Goal: Task Accomplishment & Management: Complete application form

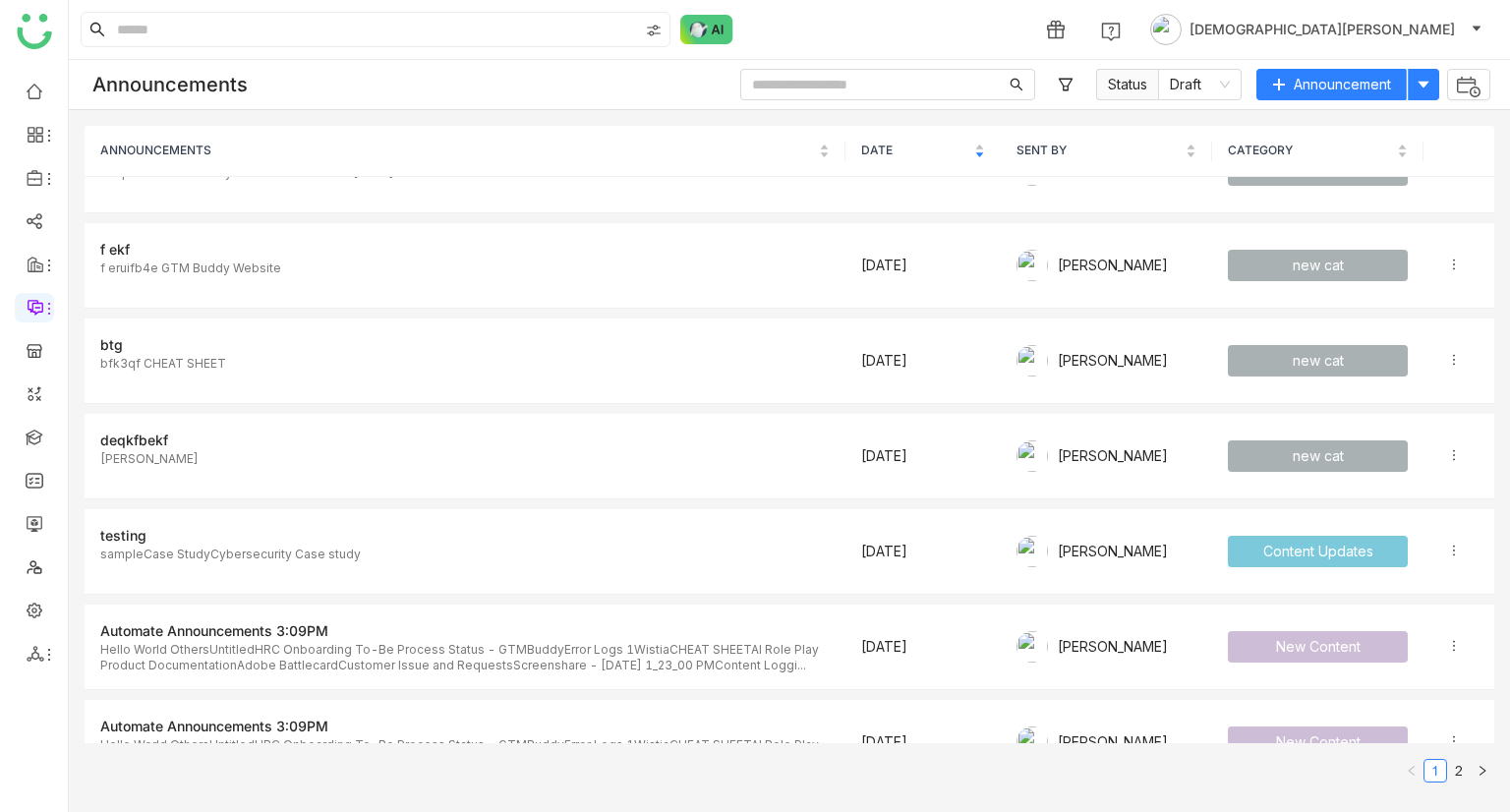
scroll to position [865, 0]
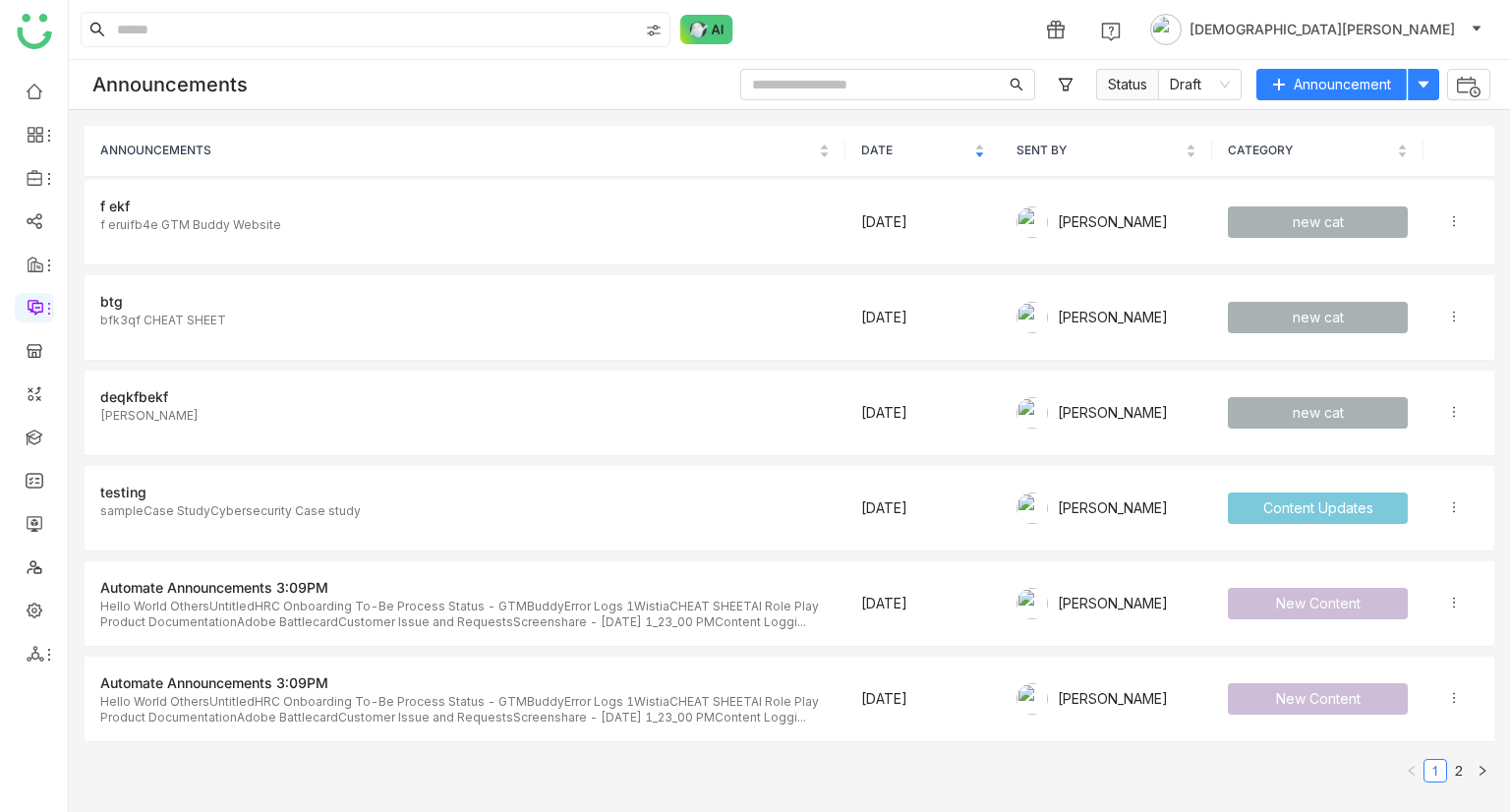
click at [240, 1] on div "1 [DEMOGRAPHIC_DATA][PERSON_NAME]" at bounding box center [790, 29] width 1442 height 59
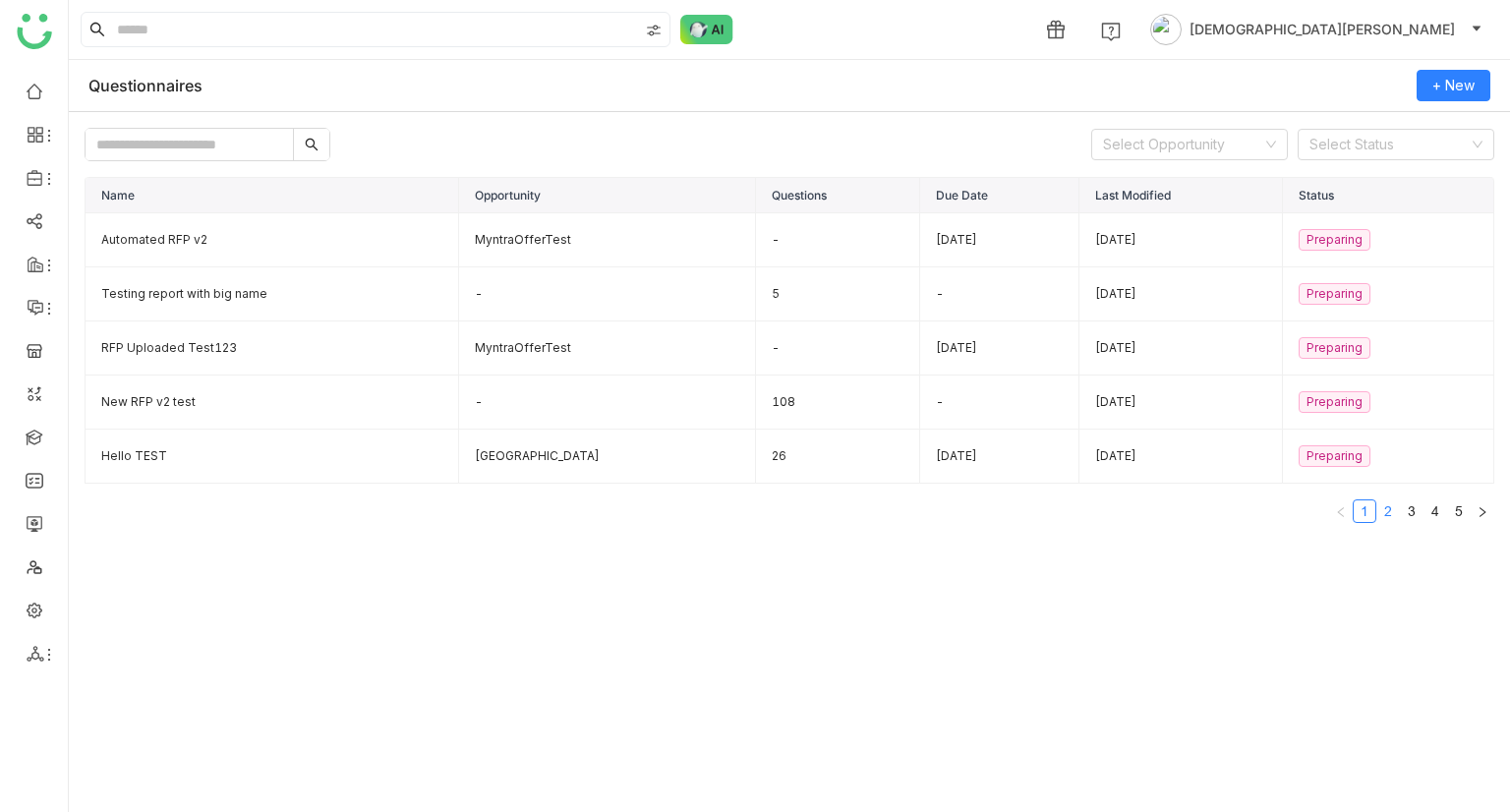
click at [1392, 509] on link "2" at bounding box center [1389, 512] width 22 height 22
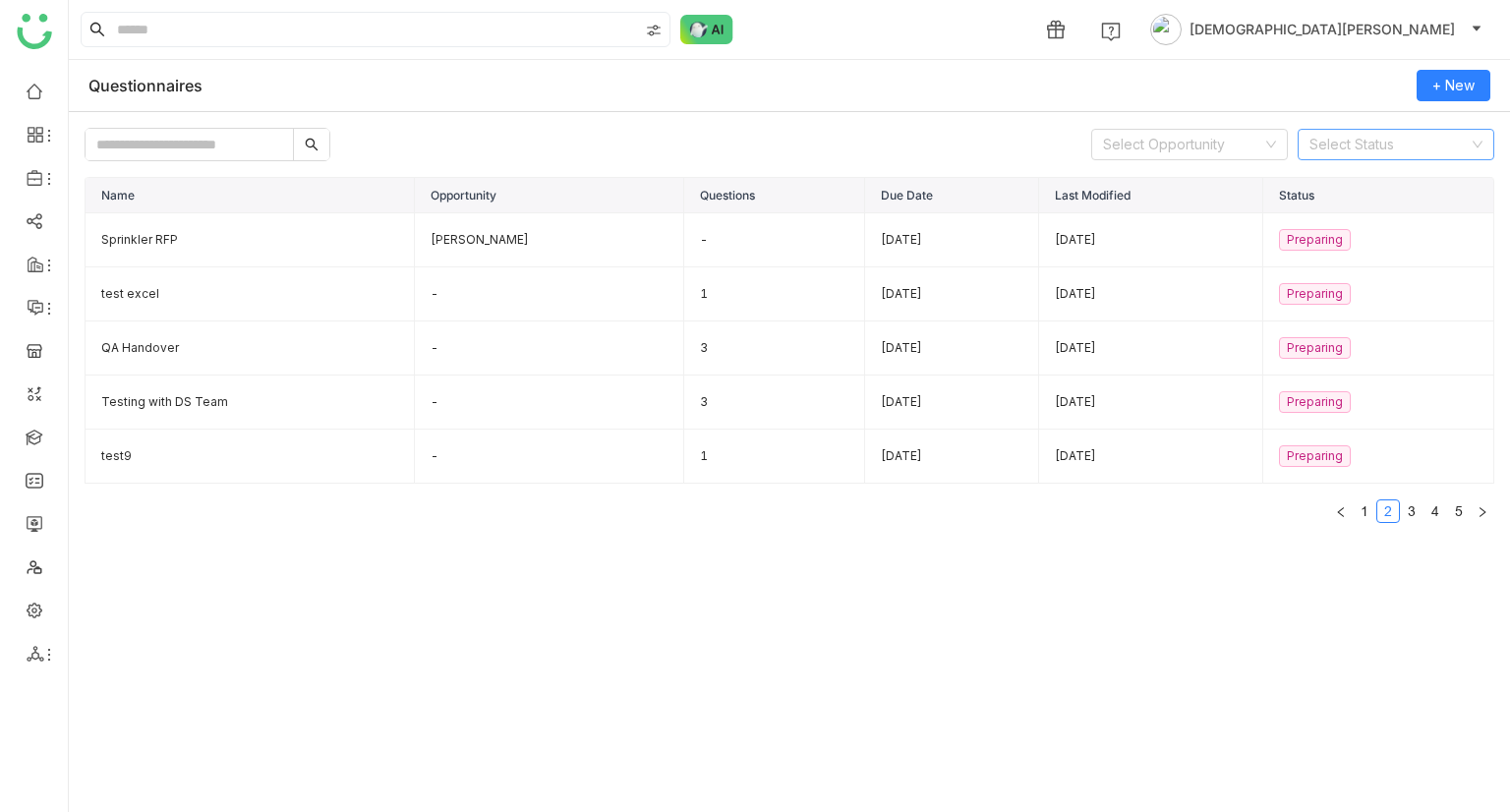
click at [1388, 139] on input at bounding box center [1389, 145] width 159 height 30
click at [1339, 233] on nz-option-item "Approved" at bounding box center [1396, 245] width 197 height 31
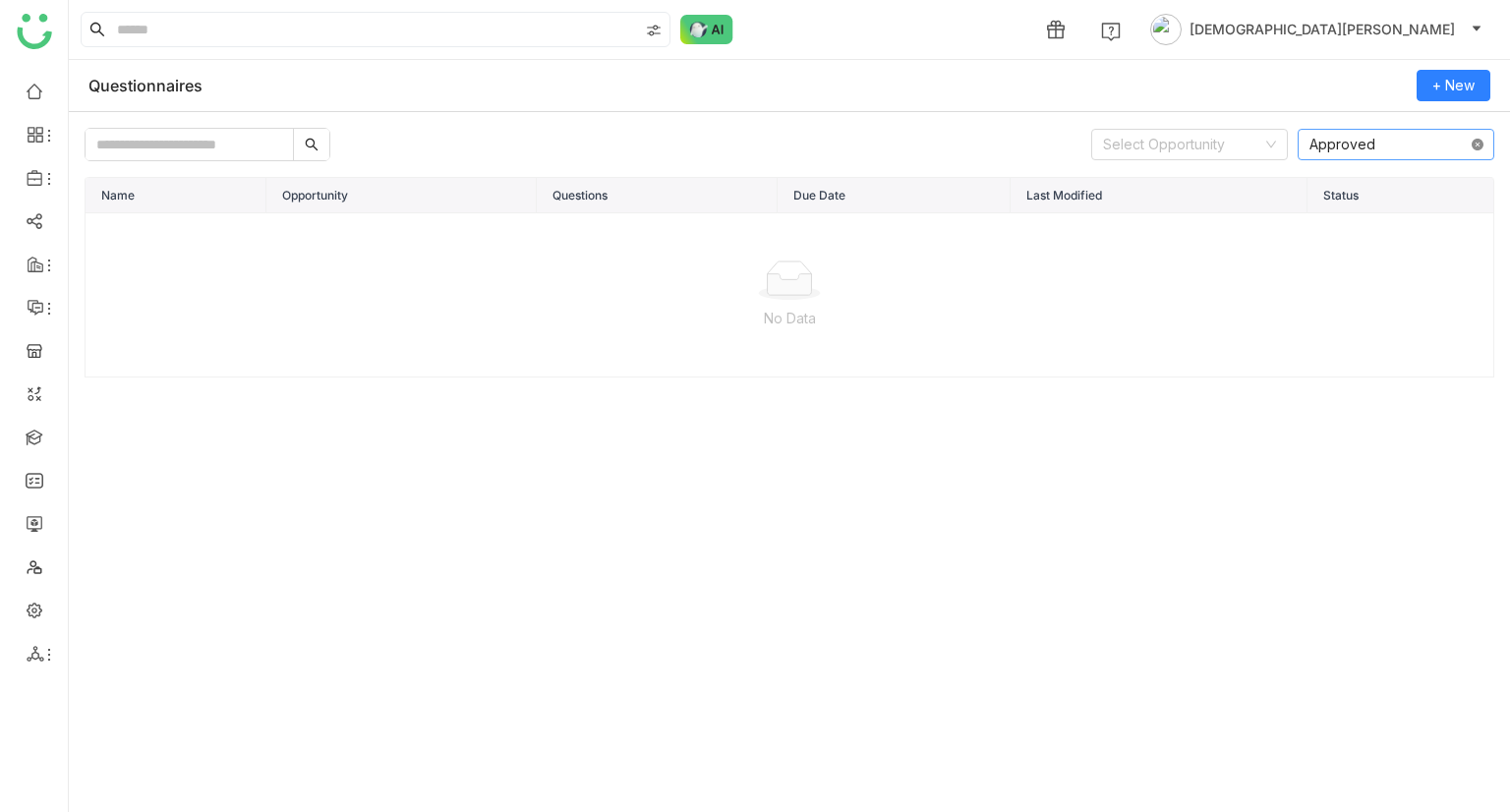
click at [1475, 143] on icon at bounding box center [1478, 145] width 12 height 12
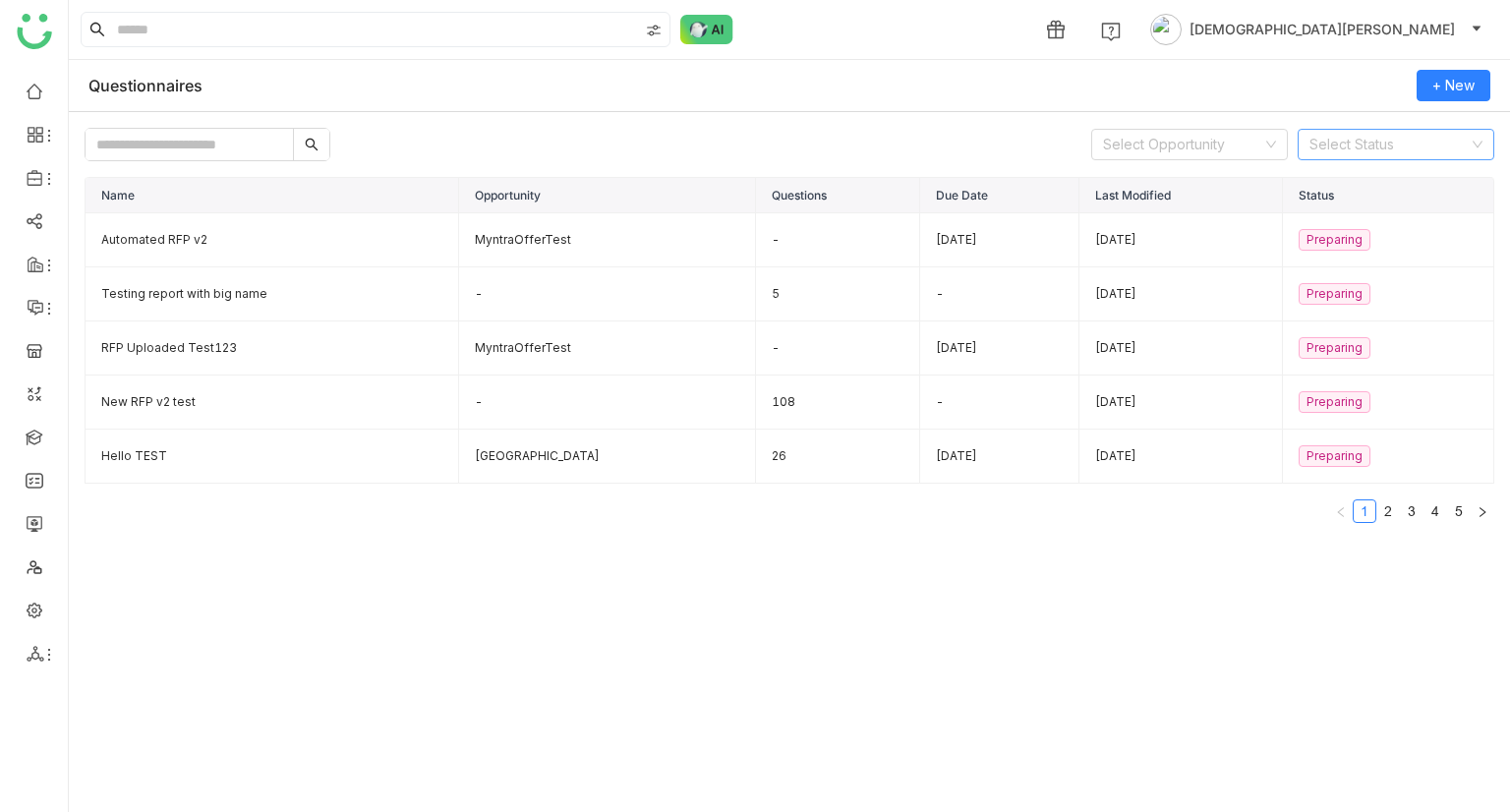
click at [1371, 139] on input at bounding box center [1389, 145] width 159 height 30
click at [1319, 288] on div "Completed" at bounding box center [1396, 277] width 173 height 22
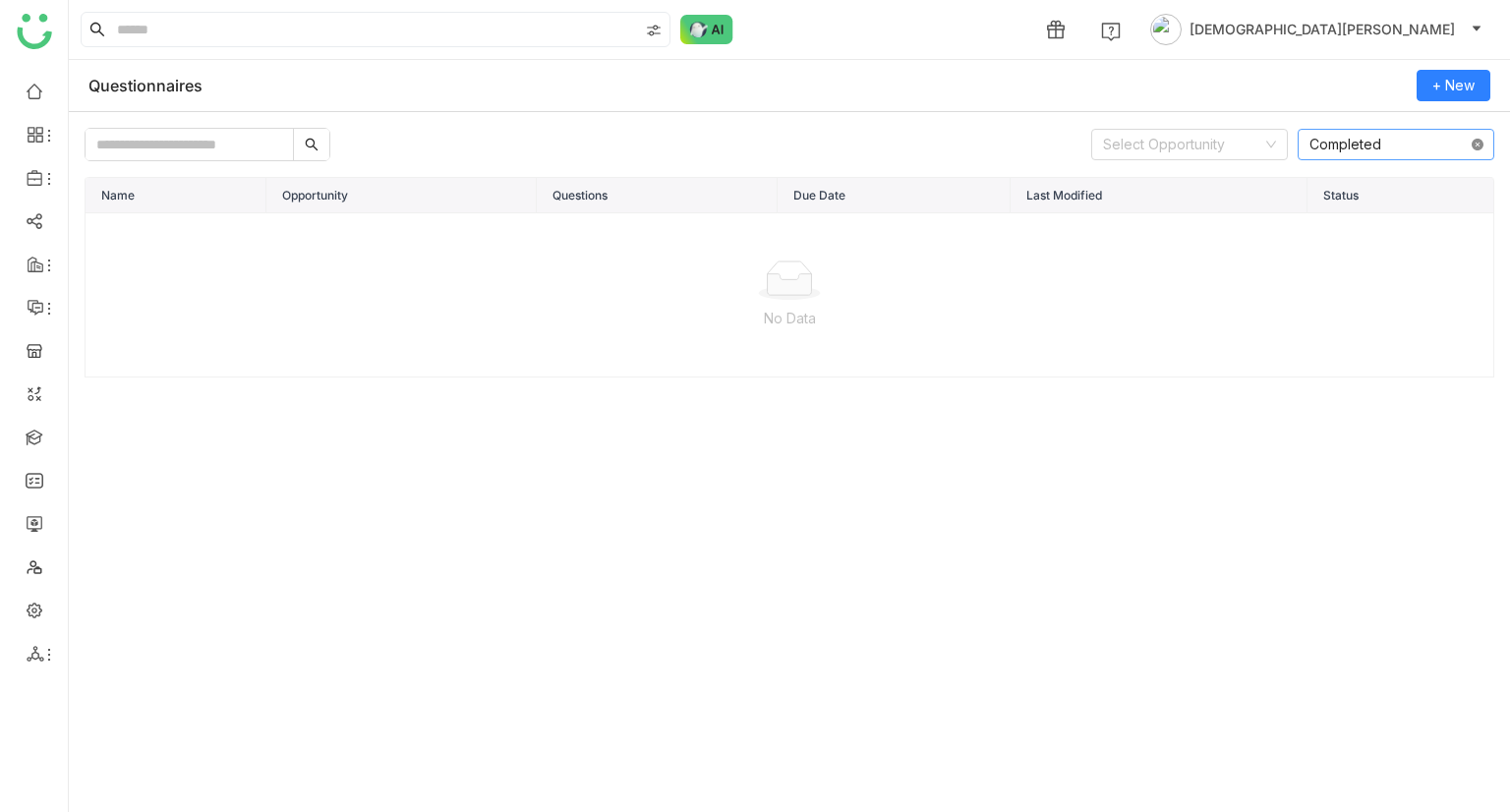
click at [1474, 143] on icon at bounding box center [1478, 145] width 12 height 12
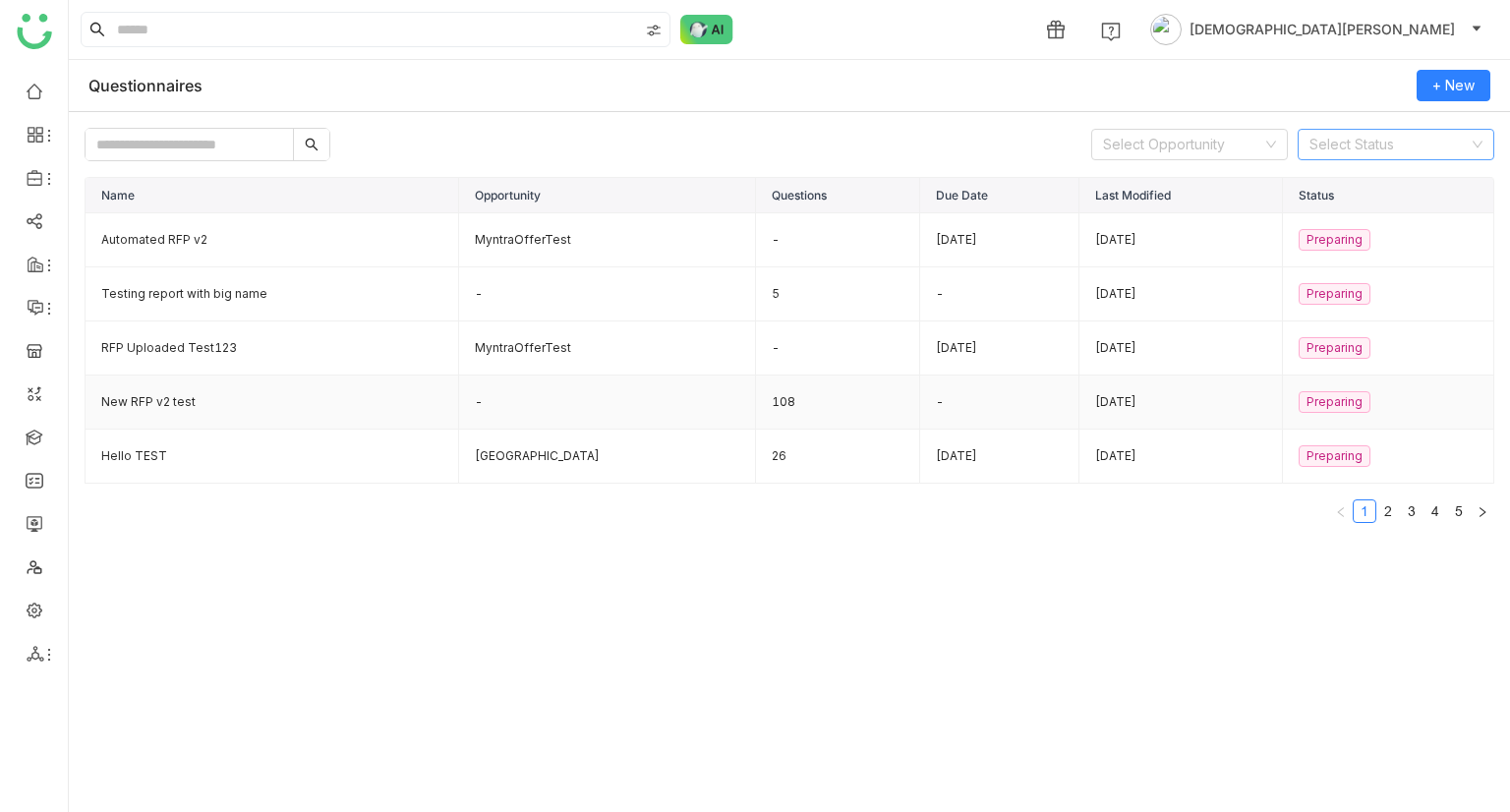
click at [197, 396] on td "New RFP v2 test" at bounding box center [273, 403] width 374 height 54
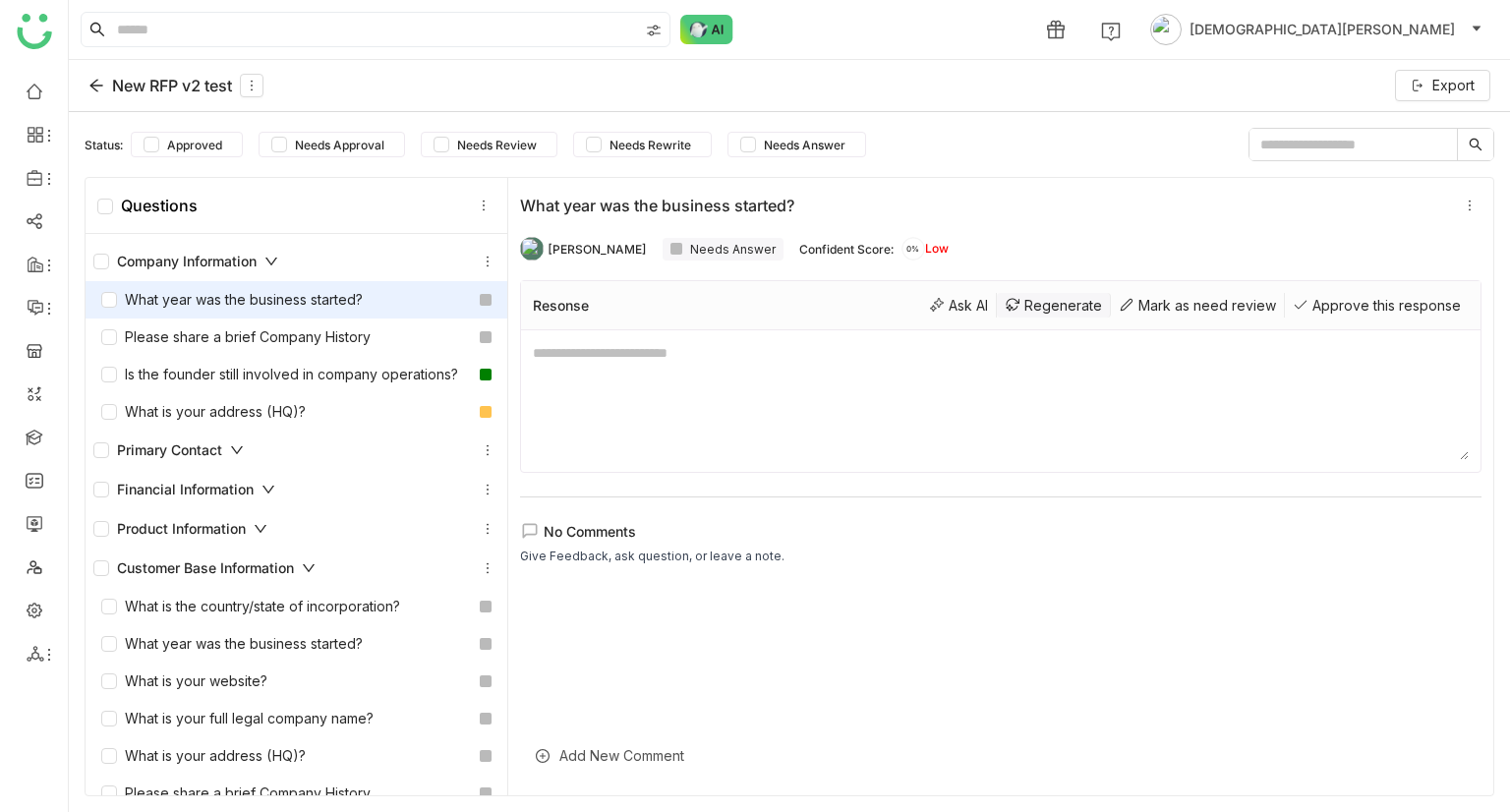
click at [997, 308] on div "Regenerate" at bounding box center [1054, 305] width 114 height 25
click at [1037, 308] on div "Regenerate" at bounding box center [1054, 305] width 114 height 25
click at [925, 312] on div "Ask AI" at bounding box center [959, 305] width 76 height 25
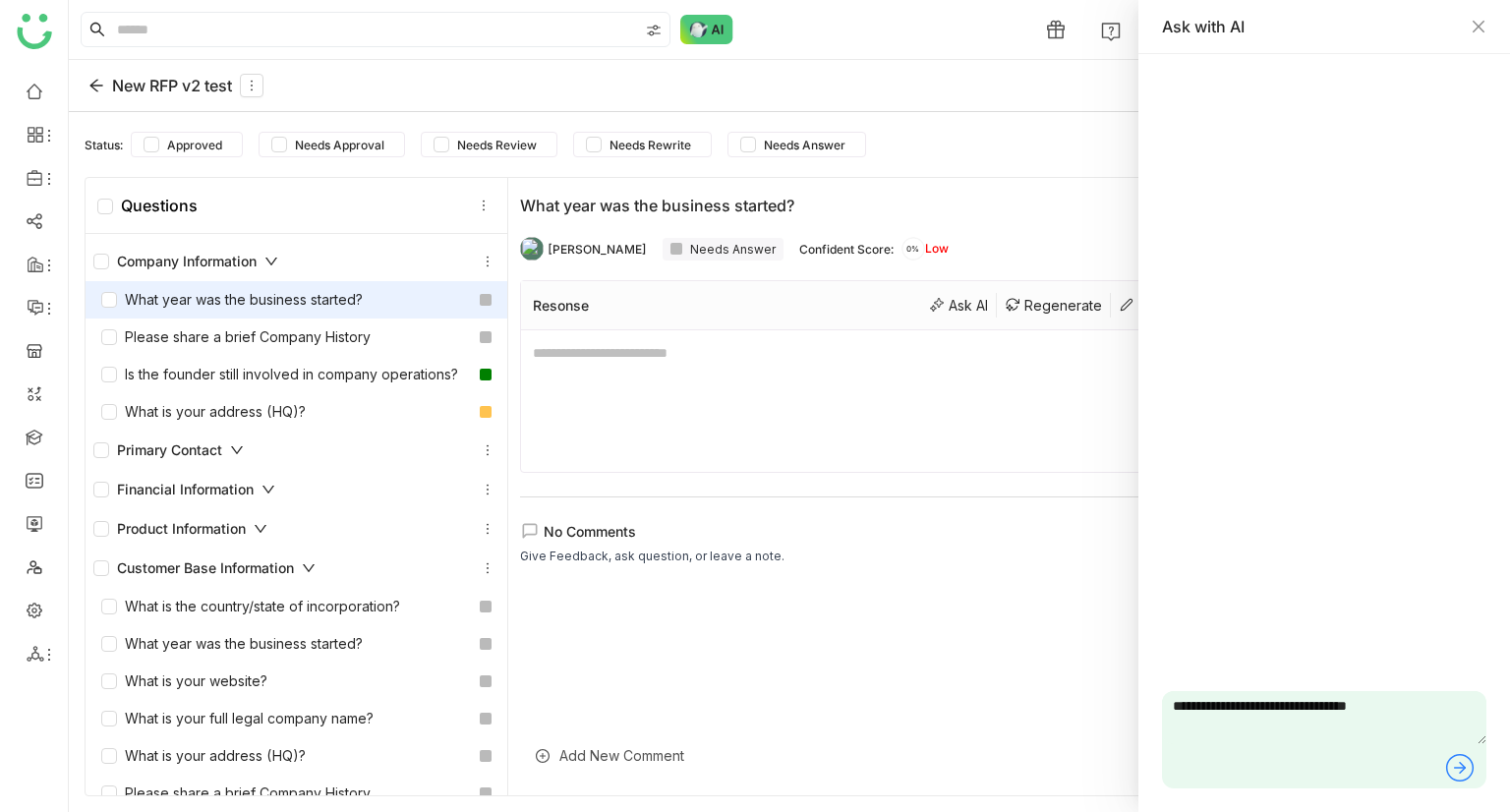
click at [1453, 772] on icon at bounding box center [1460, 767] width 31 height 31
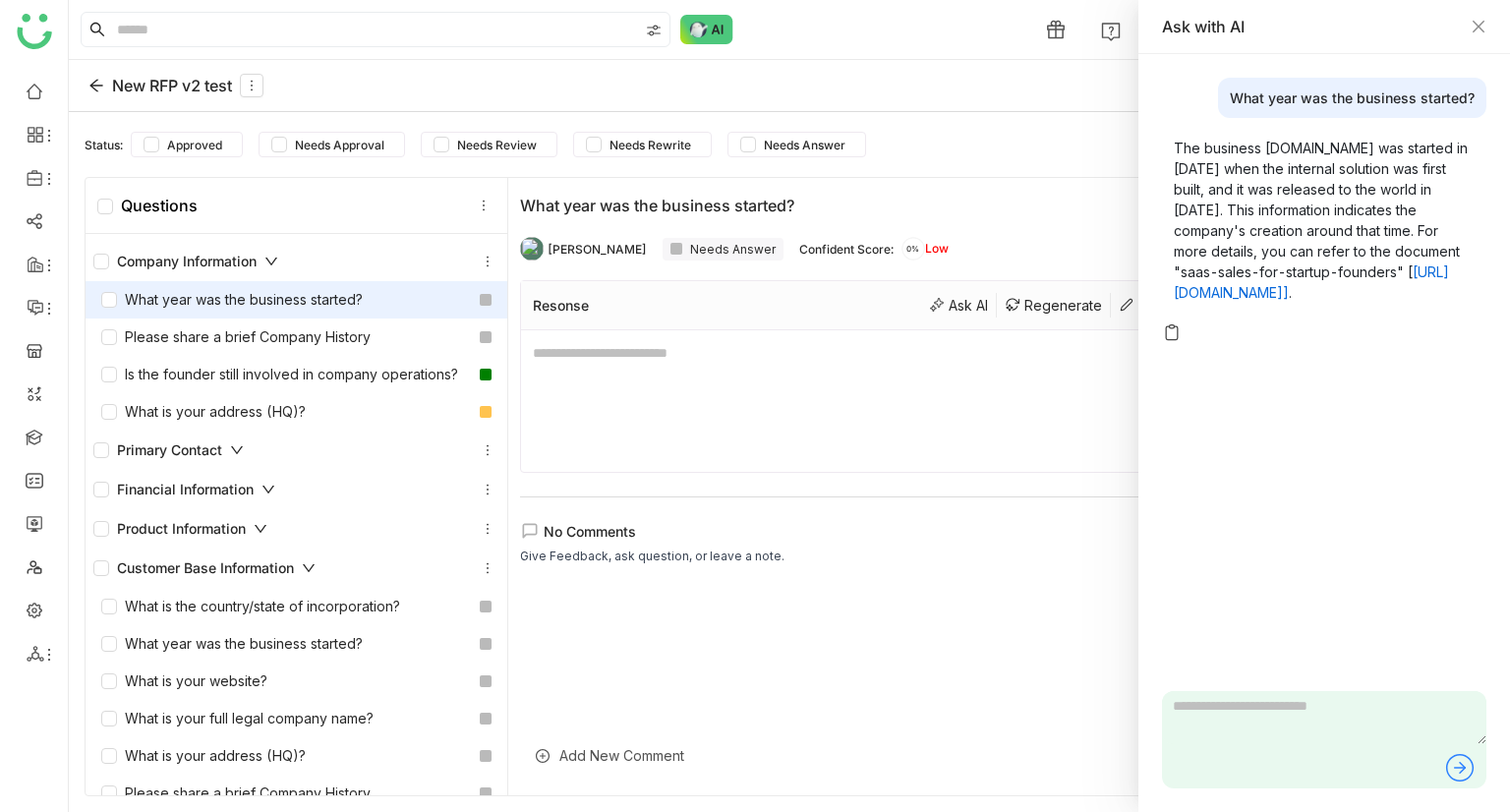
click at [1463, 772] on icon at bounding box center [1460, 767] width 31 height 31
click at [1159, 351] on div "What year was the business started? The business Close.io was started in 2012 w…" at bounding box center [1325, 433] width 372 height 758
click at [1172, 342] on img at bounding box center [1172, 333] width 20 height 20
click at [600, 373] on textarea "To enrich screen reader interactions, please activate Accessibility in Grammarl…" at bounding box center [1001, 401] width 936 height 118
paste textarea "**********"
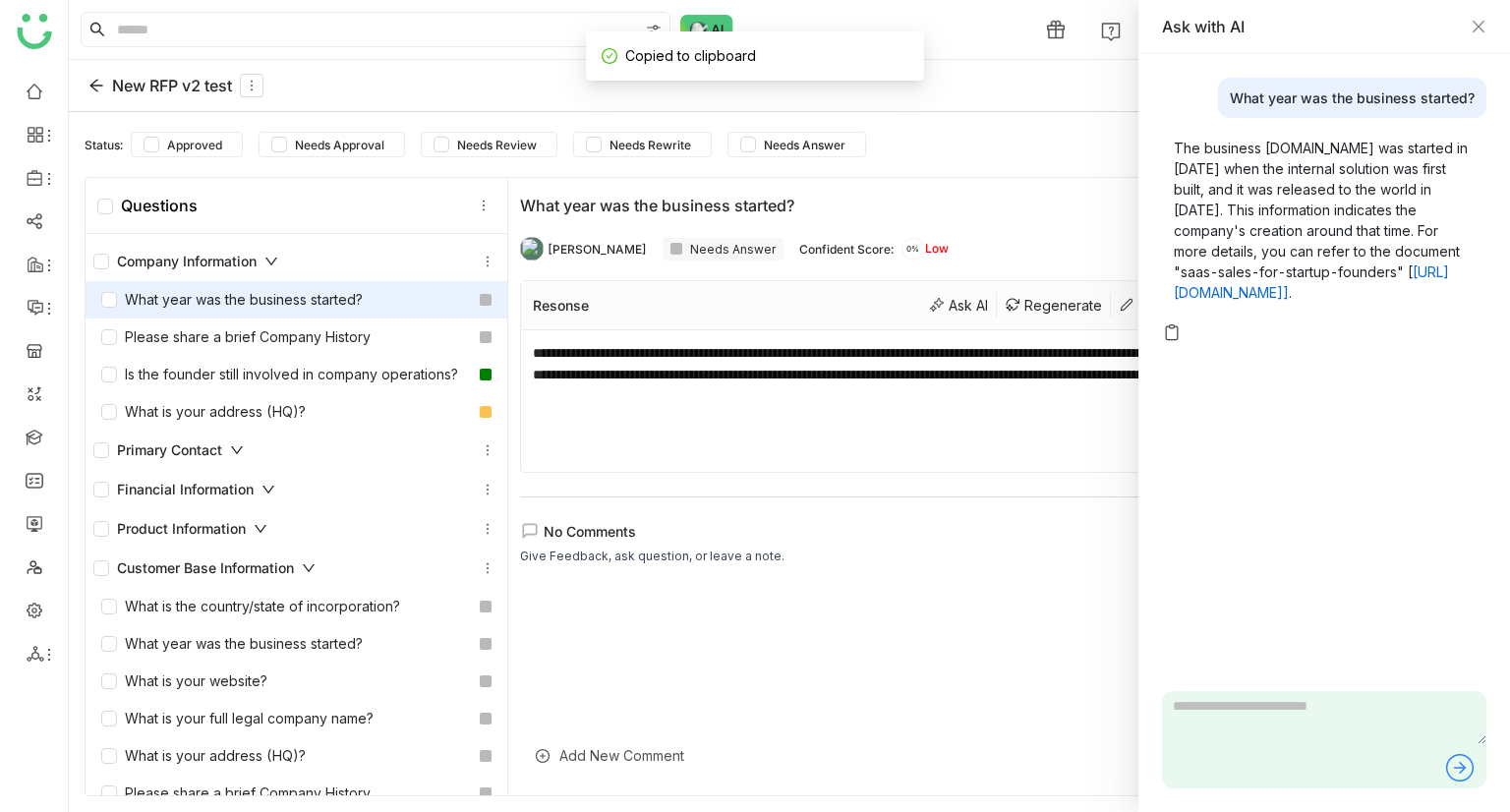
click at [877, 449] on textarea "**********" at bounding box center [1001, 401] width 936 height 118
click at [1473, 24] on icon "Close" at bounding box center [1479, 27] width 16 height 16
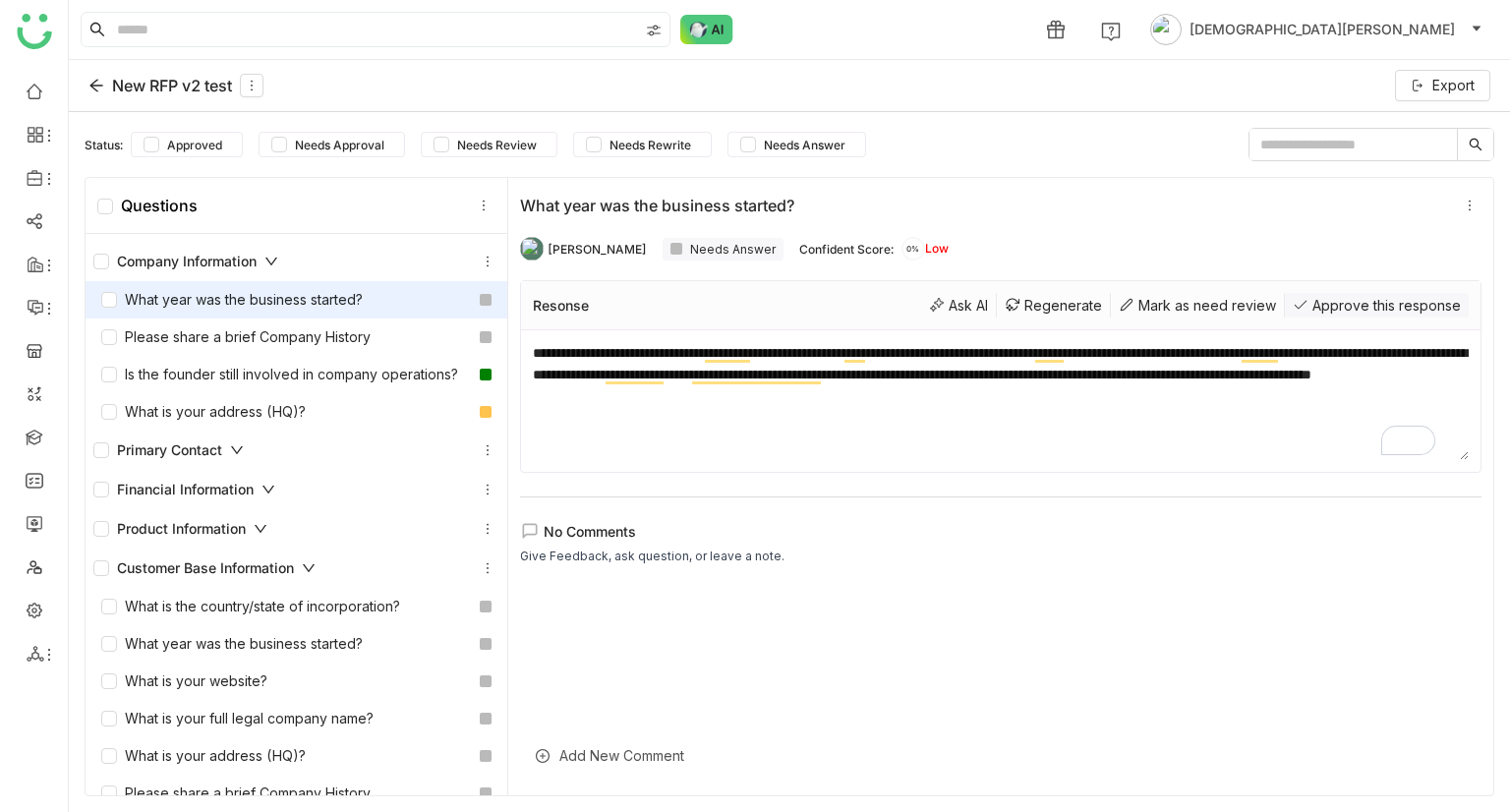
click at [1348, 307] on div "Approve this response" at bounding box center [1377, 305] width 184 height 25
click at [1057, 406] on textarea "**********" at bounding box center [1001, 401] width 936 height 118
drag, startPoint x: 1053, startPoint y: 399, endPoint x: 609, endPoint y: 410, distance: 444.6
click at [609, 410] on textarea "**********" at bounding box center [1001, 401] width 936 height 118
click at [755, 457] on textarea "**********" at bounding box center [1001, 401] width 936 height 118
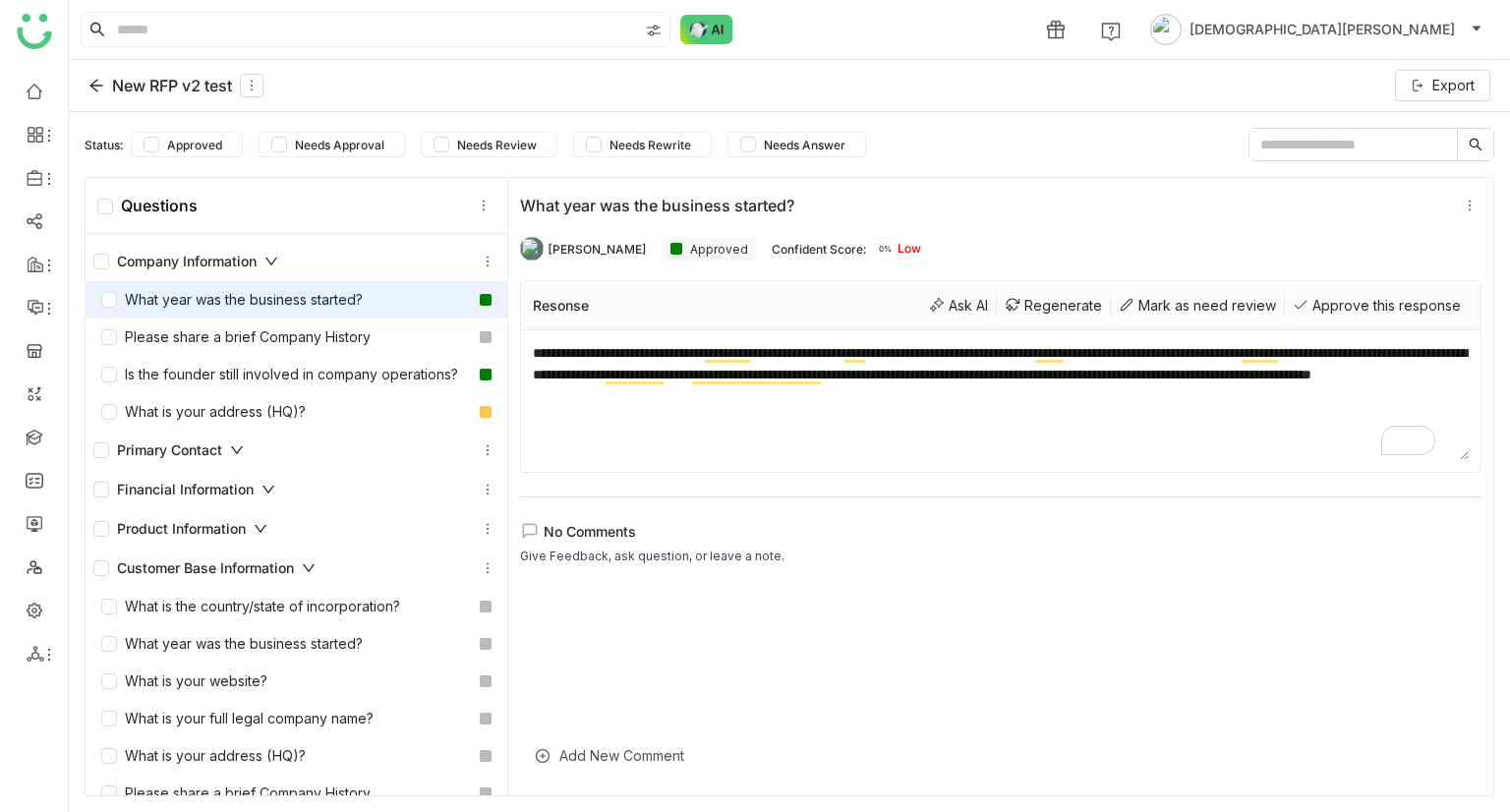
click at [592, 394] on textarea "**********" at bounding box center [1001, 401] width 936 height 118
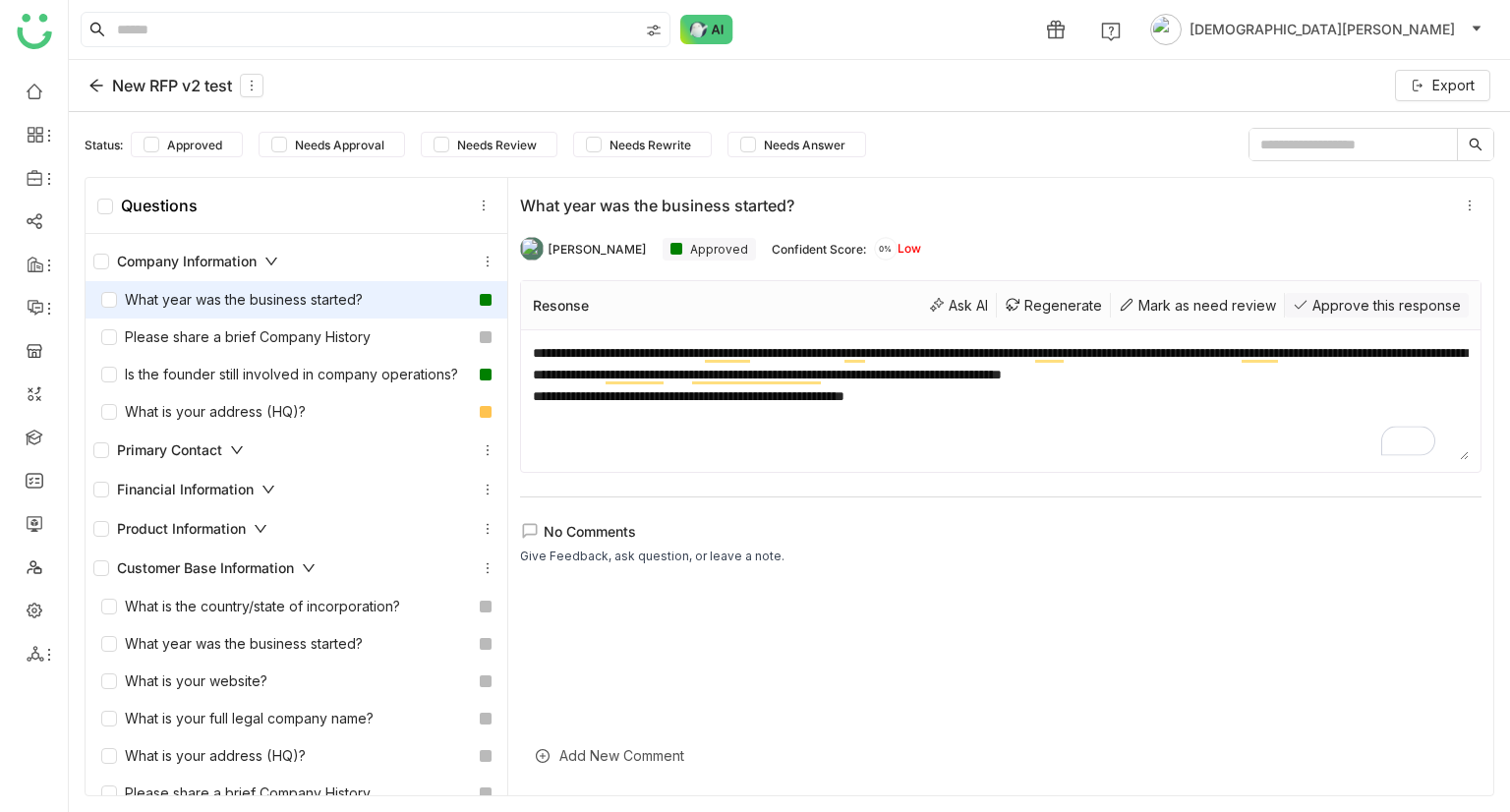
type textarea "**********"
click at [1325, 295] on div "Approve this response" at bounding box center [1377, 305] width 184 height 25
click at [319, 296] on div "What year was the business started?" at bounding box center [232, 300] width 262 height 22
click at [94, 86] on icon at bounding box center [95, 86] width 13 height 13
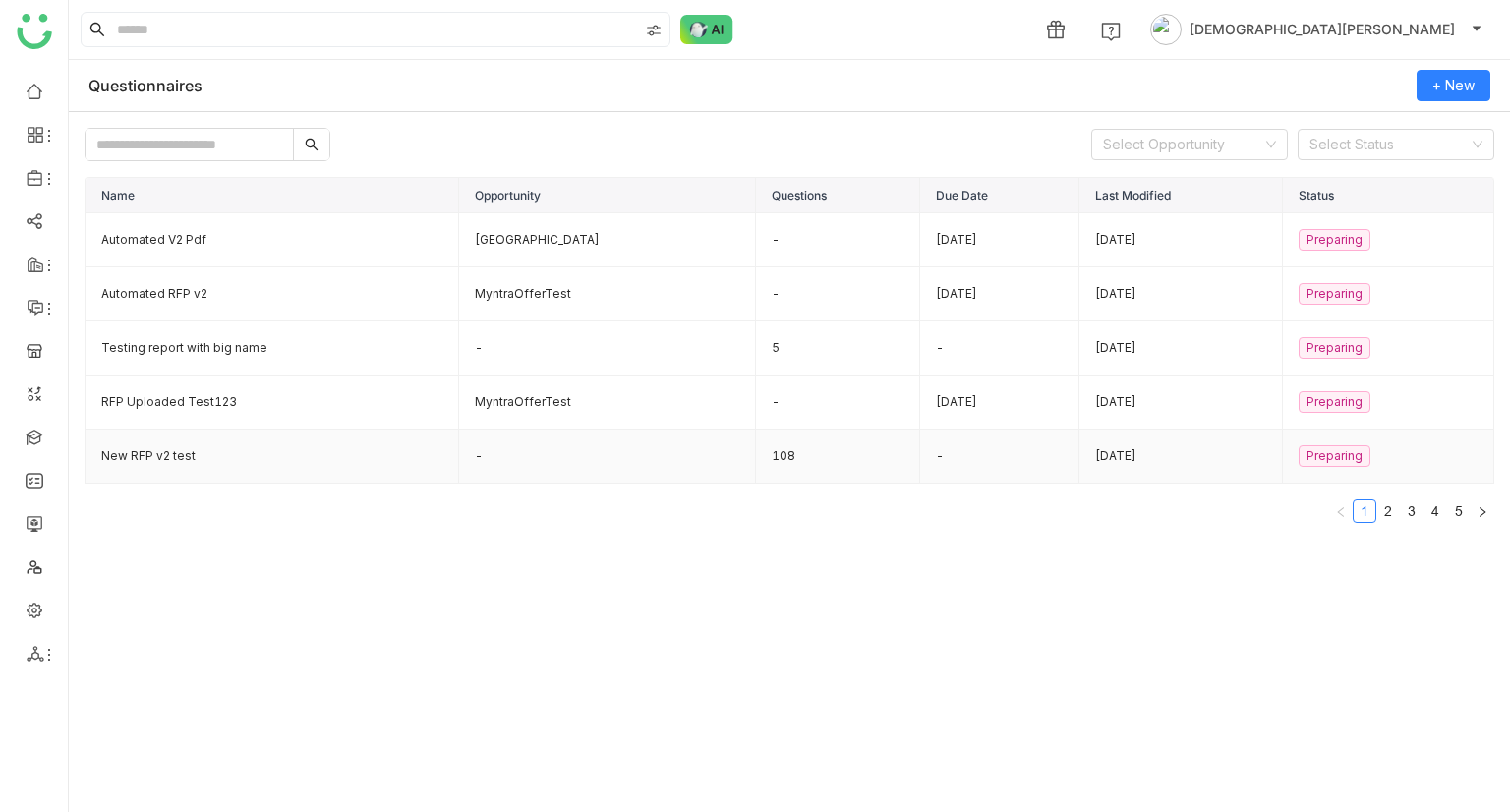
click at [332, 444] on td "New RFP v2 test" at bounding box center [273, 457] width 374 height 54
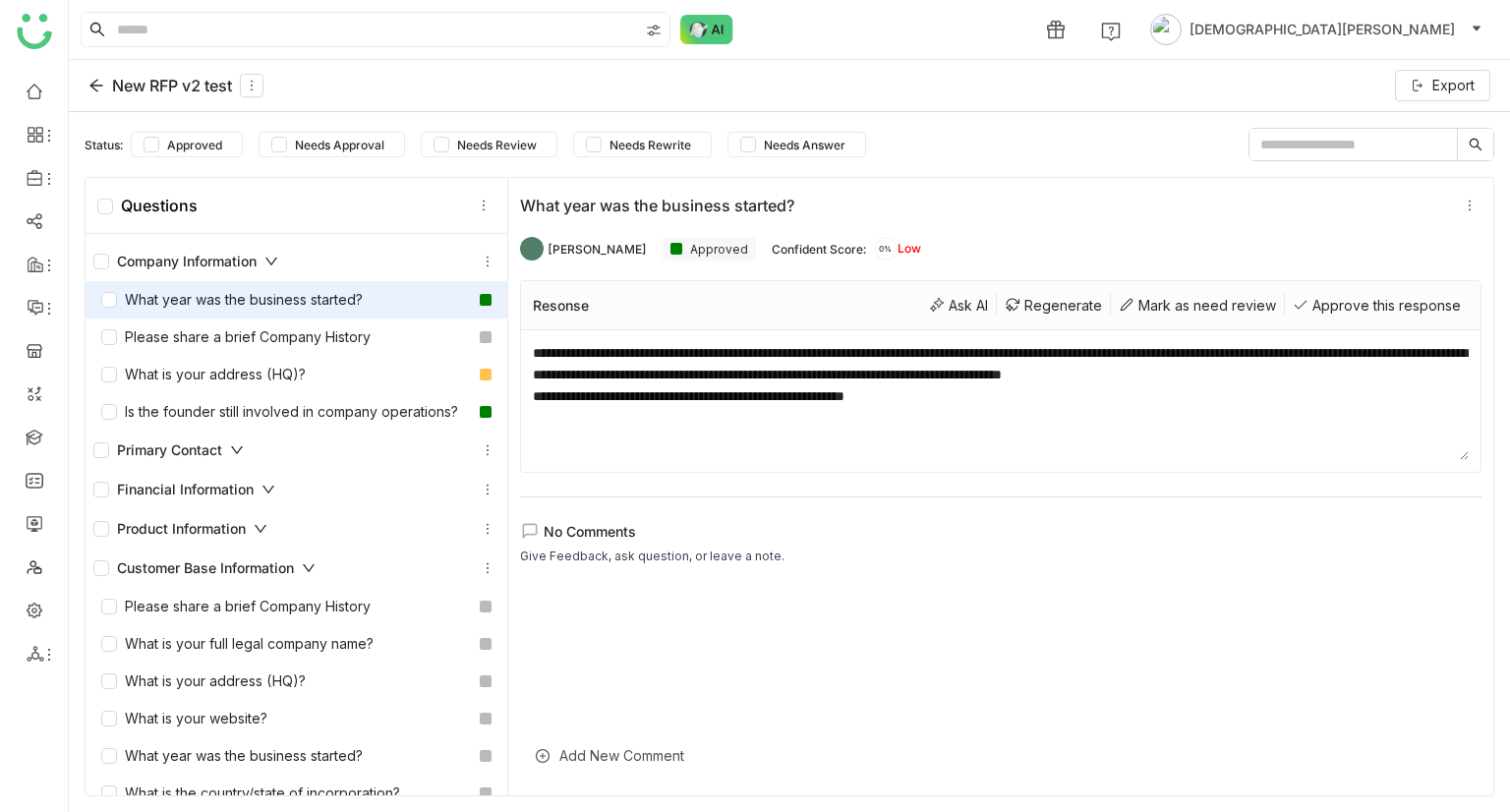
click at [283, 295] on div "What year was the business started?" at bounding box center [232, 300] width 262 height 22
click at [1037, 303] on div "Regenerate" at bounding box center [1054, 305] width 114 height 25
click at [1032, 308] on div "Regenerate" at bounding box center [1054, 305] width 114 height 25
click at [1016, 303] on div "Regenerate" at bounding box center [1054, 305] width 114 height 25
click at [526, 346] on div "**********" at bounding box center [1001, 401] width 960 height 142
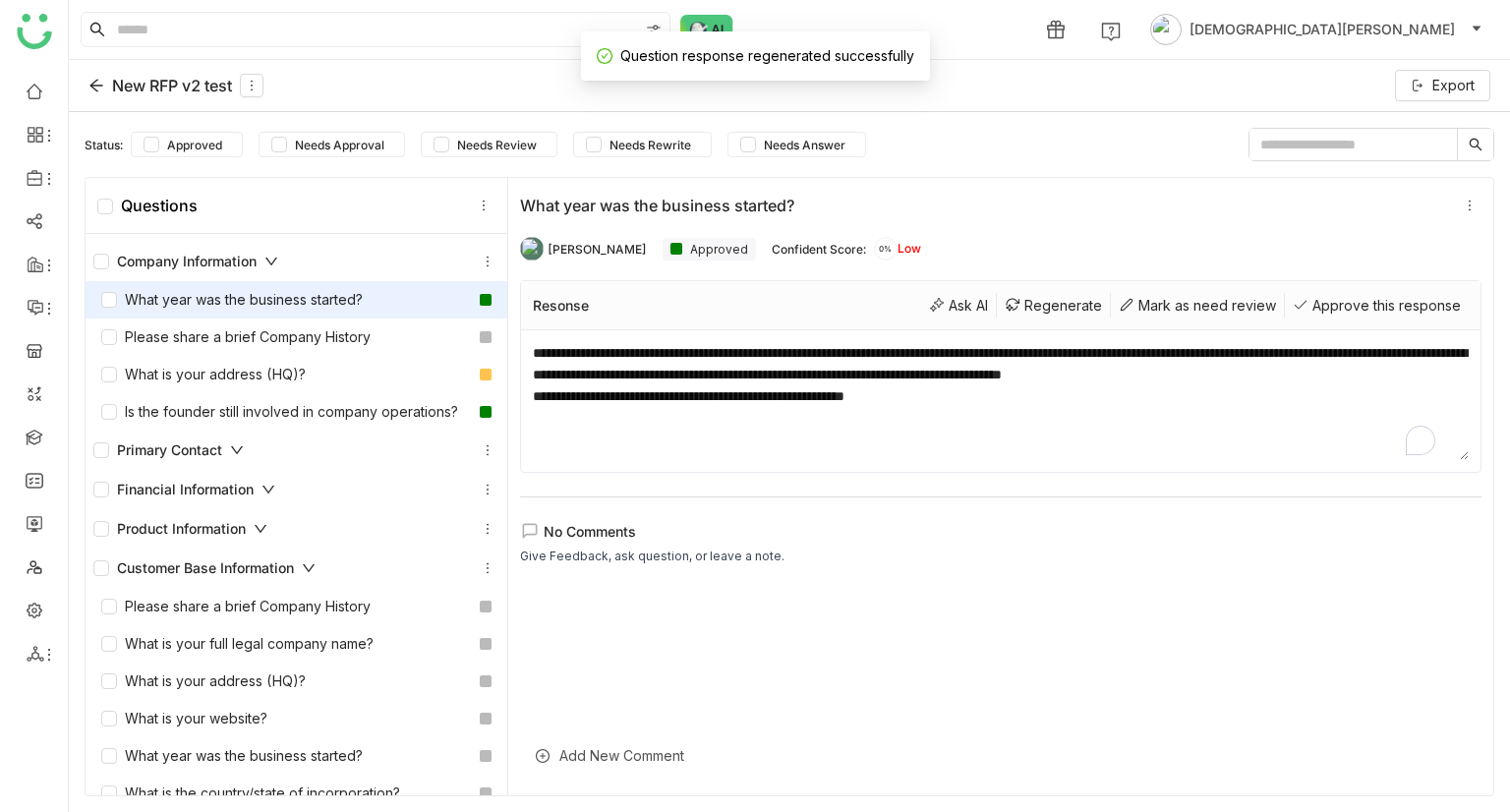
click at [535, 352] on textarea "**********" at bounding box center [1001, 401] width 936 height 118
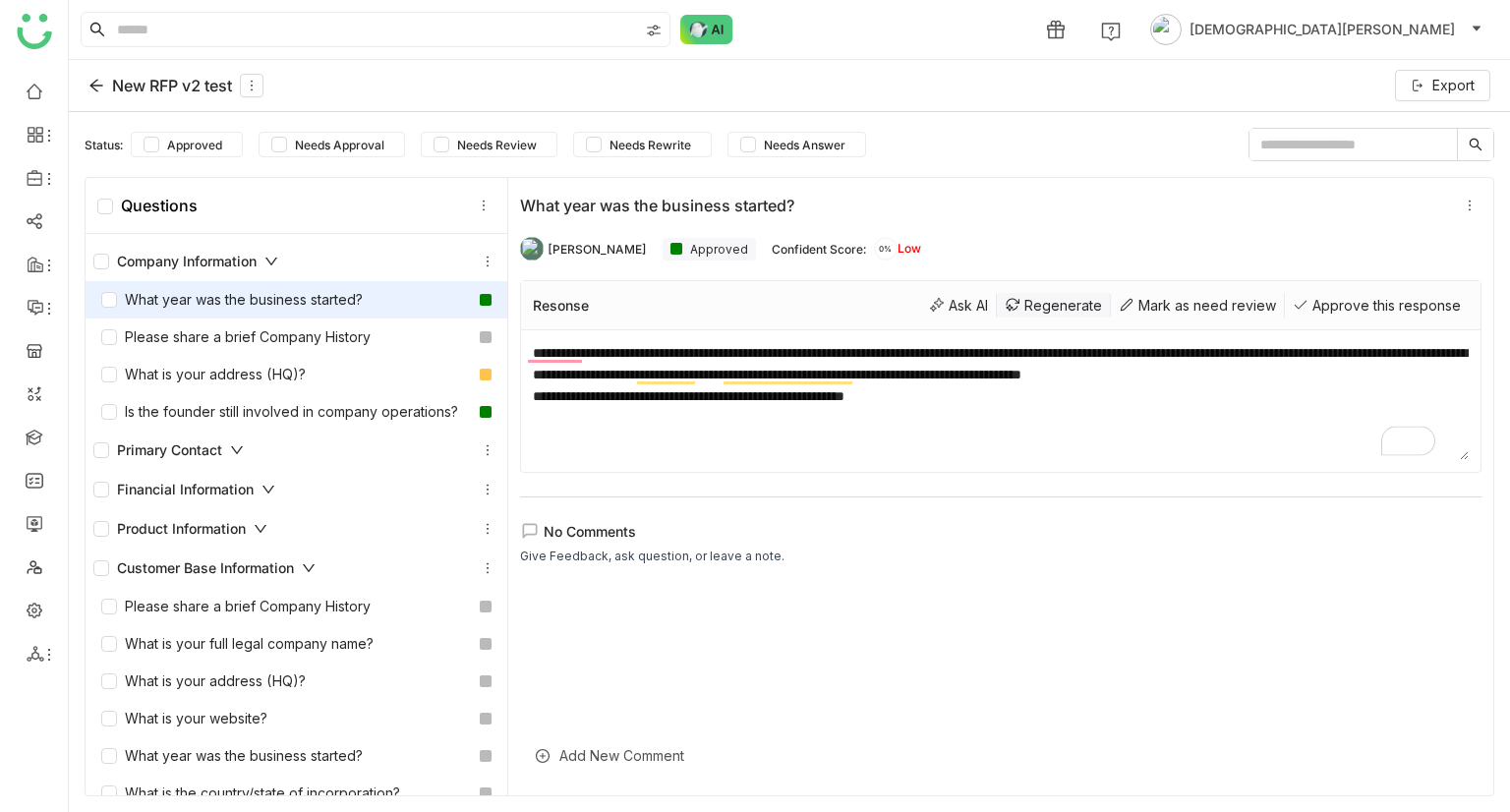
type textarea "**********"
click at [1017, 306] on div "Regenerate" at bounding box center [1054, 305] width 114 height 25
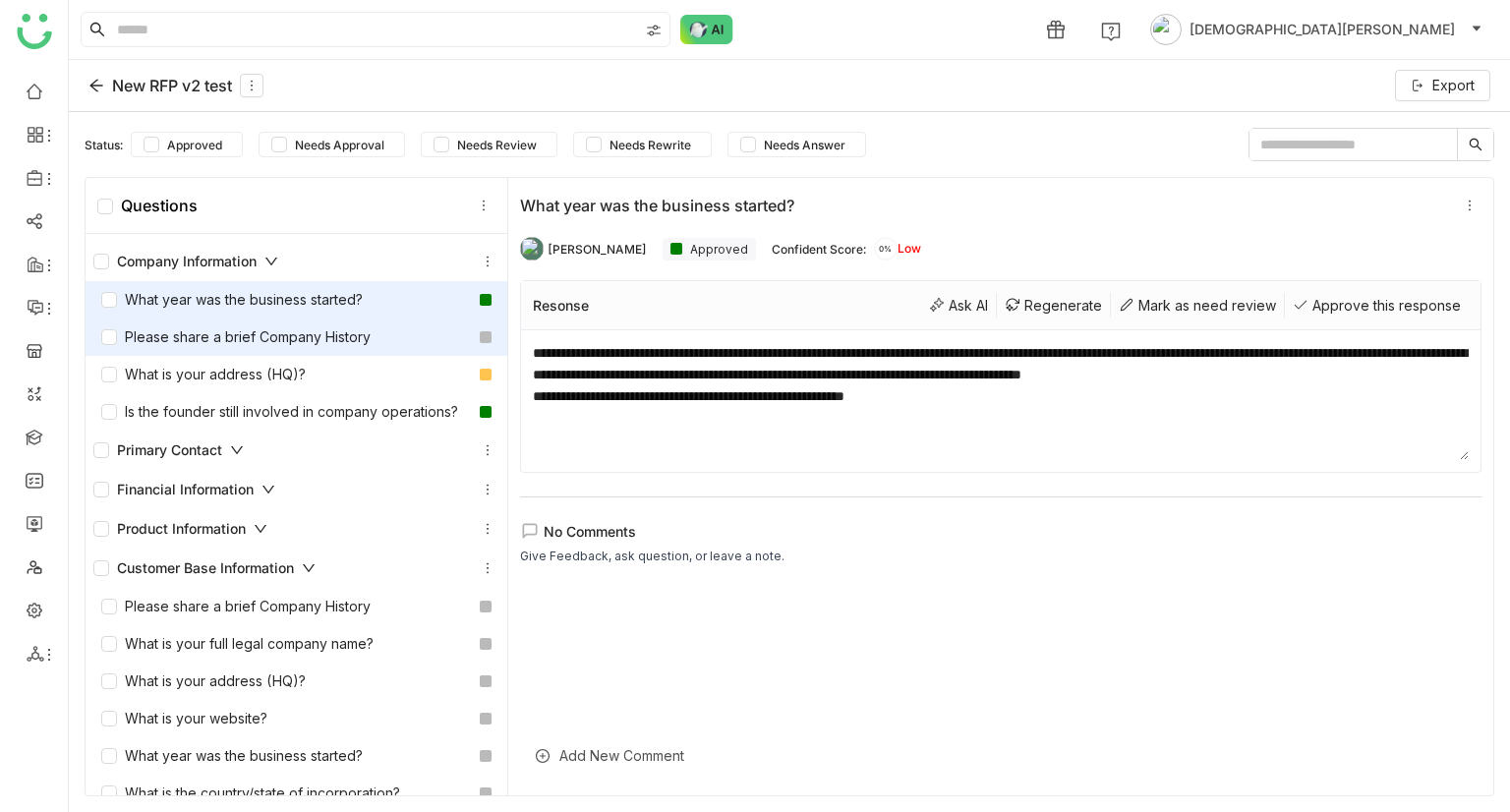
click at [212, 333] on div "Please share a brief Company History" at bounding box center [235, 337] width 269 height 22
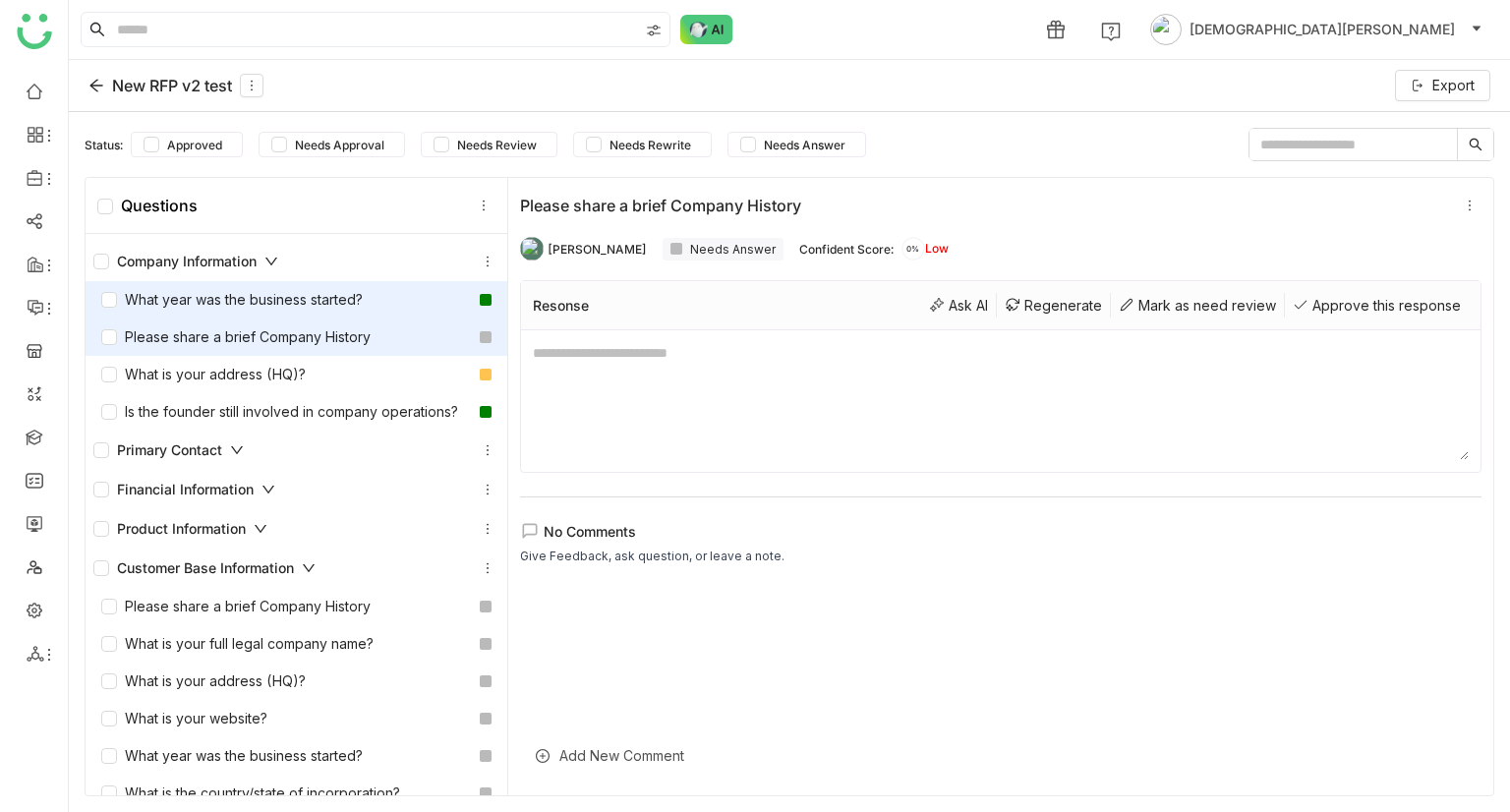
click at [314, 299] on div "What year was the business started?" at bounding box center [232, 300] width 262 height 22
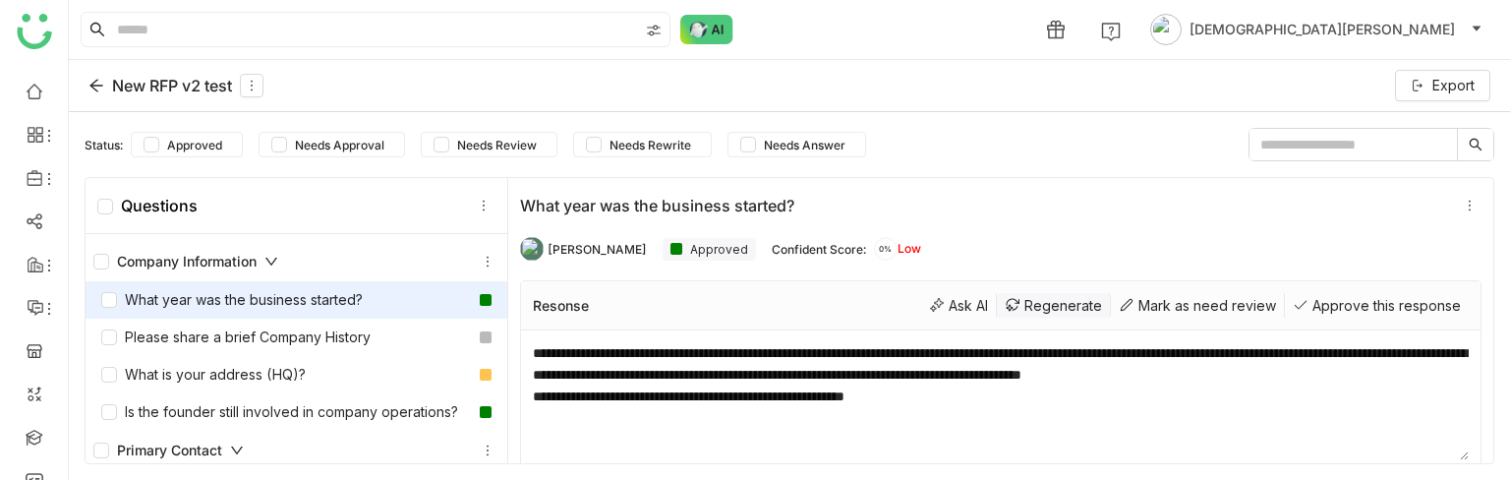
click at [1027, 301] on div "Regenerate" at bounding box center [1054, 305] width 114 height 25
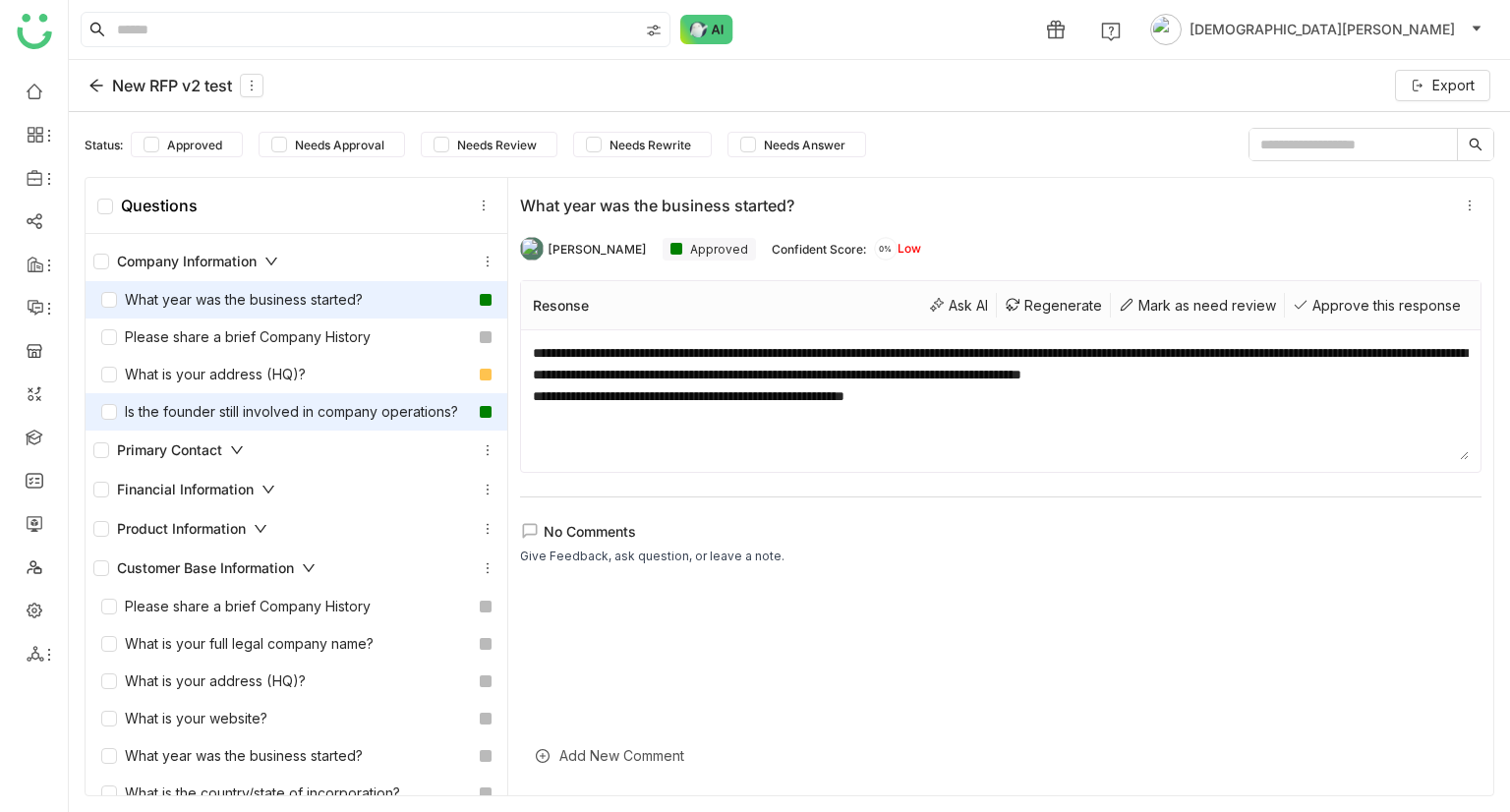
click at [219, 422] on div "Is the founder still involved in company operations?" at bounding box center [279, 412] width 357 height 22
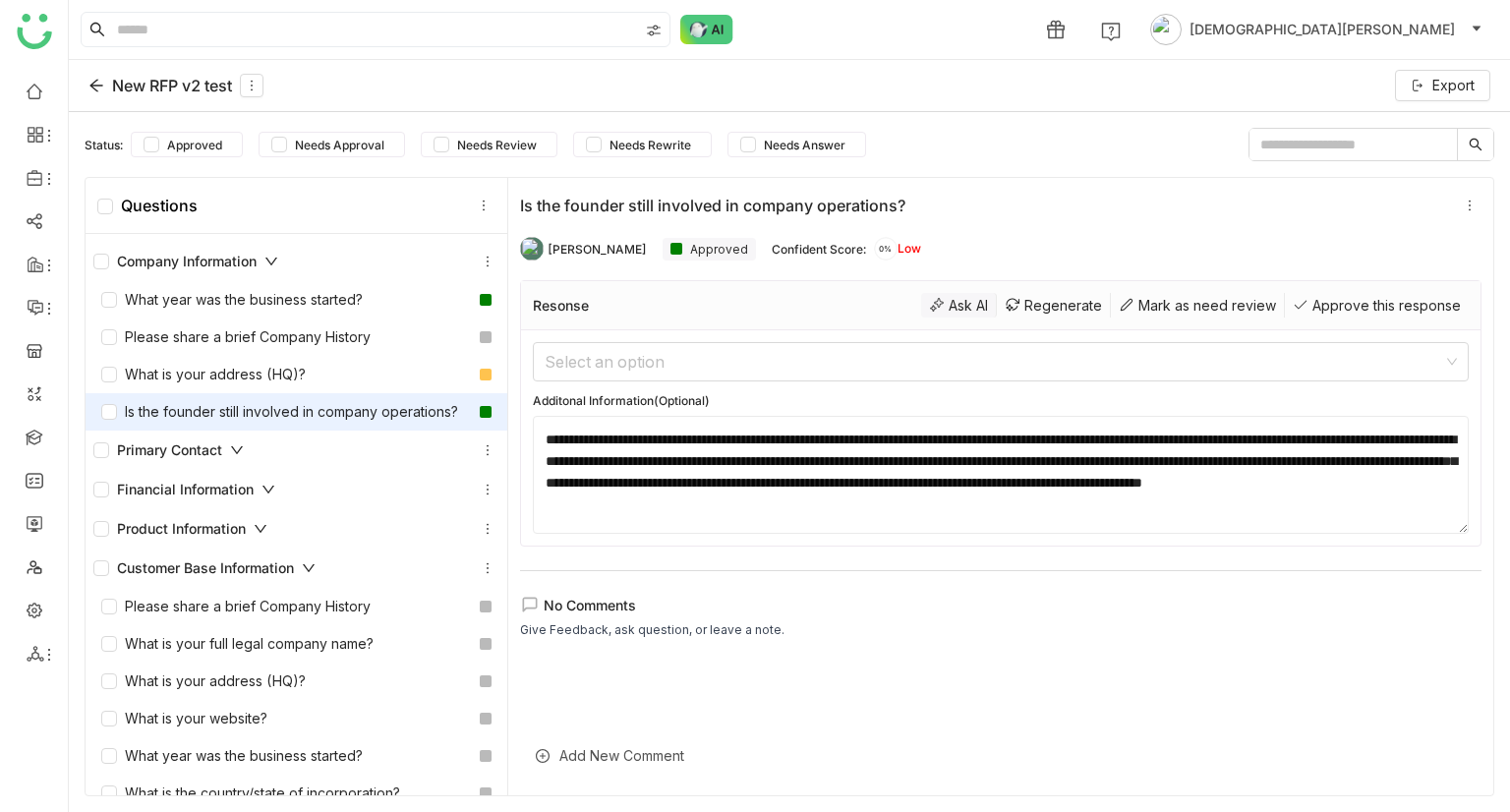
click at [924, 306] on div "Ask AI" at bounding box center [959, 305] width 76 height 25
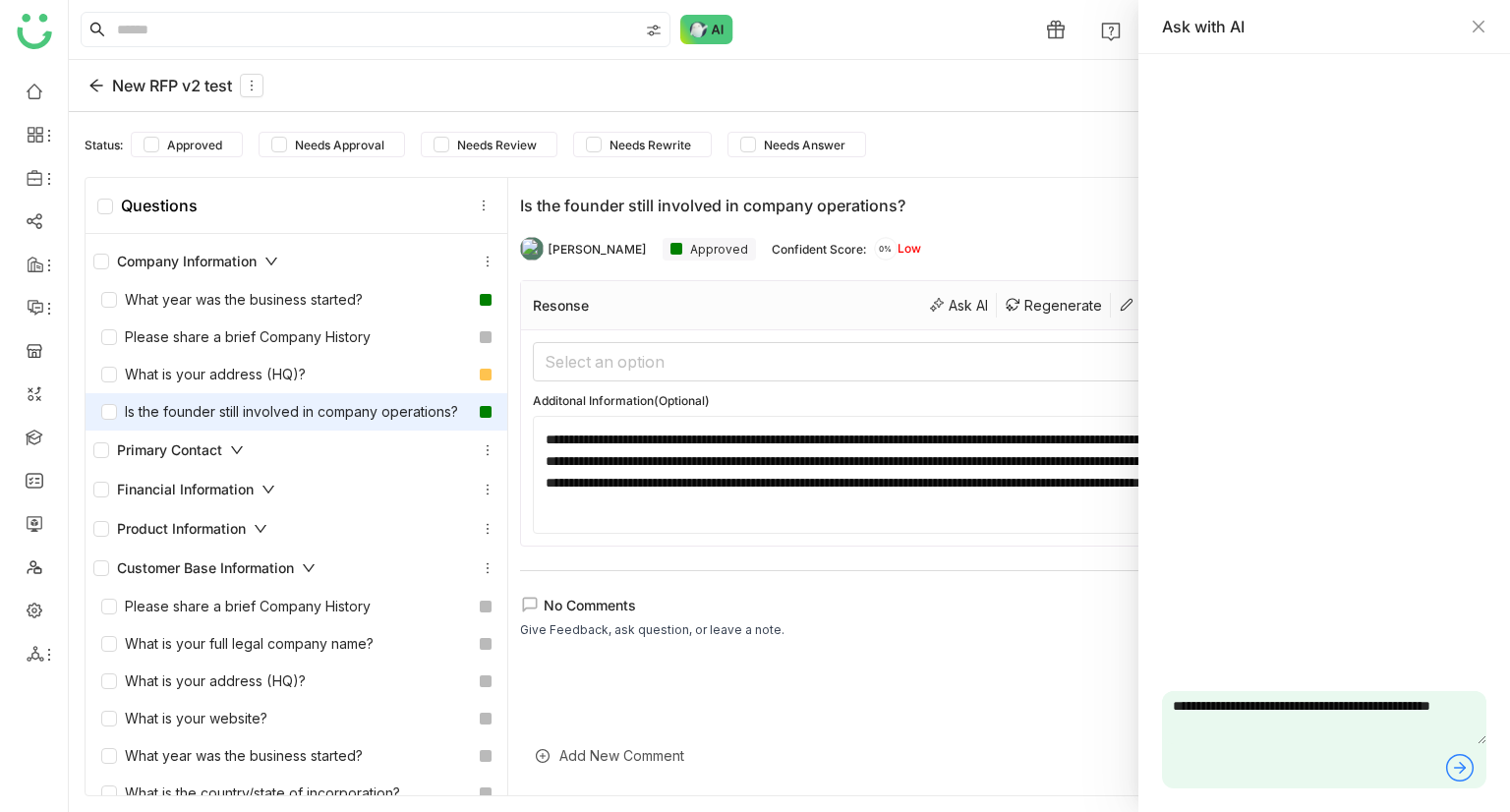
click at [1455, 772] on icon at bounding box center [1460, 767] width 31 height 31
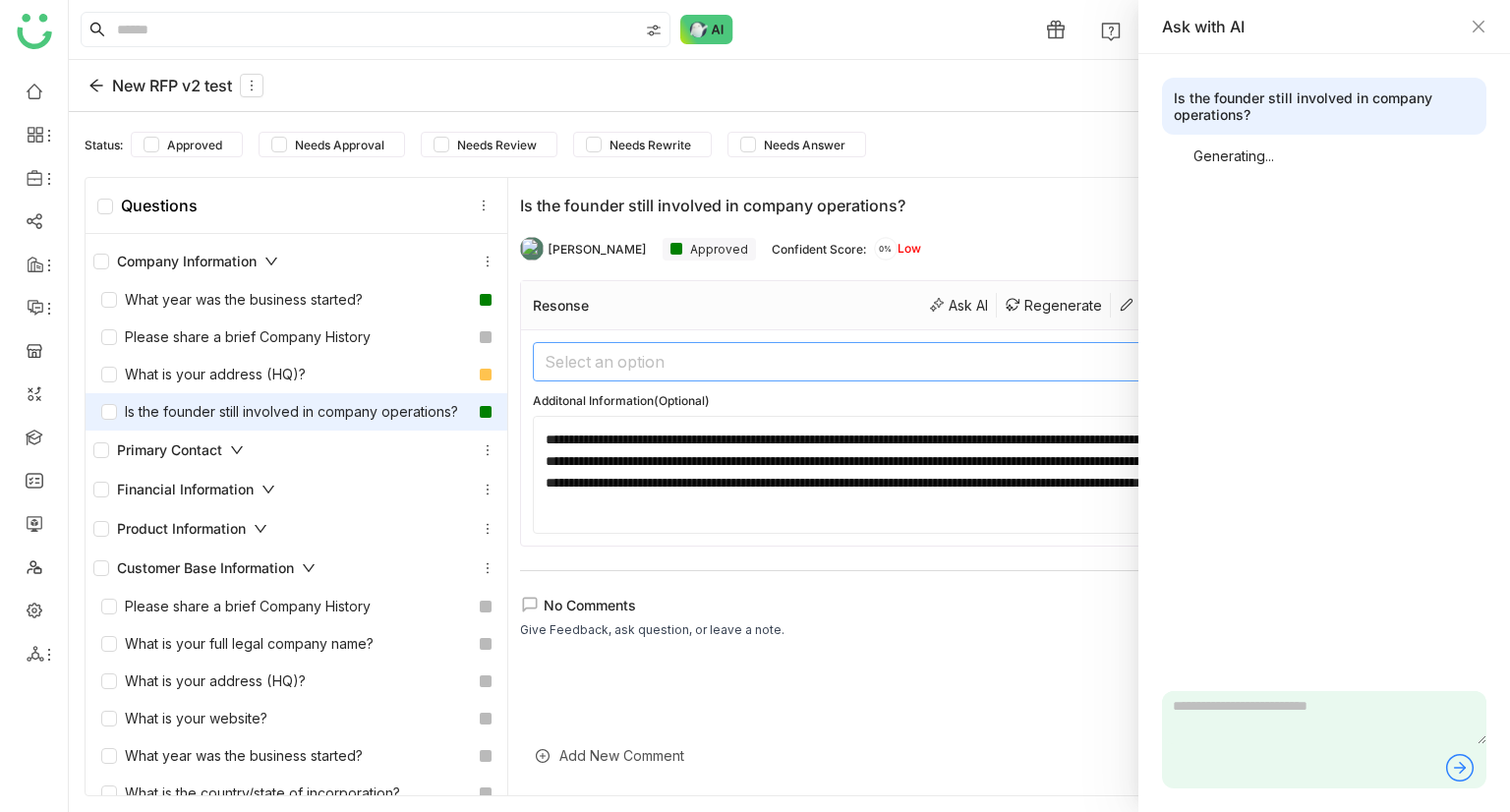
click at [732, 359] on input at bounding box center [994, 361] width 899 height 37
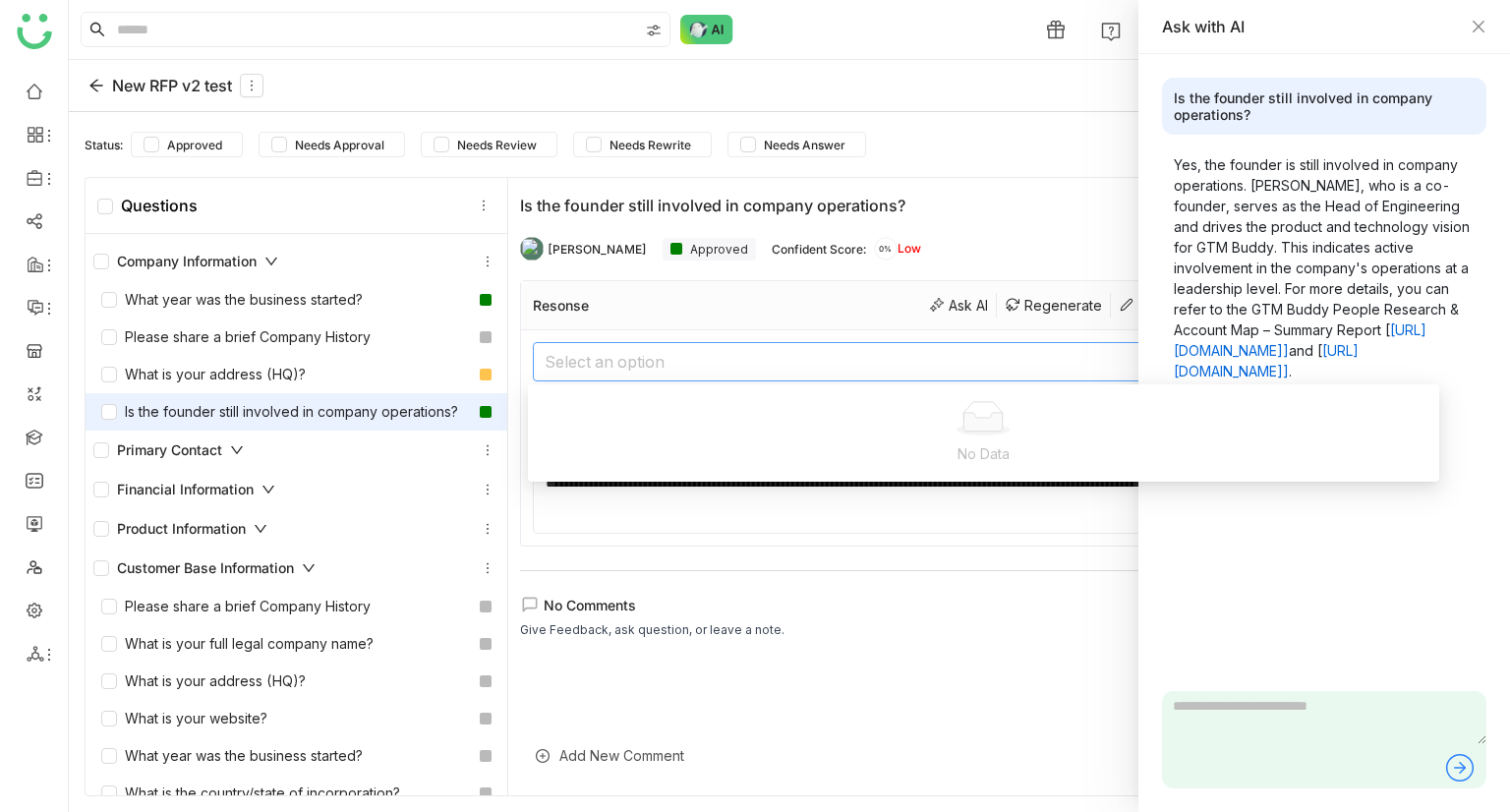
click at [1416, 263] on p "Yes, the founder is still involved in company operations. Sreedhar Peddineni, w…" at bounding box center [1324, 267] width 301 height 227
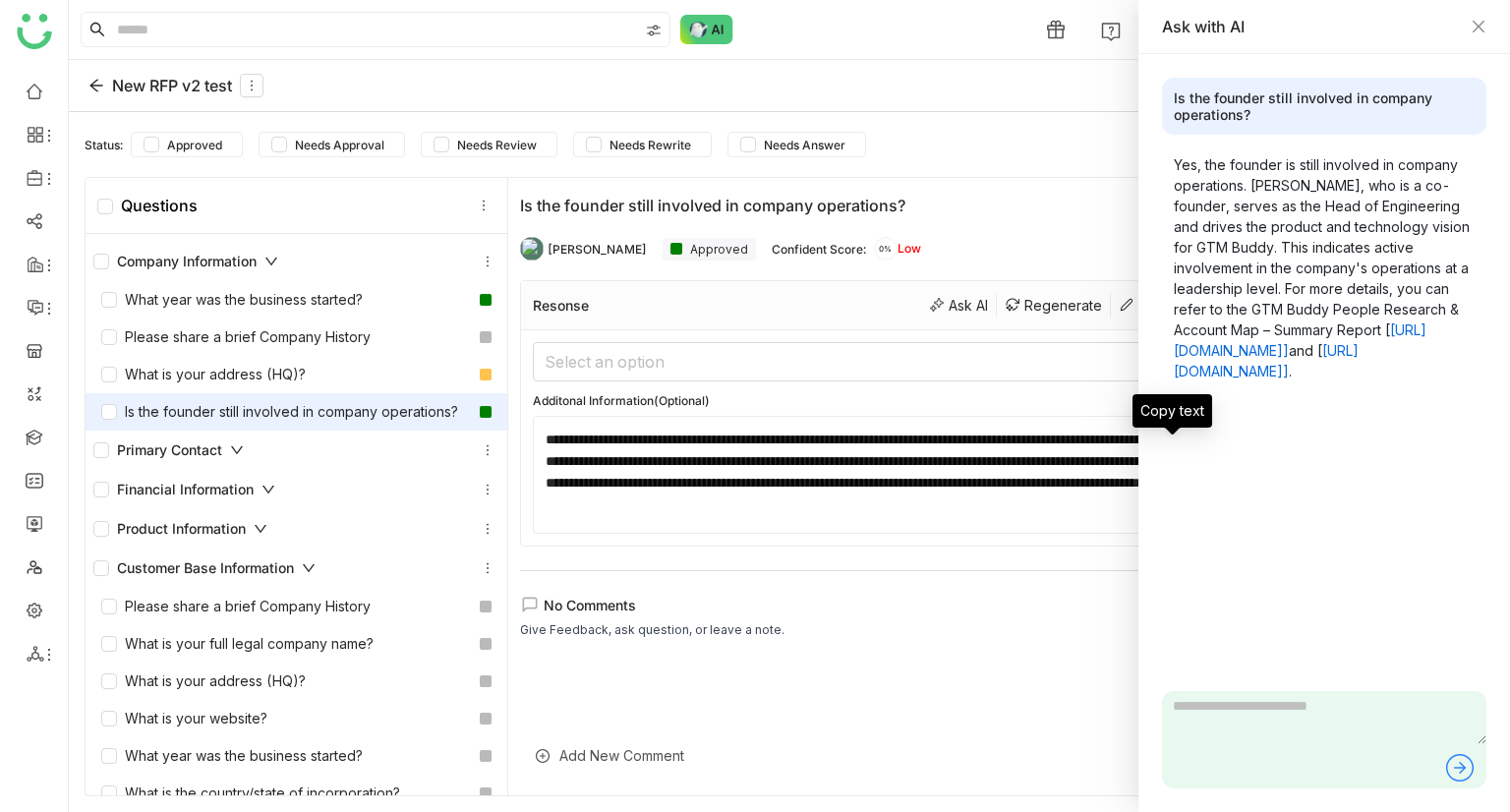
click at [1177, 421] on img at bounding box center [1172, 411] width 20 height 20
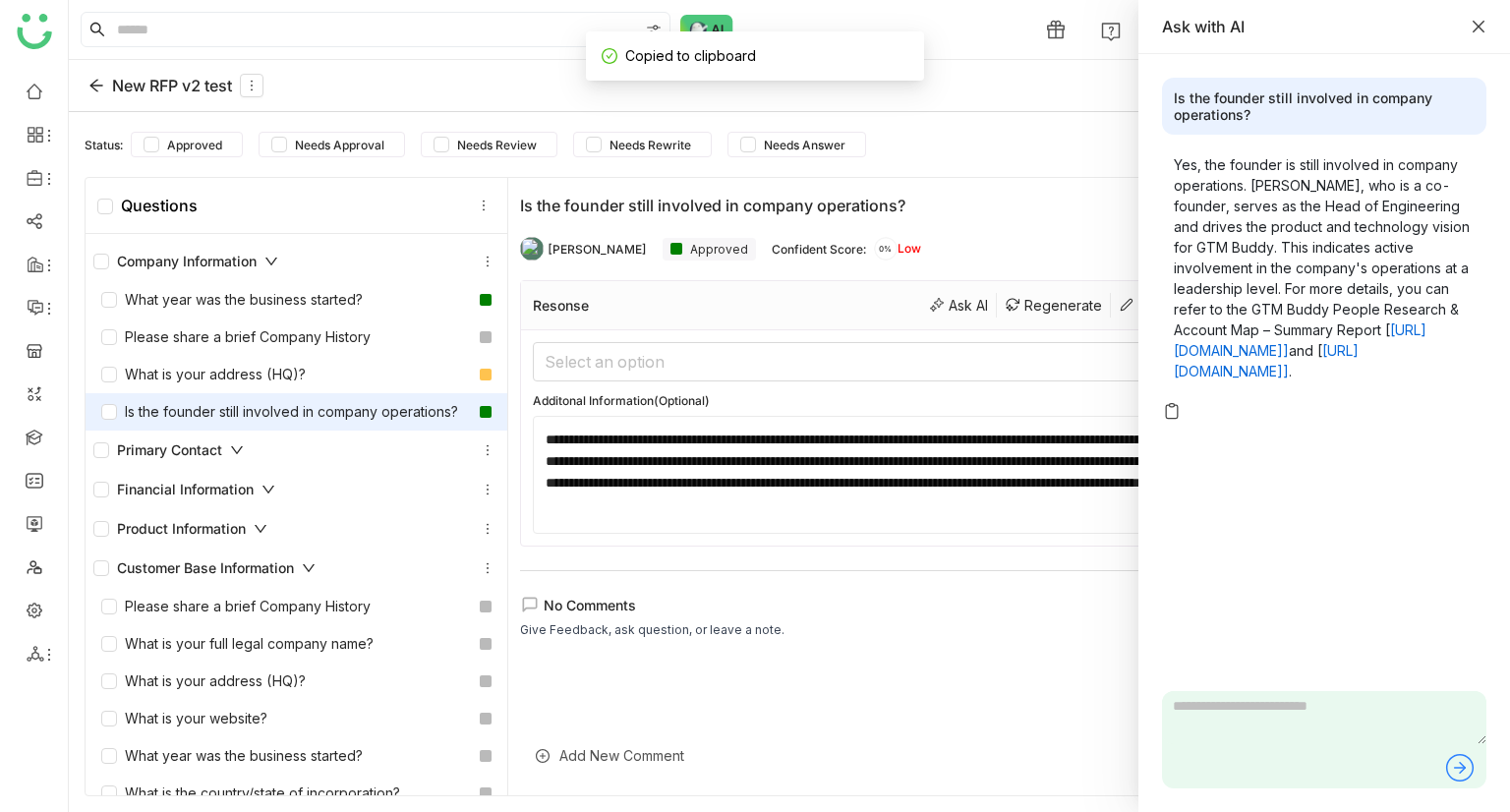
click at [1479, 27] on icon "Close" at bounding box center [1479, 27] width 12 height 12
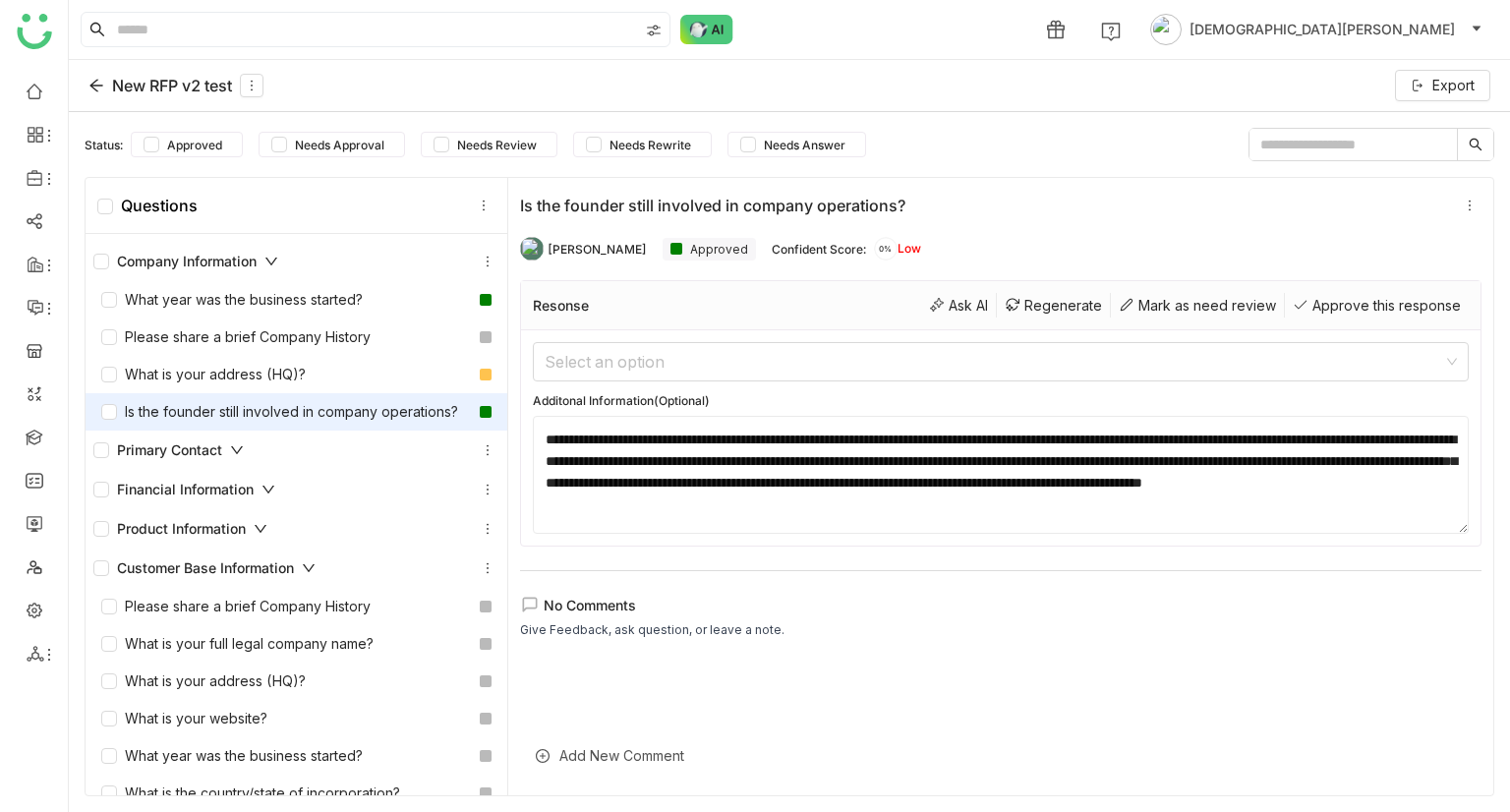
click at [1131, 507] on textarea "**********" at bounding box center [1001, 475] width 936 height 118
paste textarea "**********"
type textarea "**********"
click at [1012, 308] on div "Regenerate" at bounding box center [1054, 305] width 114 height 25
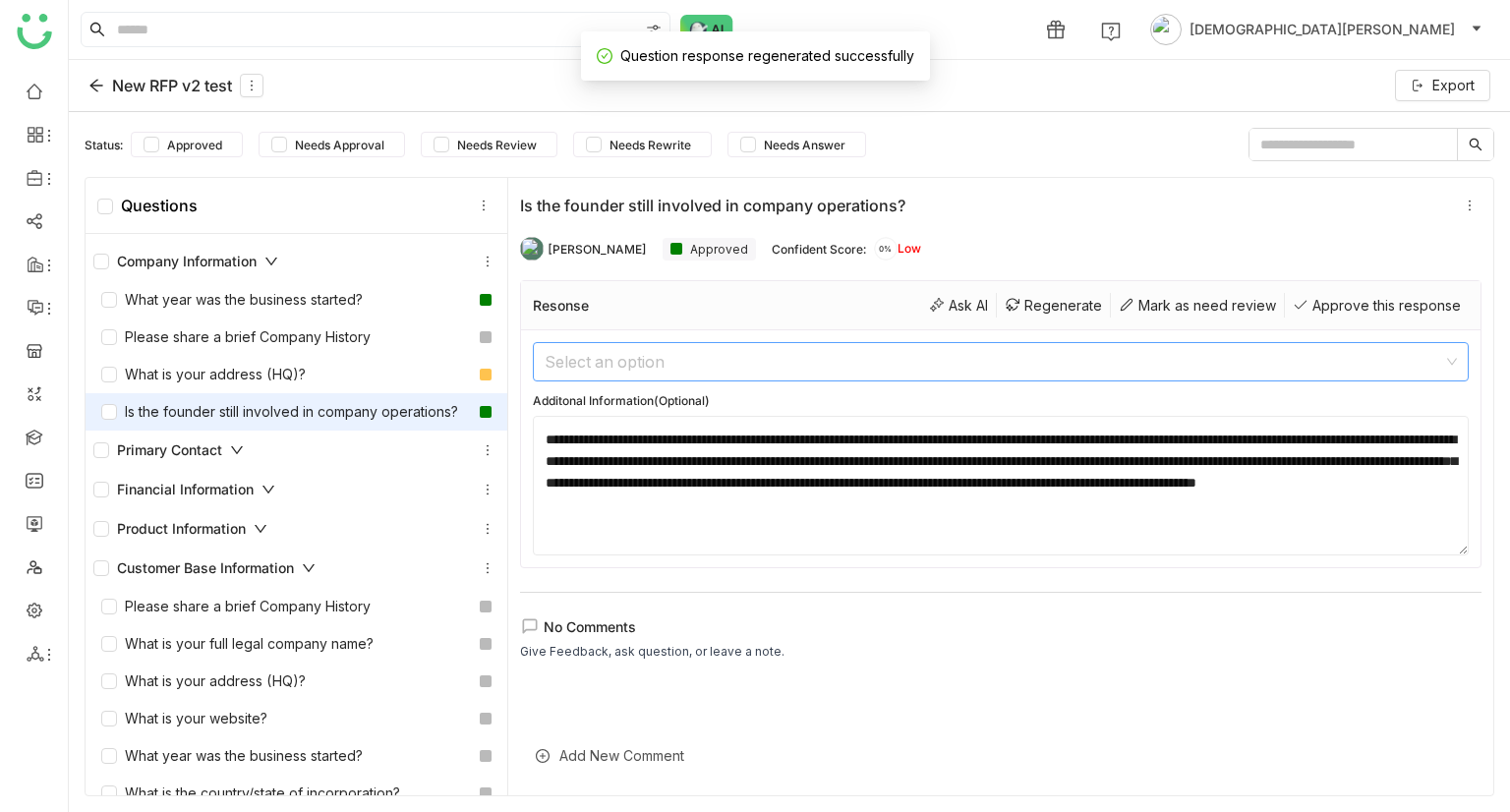
click at [786, 370] on input at bounding box center [994, 361] width 899 height 37
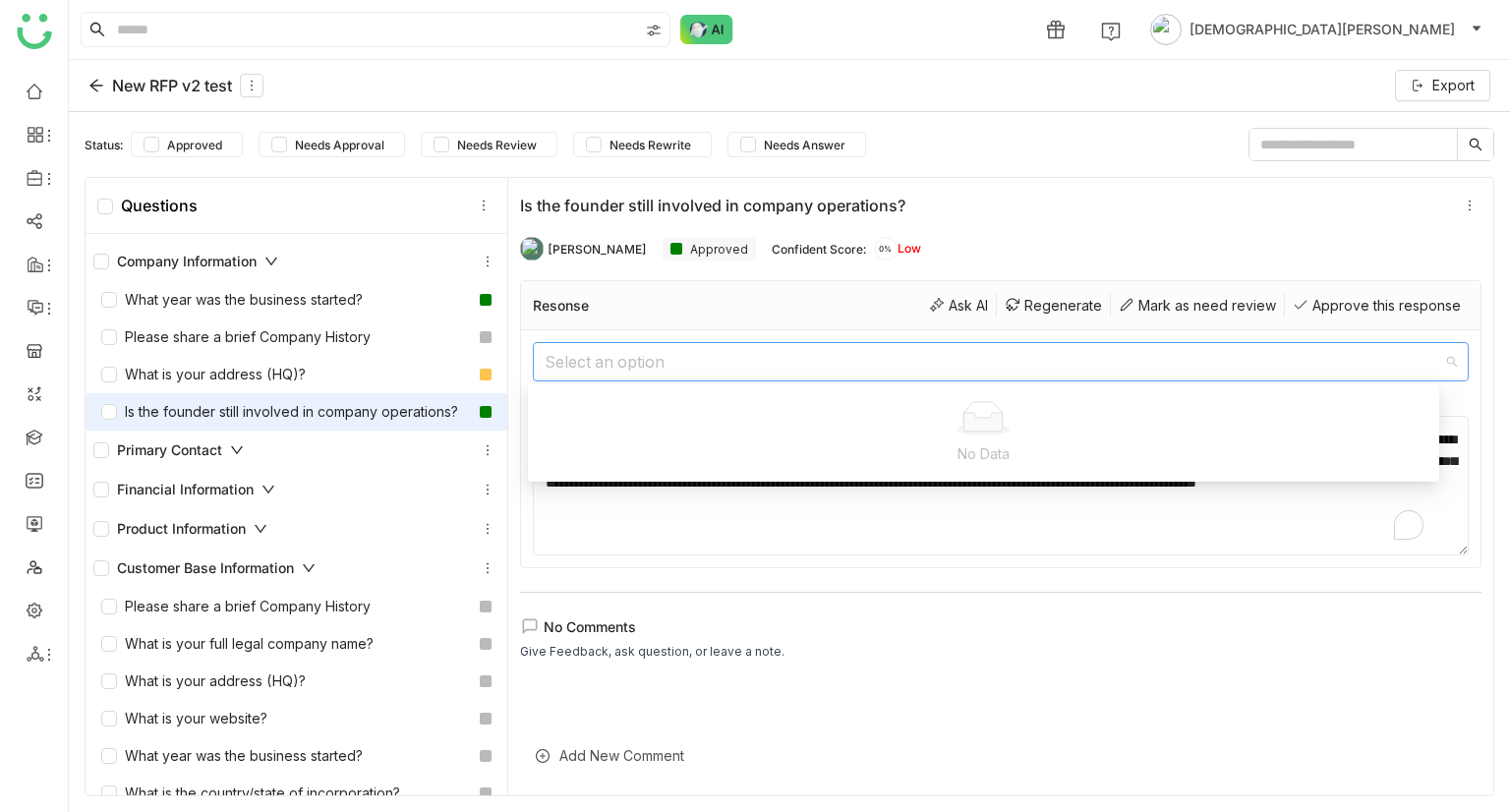
click at [767, 507] on textarea "**********" at bounding box center [1001, 486] width 936 height 140
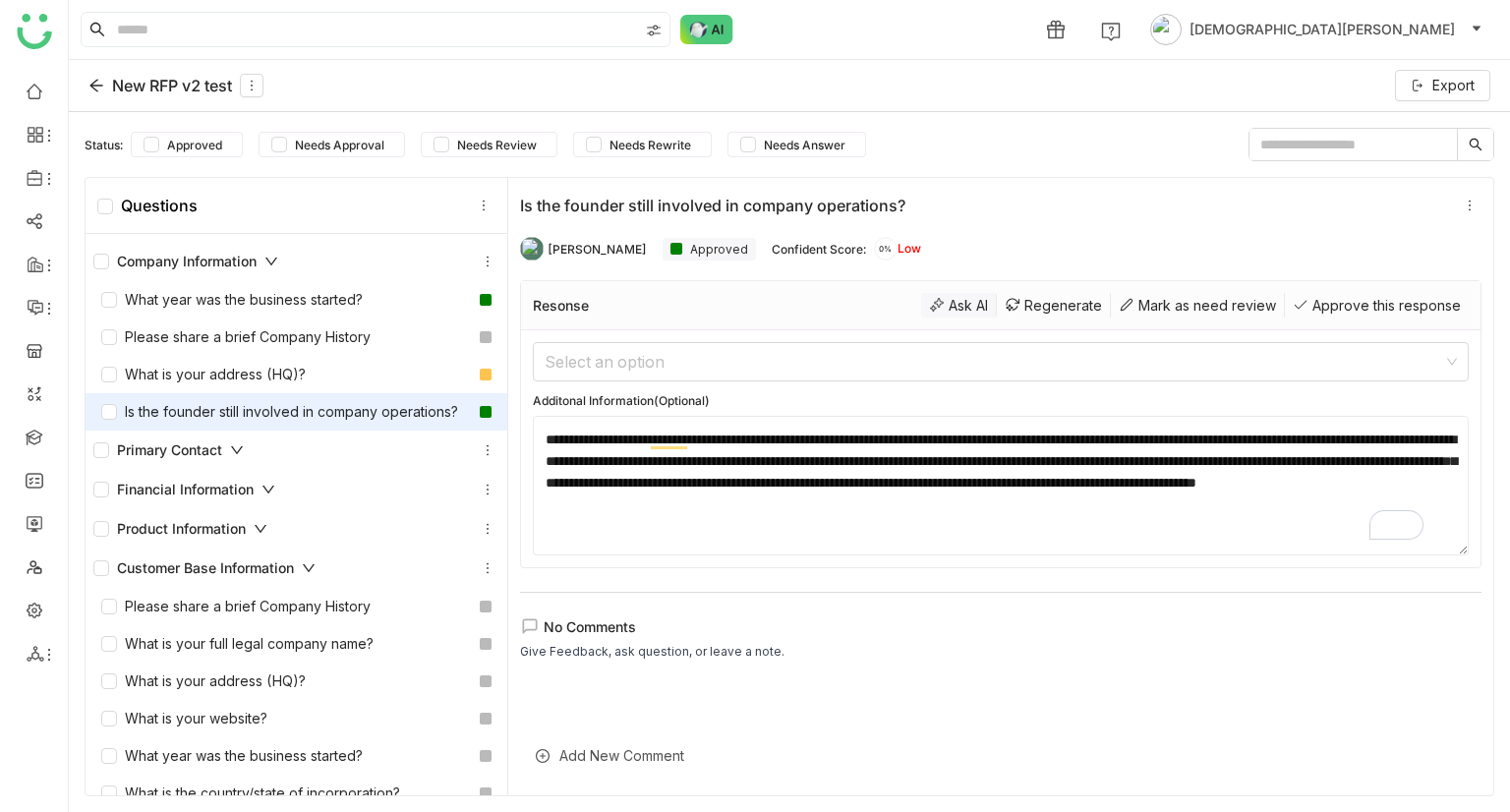
click at [938, 306] on div "Ask AI" at bounding box center [959, 305] width 76 height 25
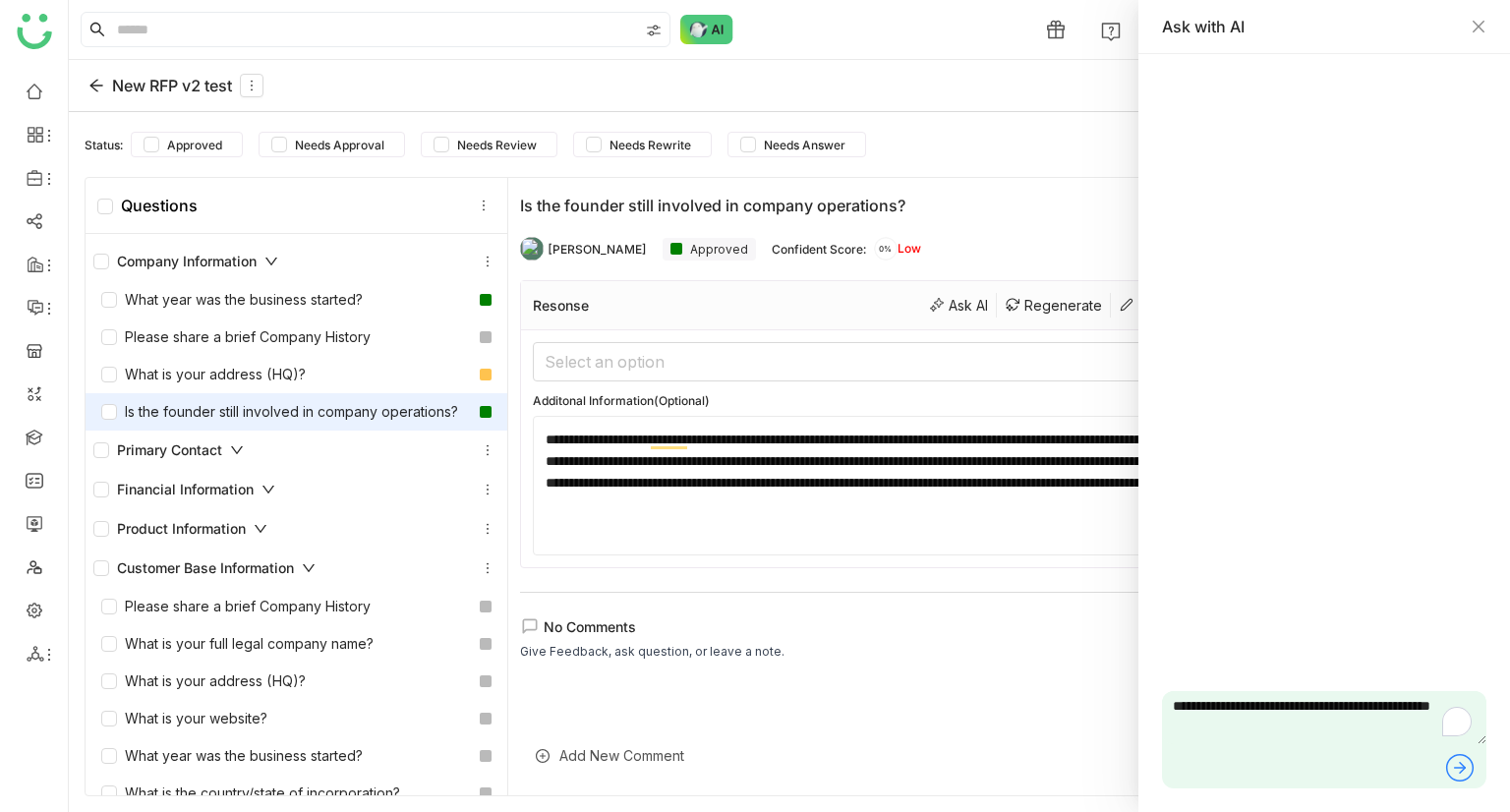
click at [1284, 723] on textarea "**********" at bounding box center [1324, 717] width 325 height 53
type textarea "**********"
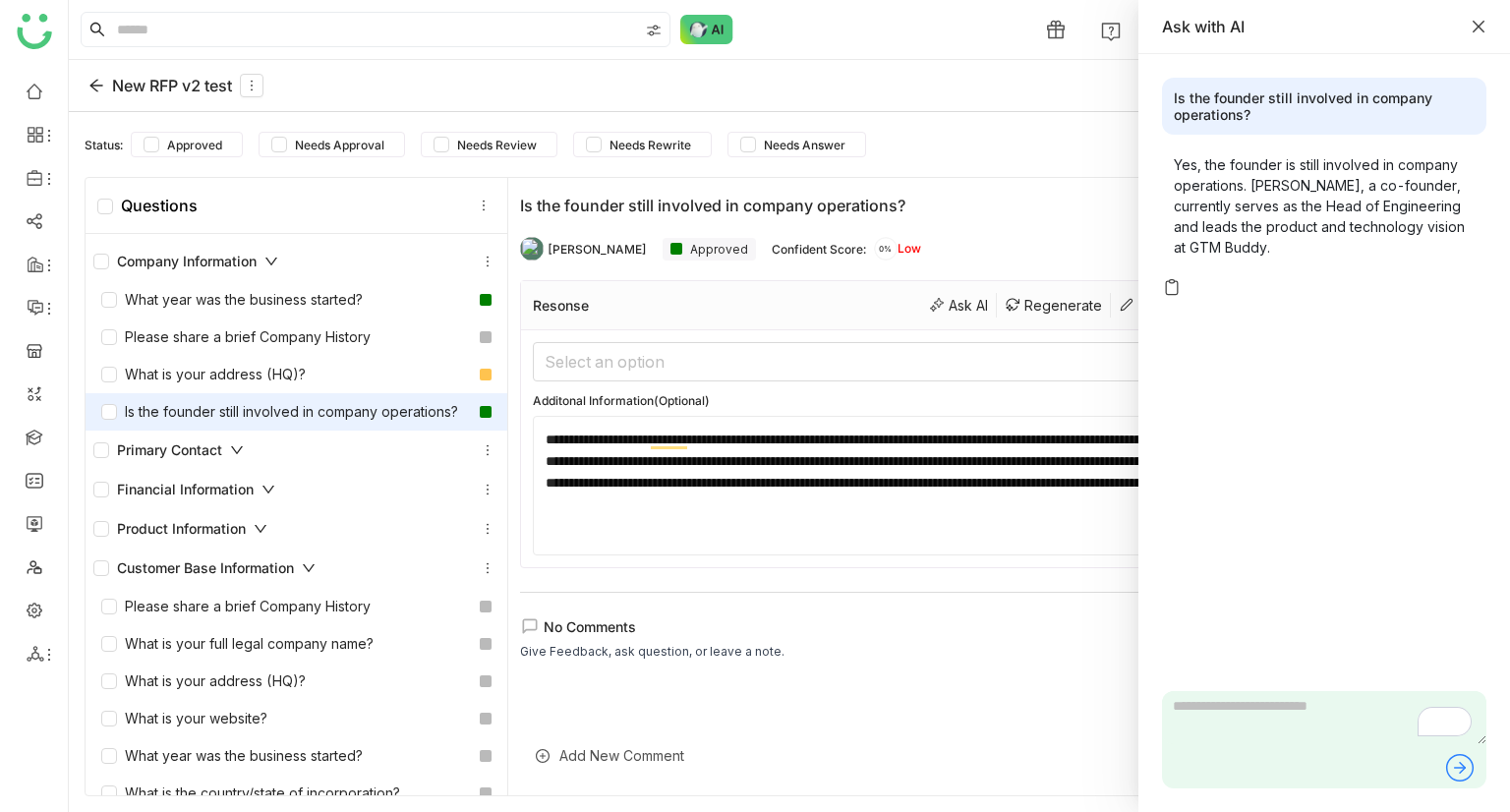
click at [1483, 28] on icon "Close" at bounding box center [1479, 27] width 16 height 16
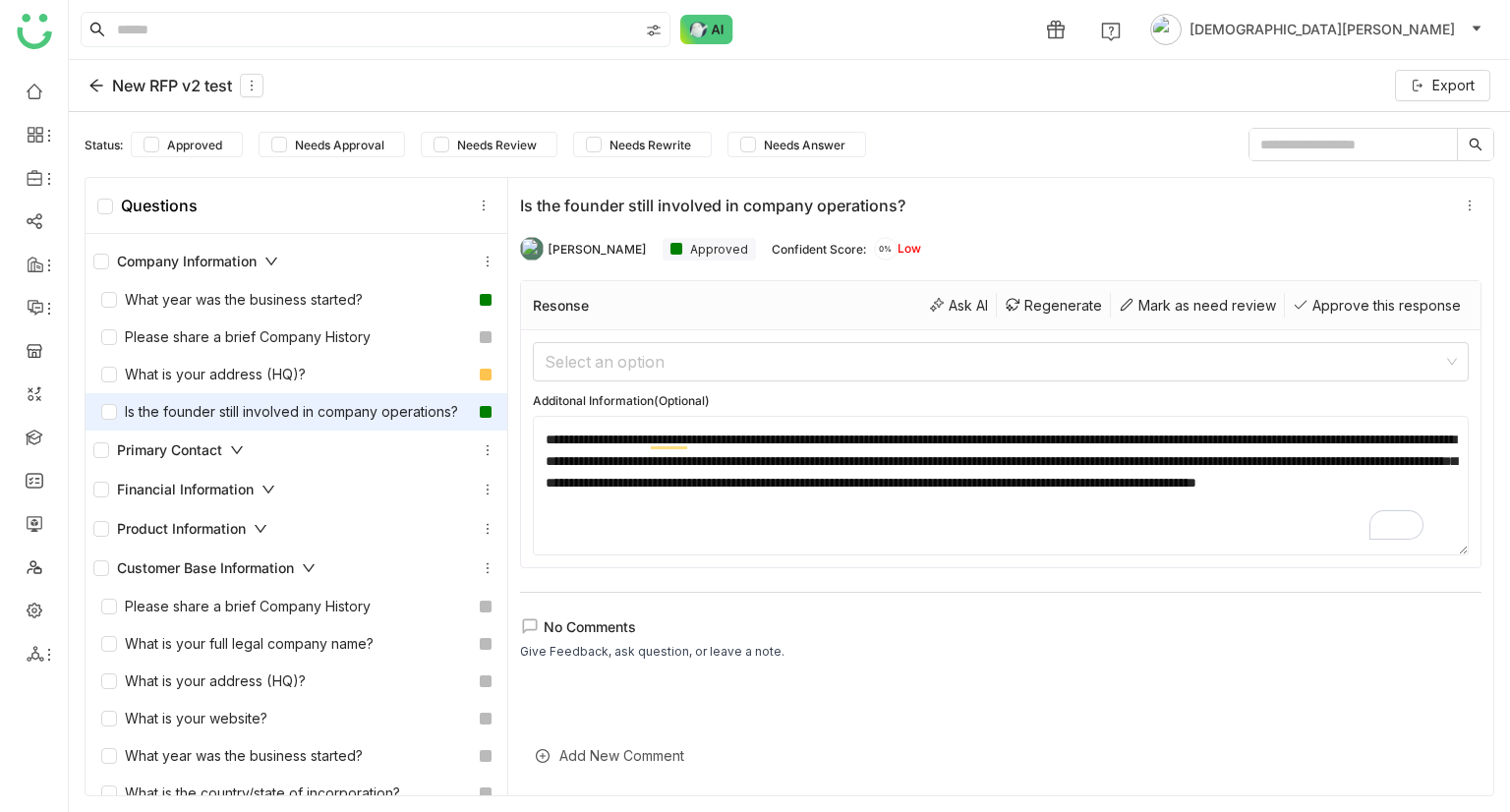
click at [245, 462] on div "Primary Contact" at bounding box center [296, 451] width 406 height 24
click at [230, 461] on div "Primary Contact" at bounding box center [168, 451] width 150 height 22
click at [193, 461] on div "Primary Contact" at bounding box center [168, 451] width 150 height 22
click at [237, 618] on div "Please share a brief Company History" at bounding box center [235, 607] width 269 height 22
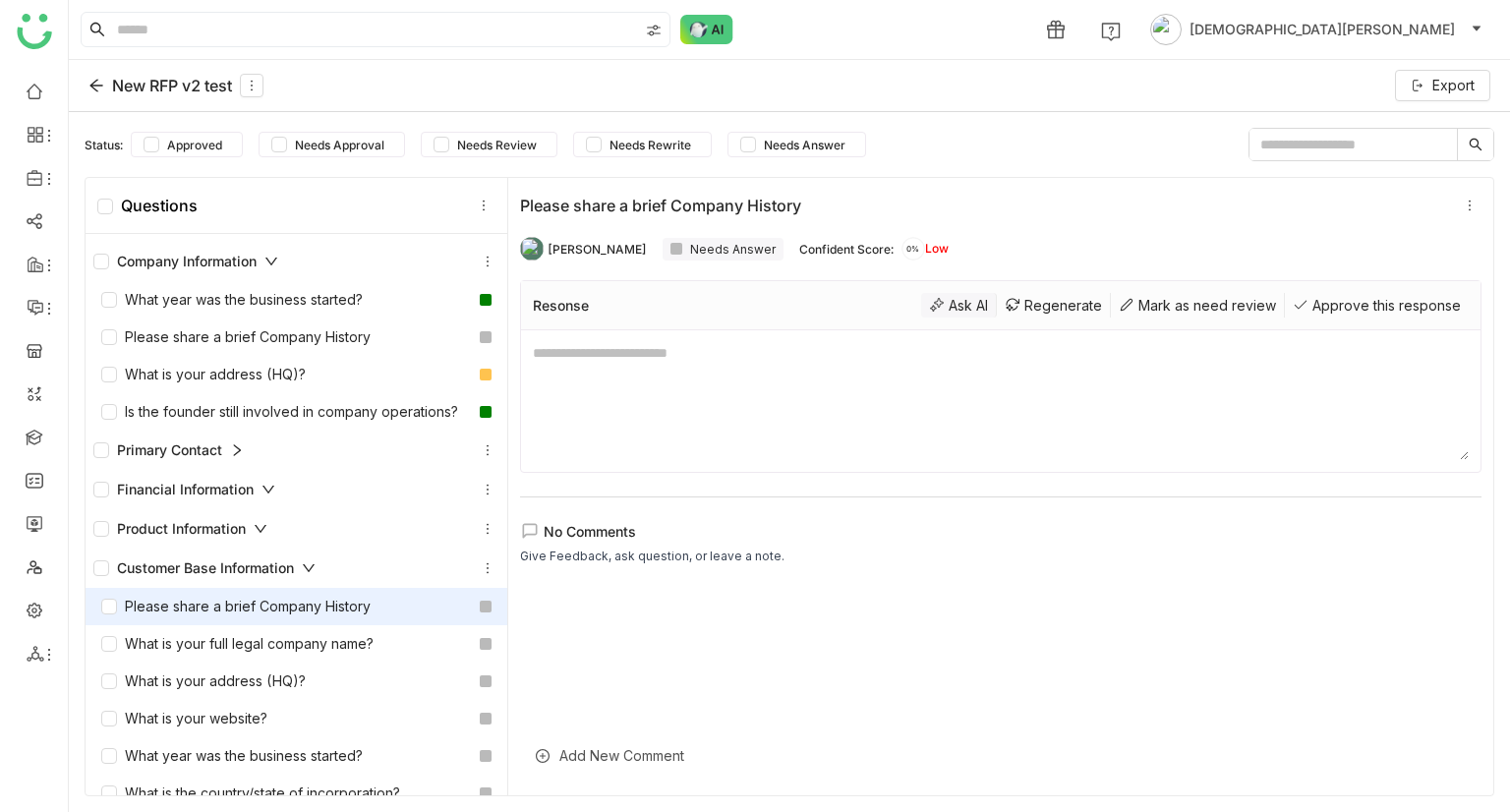
click at [932, 299] on div "Ask AI" at bounding box center [959, 305] width 76 height 25
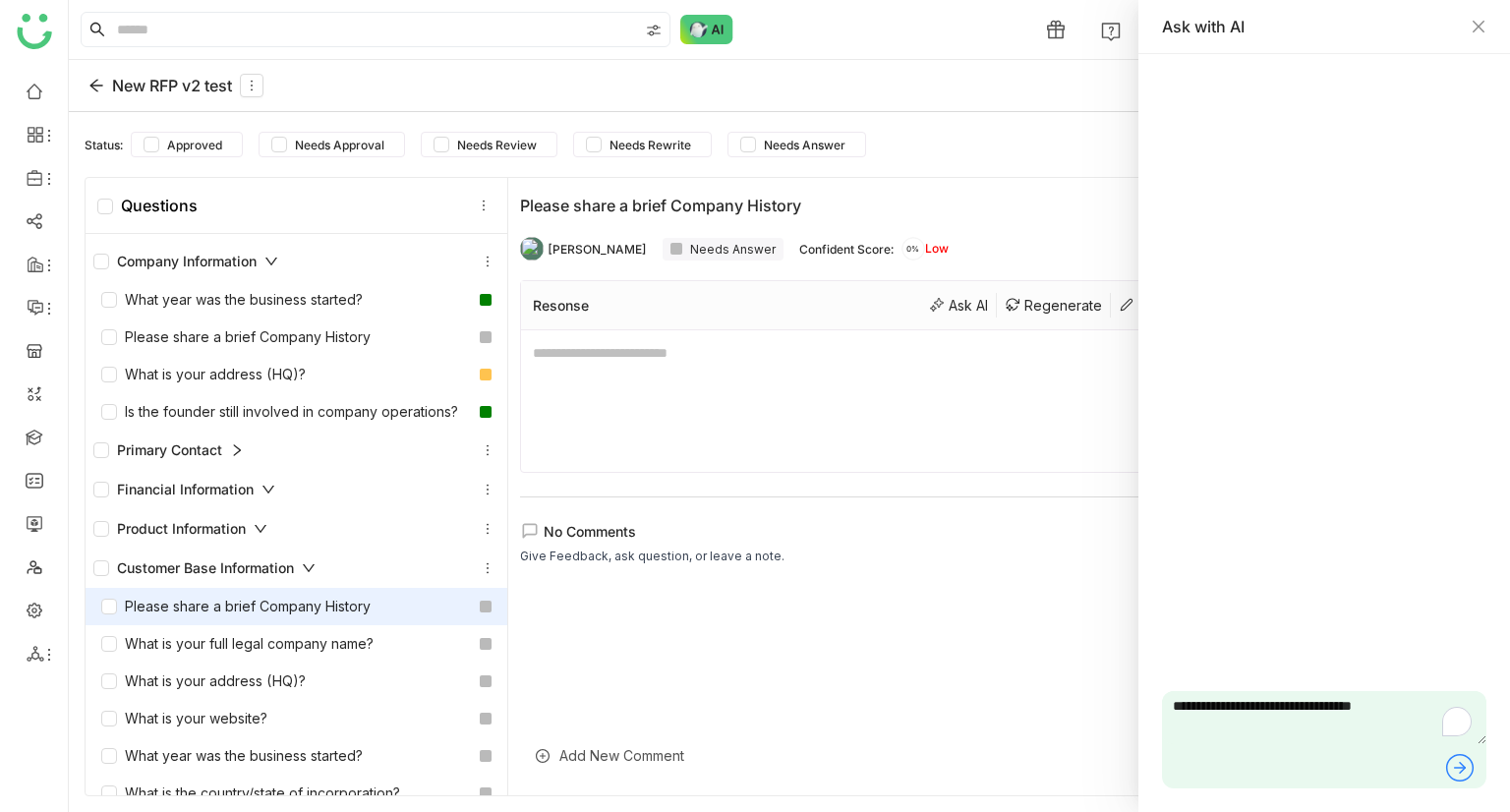
click at [1430, 718] on textarea "**********" at bounding box center [1324, 717] width 325 height 53
type textarea "**********"
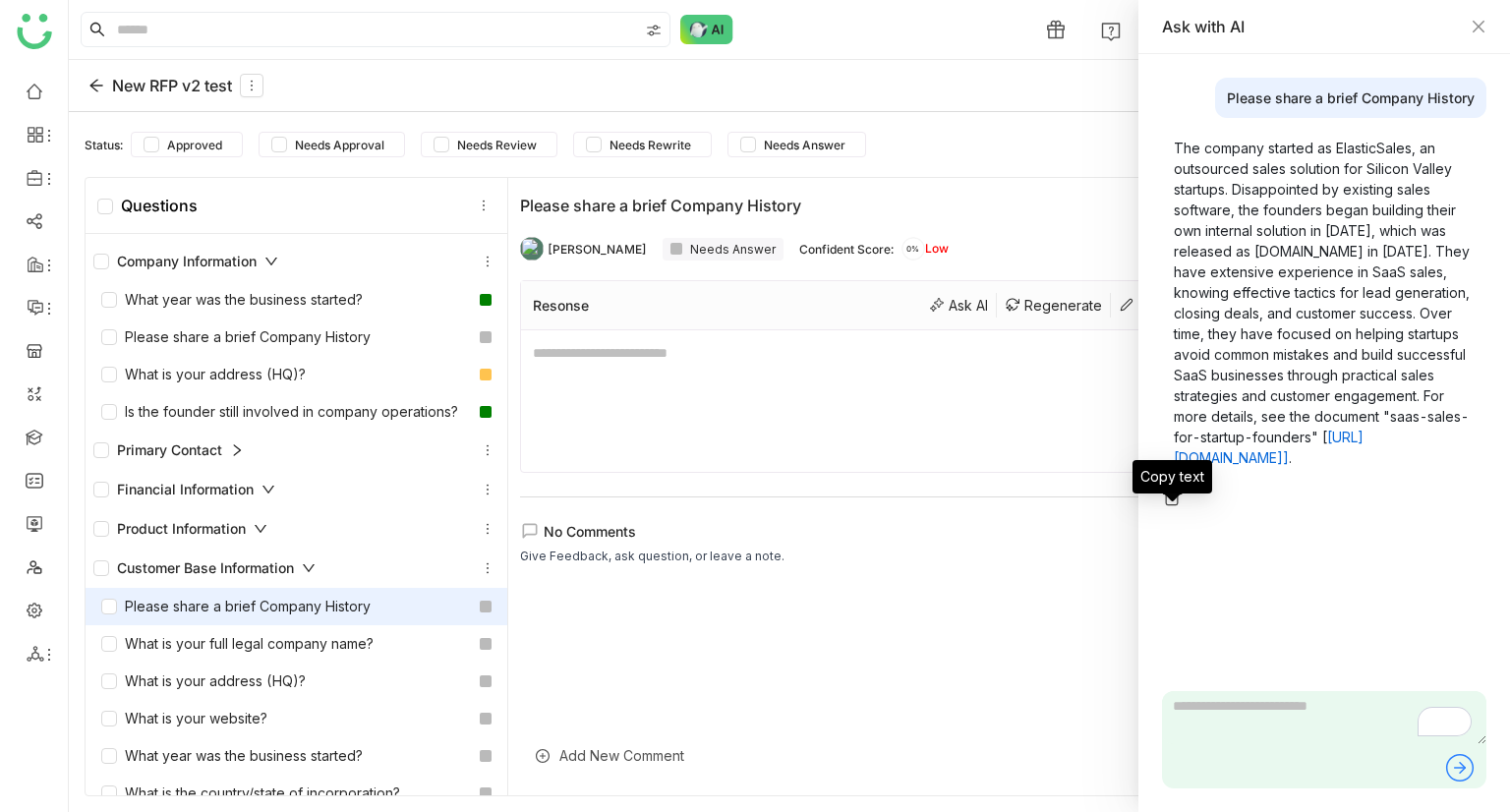
click at [1170, 507] on img at bounding box center [1172, 498] width 20 height 20
click at [641, 354] on textarea "To enrich screen reader interactions, please activate Accessibility in Grammarl…" at bounding box center [1001, 401] width 936 height 118
paste textarea "**********"
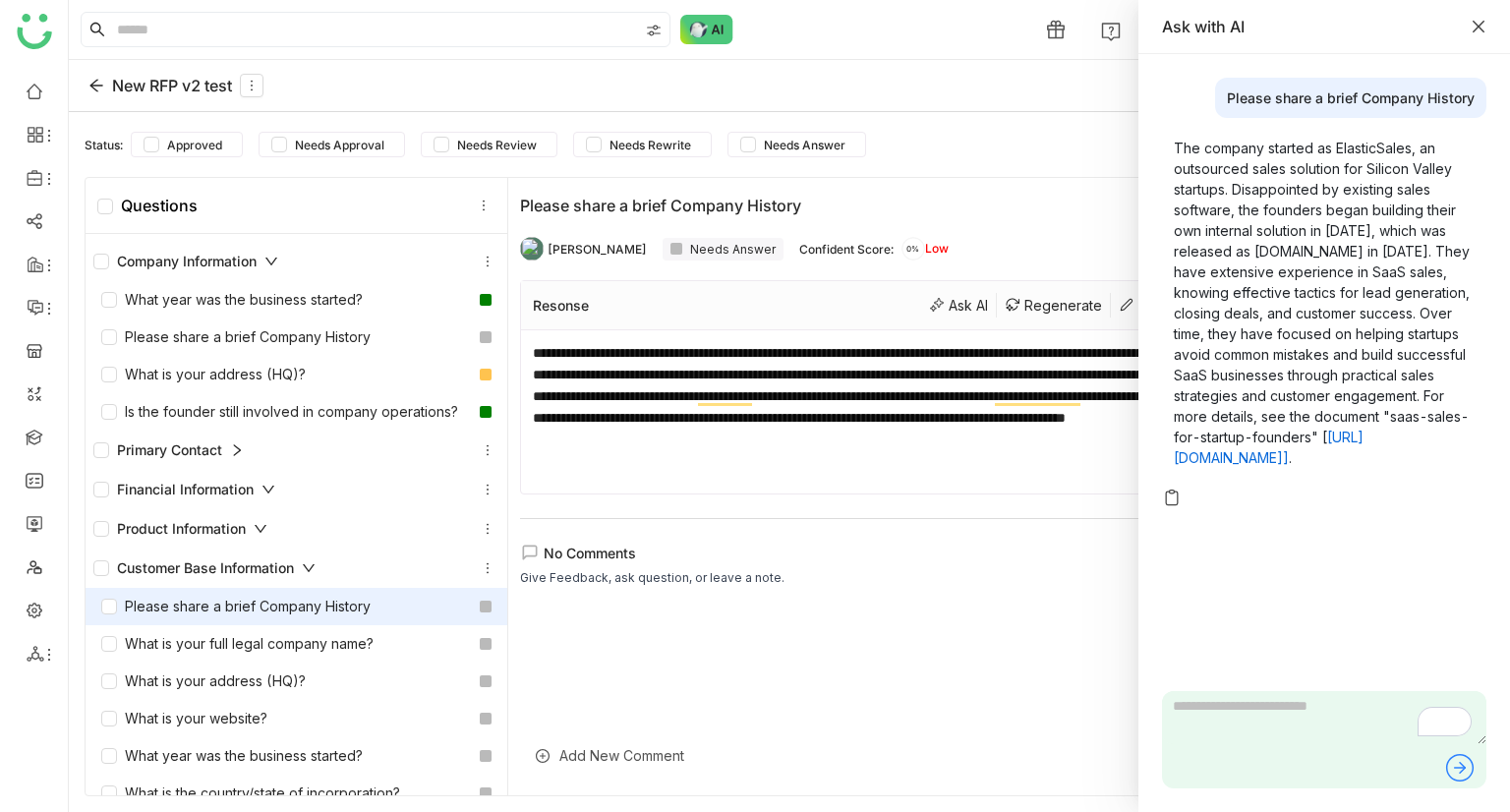
click at [1483, 29] on icon "Close" at bounding box center [1479, 27] width 16 height 16
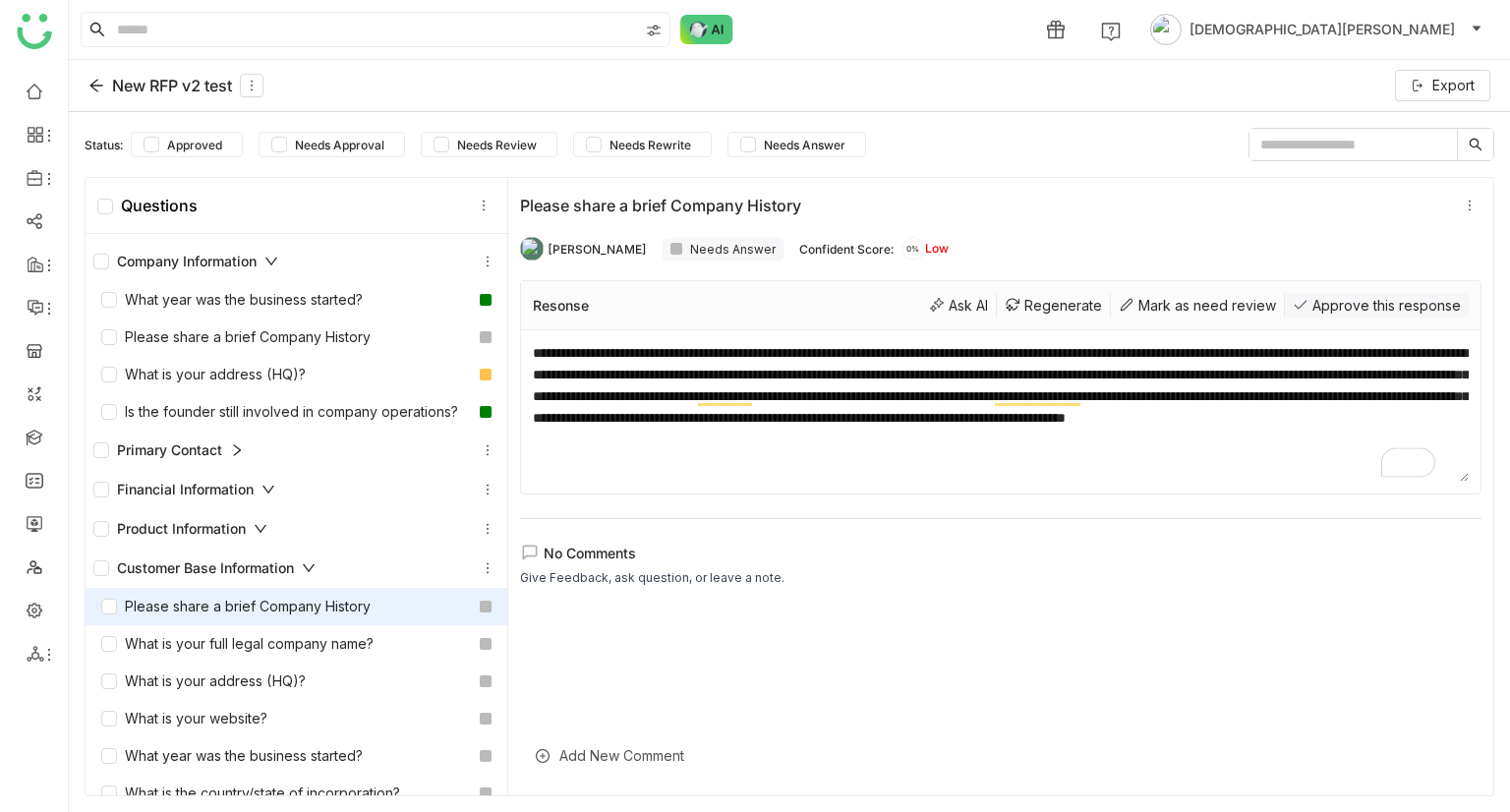
click at [1320, 293] on div "Approve this response" at bounding box center [1377, 305] width 184 height 25
click at [1003, 456] on textarea "**********" at bounding box center [1001, 412] width 936 height 140
type textarea "**********"
click at [1326, 303] on div "Approve this response" at bounding box center [1377, 305] width 184 height 25
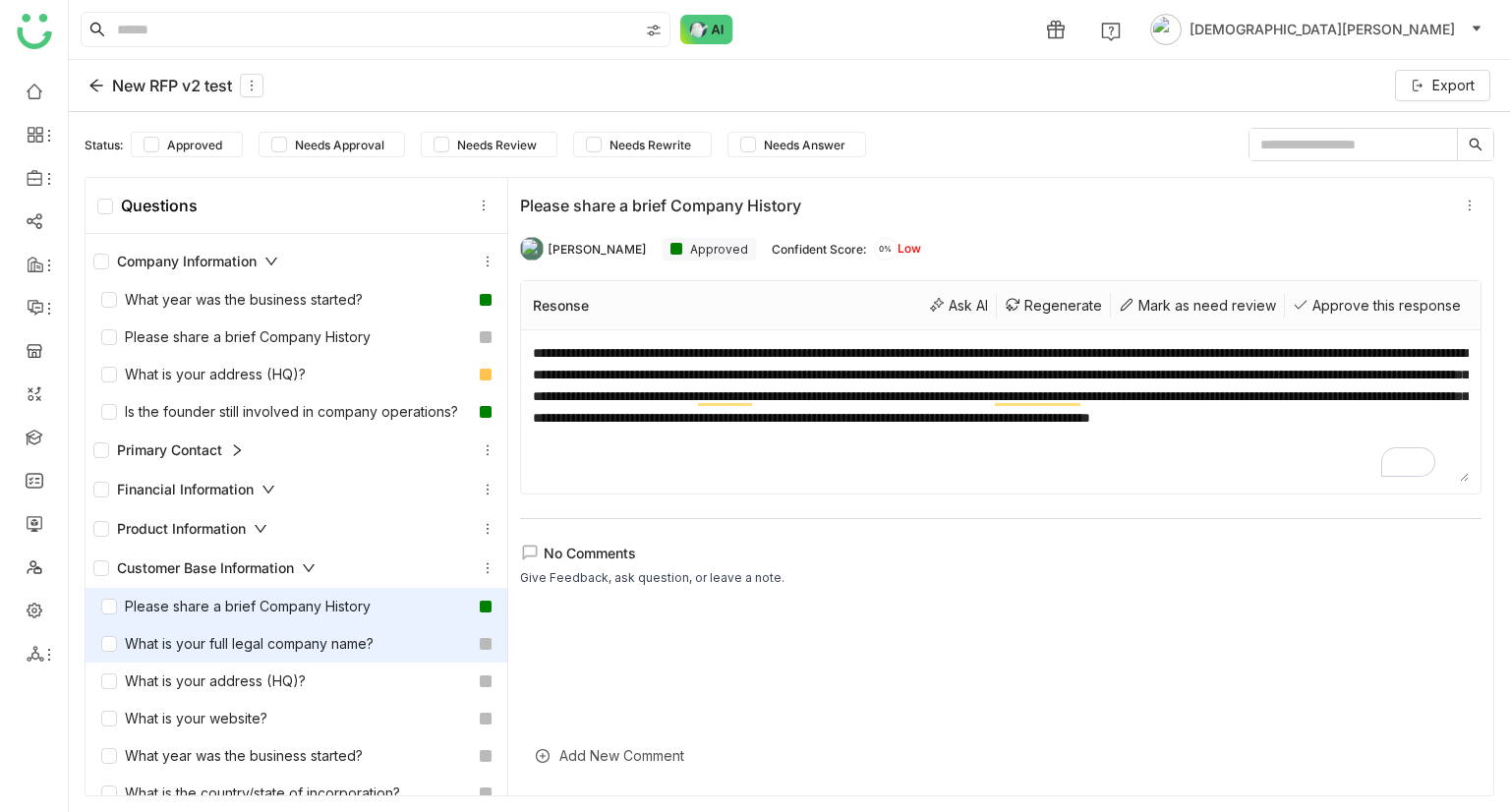
click at [249, 653] on div "What is your full legal company name?" at bounding box center [237, 644] width 272 height 22
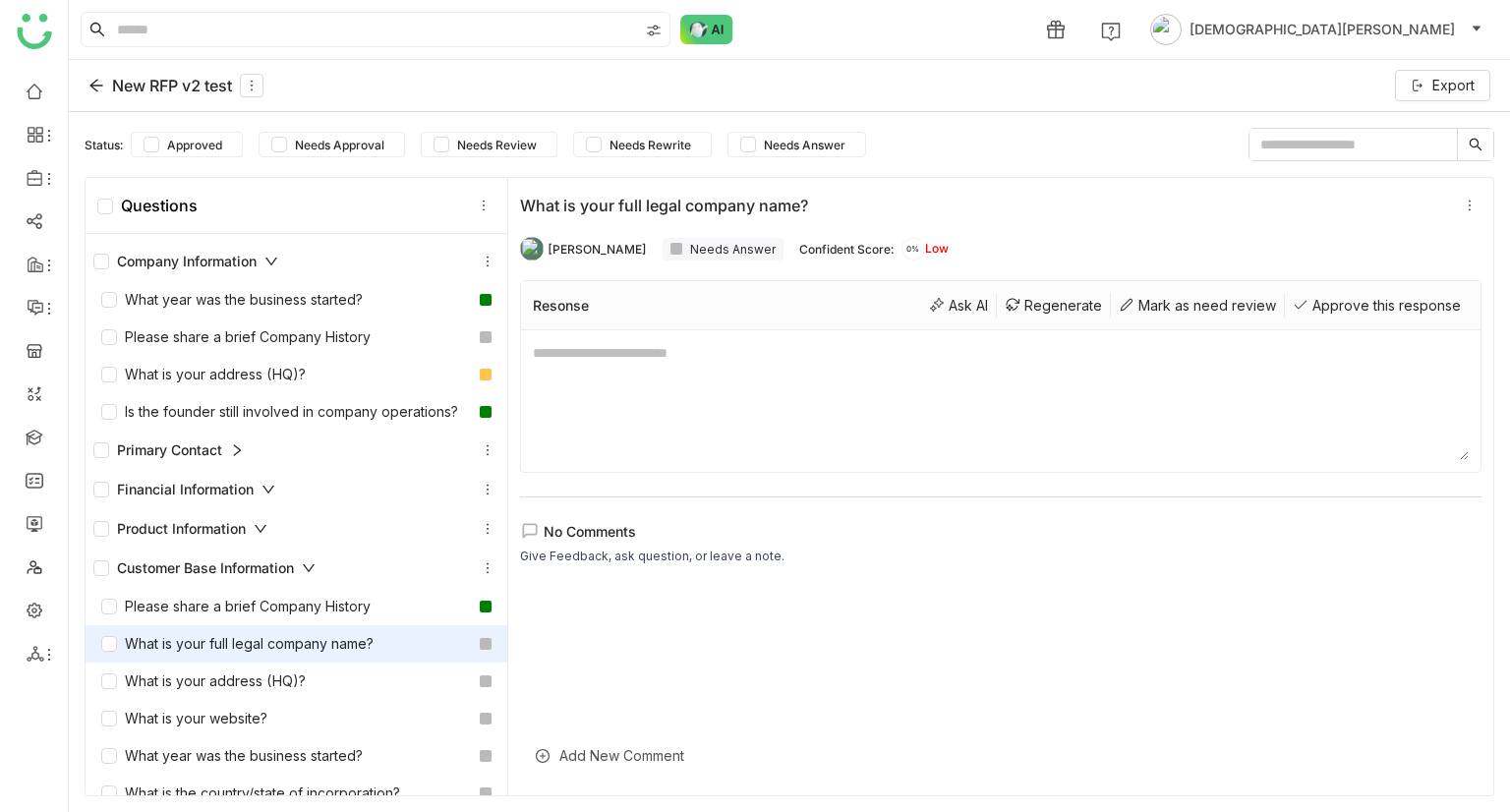
click at [695, 244] on div "Needs Answer" at bounding box center [723, 249] width 121 height 23
click at [671, 247] on div at bounding box center [677, 249] width 12 height 12
click at [626, 335] on div at bounding box center [1001, 401] width 960 height 142
click at [625, 358] on textarea "To enrich screen reader interactions, please activate Accessibility in Grammarl…" at bounding box center [1001, 401] width 936 height 118
type textarea "****"
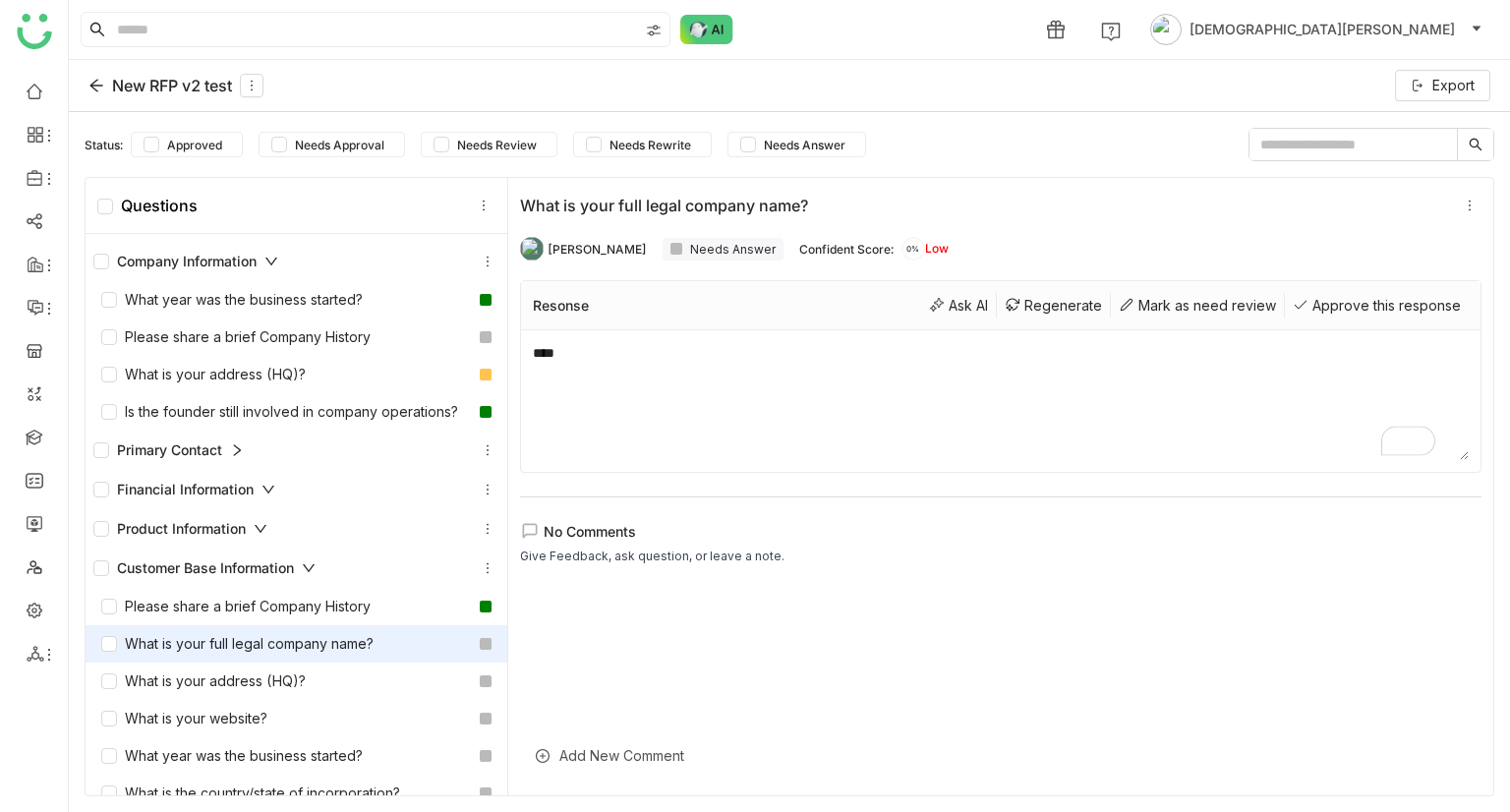
click at [480, 650] on div at bounding box center [486, 644] width 12 height 12
click at [1153, 296] on div "Mark as need review" at bounding box center [1198, 305] width 174 height 25
click at [590, 364] on textarea "****" at bounding box center [1001, 401] width 936 height 118
click at [492, 142] on span "Needs Review" at bounding box center [496, 145] width 95 height 15
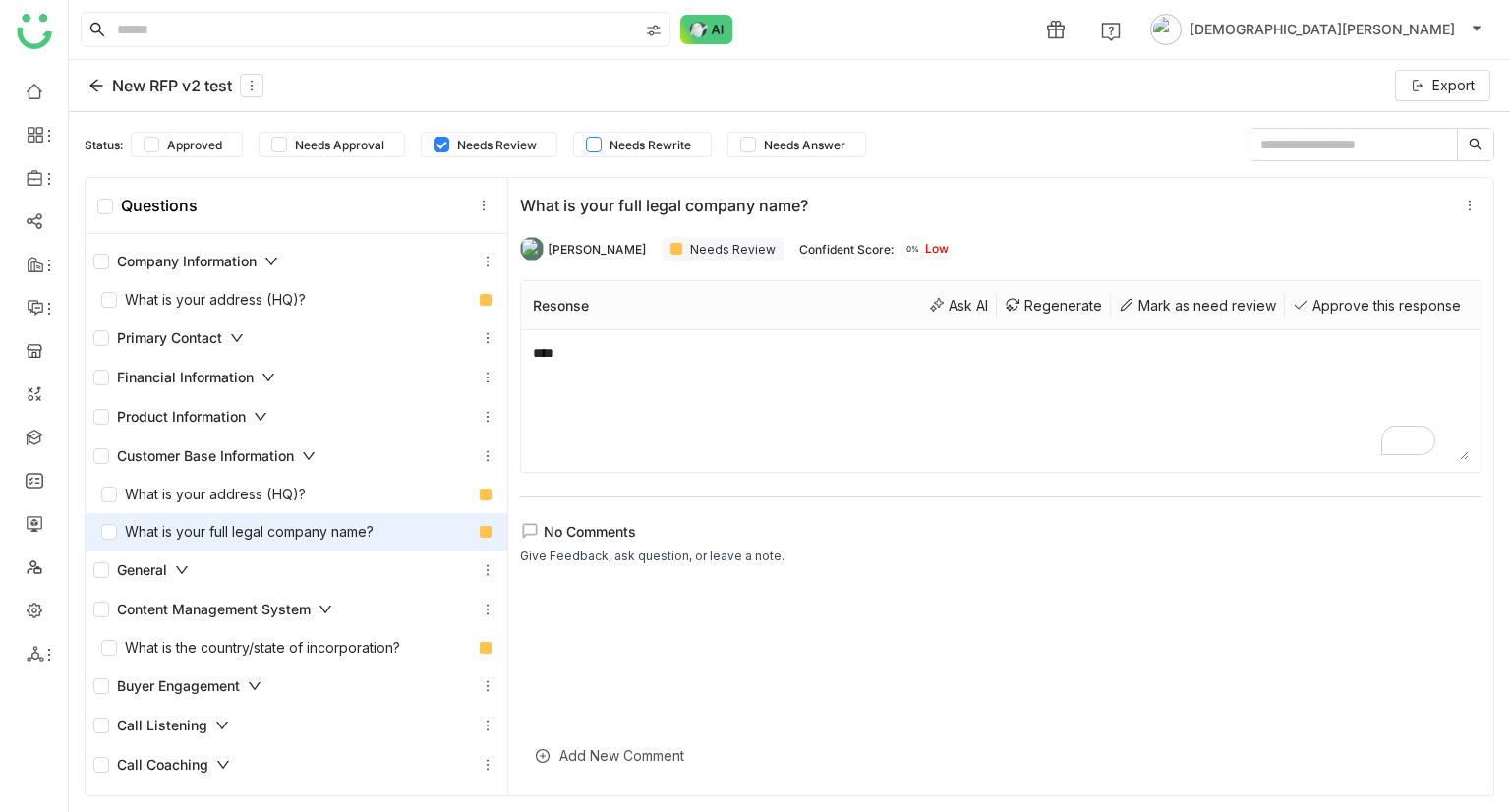
click at [663, 143] on span "Needs Rewrite" at bounding box center [650, 145] width 97 height 15
click at [499, 138] on span "Needs Review" at bounding box center [496, 145] width 95 height 15
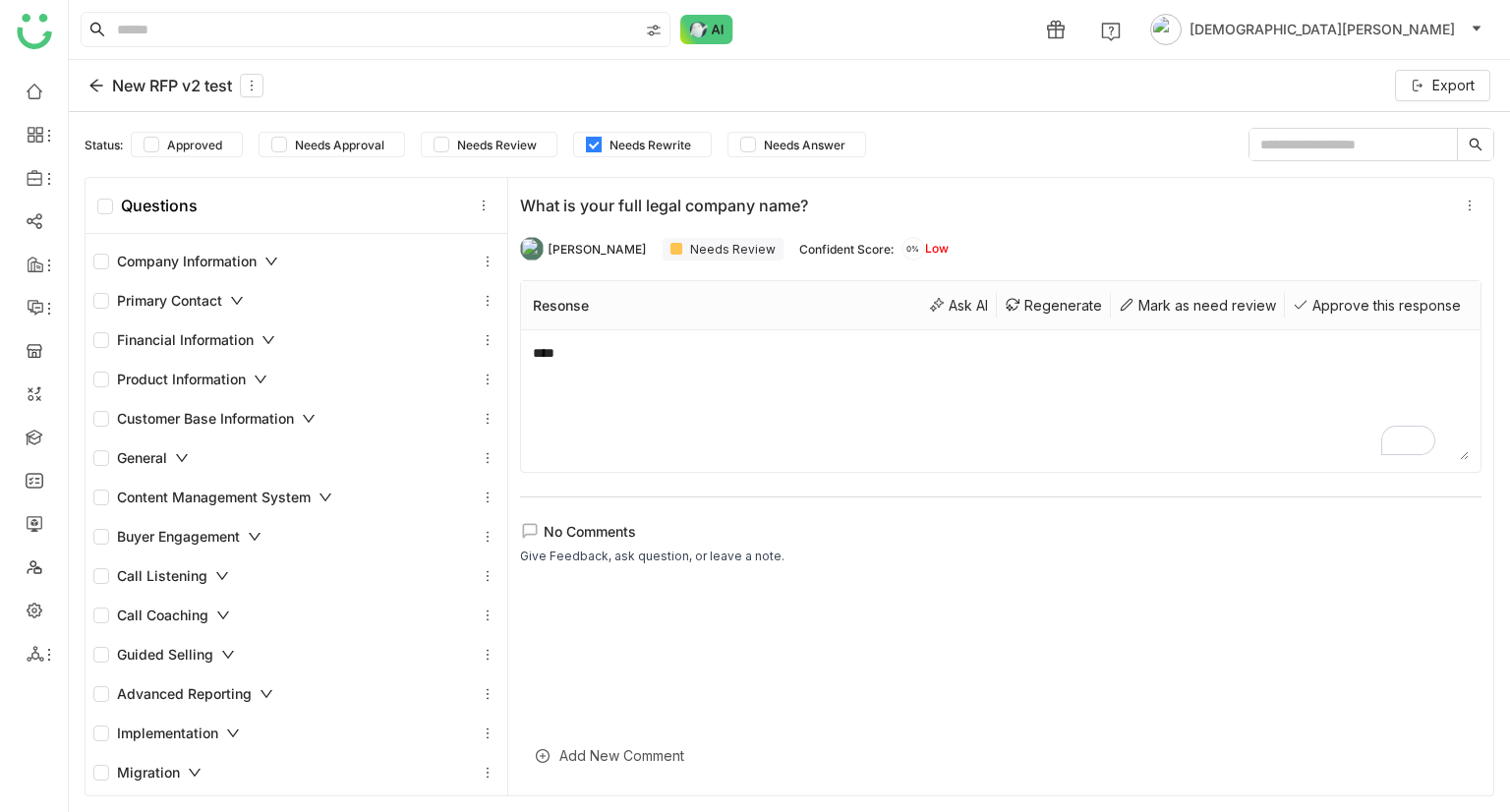
click at [663, 147] on span "Needs Rewrite" at bounding box center [650, 145] width 97 height 15
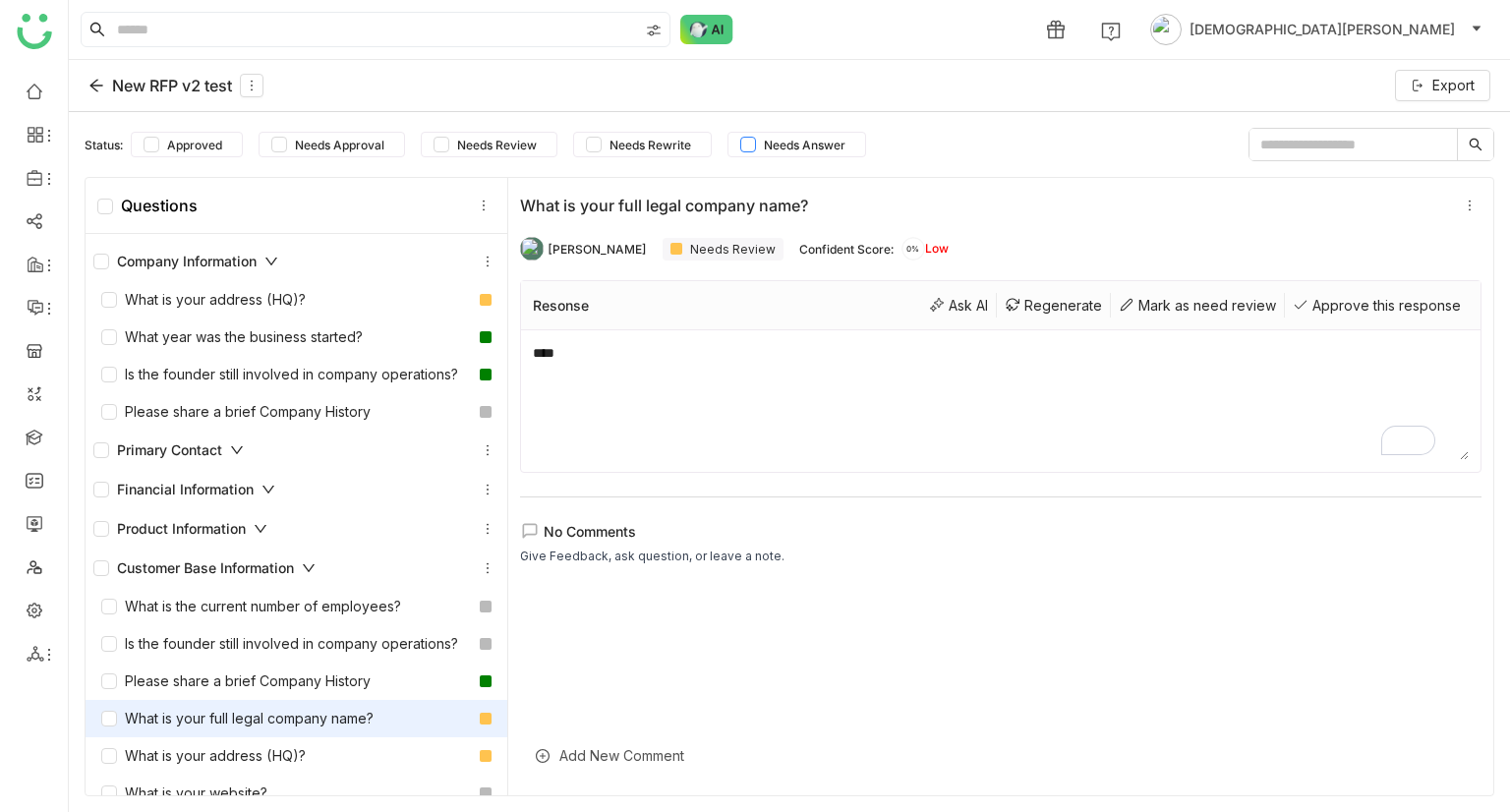
click at [813, 143] on span "Needs Answer" at bounding box center [804, 145] width 97 height 15
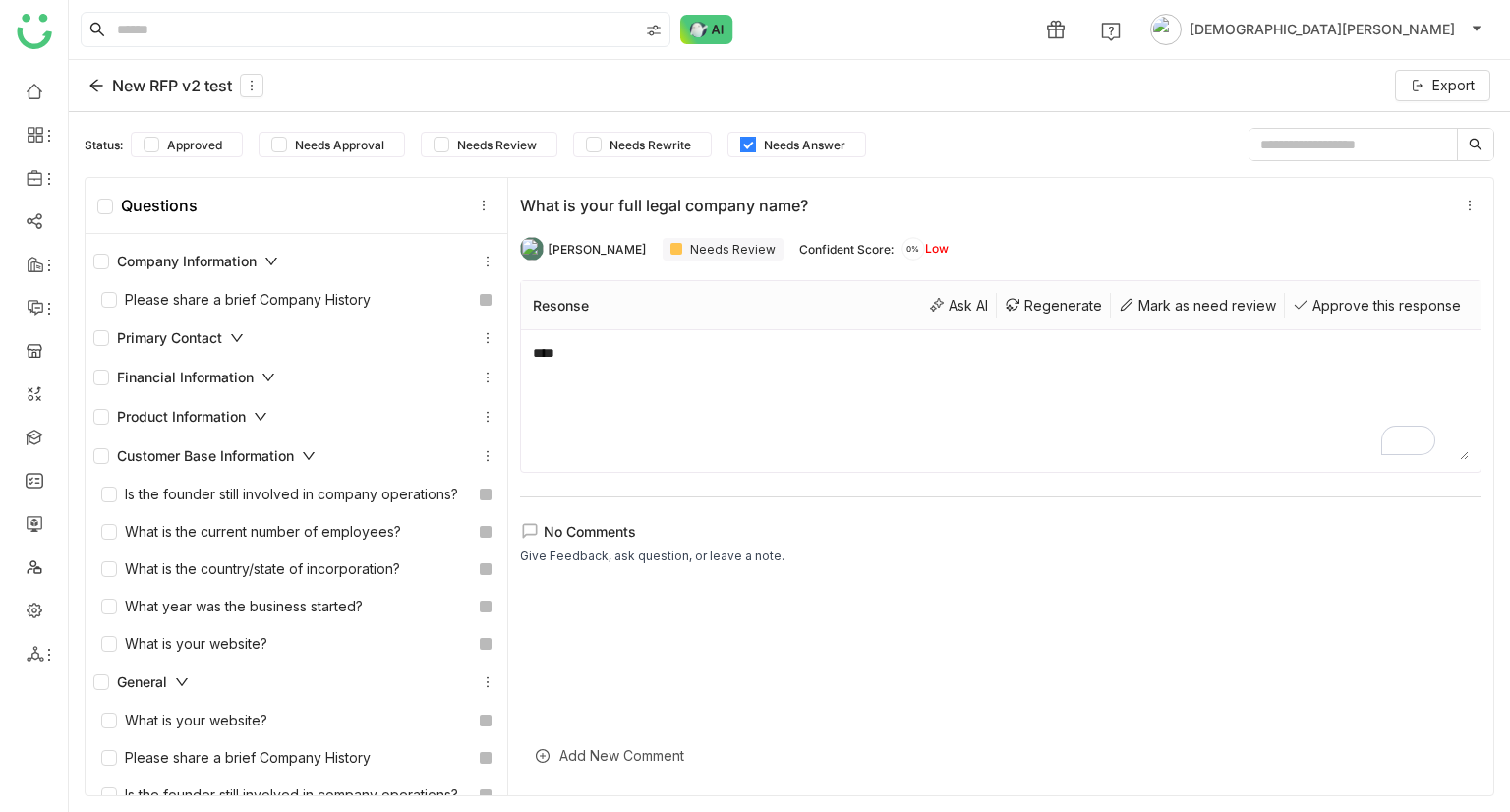
click at [822, 139] on span "Needs Answer" at bounding box center [804, 145] width 97 height 15
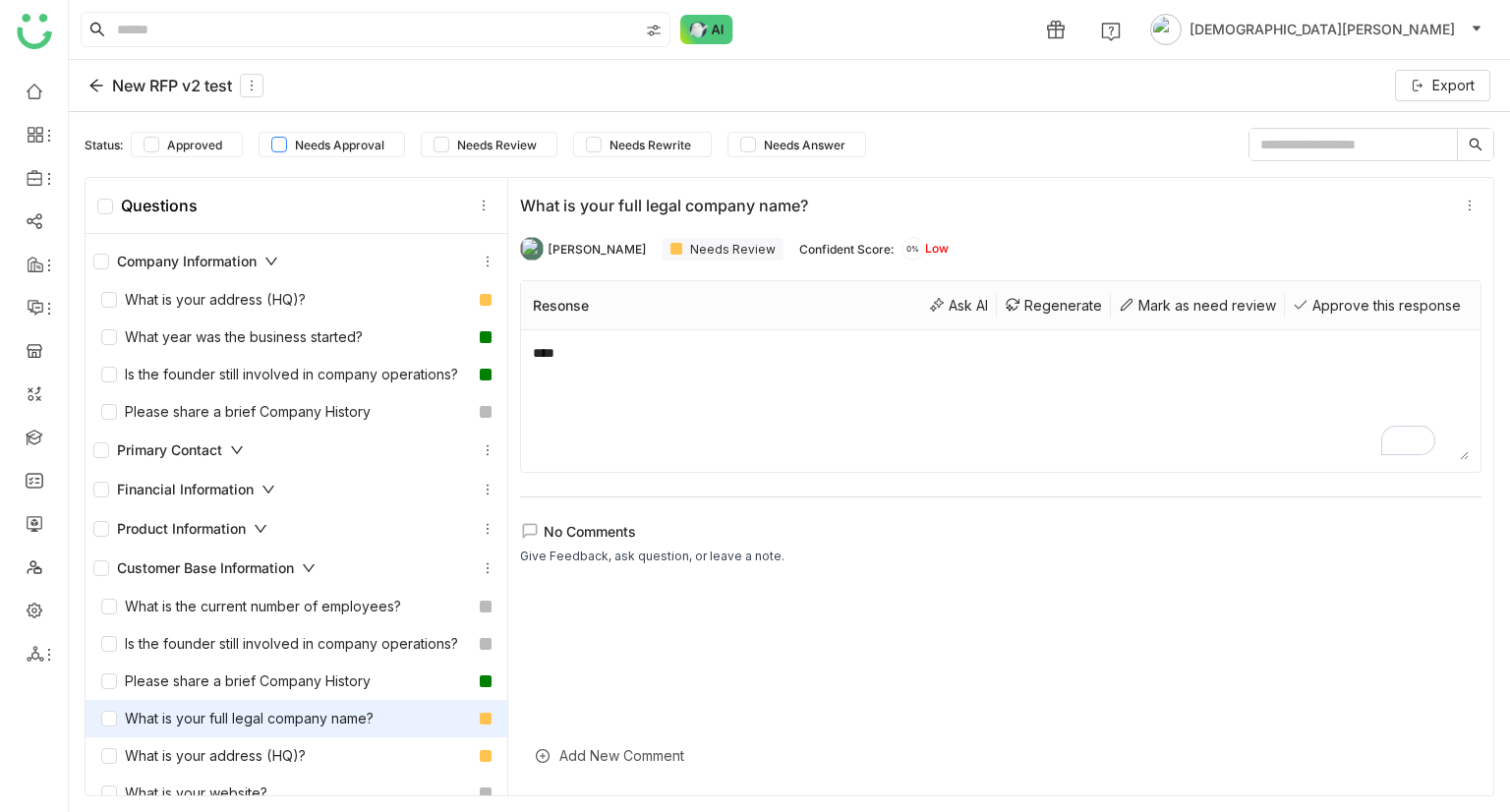
click at [338, 141] on span "Needs Approval" at bounding box center [339, 145] width 105 height 15
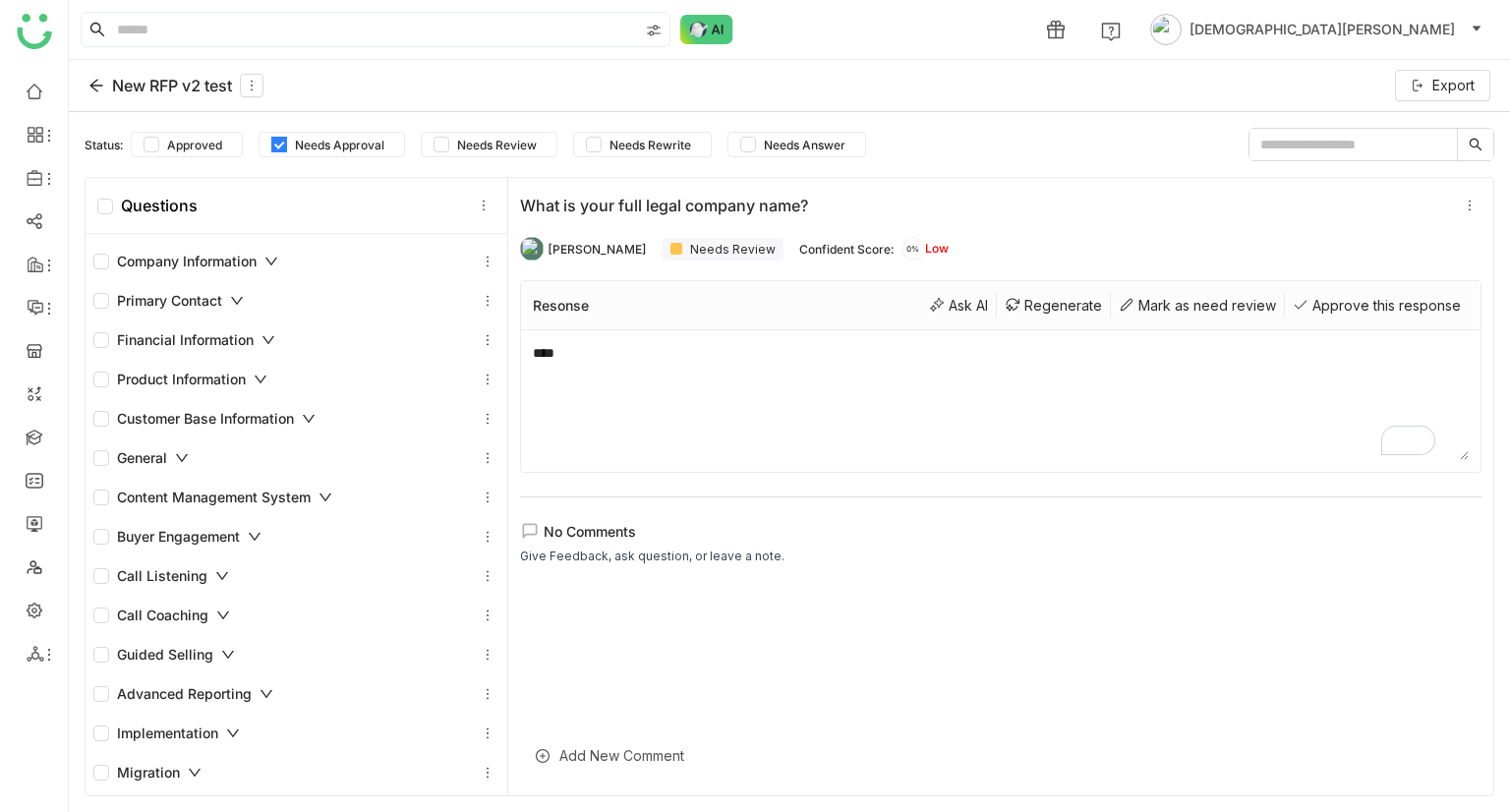
click at [334, 147] on span "Needs Approval" at bounding box center [339, 145] width 105 height 15
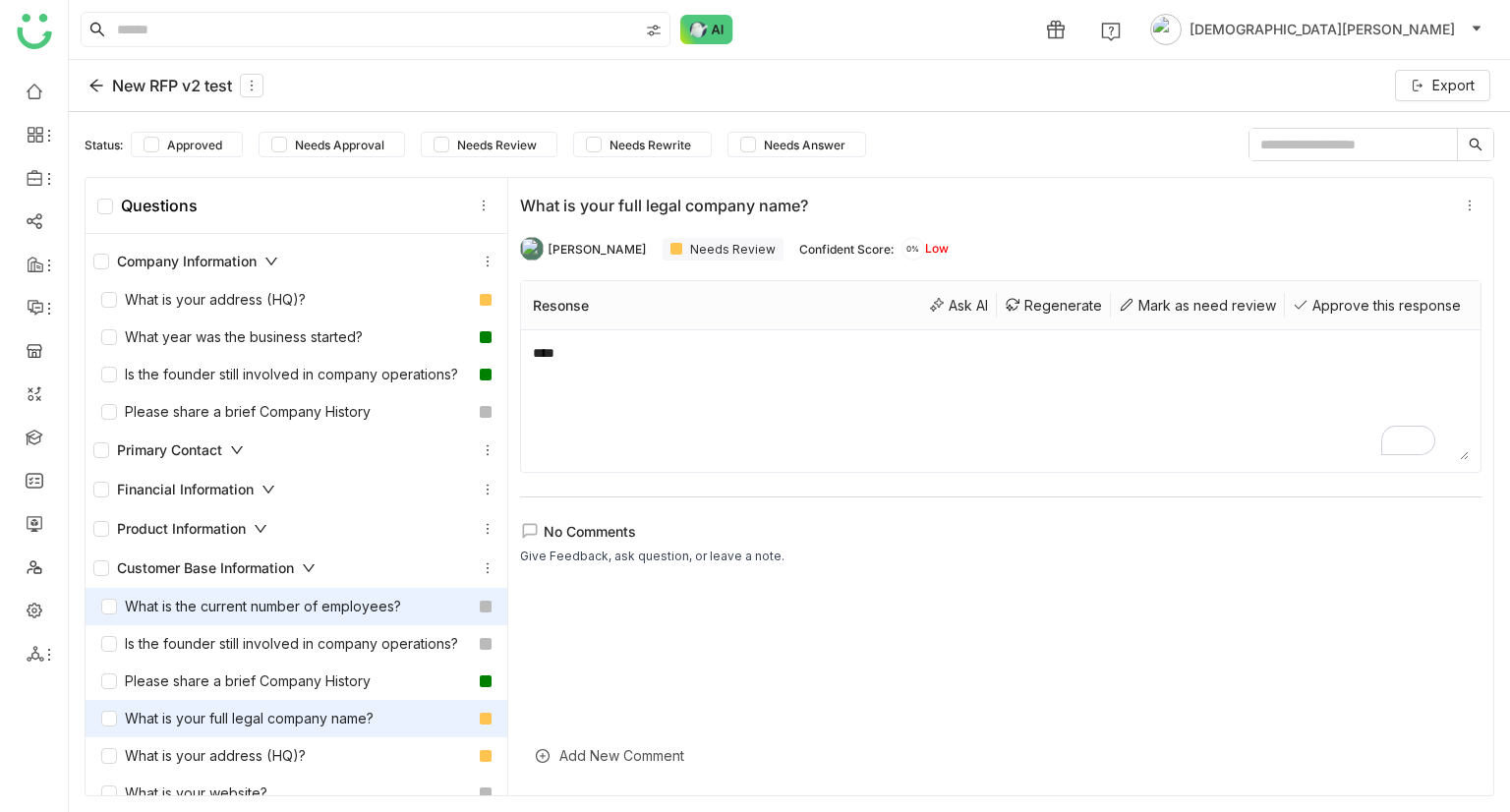
click at [277, 618] on div "What is the current number of employees?" at bounding box center [251, 607] width 300 height 22
click at [596, 359] on textarea "*" at bounding box center [1001, 401] width 936 height 118
type textarea "**"
type textarea "**********"
click at [1094, 236] on div "Uday Bhanu Needs Answer Confident Score: 0% Low" at bounding box center [1001, 248] width 962 height 39
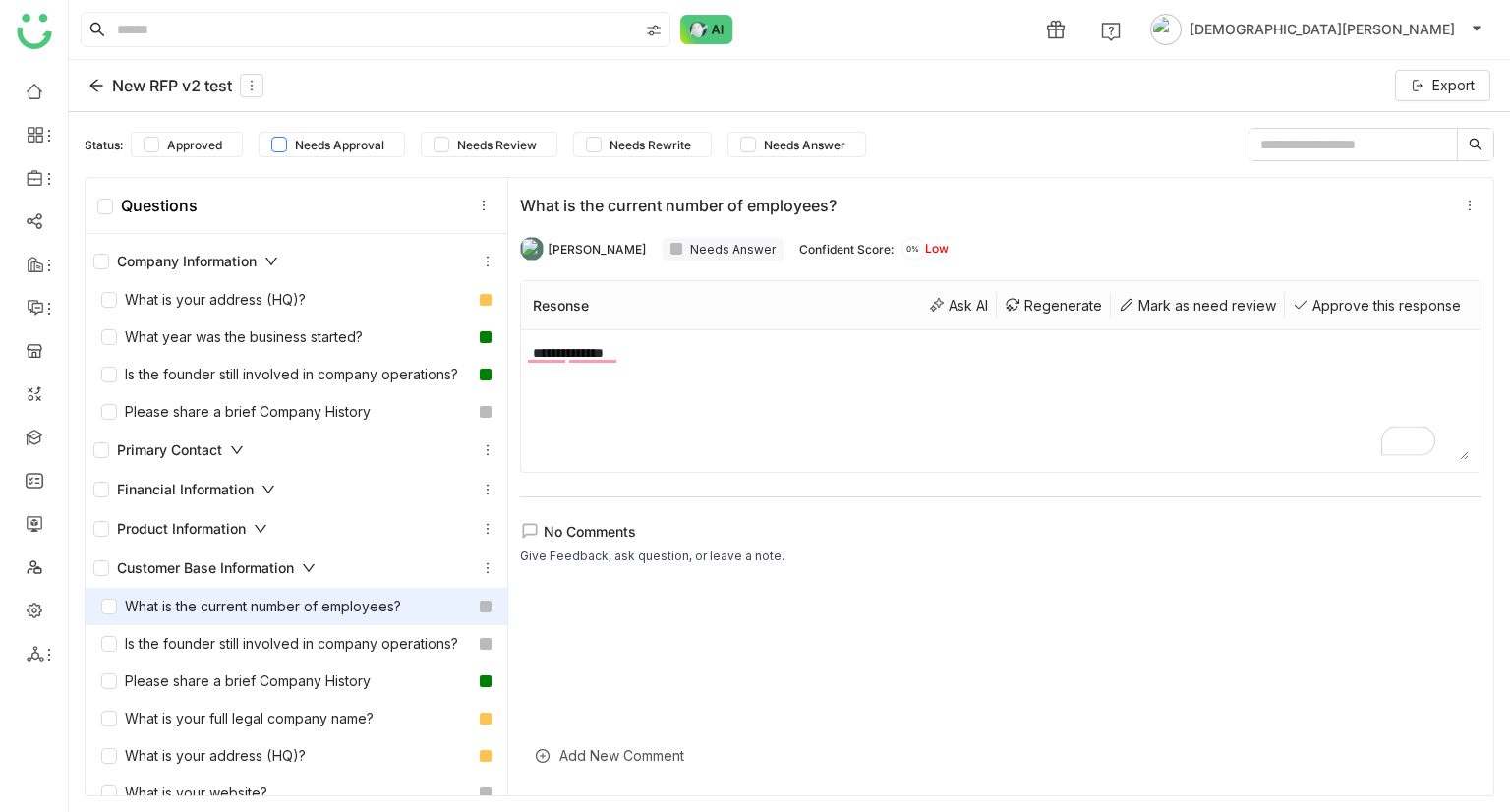
click at [344, 143] on span "Needs Approval" at bounding box center [339, 145] width 105 height 15
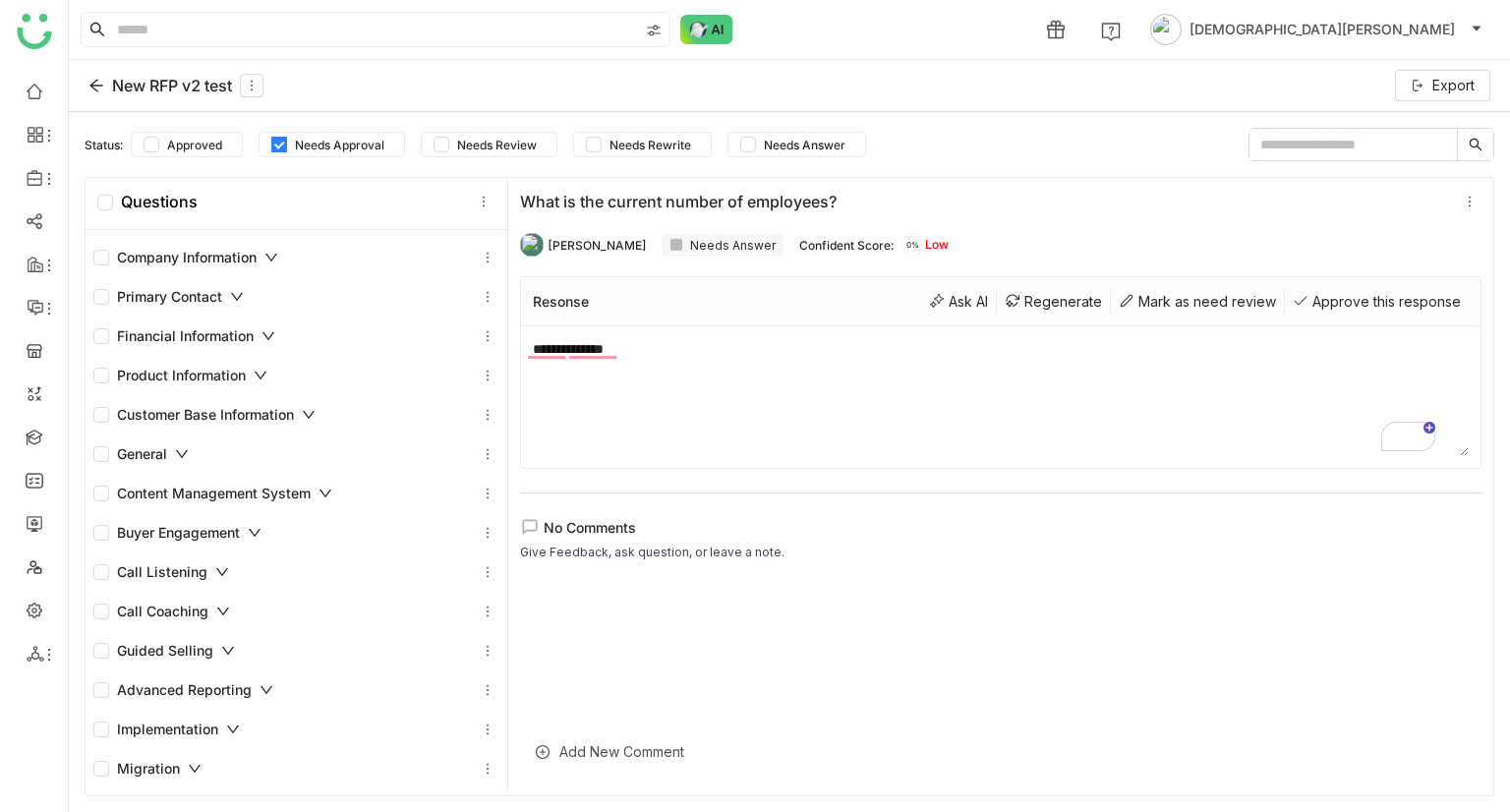
click at [324, 149] on span "Needs Approval" at bounding box center [339, 145] width 105 height 15
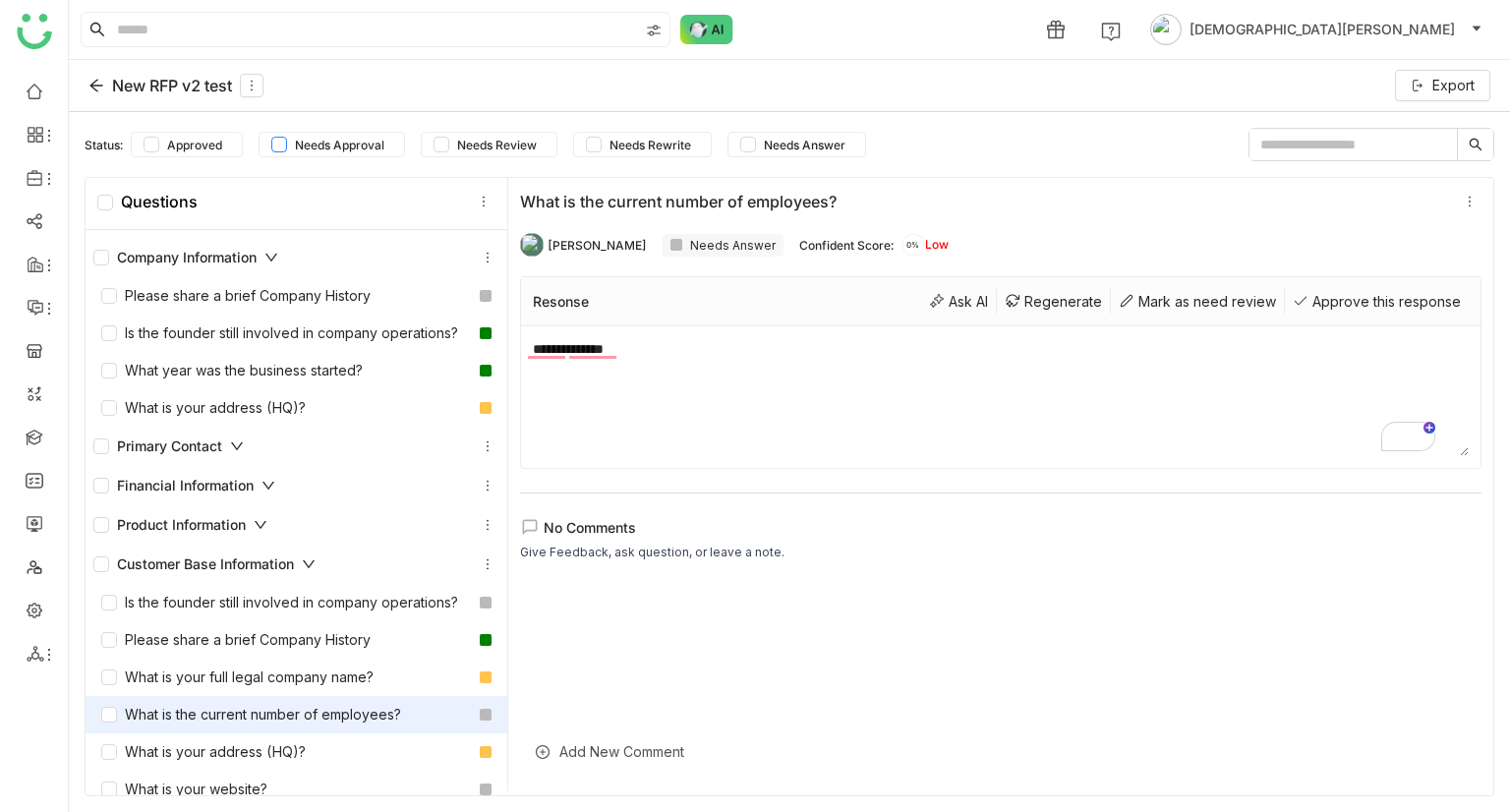
click at [327, 146] on span "Needs Approval" at bounding box center [339, 145] width 105 height 15
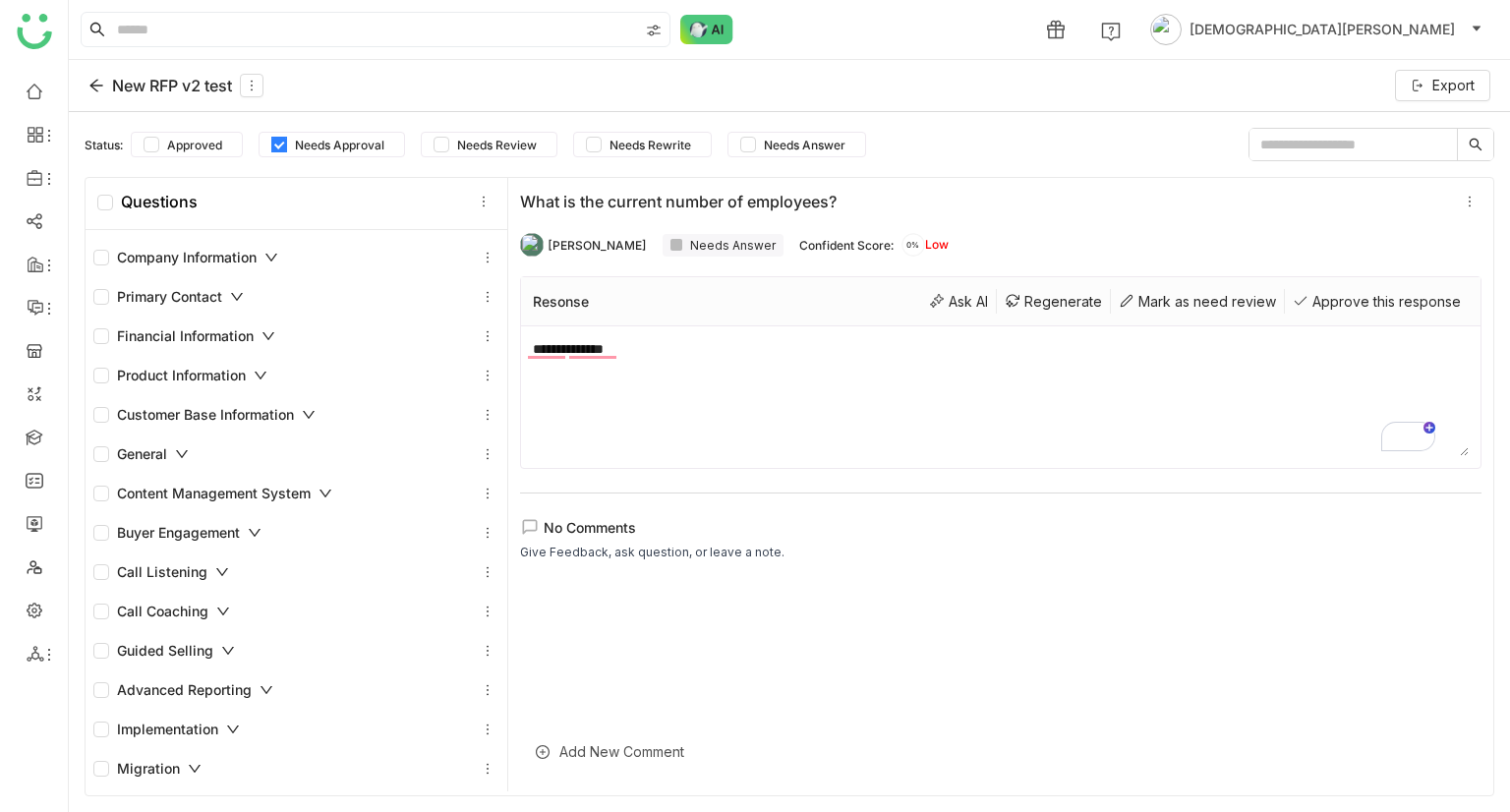
click at [327, 146] on span "Needs Approval" at bounding box center [339, 145] width 105 height 15
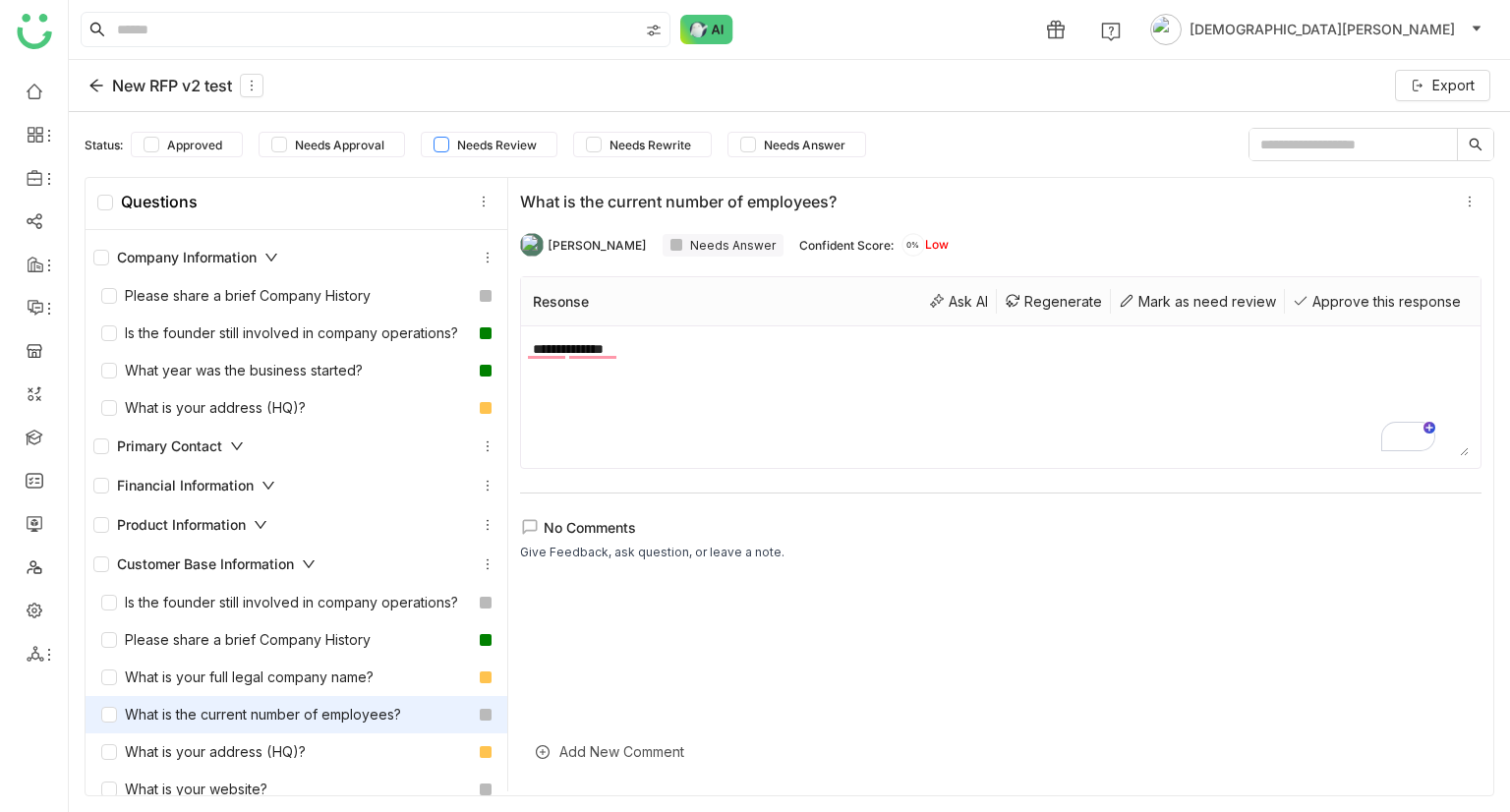
click at [449, 147] on span "Needs Review" at bounding box center [496, 145] width 95 height 15
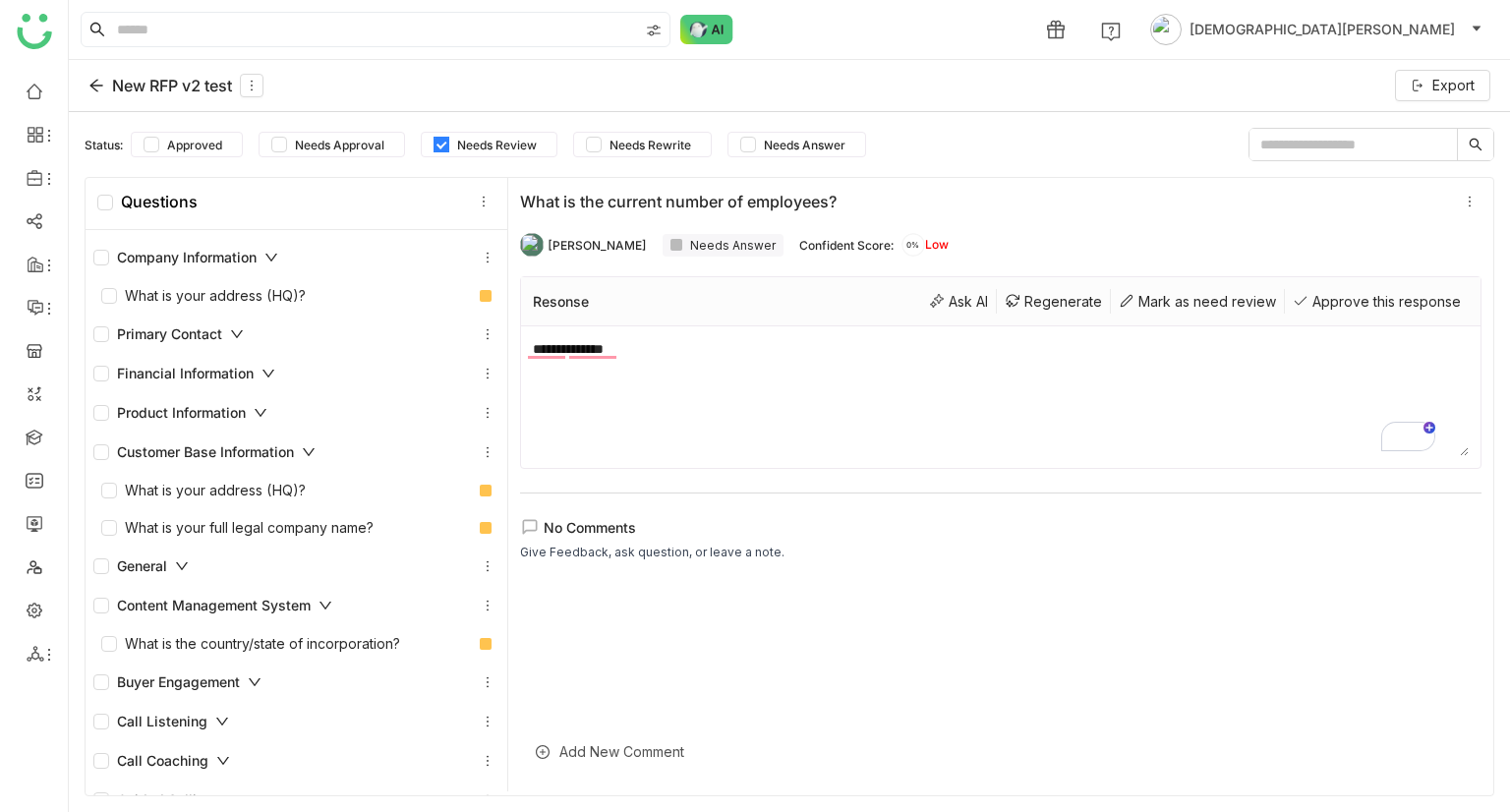
click at [449, 147] on span "Needs Review" at bounding box center [496, 145] width 95 height 15
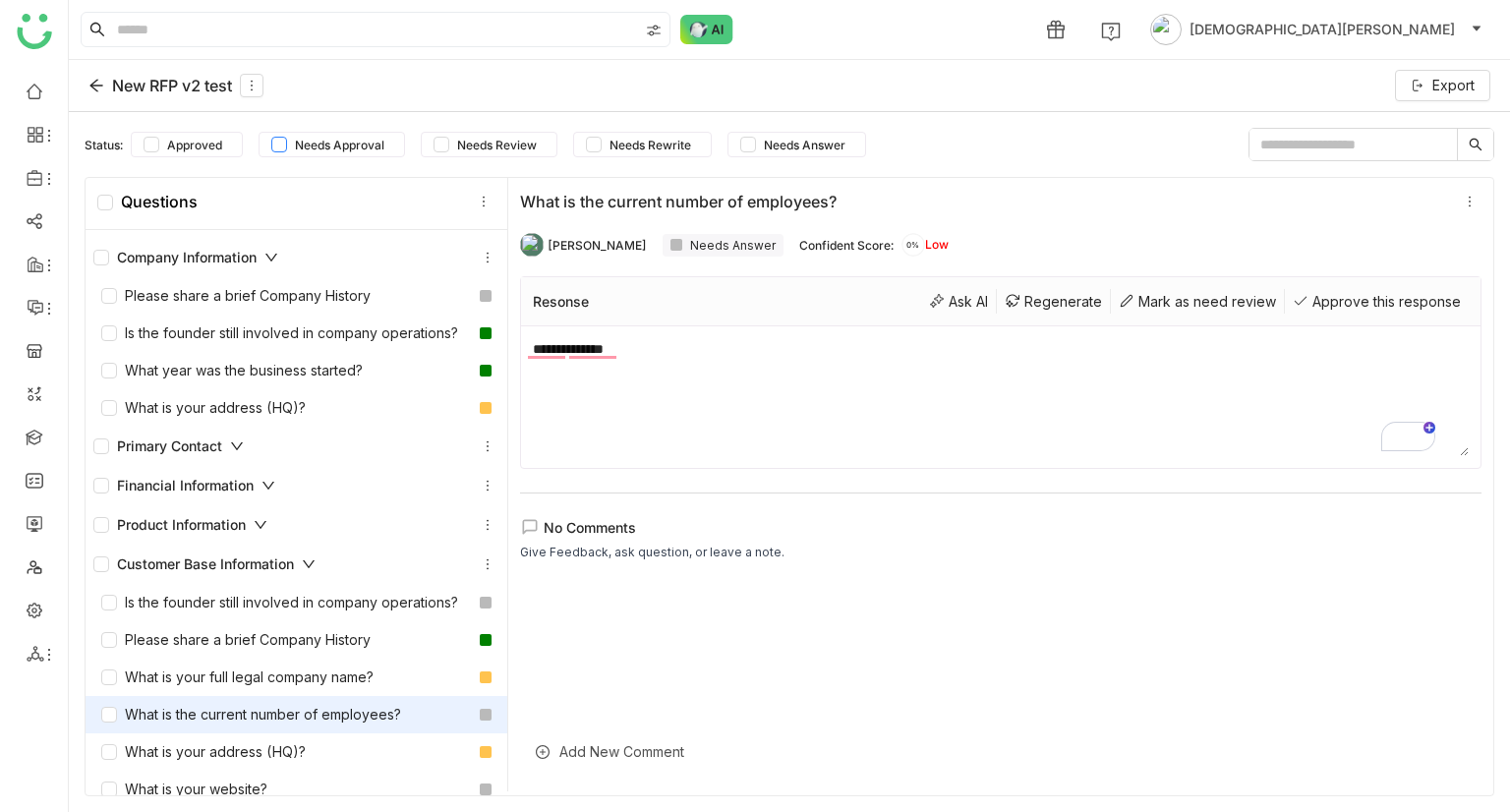
click at [350, 142] on span "Needs Approval" at bounding box center [339, 145] width 105 height 15
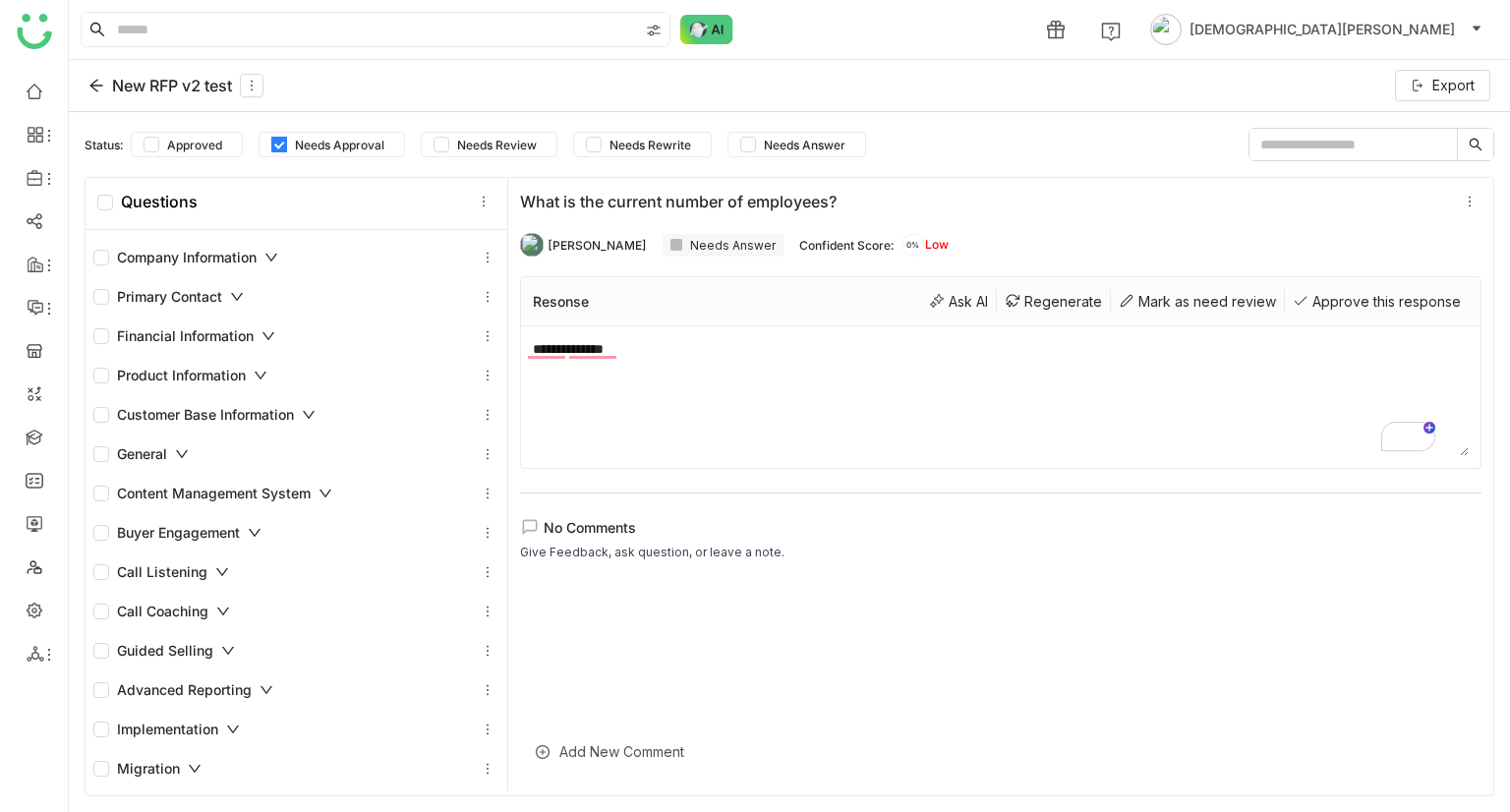
click at [350, 142] on span "Needs Approval" at bounding box center [339, 145] width 105 height 15
click at [663, 242] on div "Needs Answer" at bounding box center [723, 245] width 121 height 23
click at [263, 79] on icon at bounding box center [252, 86] width 22 height 14
click at [246, 128] on div "Edit" at bounding box center [256, 130] width 96 height 37
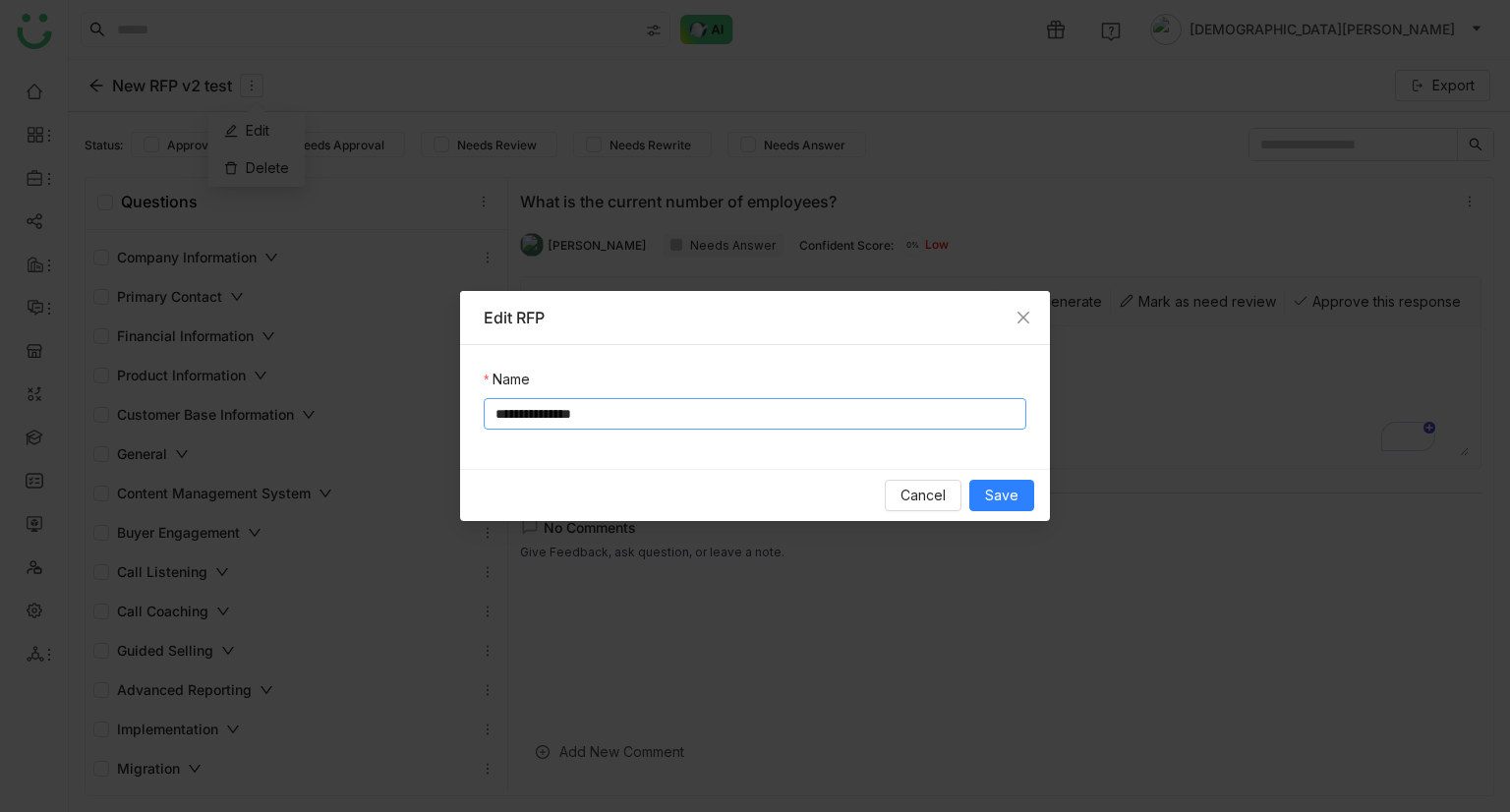
click at [670, 422] on input "**********" at bounding box center [755, 413] width 543 height 31
type input "**********"
click at [1016, 495] on span "Save" at bounding box center [1001, 496] width 33 height 22
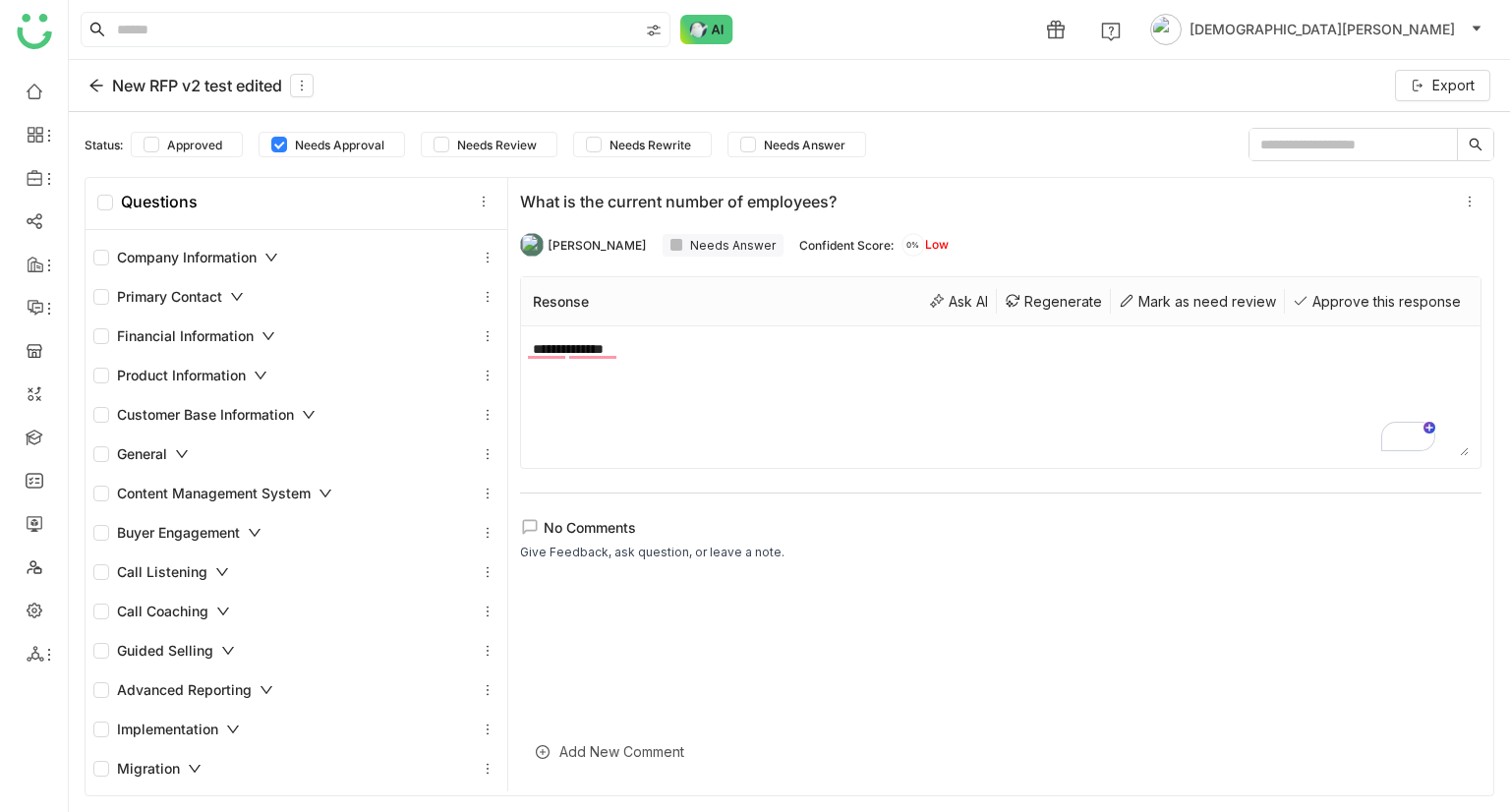
click at [1365, 152] on input "text" at bounding box center [1353, 144] width 207 height 31
click at [339, 138] on span "Needs Approval" at bounding box center [339, 145] width 105 height 15
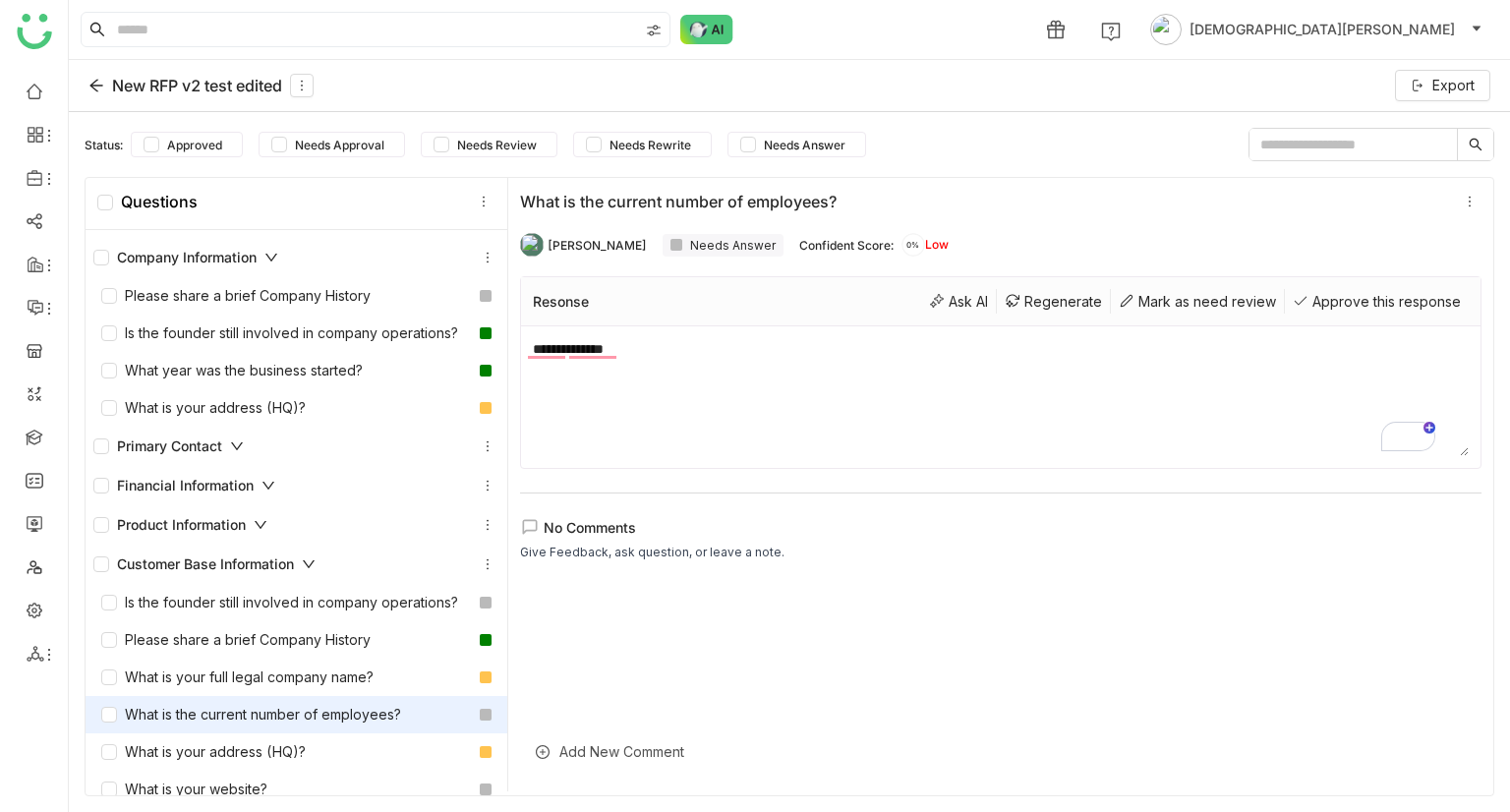
click at [1321, 144] on input "text" at bounding box center [1353, 144] width 207 height 31
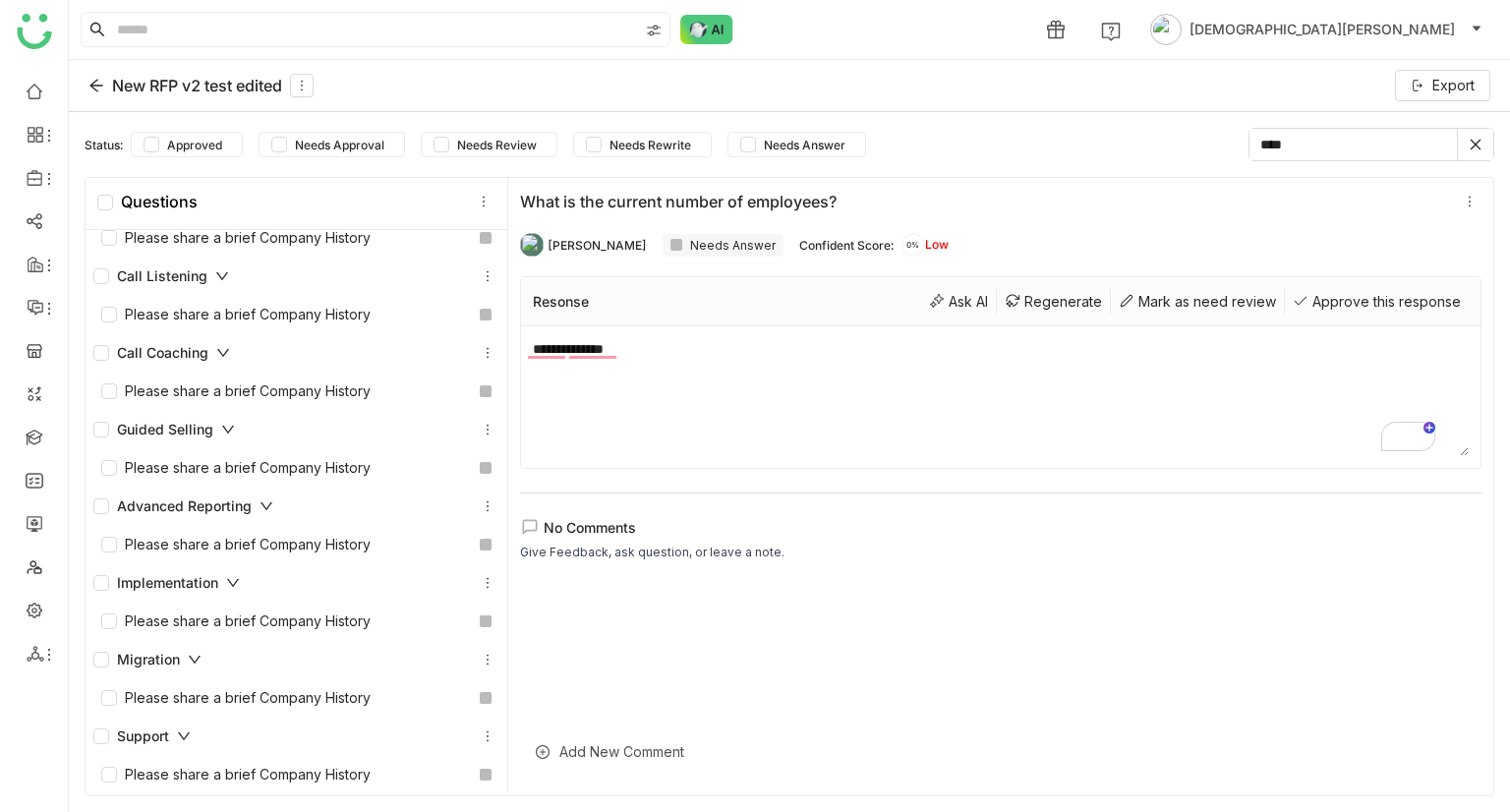
scroll to position [680, 0]
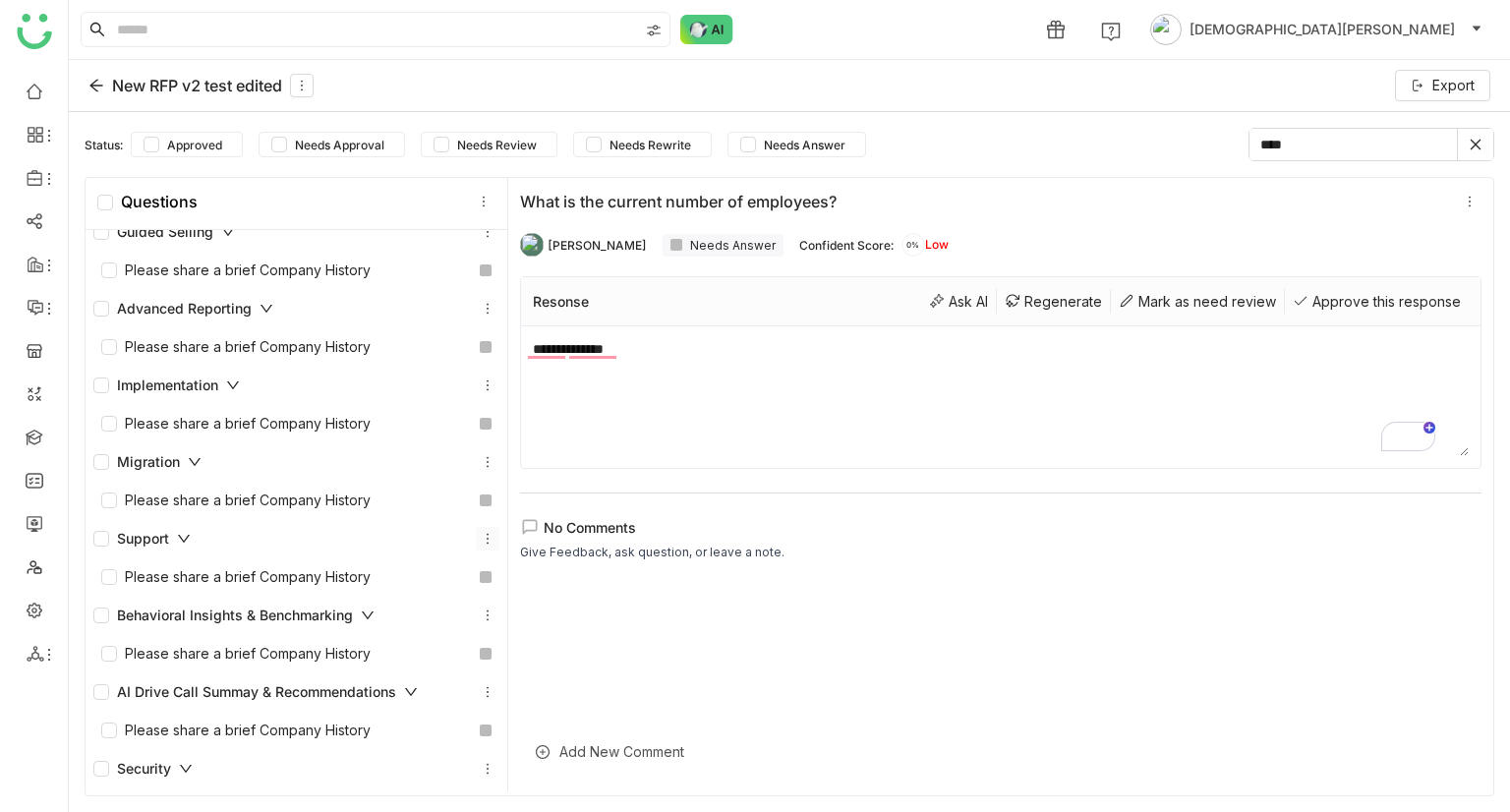
click at [481, 535] on icon at bounding box center [488, 539] width 14 height 14
click at [478, 621] on div "Delete Section" at bounding box center [468, 620] width 149 height 37
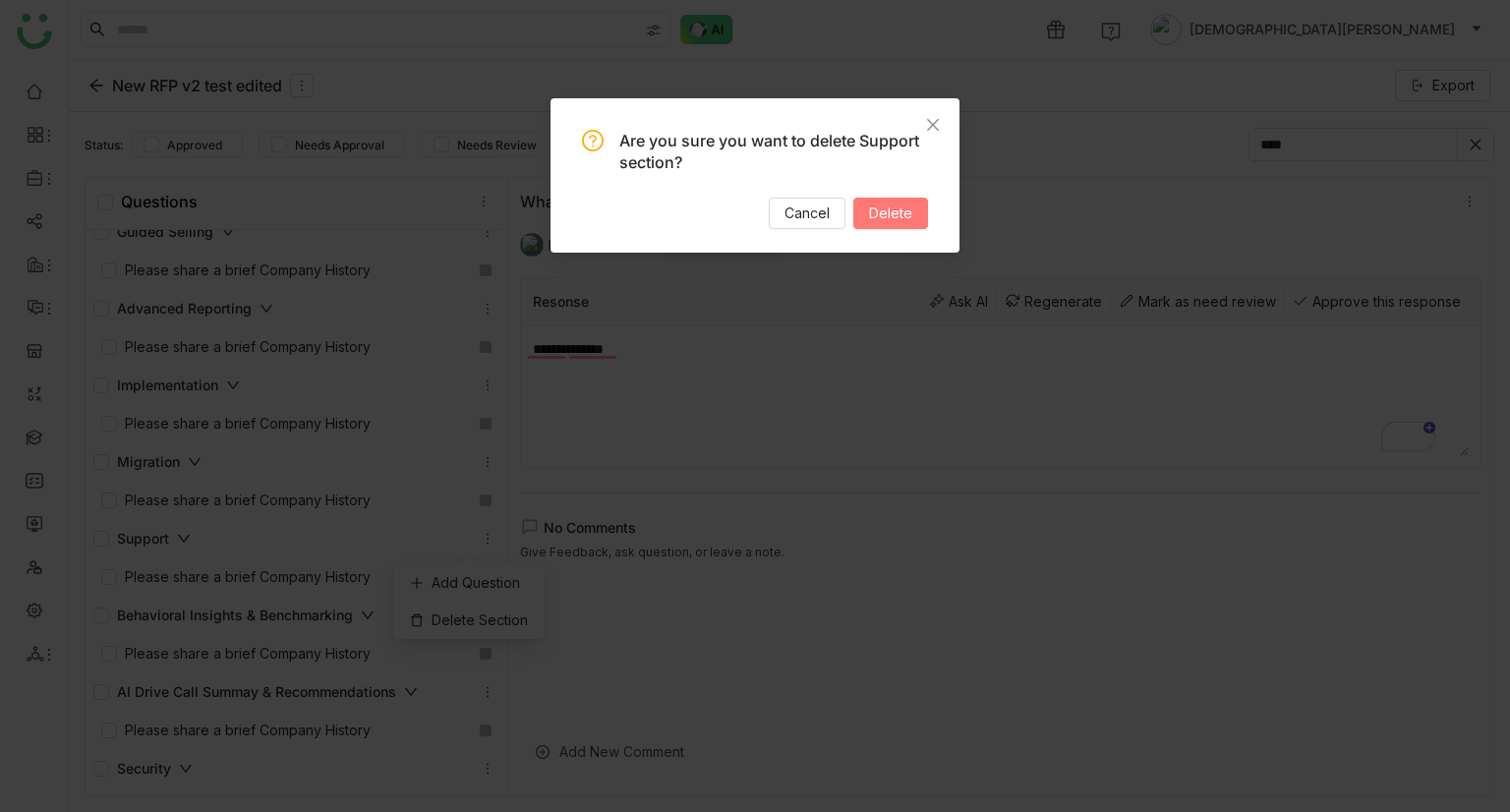
click at [889, 200] on button "Delete" at bounding box center [891, 213] width 75 height 31
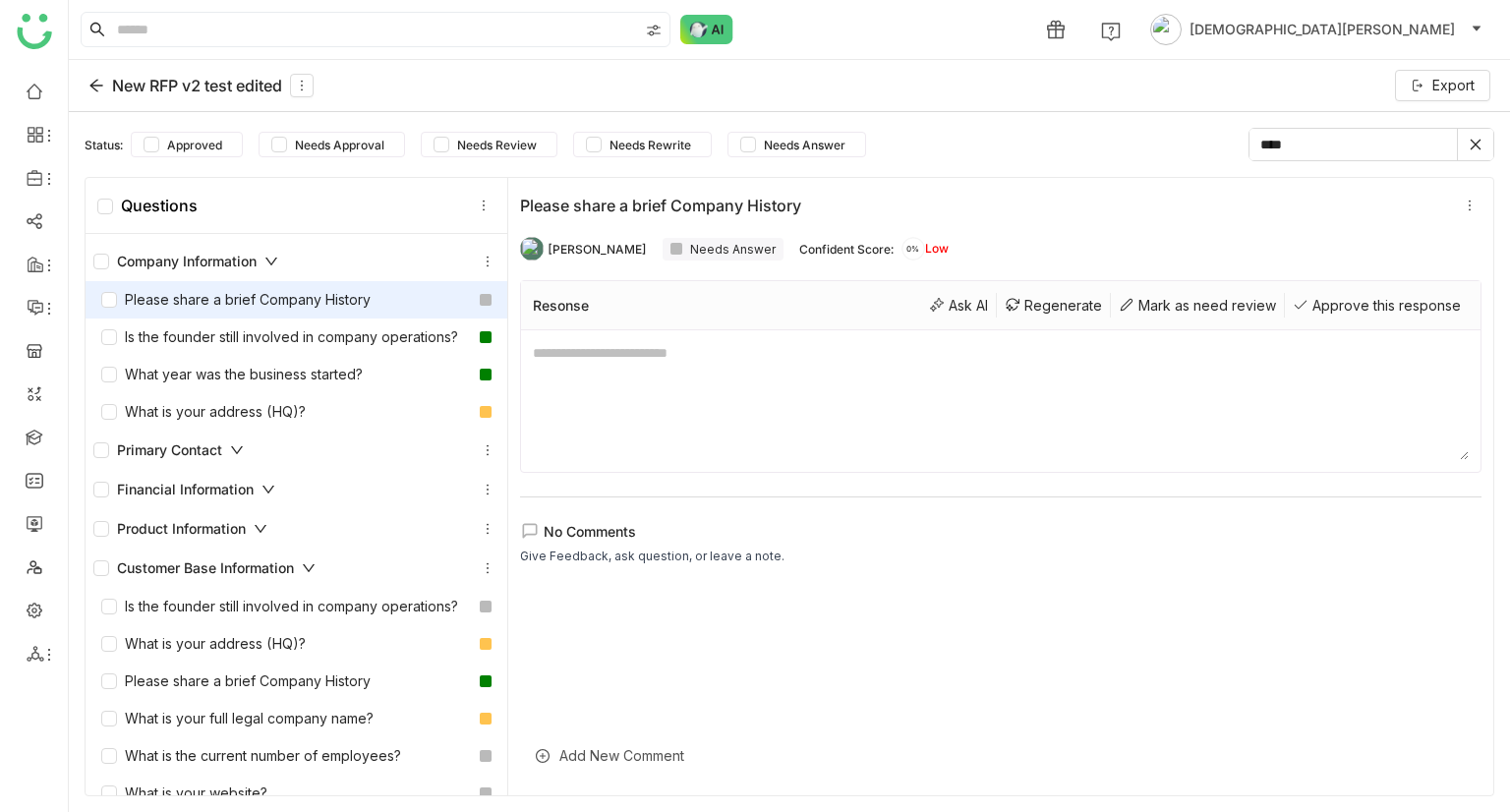
click at [1296, 137] on input "****" at bounding box center [1353, 144] width 207 height 31
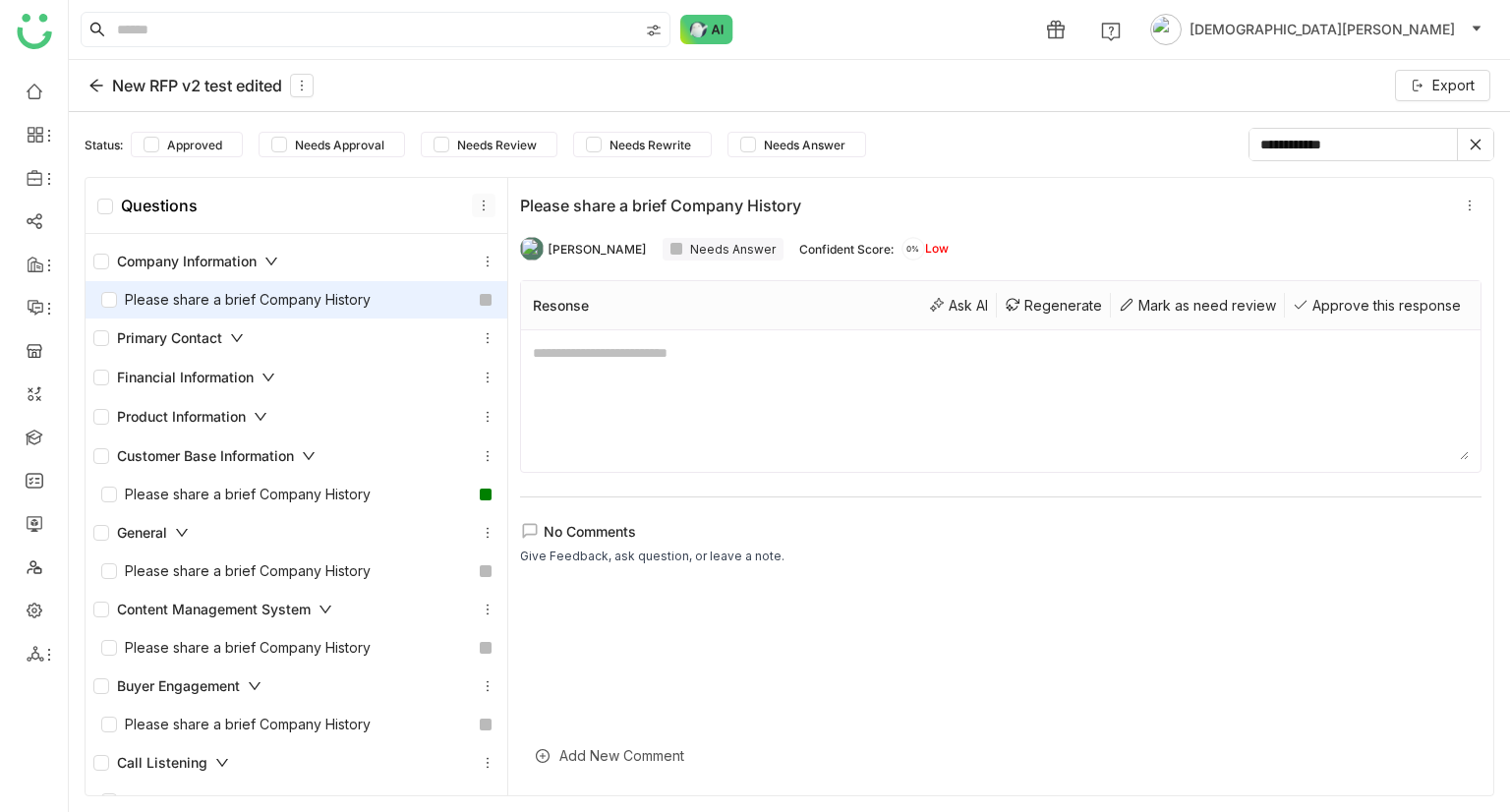
type input "**********"
click at [477, 203] on icon at bounding box center [484, 206] width 14 height 14
click at [492, 244] on div "Add Section" at bounding box center [479, 249] width 142 height 37
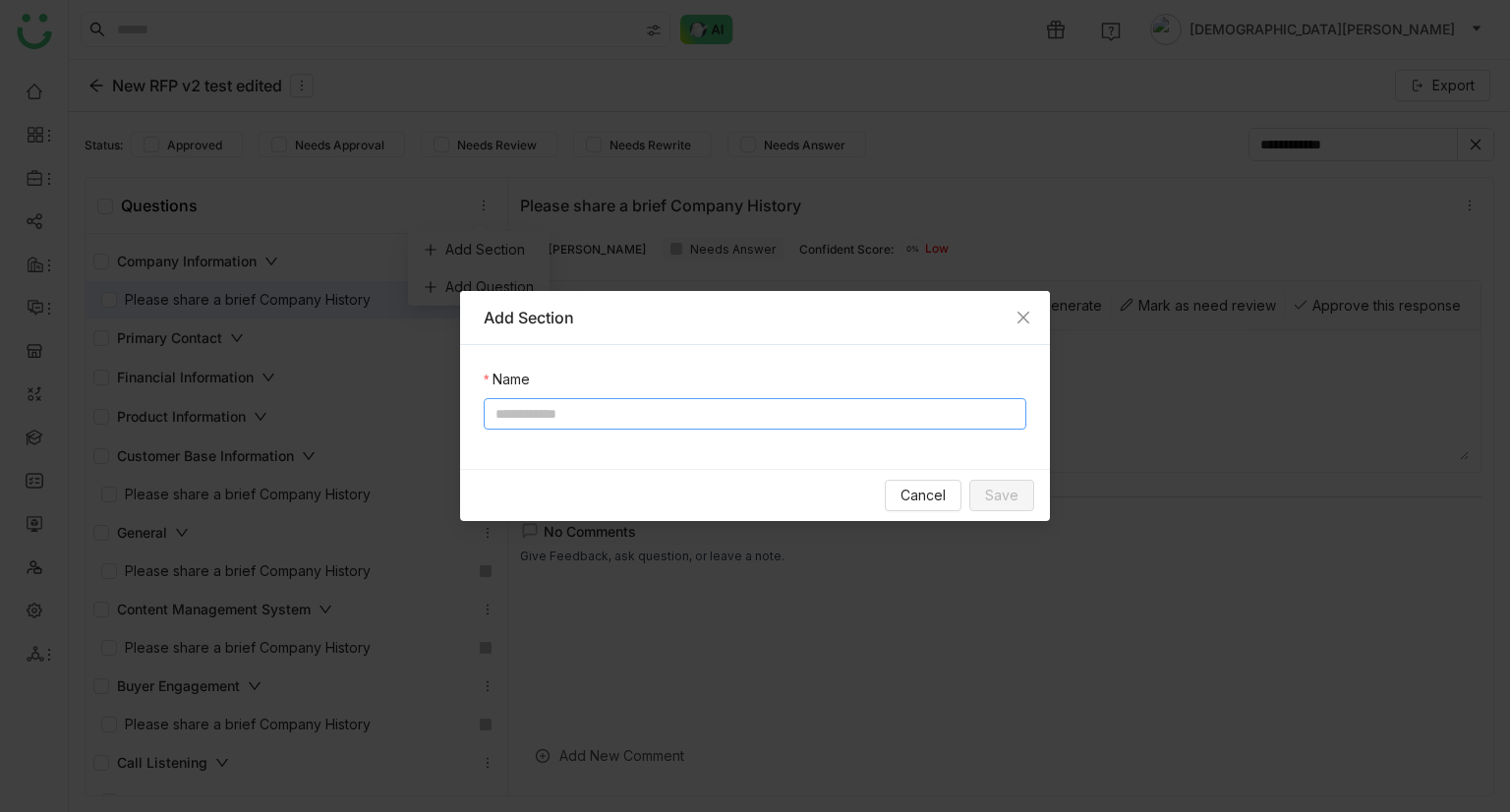
click at [555, 406] on input at bounding box center [755, 413] width 543 height 31
type input "*"
type input "**********"
click at [1008, 508] on button "Save" at bounding box center [1002, 495] width 65 height 31
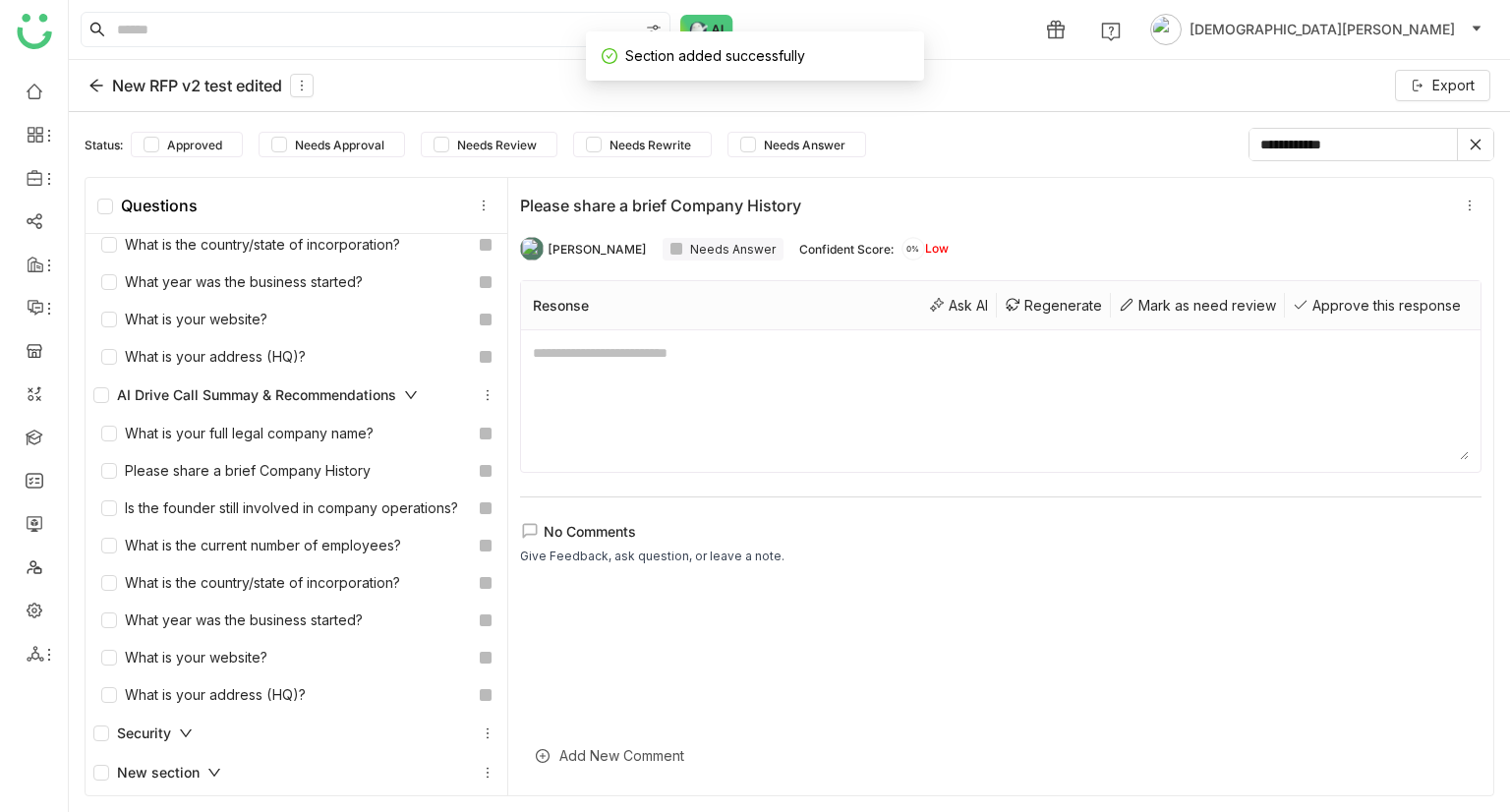
scroll to position [4, 0]
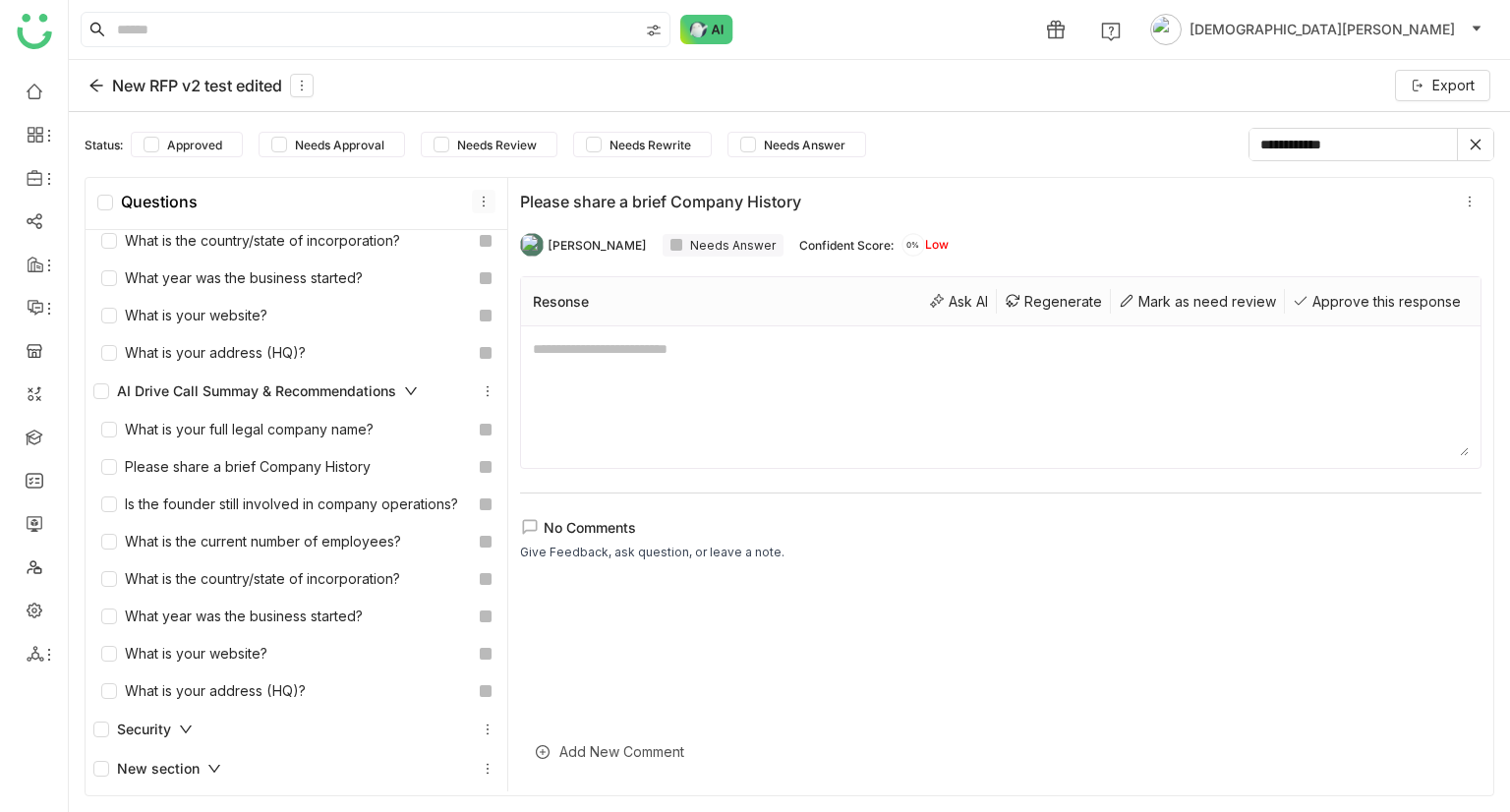
click at [479, 198] on icon at bounding box center [484, 202] width 14 height 14
click at [497, 270] on div "Add Question" at bounding box center [479, 283] width 142 height 37
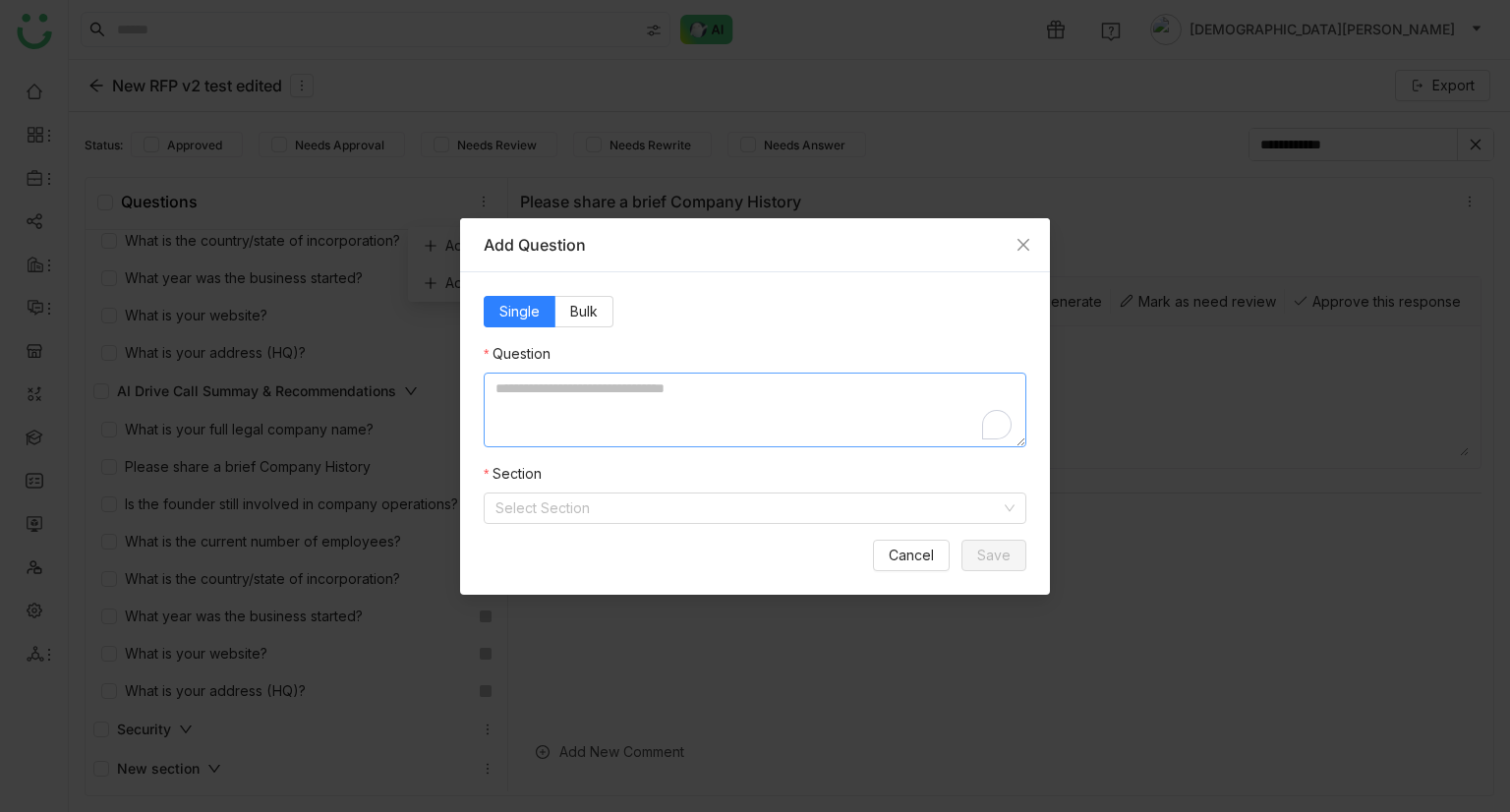
click at [573, 384] on textarea "To enrich screen reader interactions, please activate Accessibility in Grammarl…" at bounding box center [755, 410] width 543 height 75
type textarea "**********"
click at [541, 511] on input at bounding box center [748, 509] width 505 height 30
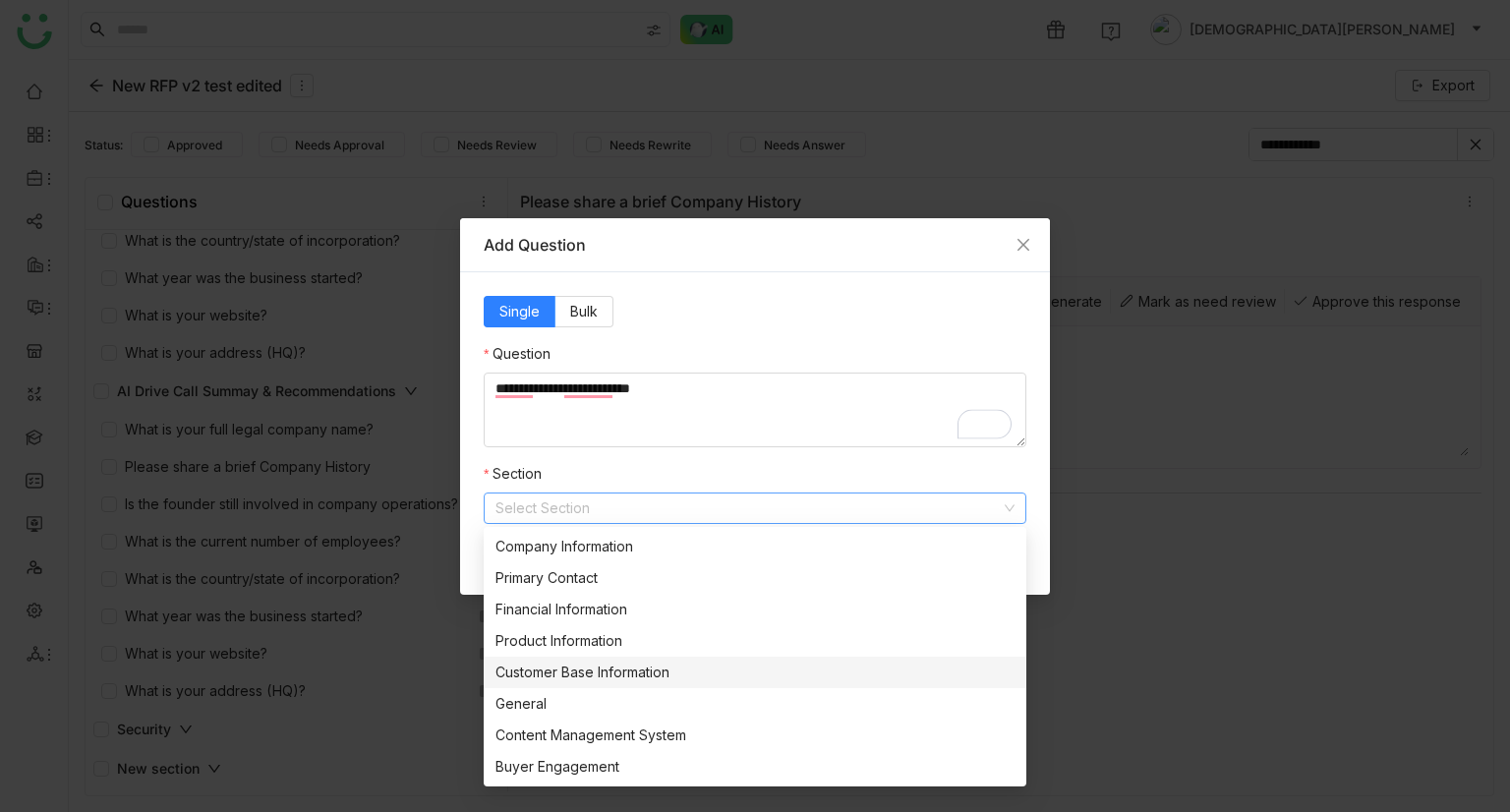
click at [584, 675] on div "Customer Base Information" at bounding box center [755, 673] width 519 height 22
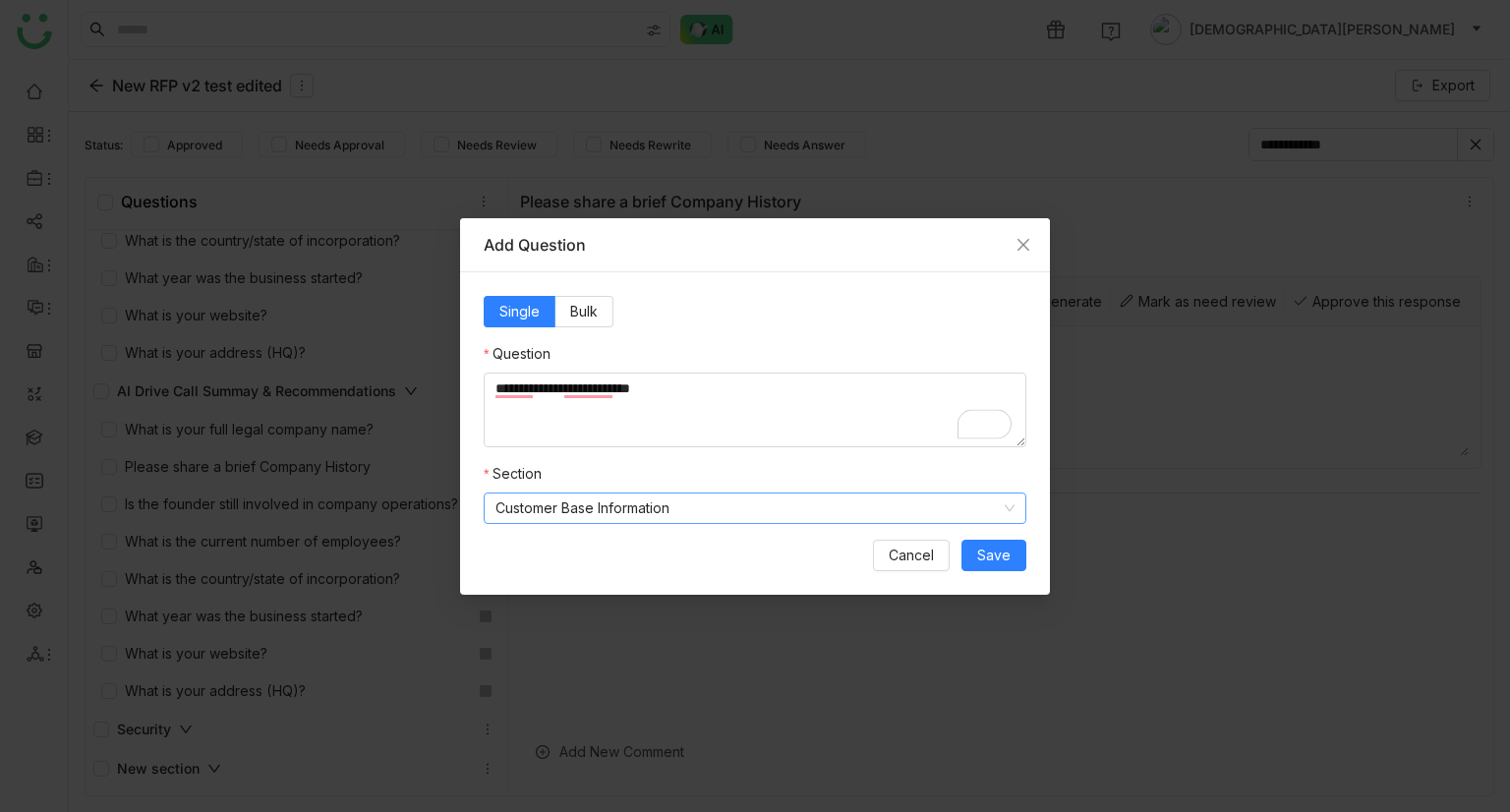
click at [716, 494] on nz-select-item "Customer Base Information" at bounding box center [755, 509] width 519 height 30
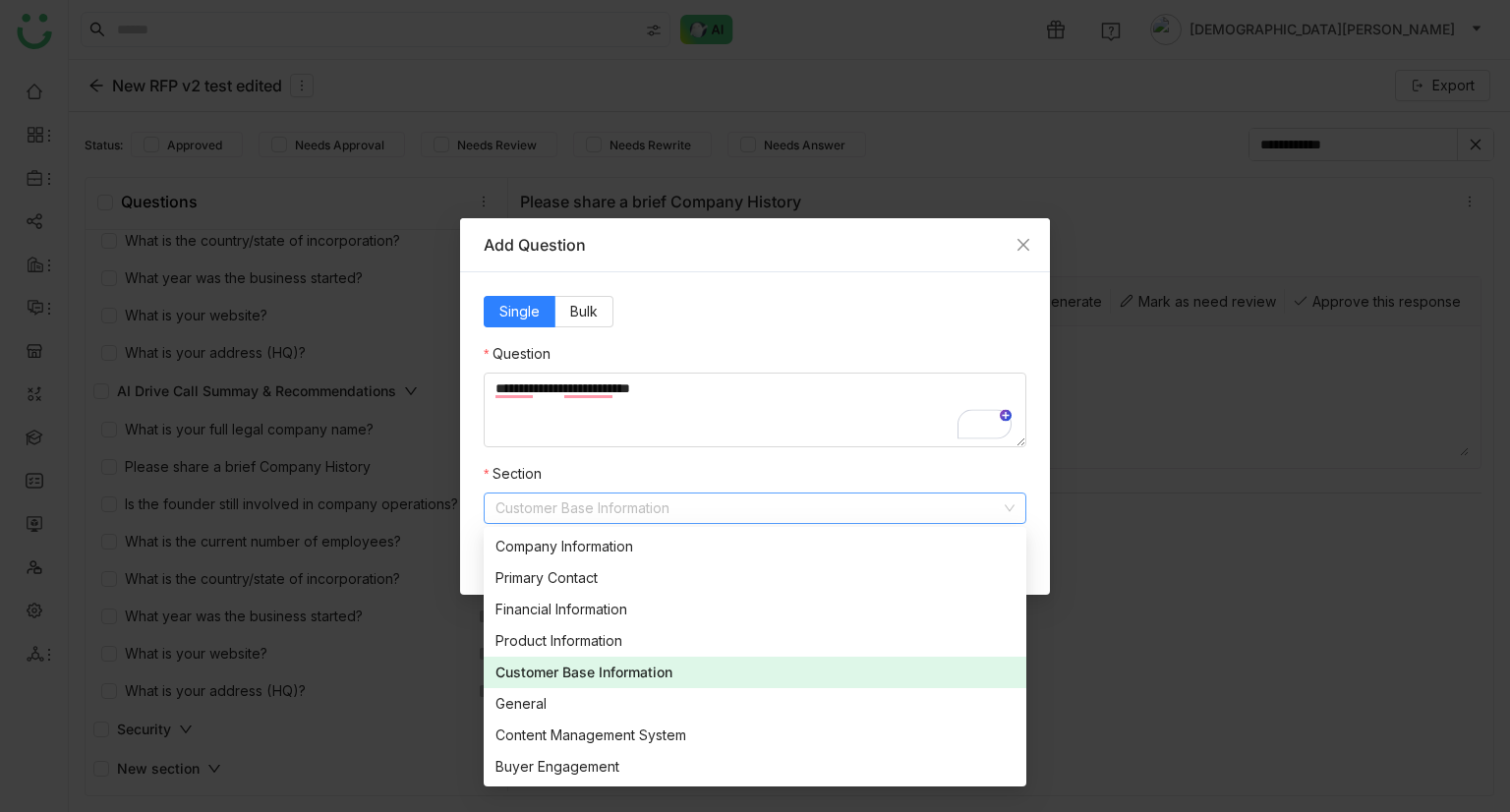
scroll to position [315, 0]
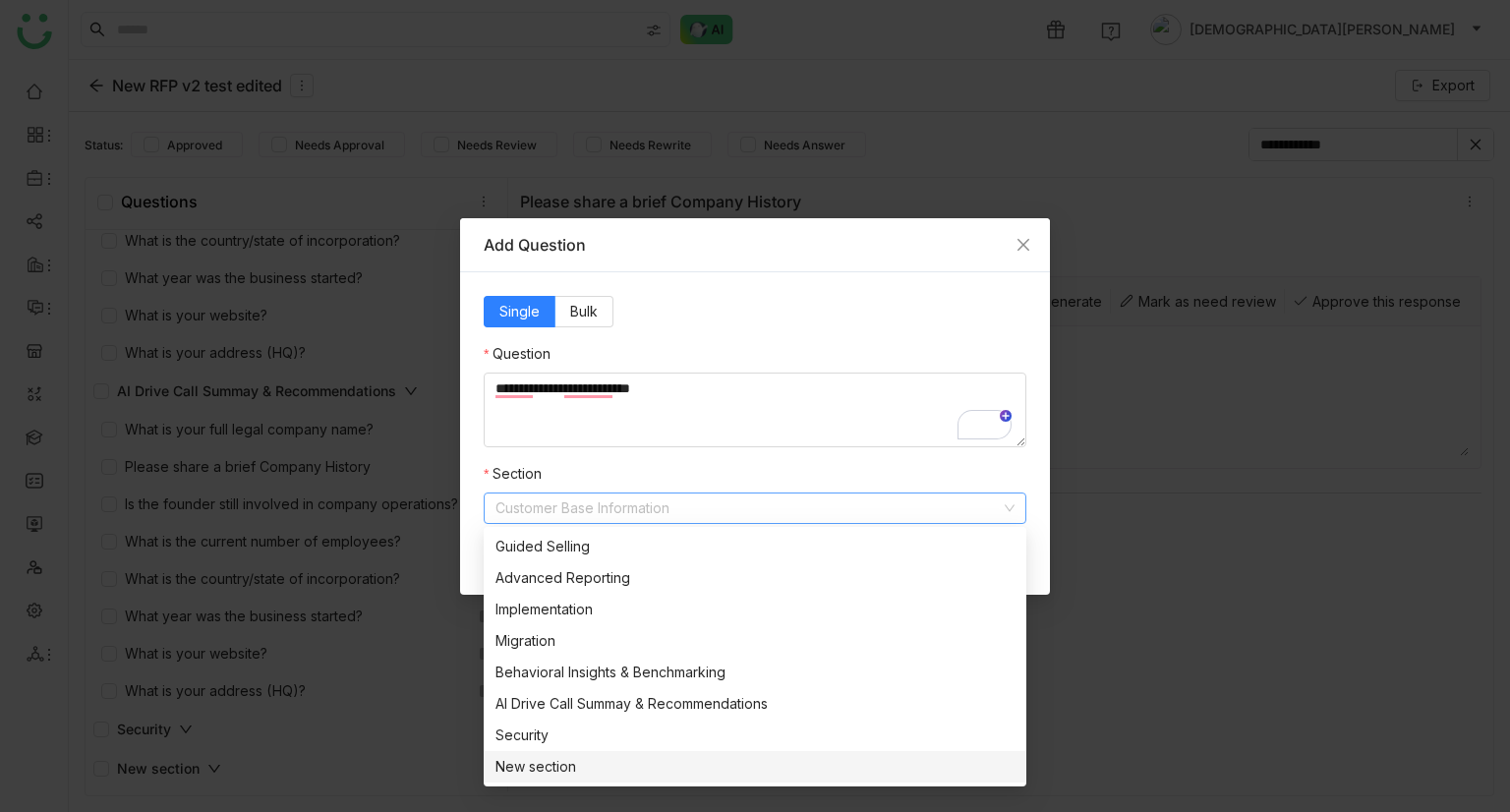
click at [586, 772] on div "New section" at bounding box center [755, 767] width 519 height 22
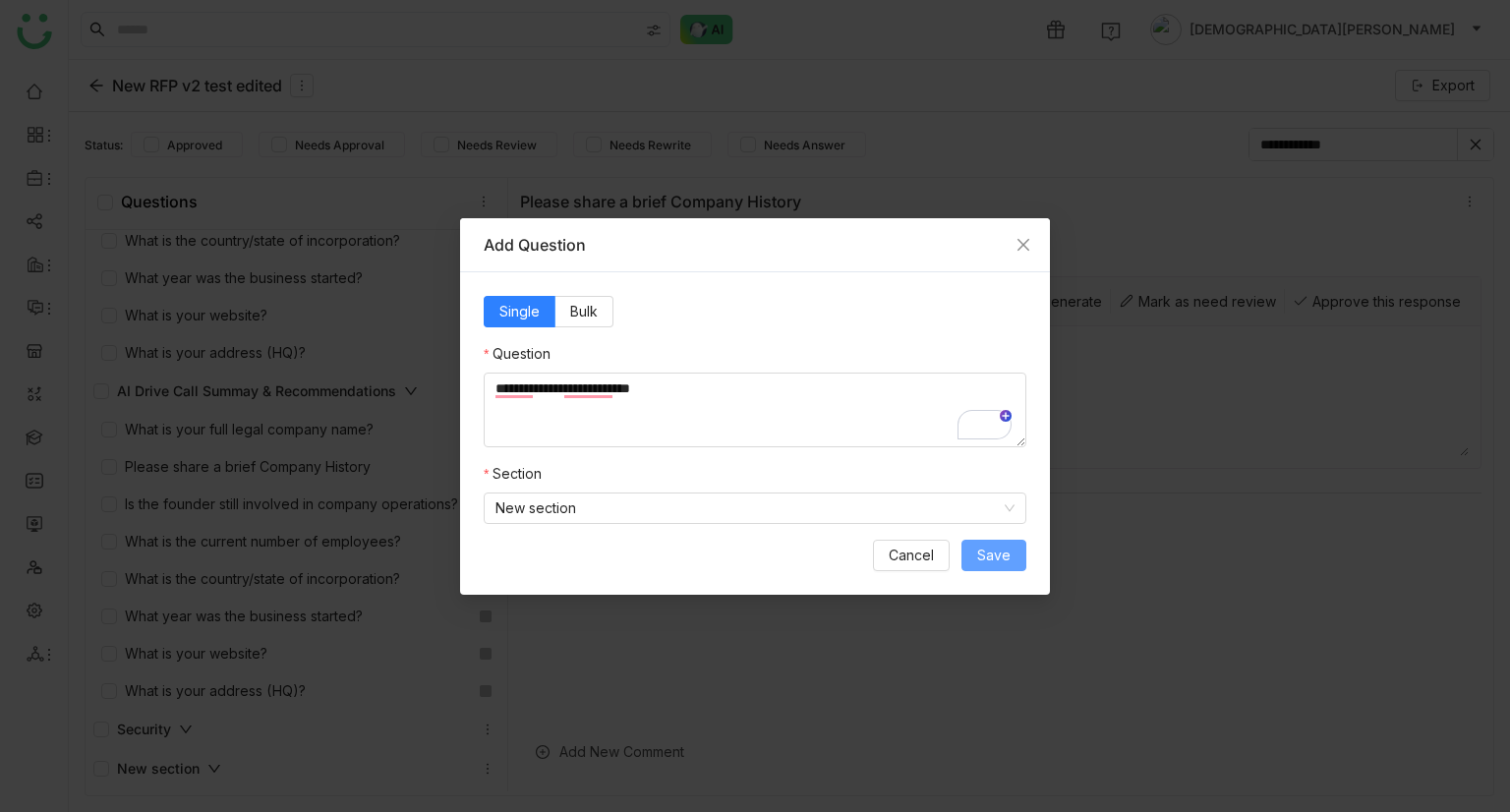
click at [1019, 560] on button "Save" at bounding box center [994, 555] width 65 height 31
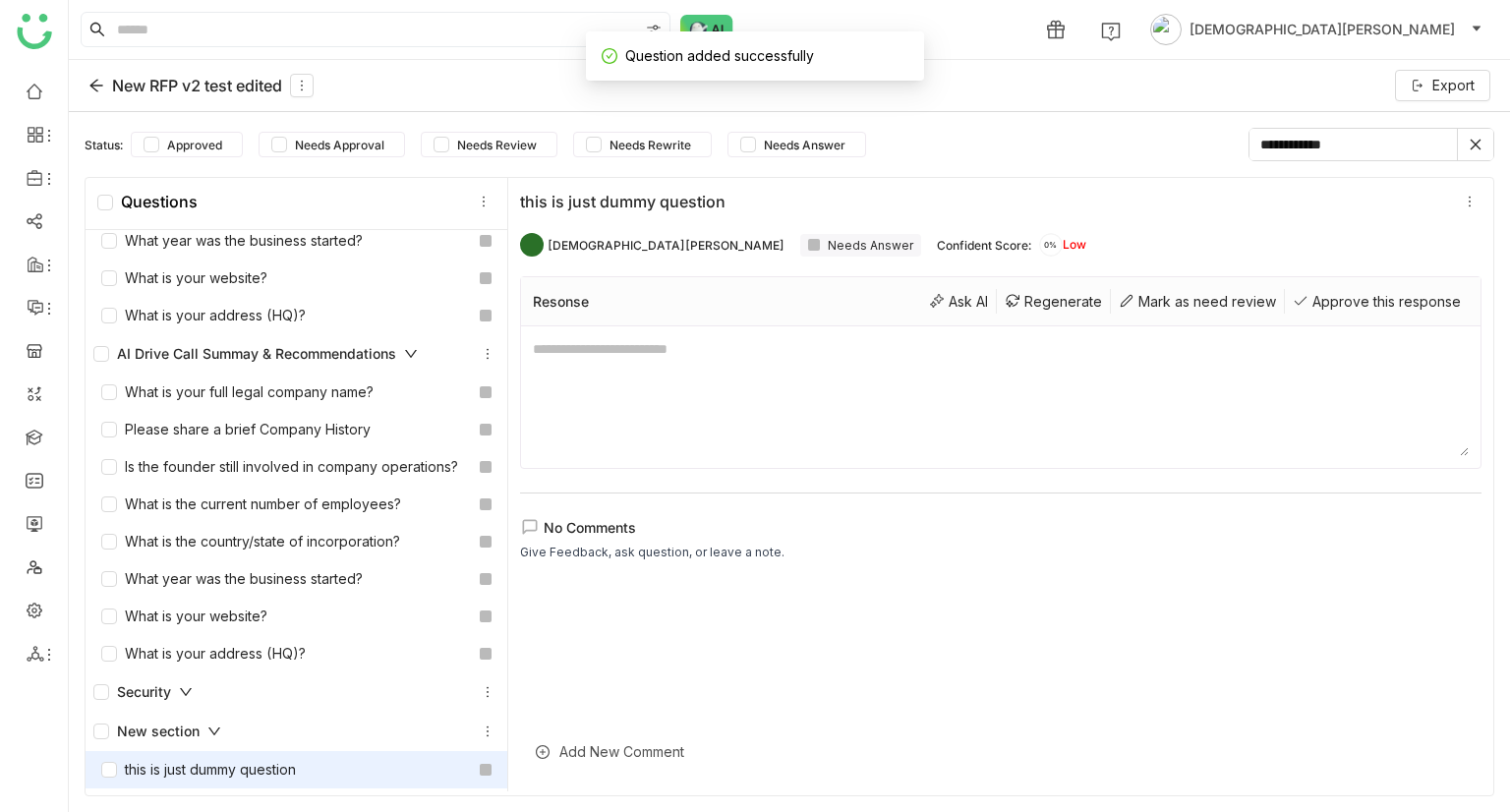
scroll to position [4213, 0]
click at [226, 731] on div "New section" at bounding box center [296, 732] width 406 height 24
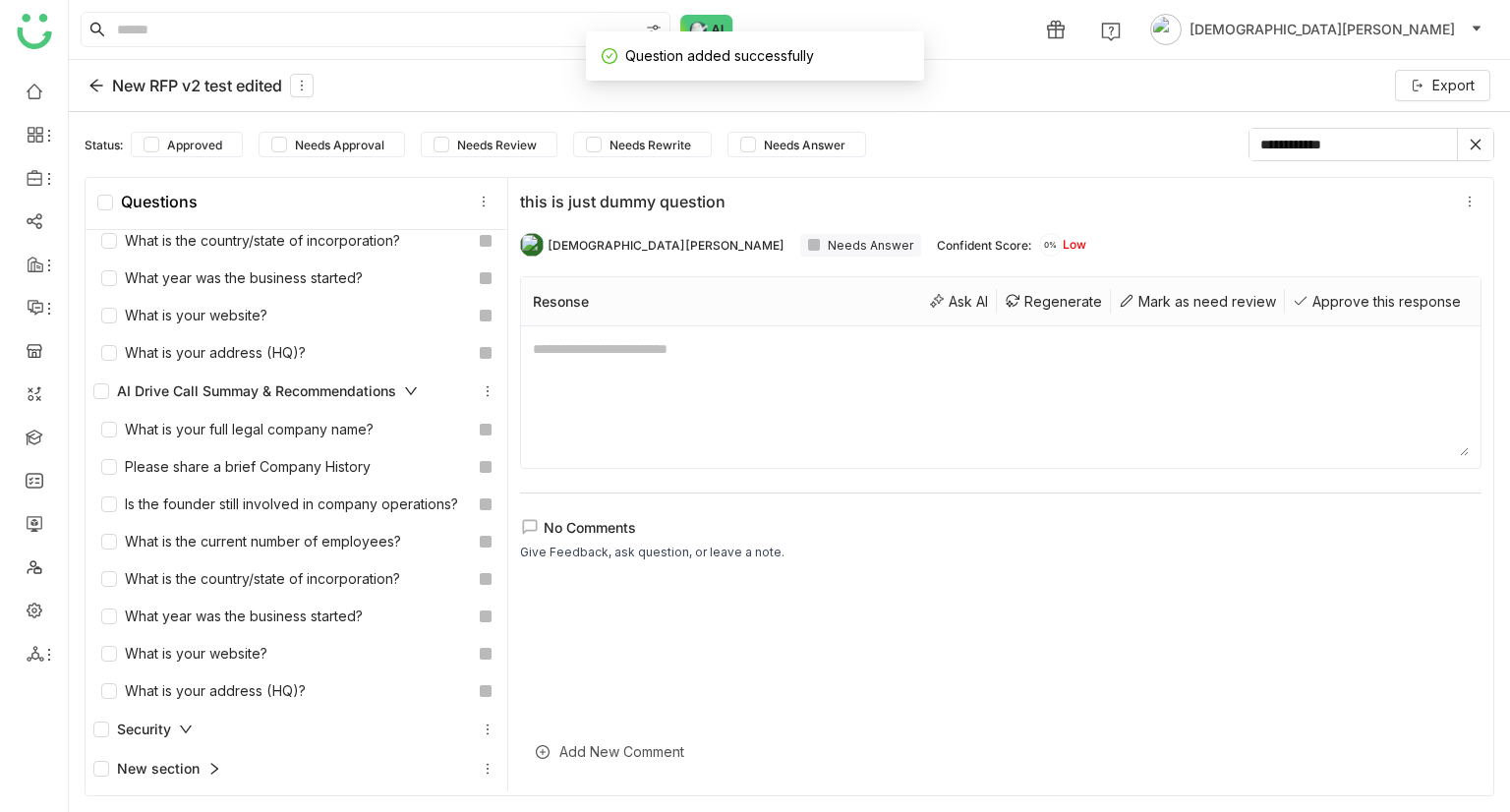
scroll to position [4175, 0]
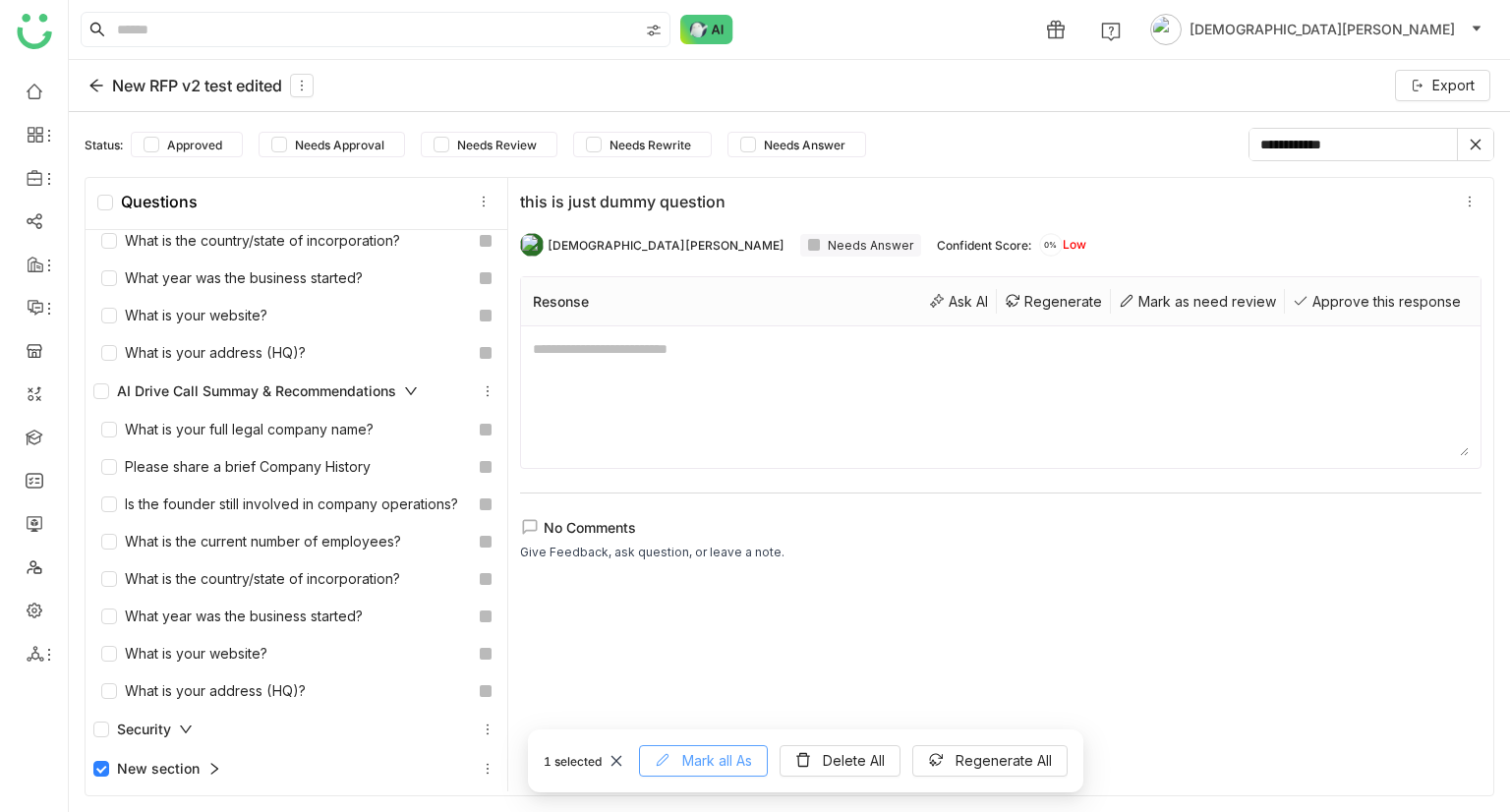
click at [699, 752] on span "Mark all As" at bounding box center [717, 761] width 70 height 22
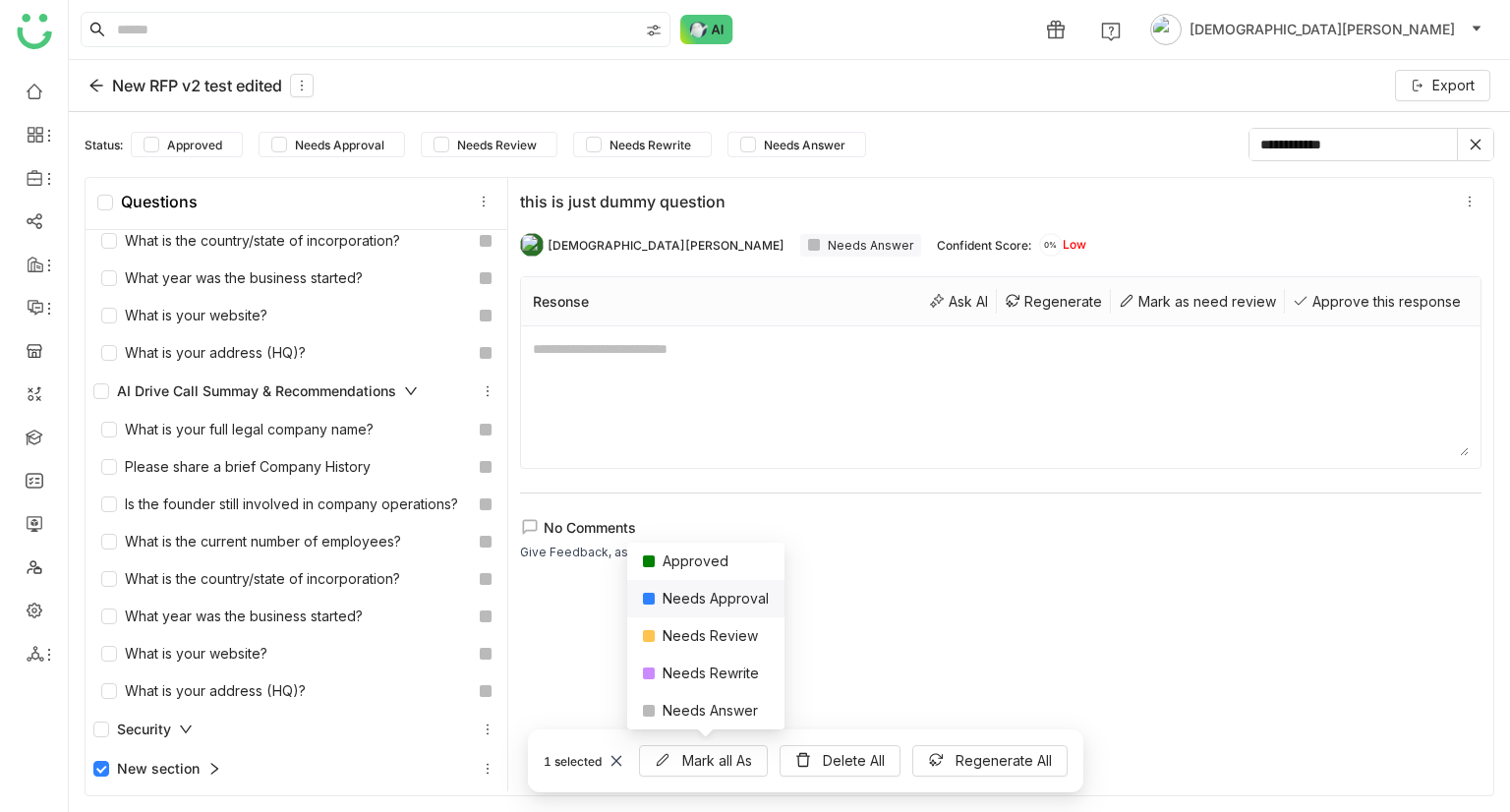
click at [736, 606] on div "Needs Approval" at bounding box center [705, 598] width 157 height 37
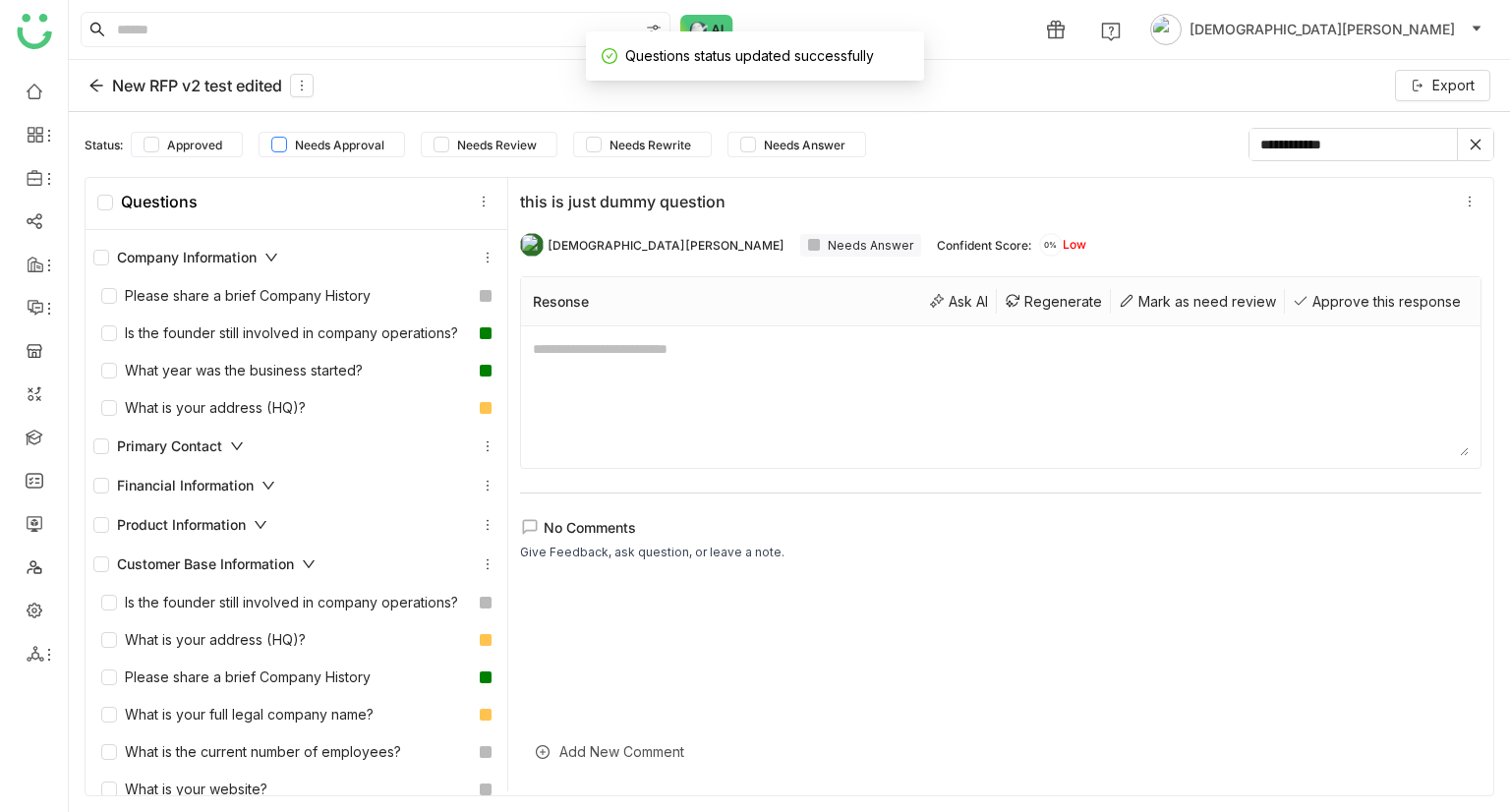
click at [347, 143] on span "Needs Approval" at bounding box center [339, 145] width 105 height 15
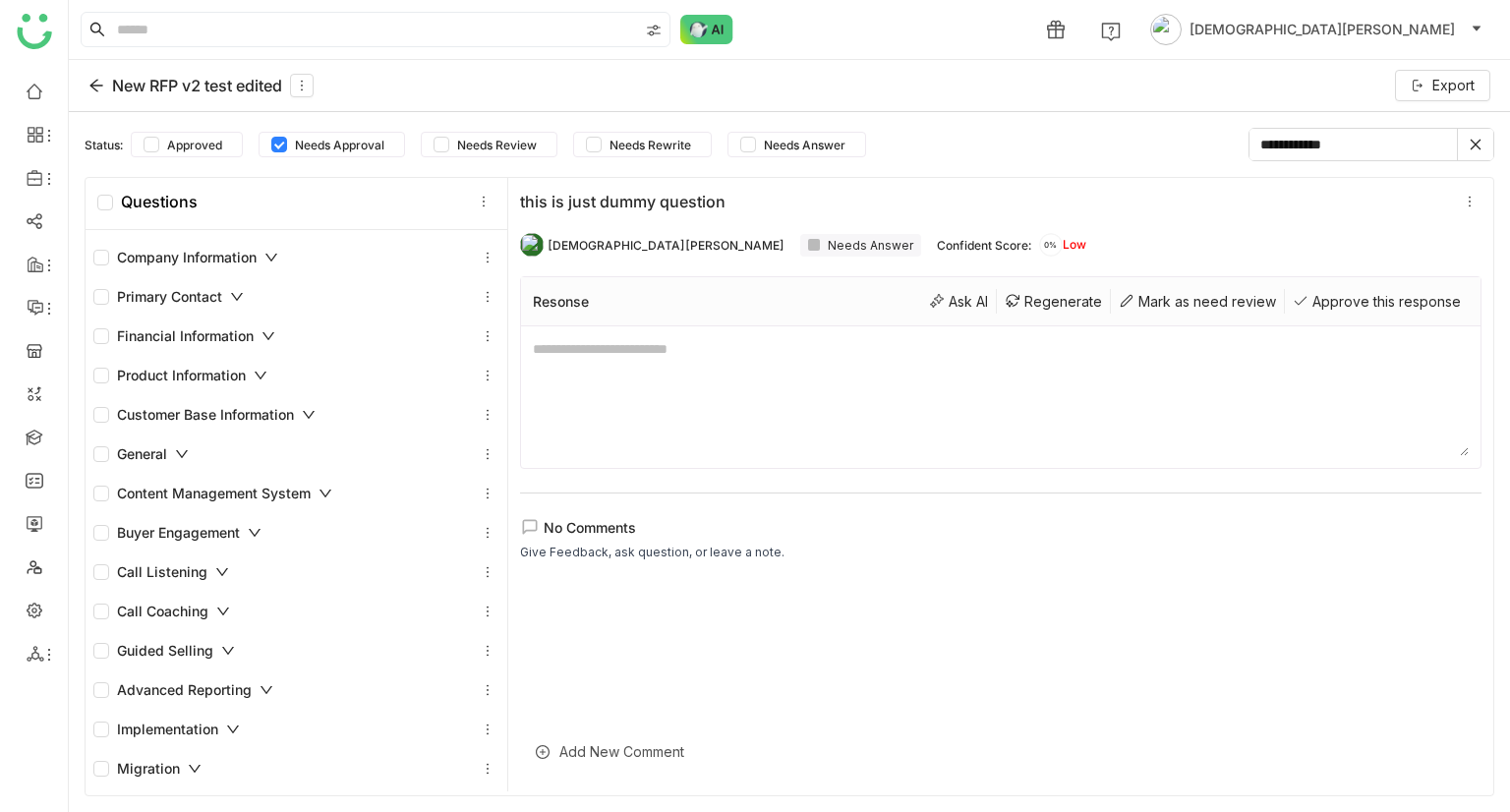
scroll to position [157, 0]
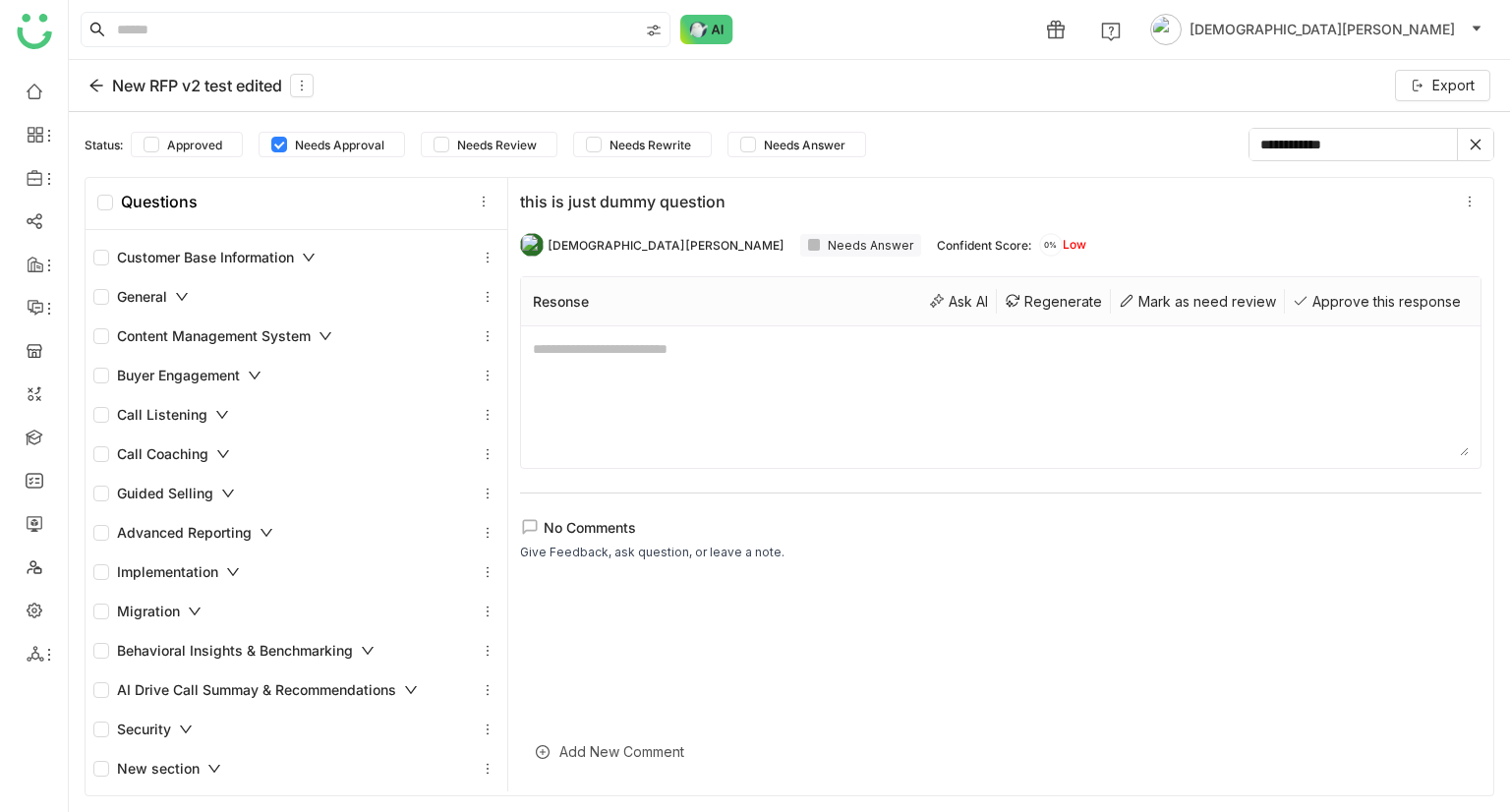
click at [201, 776] on div "New section" at bounding box center [157, 769] width 128 height 22
click at [207, 772] on icon at bounding box center [214, 769] width 14 height 14
click at [302, 144] on span "Needs Approval" at bounding box center [339, 145] width 105 height 15
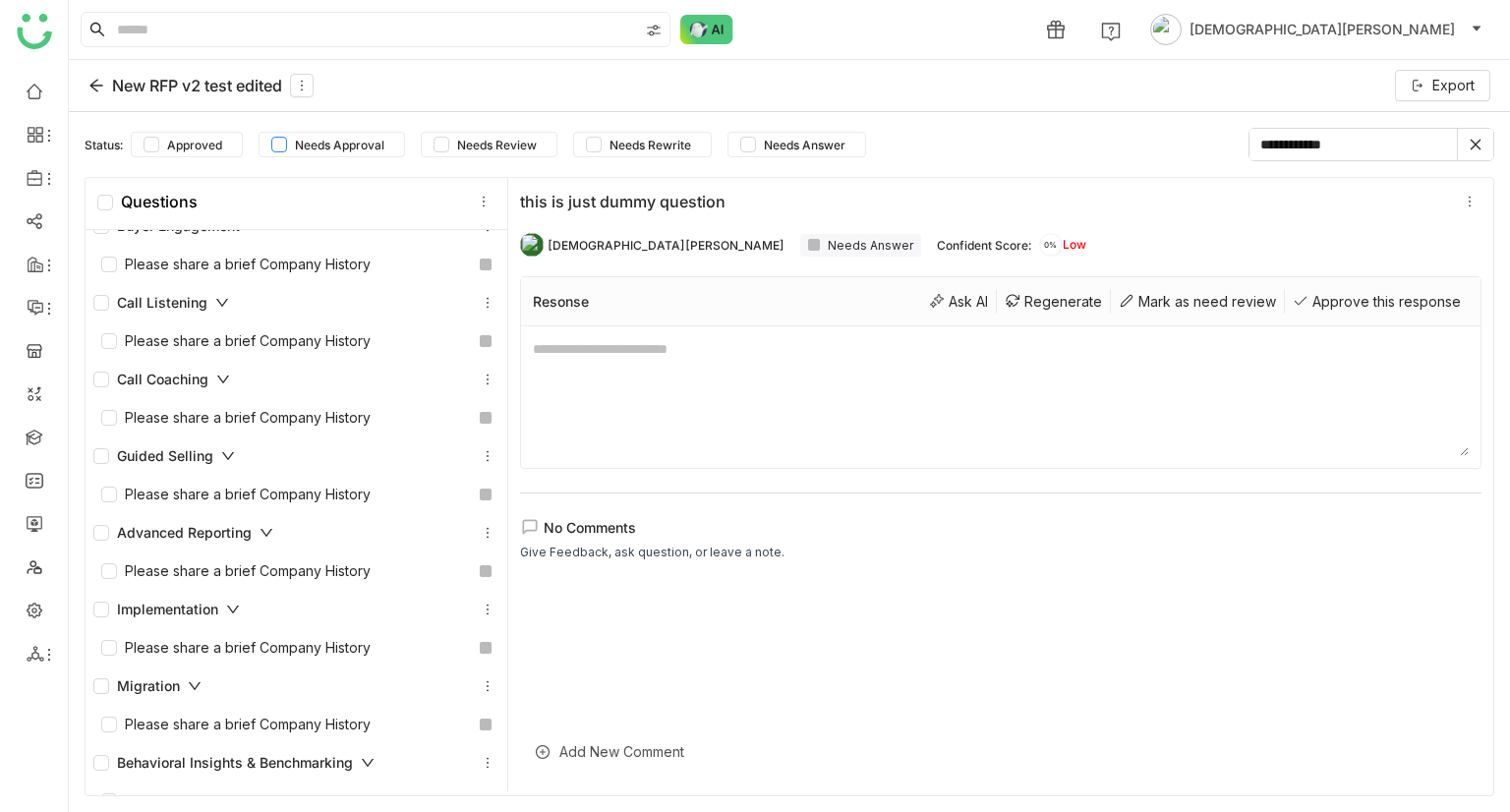
scroll to position [643, 0]
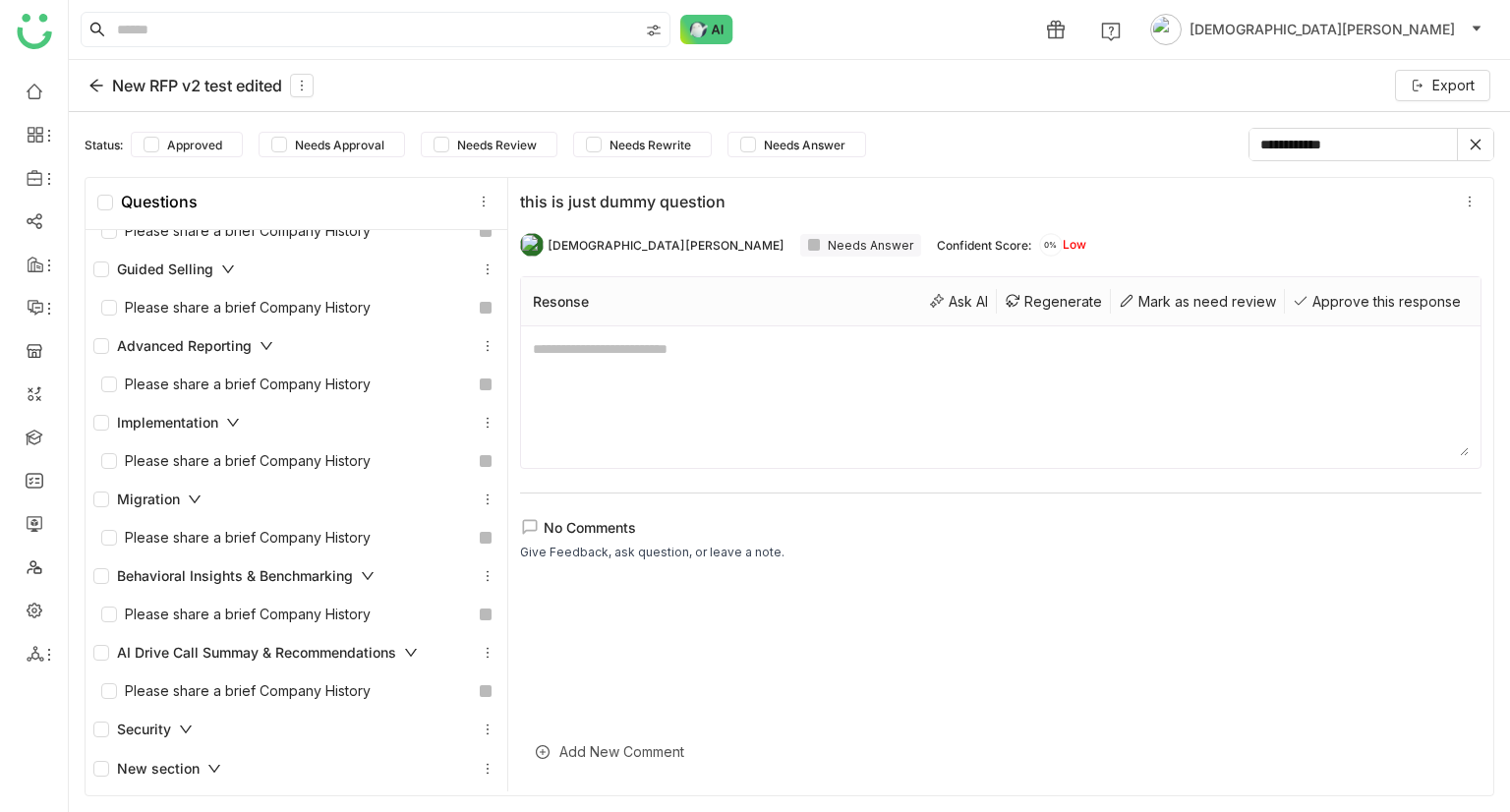
click at [189, 771] on div "New section" at bounding box center [157, 769] width 128 height 22
click at [1040, 215] on div "this is just dummy question Vishnu Vardhan Needs Answer Confident Score: 0% Low…" at bounding box center [1000, 483] width 985 height 618
click at [800, 250] on div "Needs Answer" at bounding box center [860, 245] width 121 height 23
click at [808, 246] on div at bounding box center [814, 245] width 12 height 12
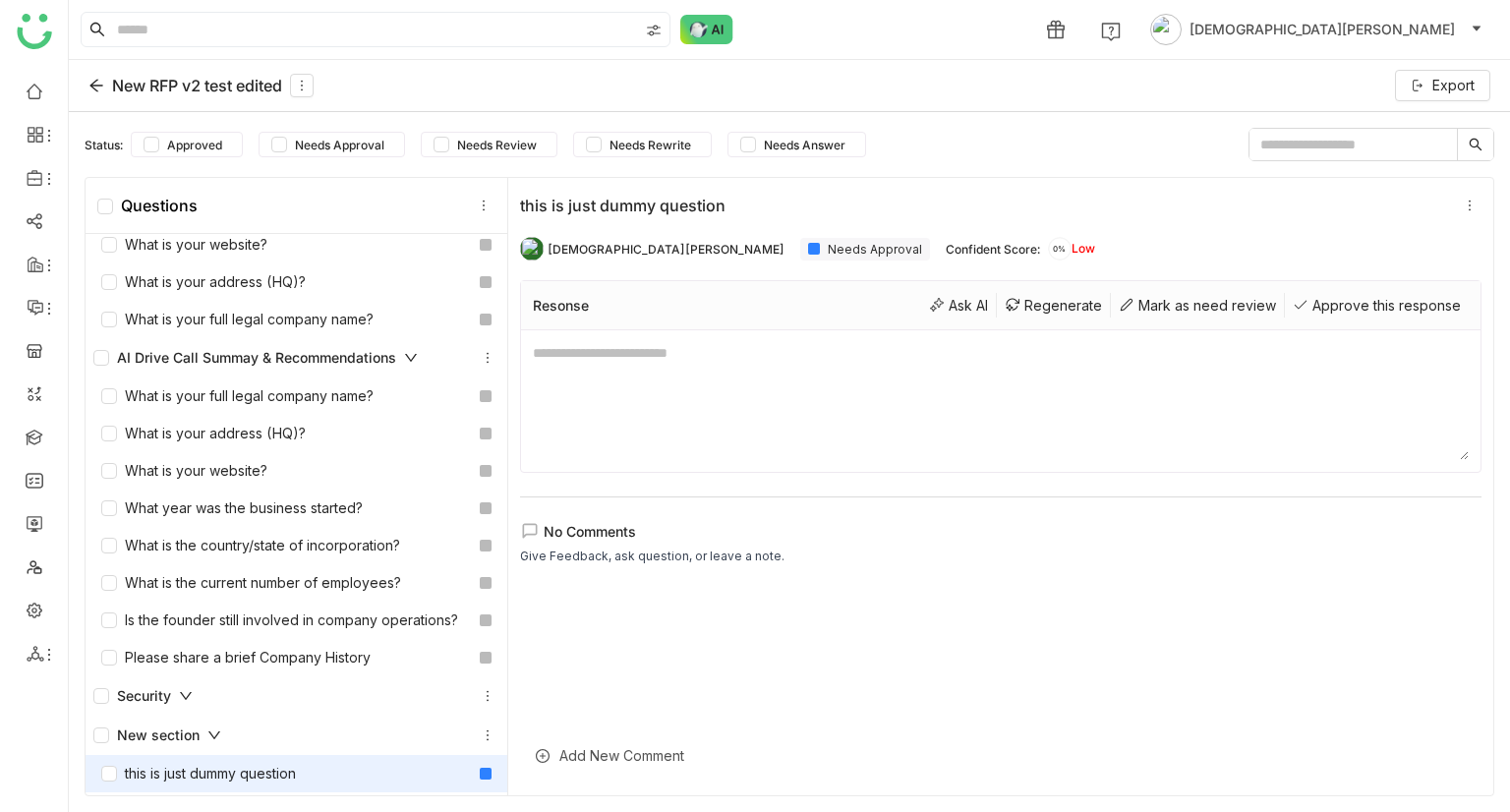
scroll to position [4, 0]
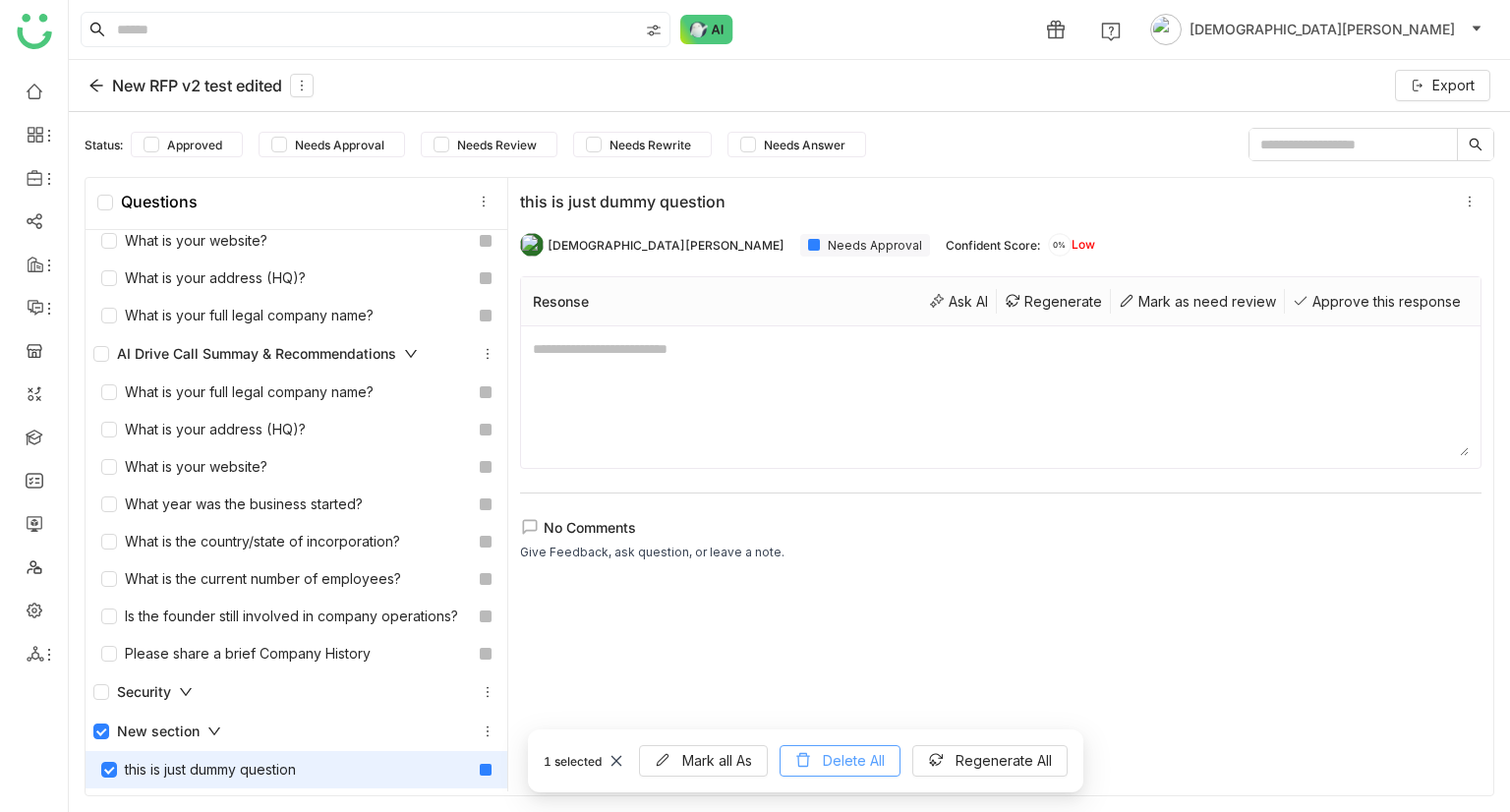
click at [877, 768] on span "Delete All" at bounding box center [854, 761] width 62 height 22
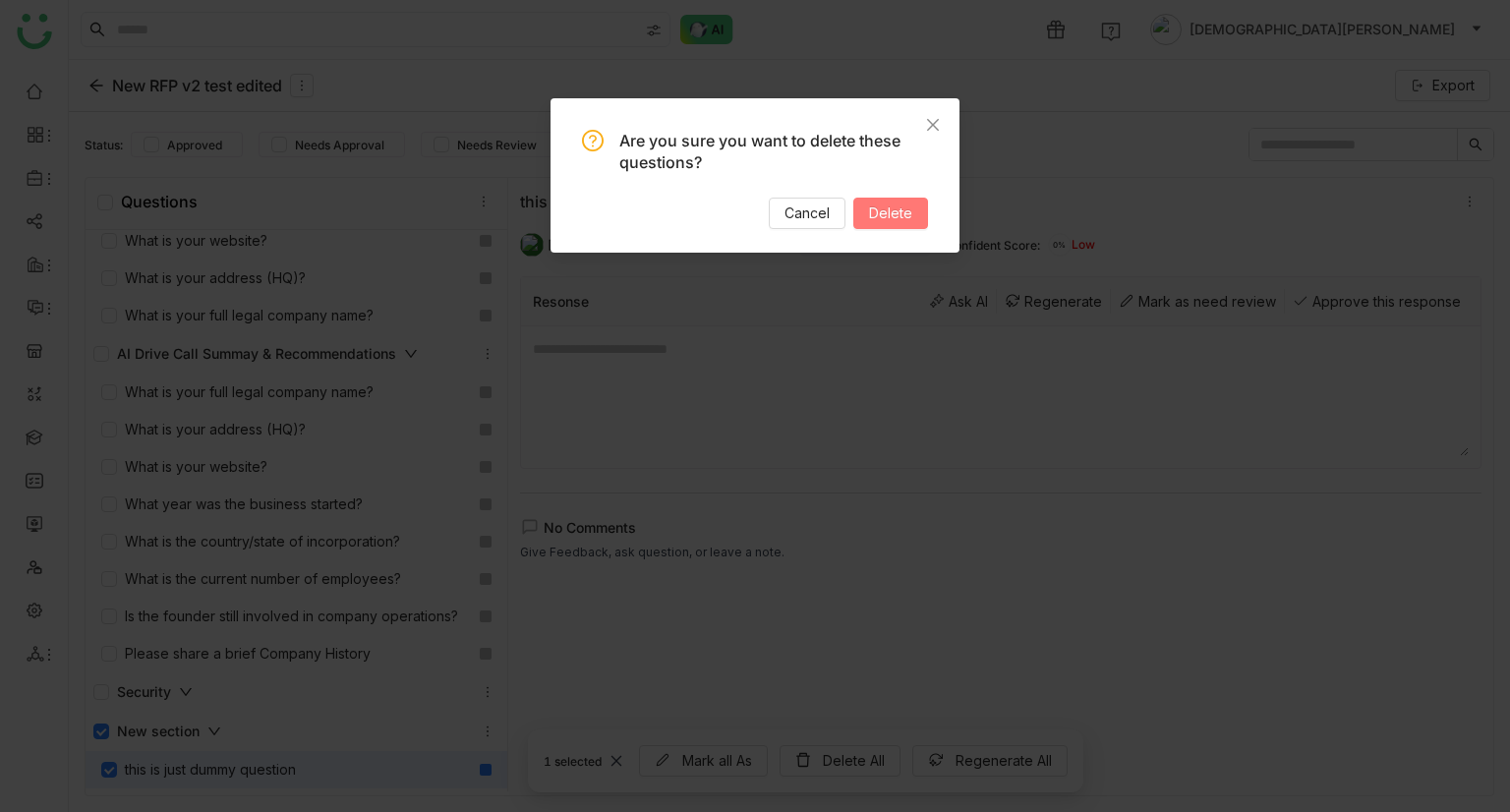
click at [879, 221] on span "Delete" at bounding box center [890, 214] width 43 height 22
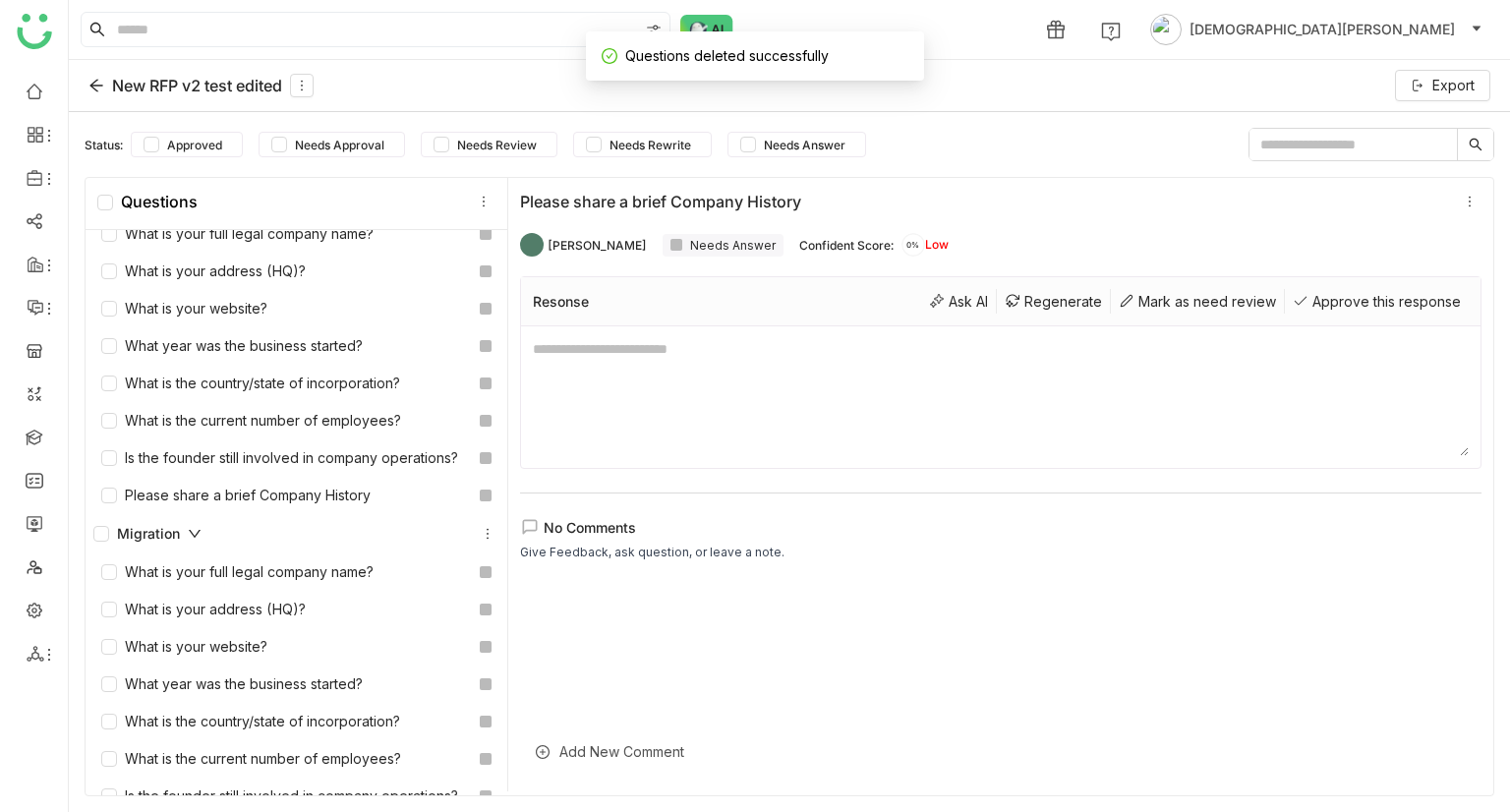
scroll to position [4175, 0]
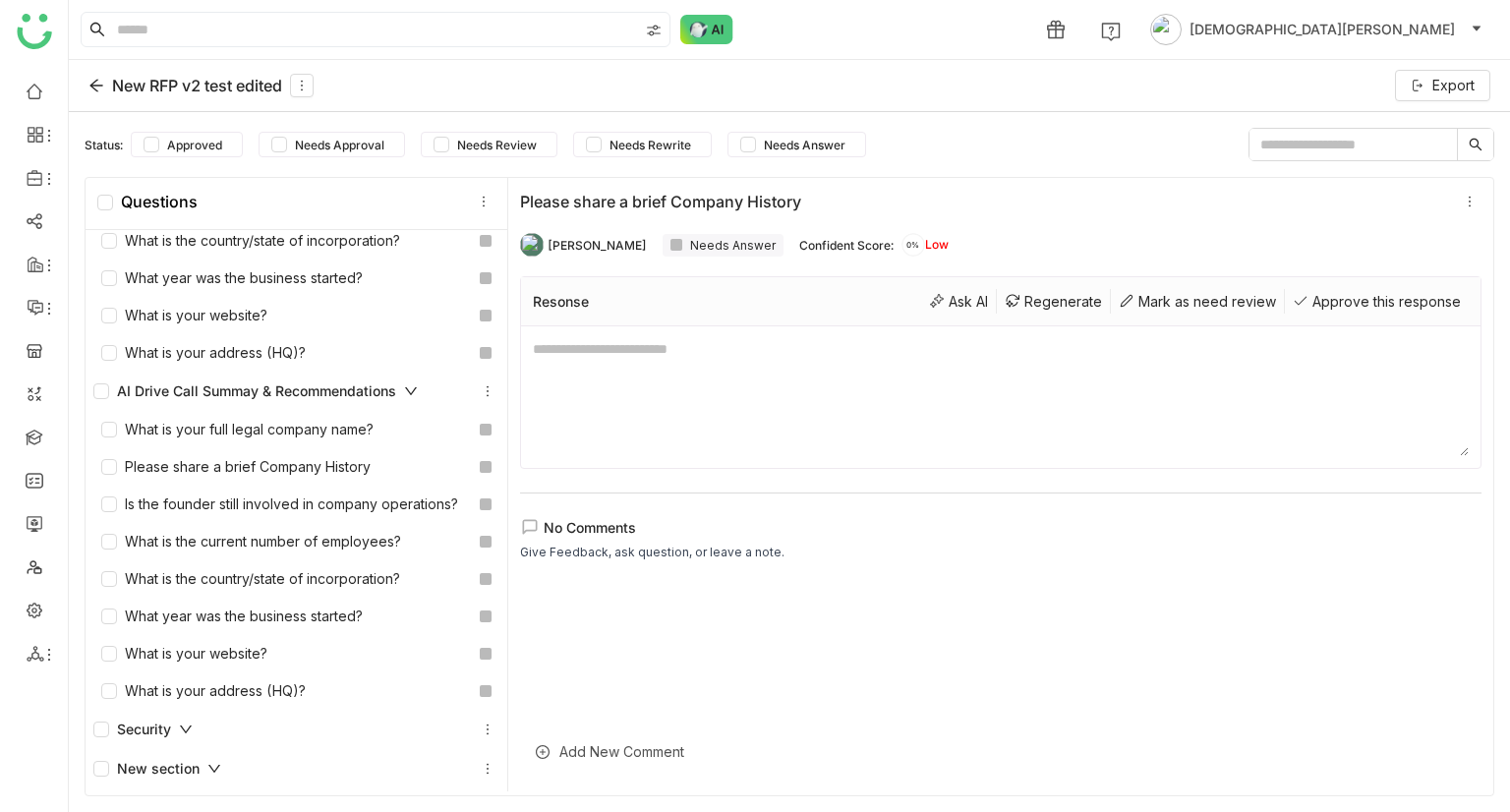
click at [178, 758] on div "New section" at bounding box center [157, 769] width 128 height 22
click at [481, 768] on icon at bounding box center [488, 769] width 14 height 14
click at [476, 689] on div "Add Question" at bounding box center [468, 684] width 149 height 37
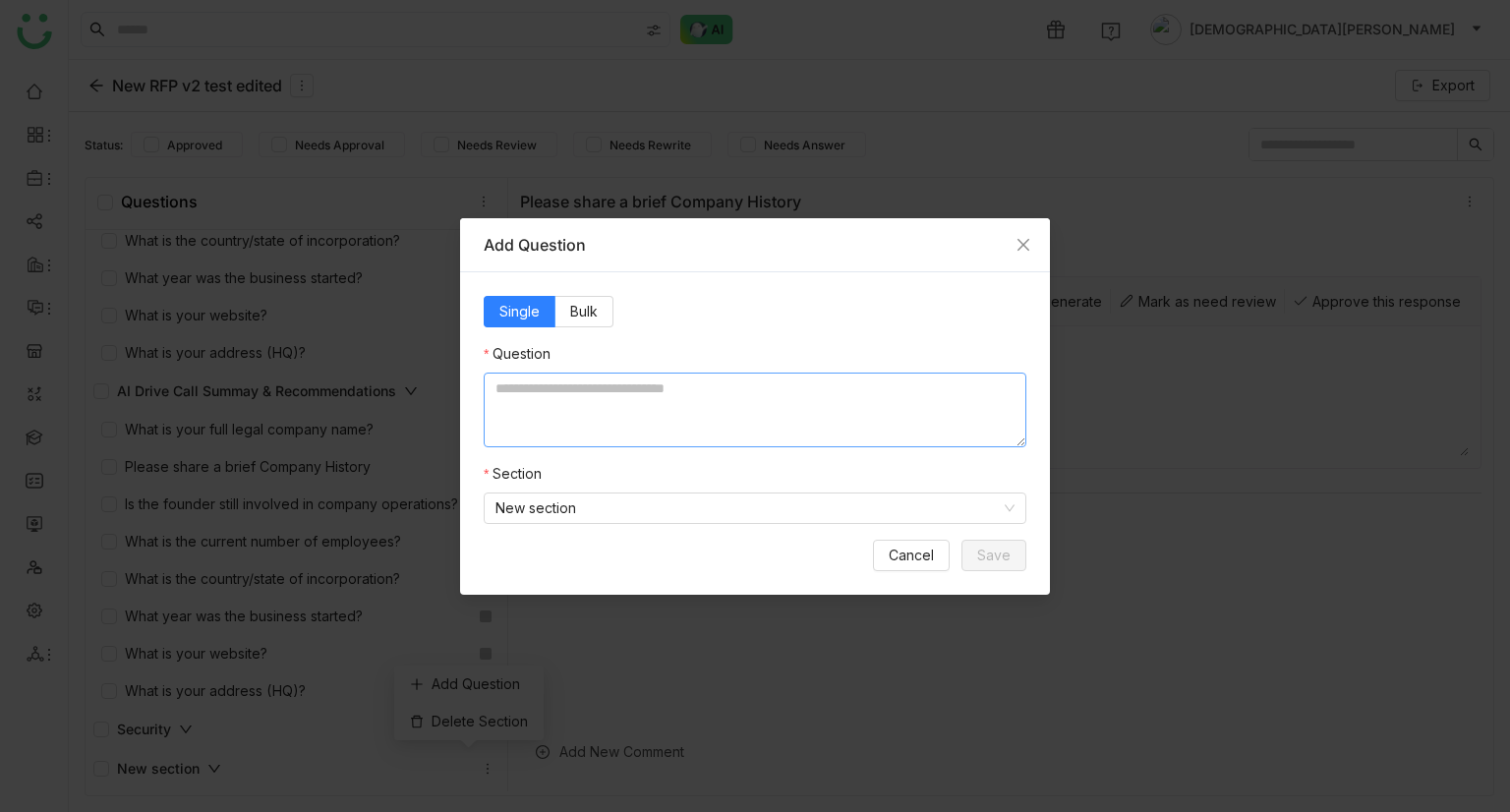
click at [567, 389] on textarea at bounding box center [755, 410] width 543 height 75
type textarea "**********"
click at [1003, 560] on span "Save" at bounding box center [993, 556] width 33 height 22
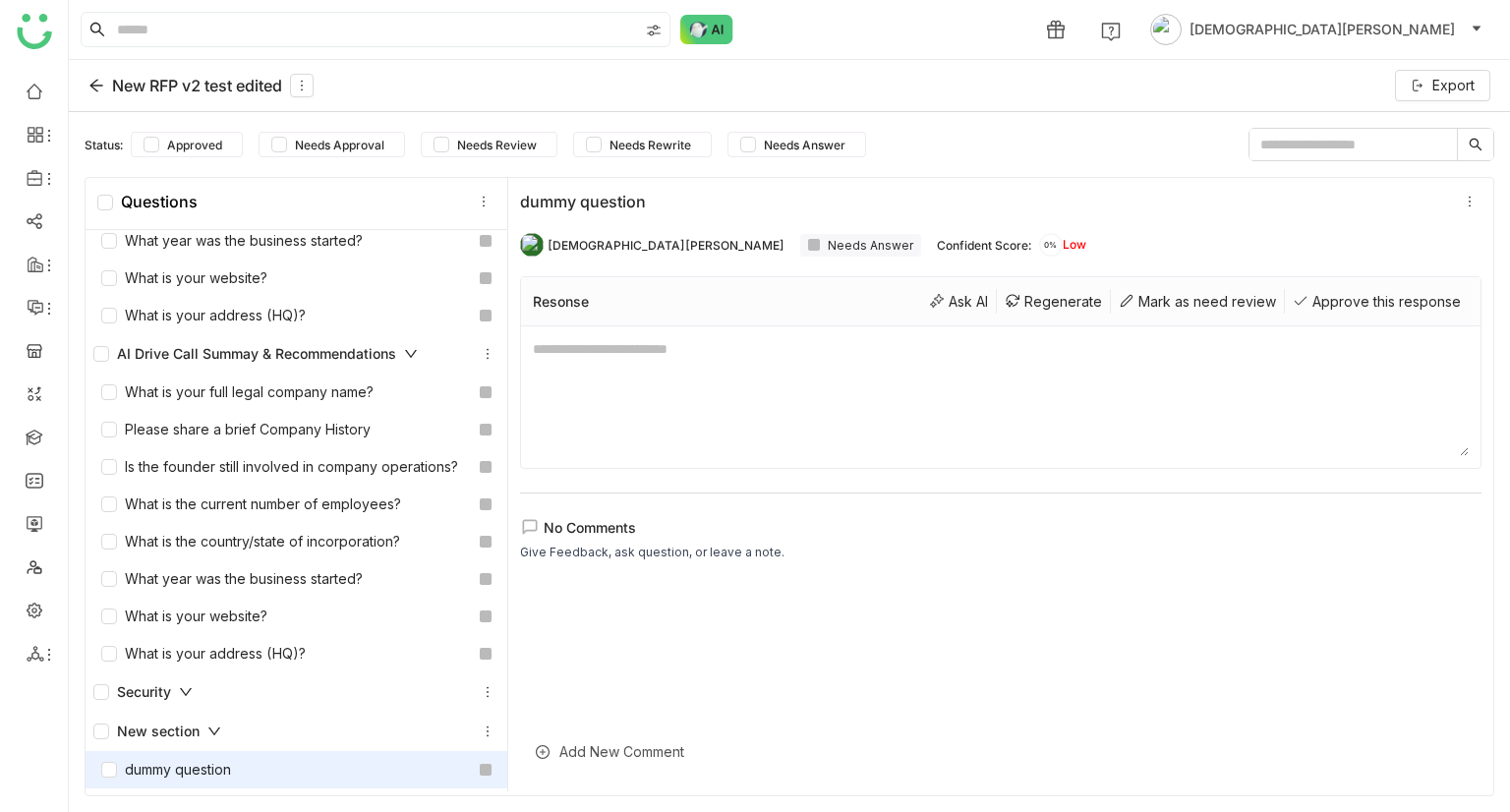
scroll to position [4213, 0]
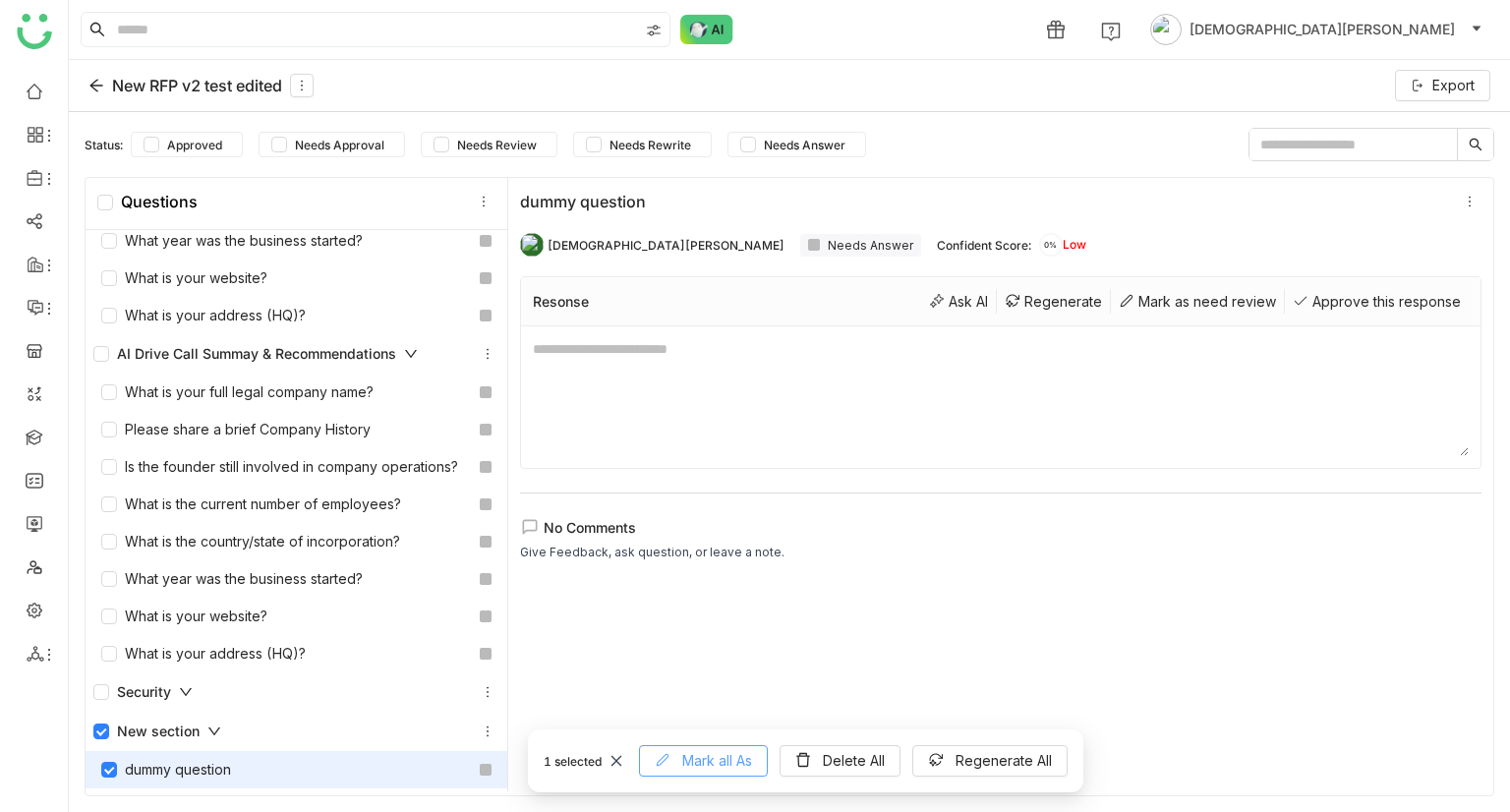
click at [714, 757] on span "Mark all As" at bounding box center [717, 761] width 70 height 22
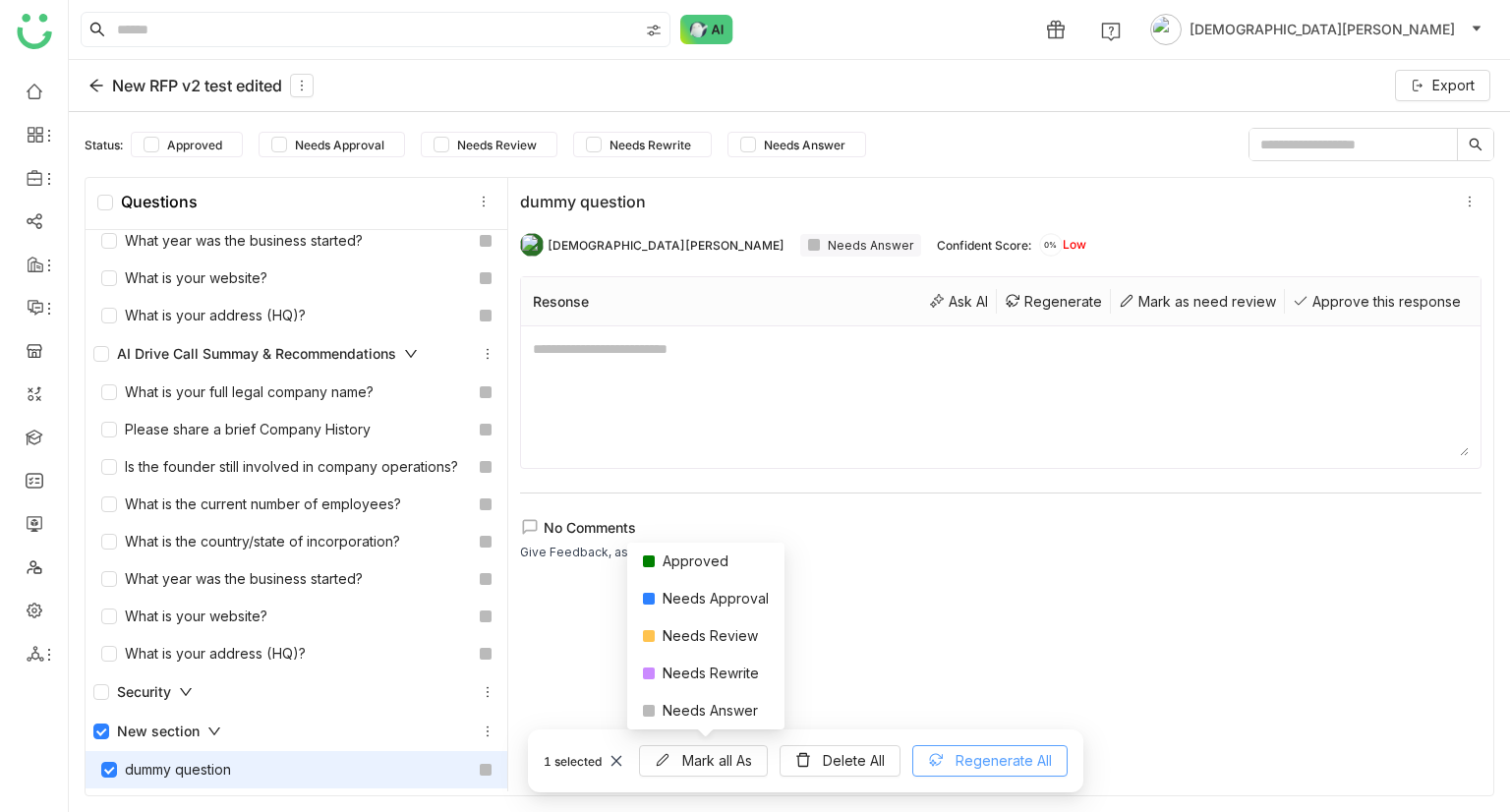
click at [1021, 752] on span "Regenerate All" at bounding box center [1004, 761] width 96 height 22
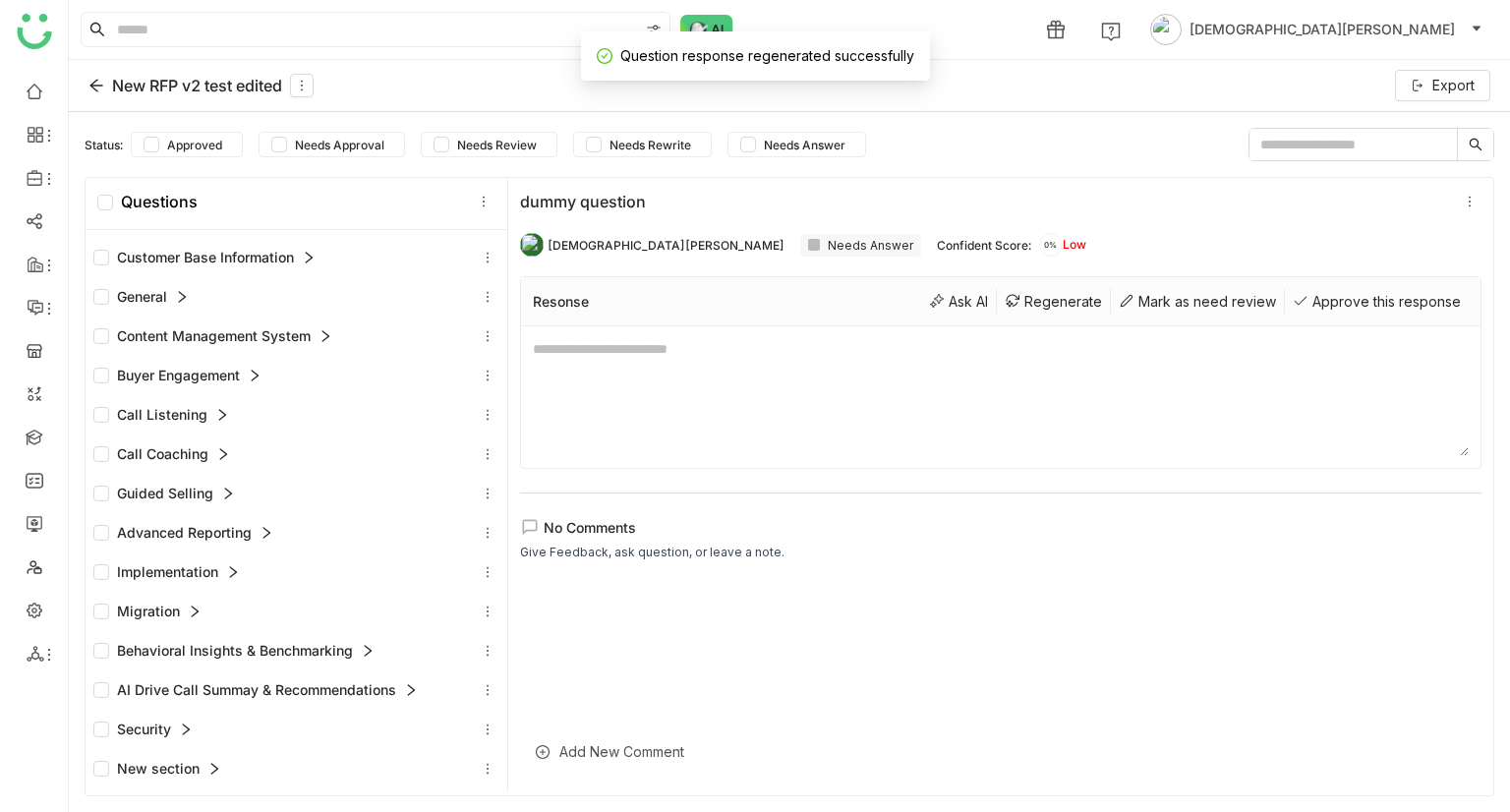
scroll to position [157, 0]
click at [192, 777] on div "New section" at bounding box center [157, 769] width 128 height 22
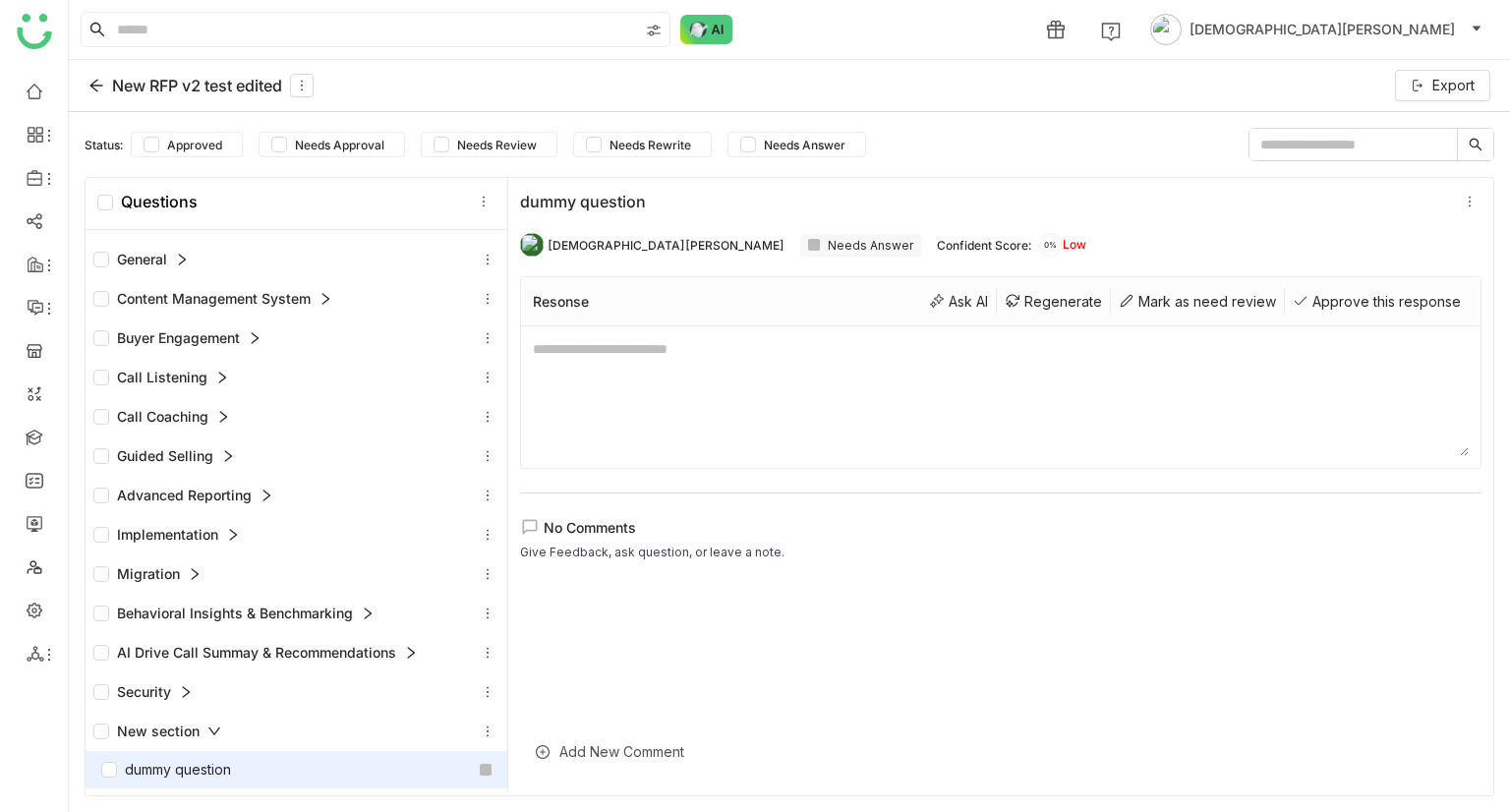
click at [231, 772] on div "dummy question" at bounding box center [166, 770] width 130 height 22
click at [929, 307] on icon at bounding box center [937, 301] width 16 height 16
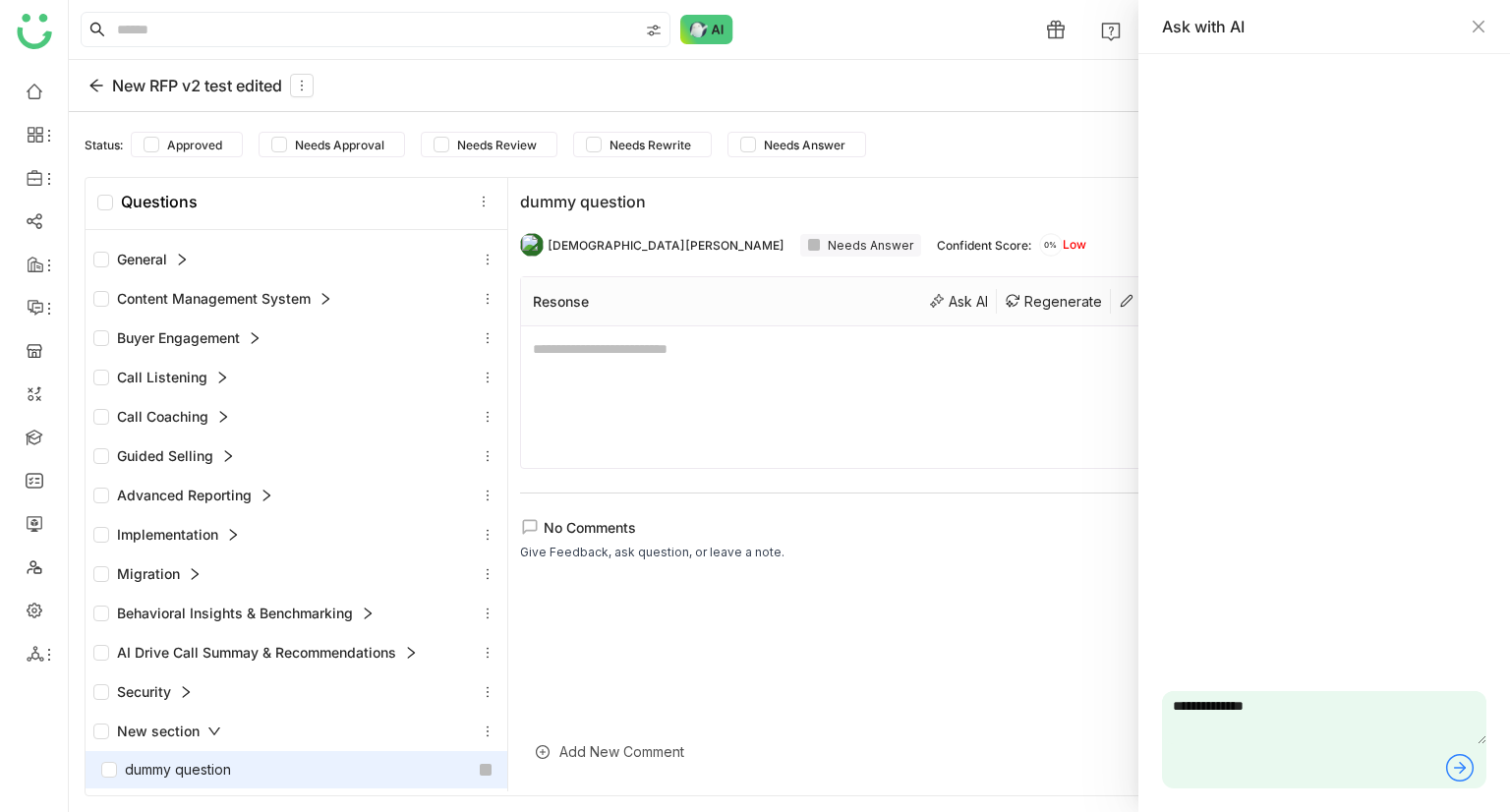
click at [1452, 763] on icon at bounding box center [1460, 767] width 31 height 31
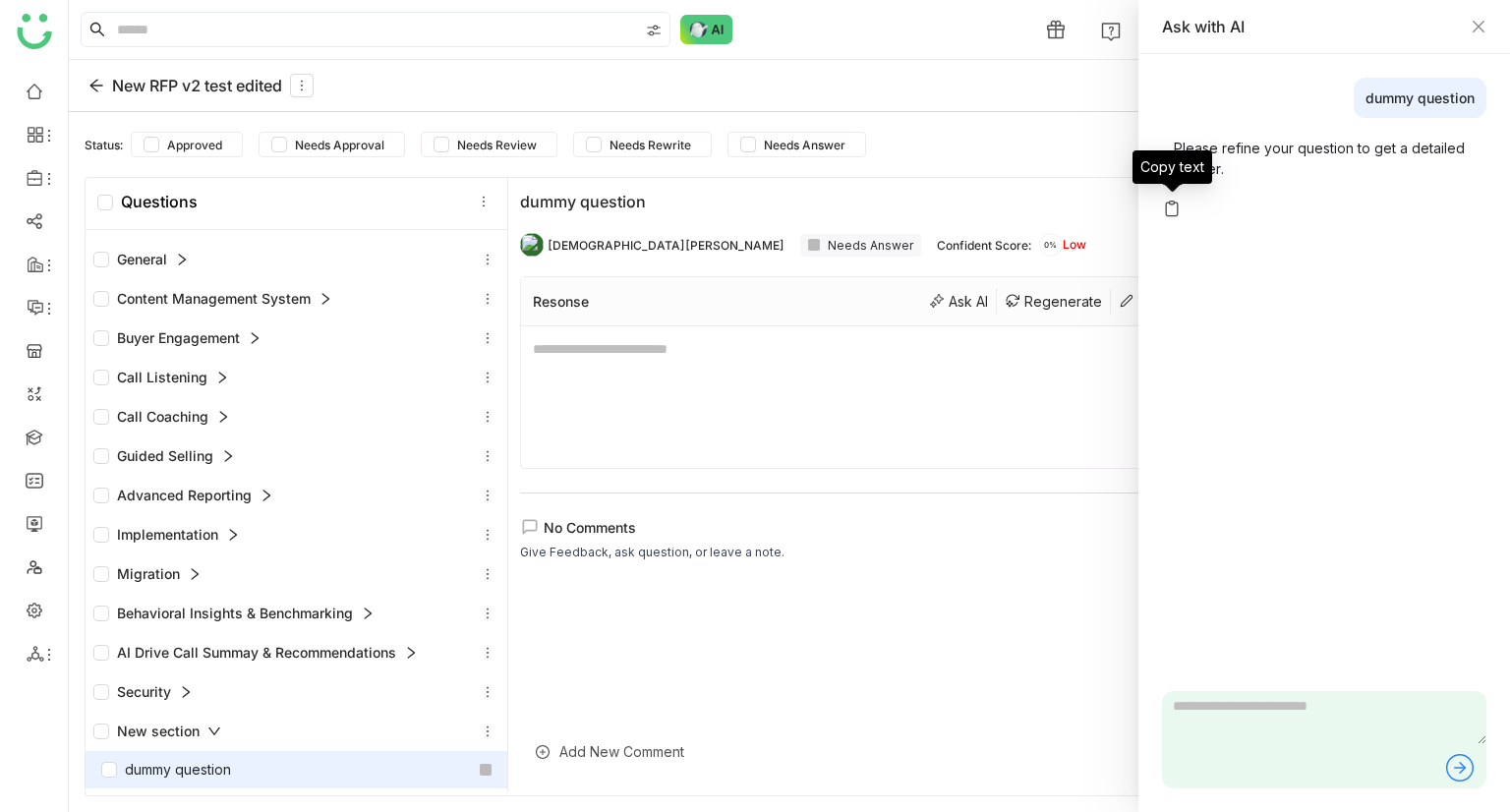
click at [1168, 211] on img at bounding box center [1172, 209] width 20 height 20
click at [702, 340] on textarea "To enrich screen reader interactions, please activate Accessibility in Grammarl…" at bounding box center [1001, 397] width 936 height 118
paste textarea "**********"
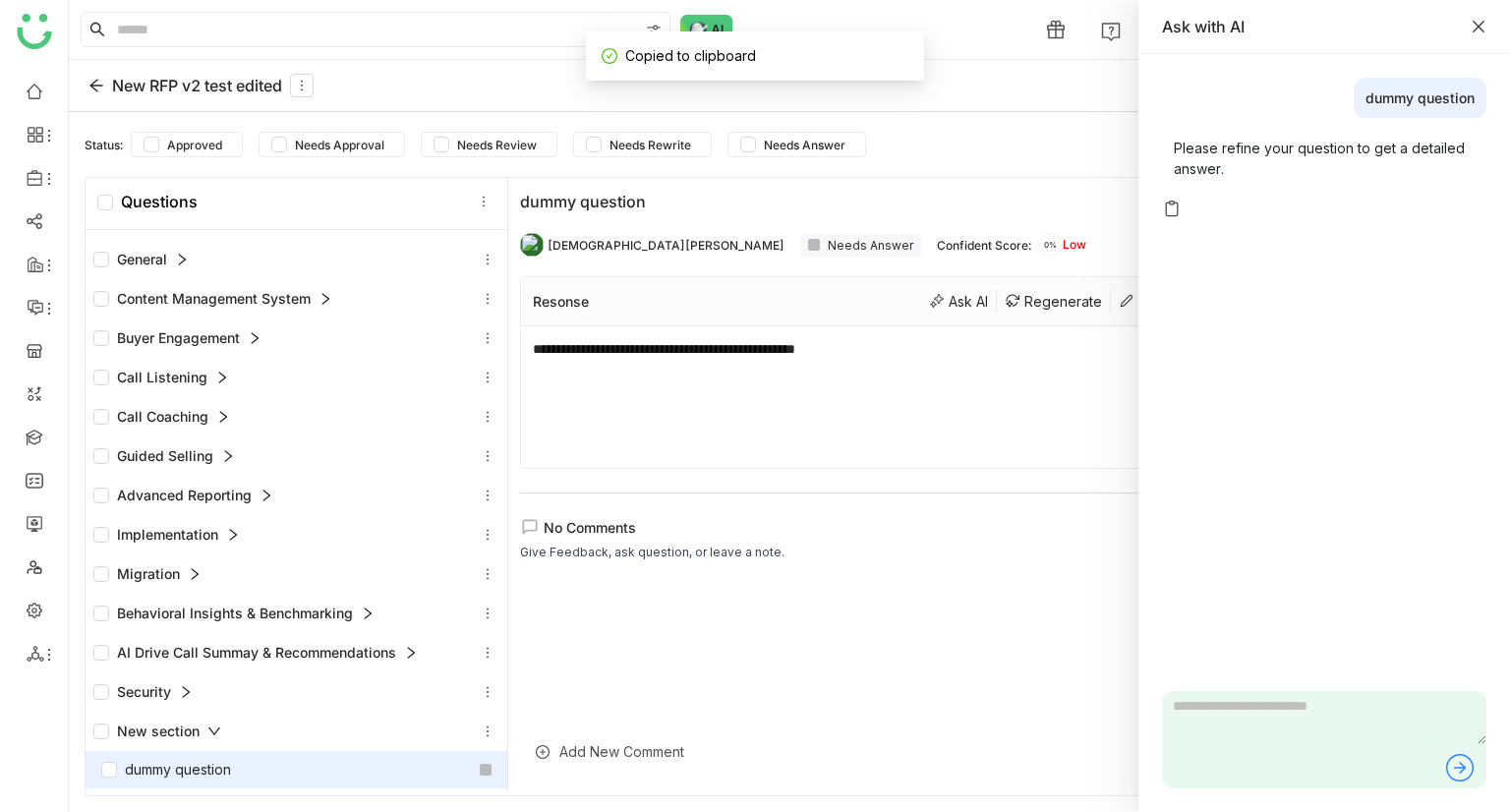
scroll to position [4, 0]
type textarea "**********"
click at [1482, 23] on icon "Close" at bounding box center [1479, 27] width 12 height 12
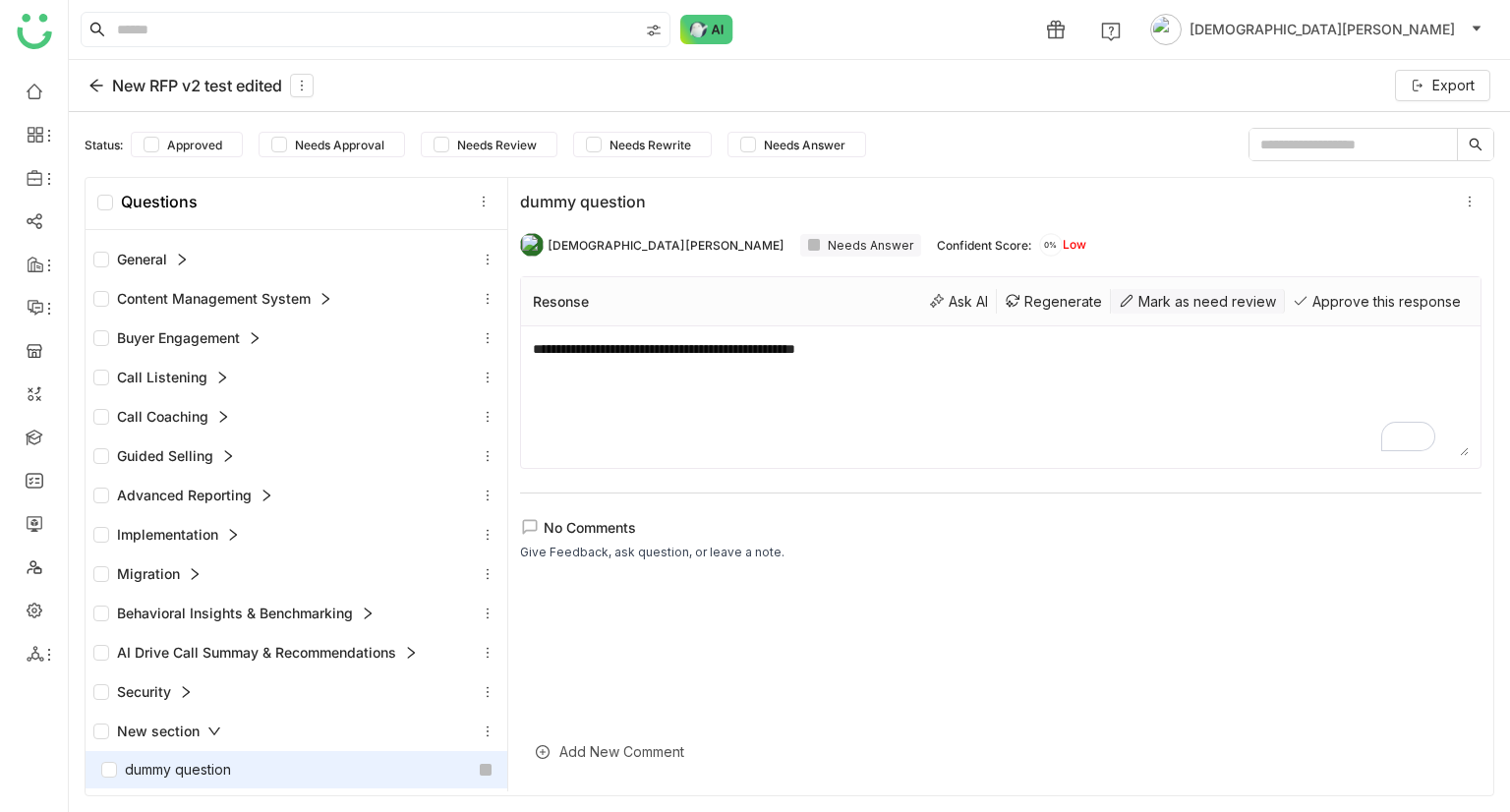
click at [1141, 299] on div "Mark as need review" at bounding box center [1198, 301] width 174 height 25
click at [625, 144] on span "Needs Rewrite" at bounding box center [650, 145] width 97 height 15
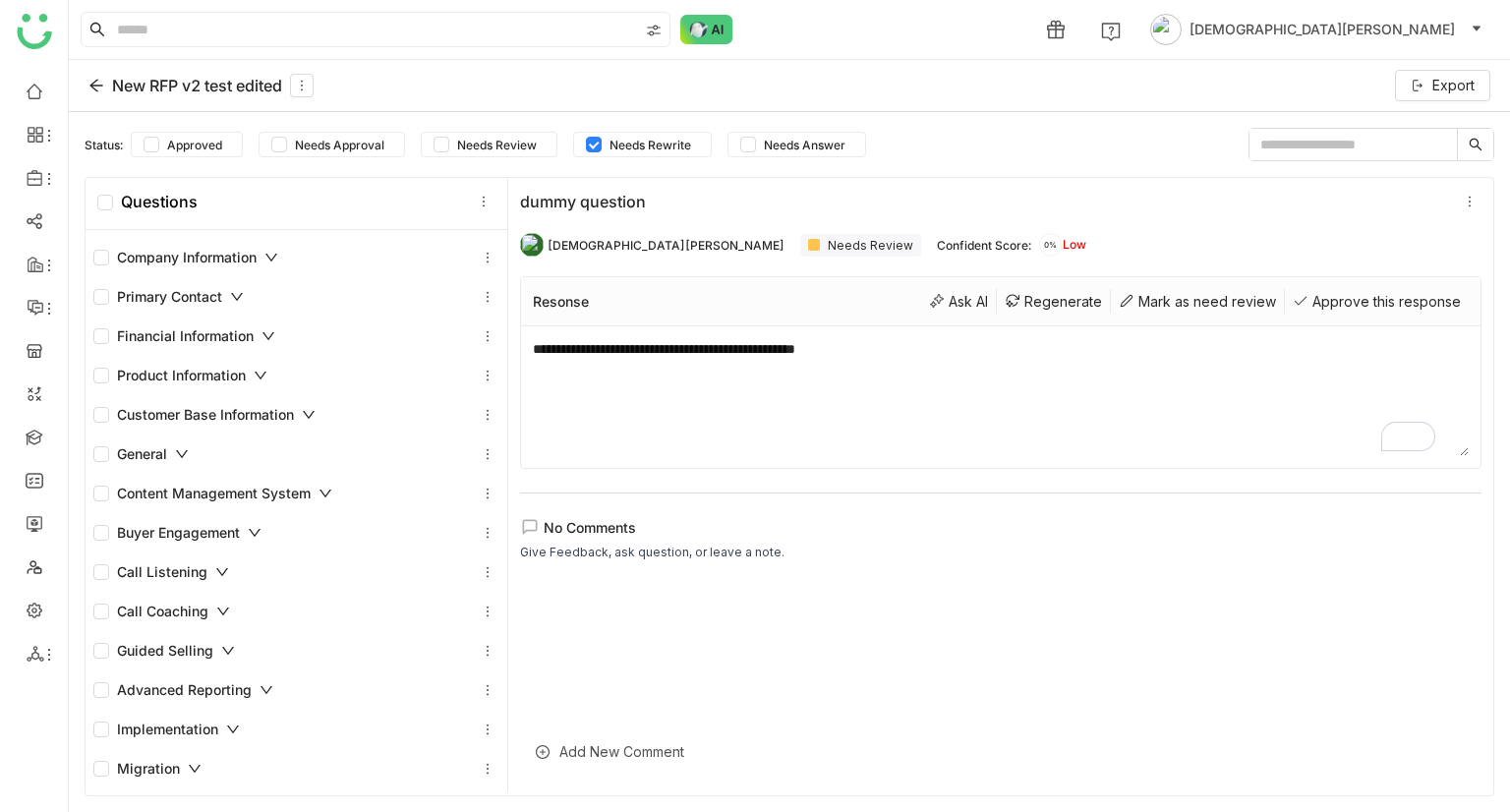
click at [1282, 148] on input "text" at bounding box center [1353, 144] width 207 height 31
type input "****"
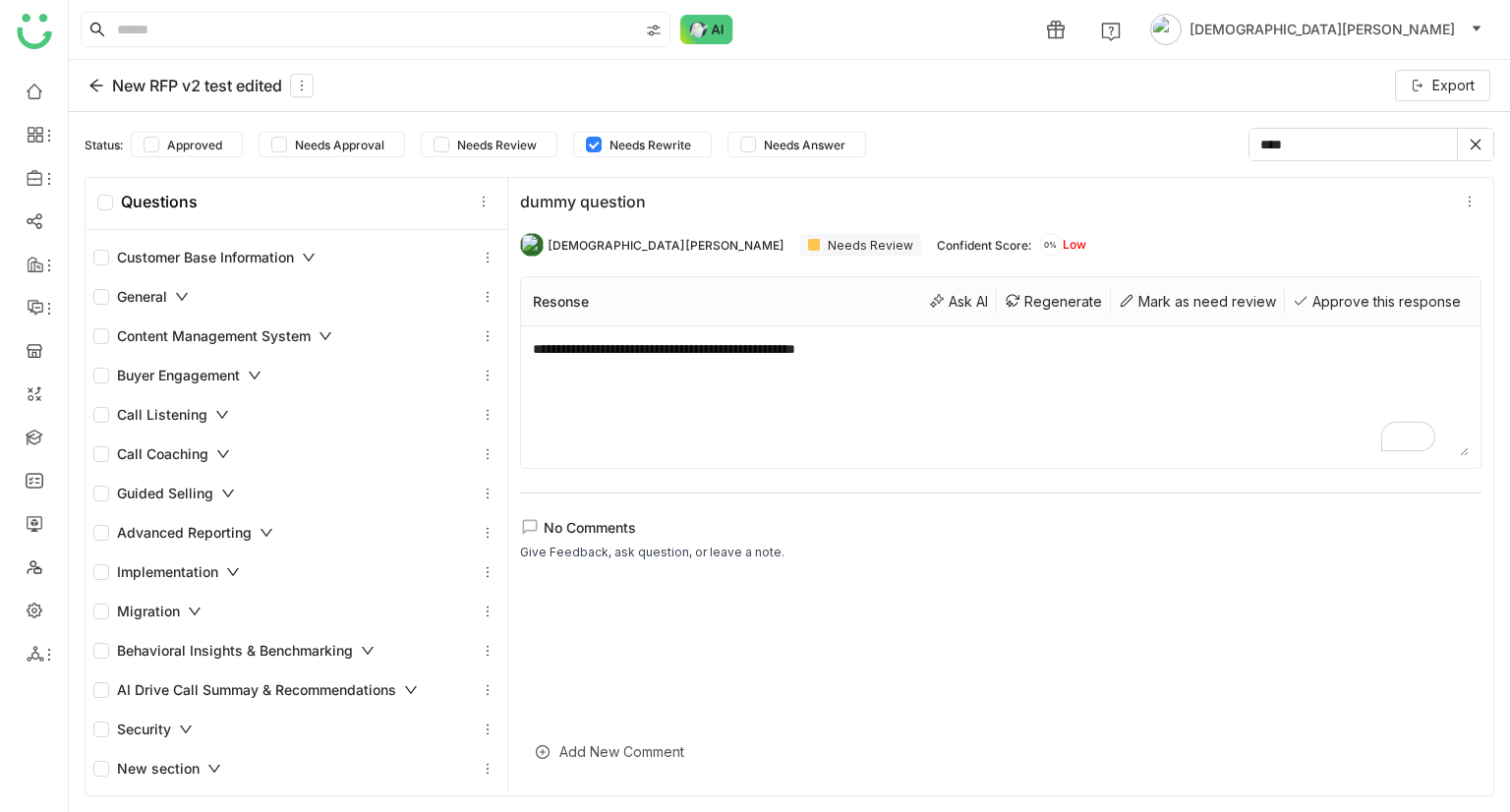
click at [208, 750] on div "New section" at bounding box center [297, 768] width 422 height 39
click at [208, 758] on div "New section" at bounding box center [157, 769] width 128 height 22
click at [630, 139] on span "Needs Rewrite" at bounding box center [650, 145] width 97 height 15
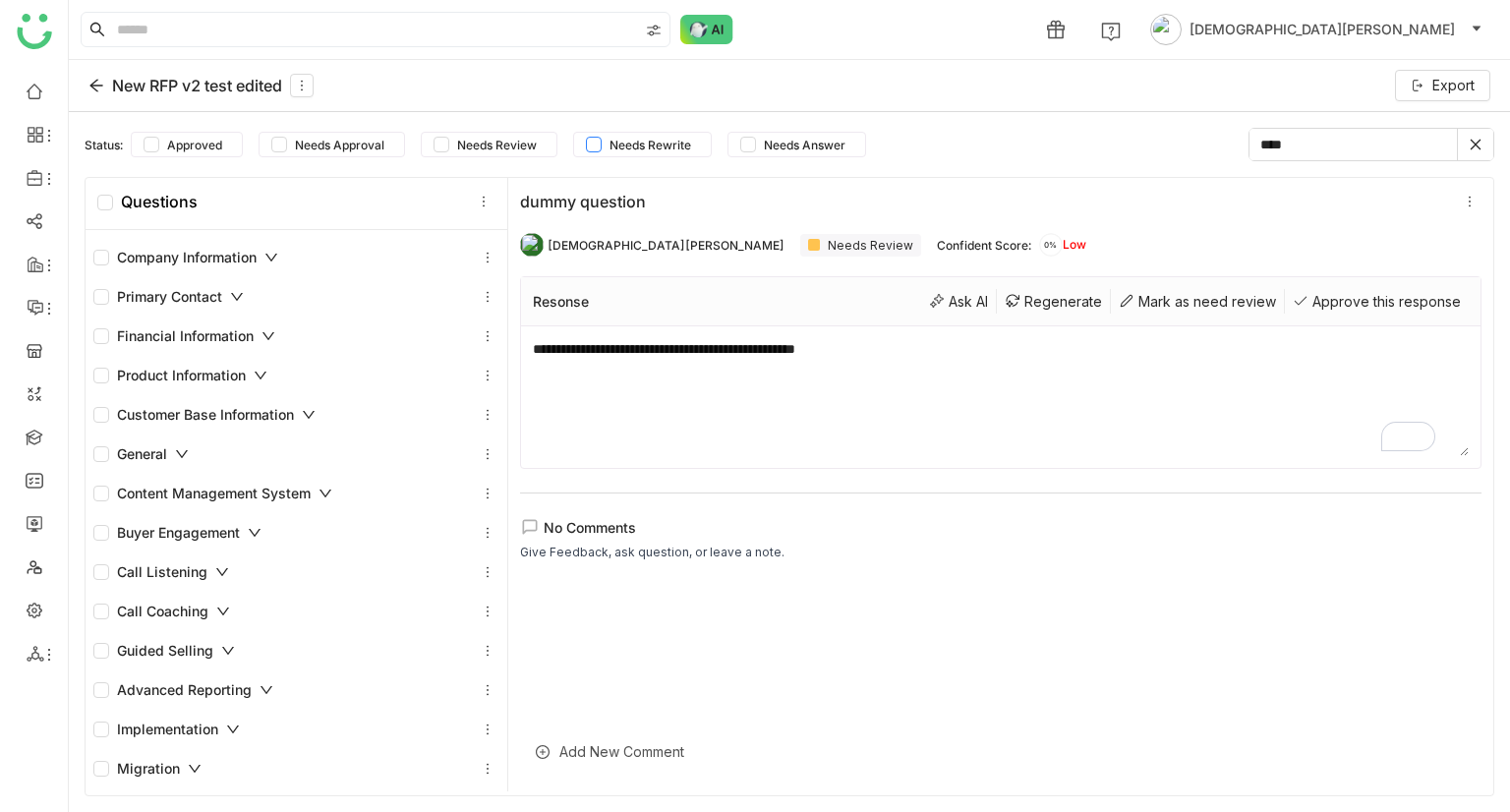
scroll to position [195, 0]
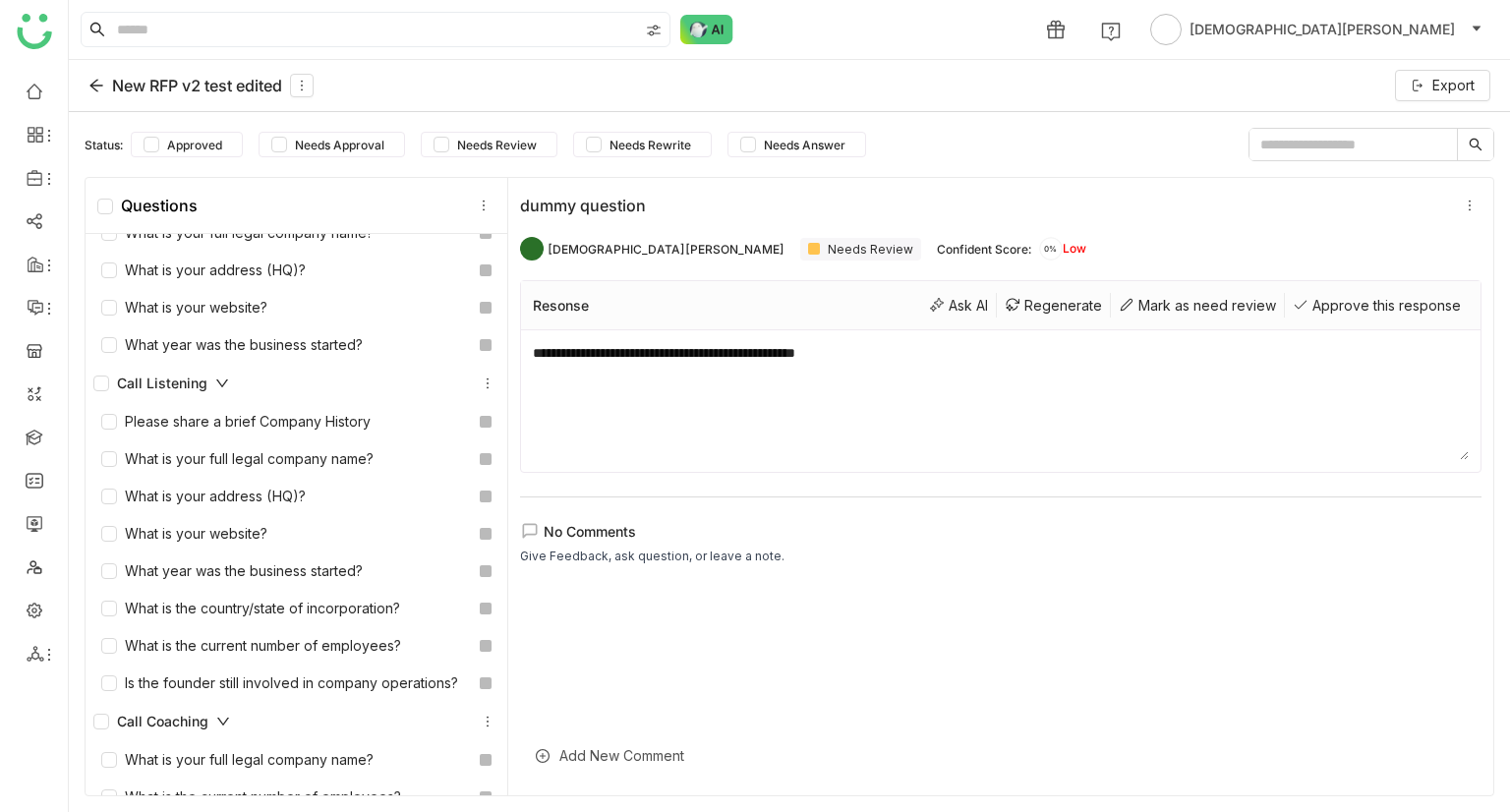
scroll to position [2107, 0]
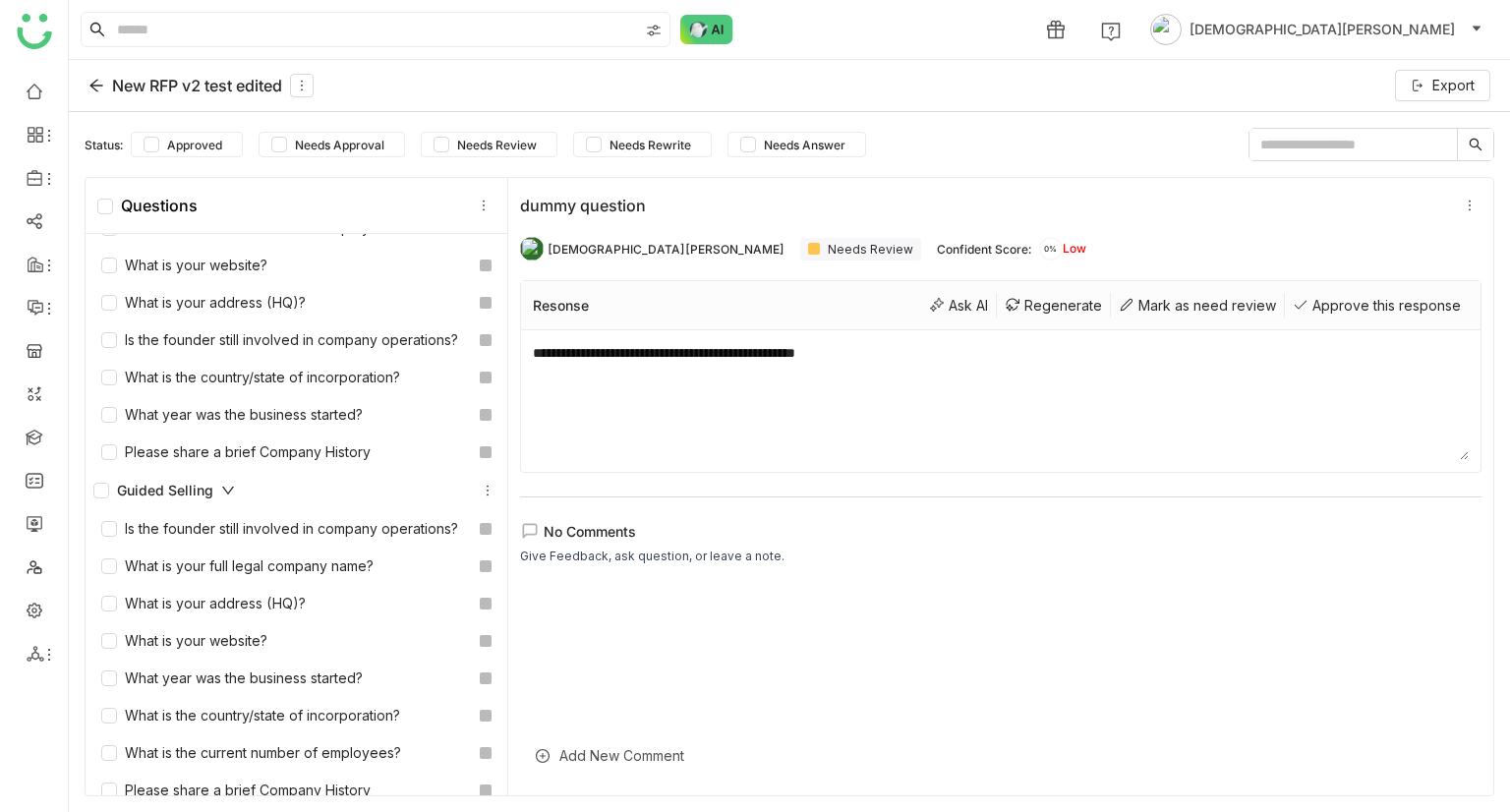
click at [1336, 135] on input "text" at bounding box center [1353, 144] width 207 height 31
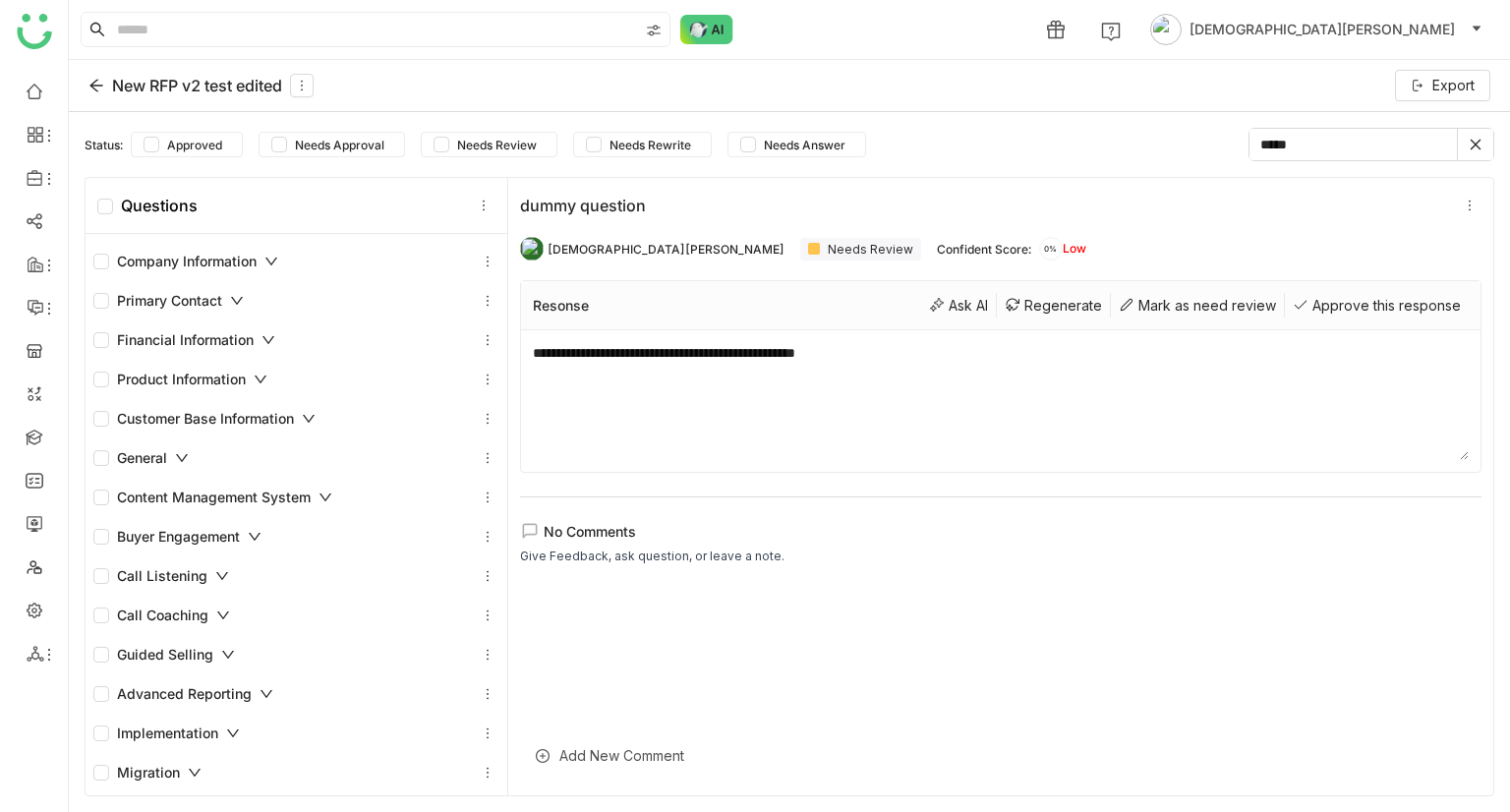
type input "*****"
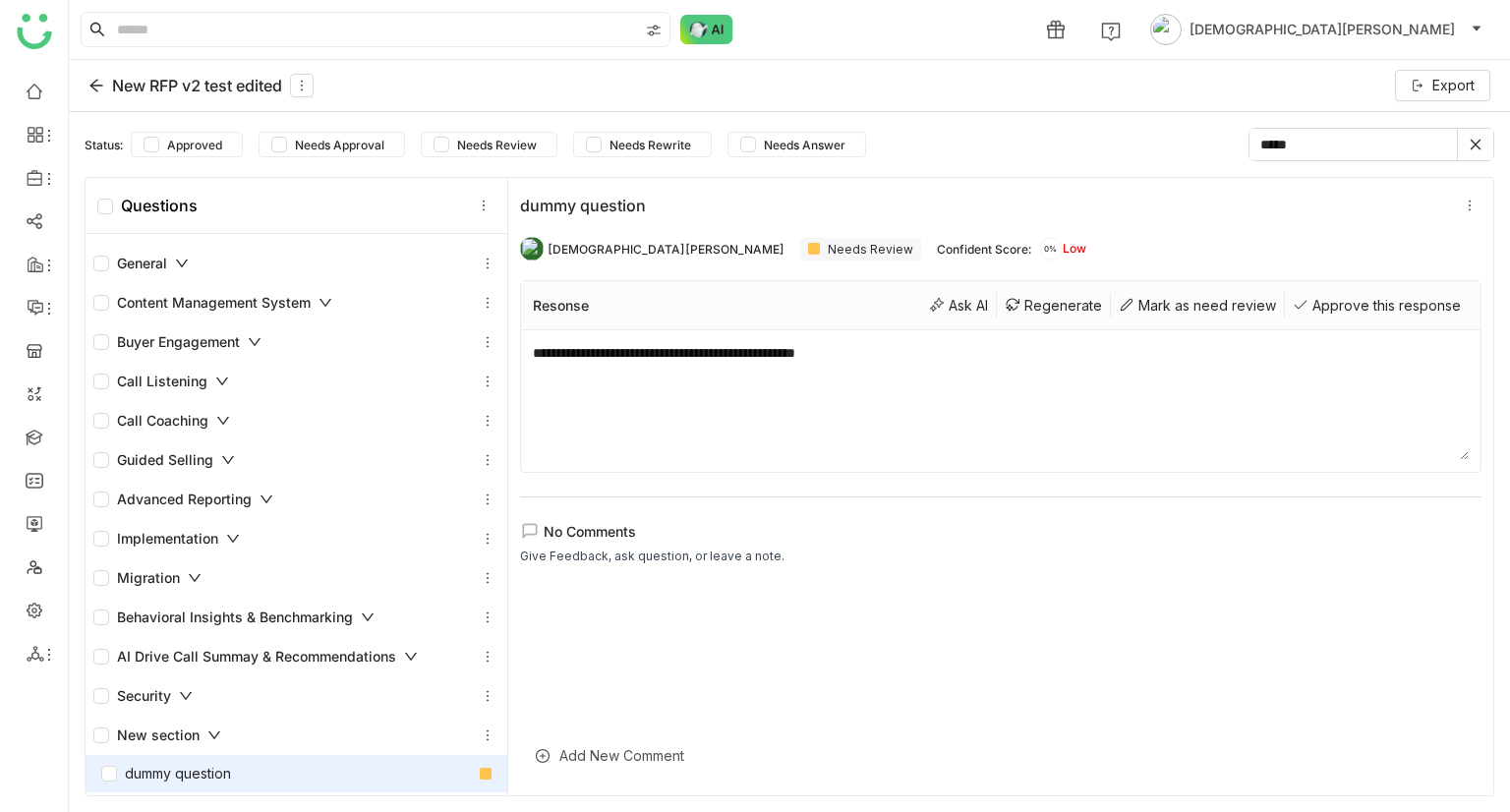
scroll to position [4, 0]
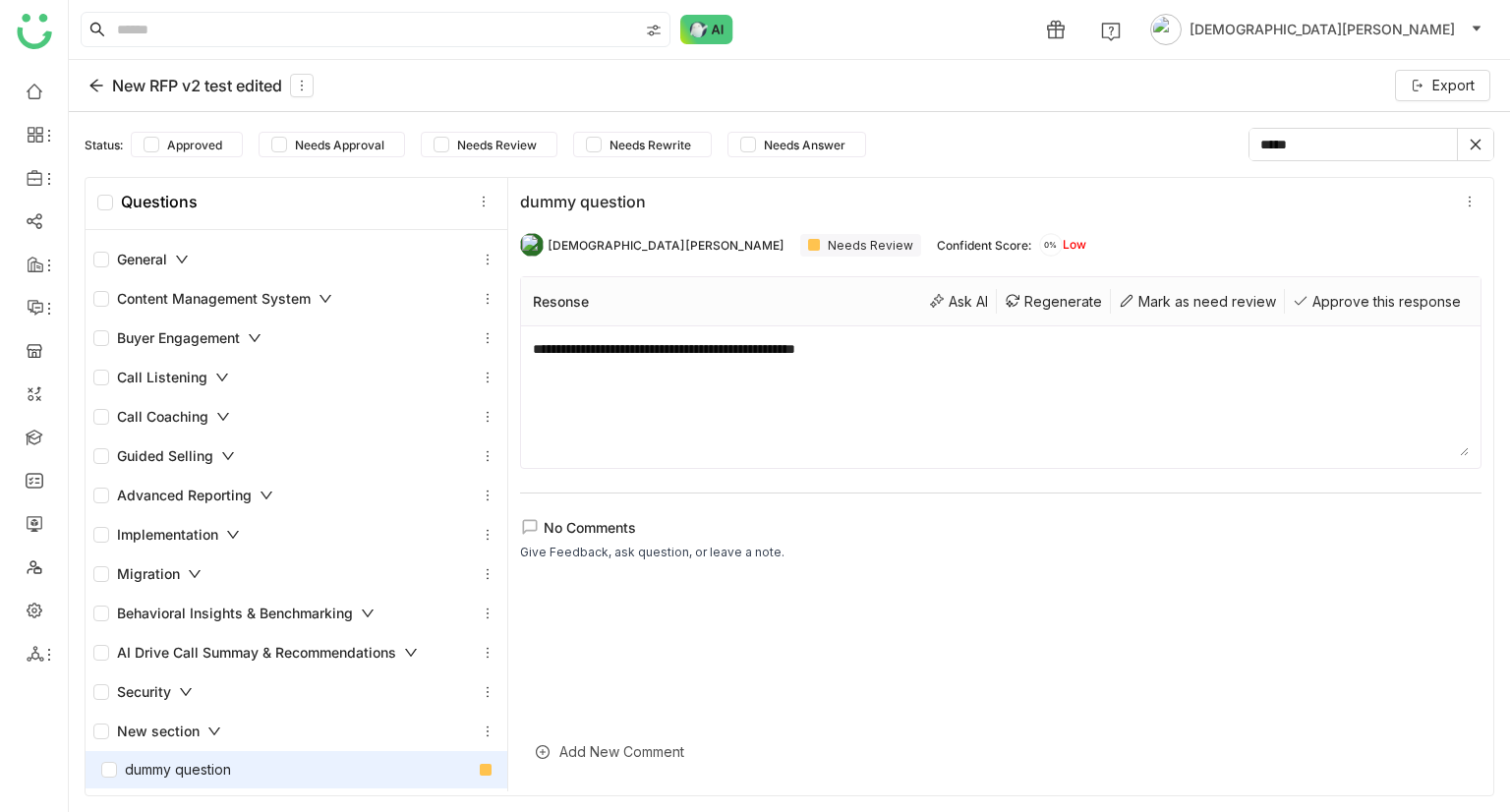
click at [800, 241] on div "Needs Review" at bounding box center [860, 245] width 121 height 23
click at [1342, 295] on div "Approve this response" at bounding box center [1377, 301] width 184 height 25
click at [193, 148] on span "Approved" at bounding box center [194, 145] width 71 height 15
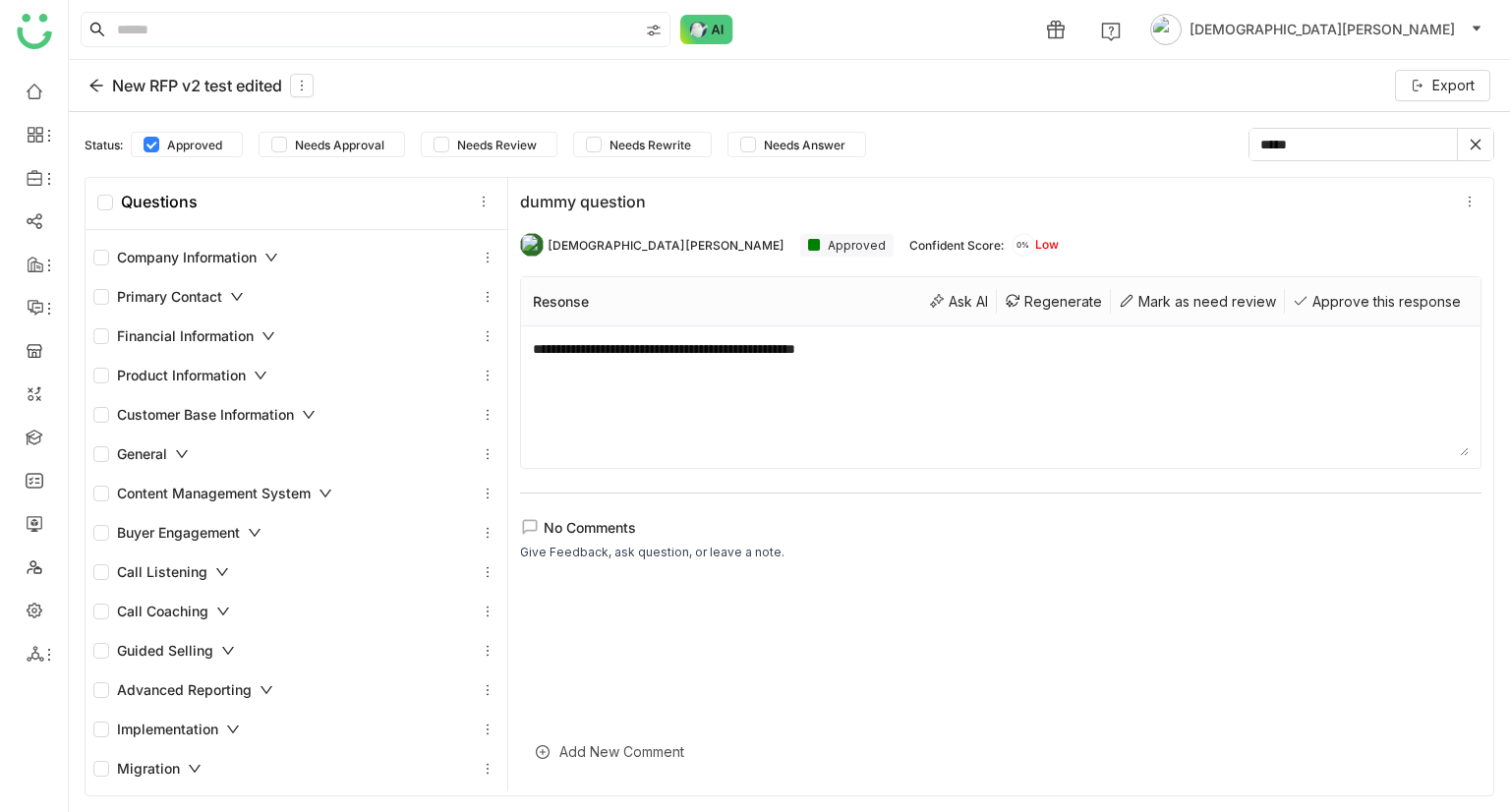
scroll to position [195, 0]
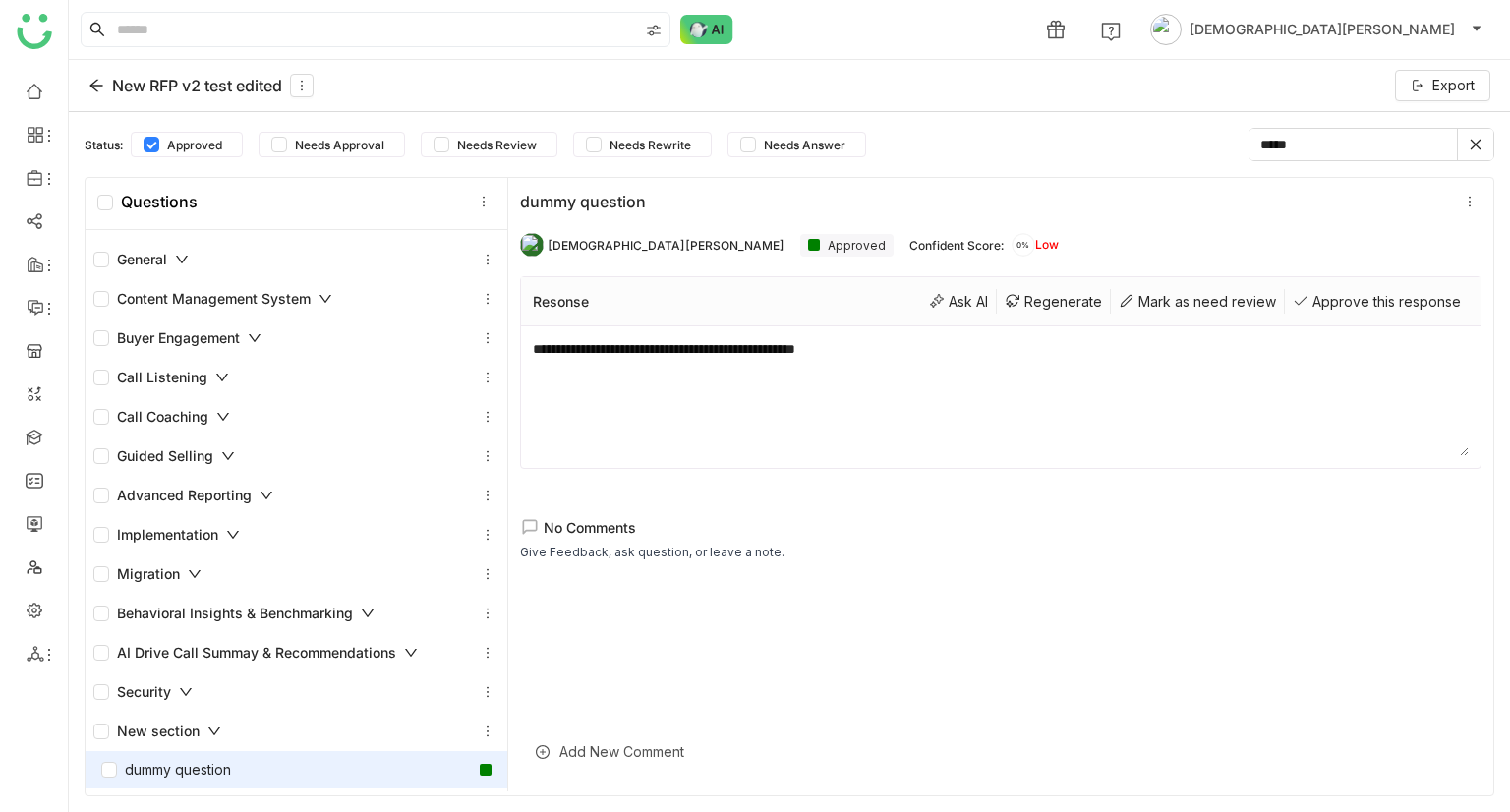
click at [210, 766] on div "dummy question" at bounding box center [166, 770] width 130 height 22
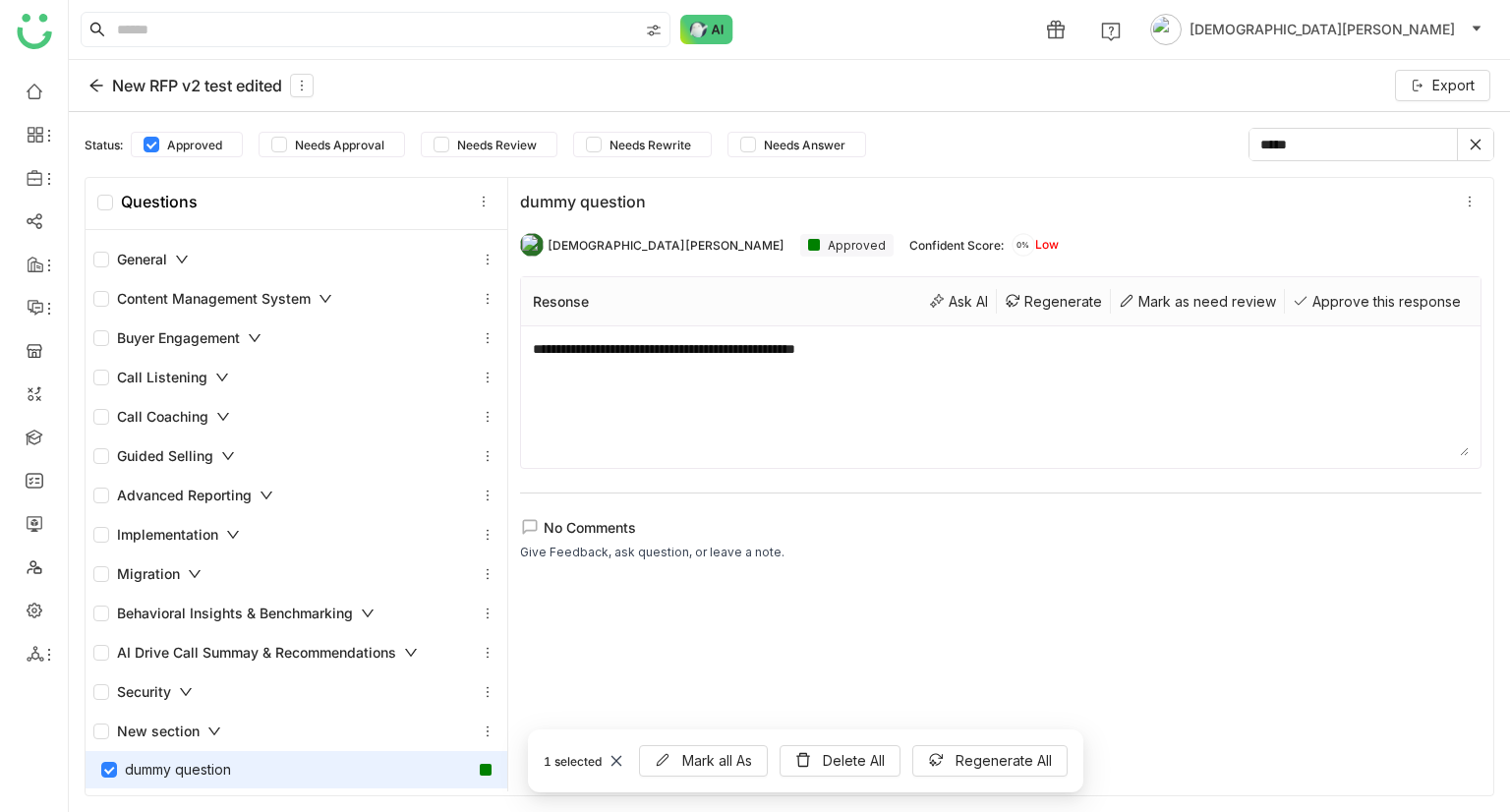
click at [93, 773] on div "1 selected Mark all As Delete All Regenerate All" at bounding box center [806, 761] width 1442 height 63
click at [610, 755] on icon at bounding box center [617, 761] width 14 height 14
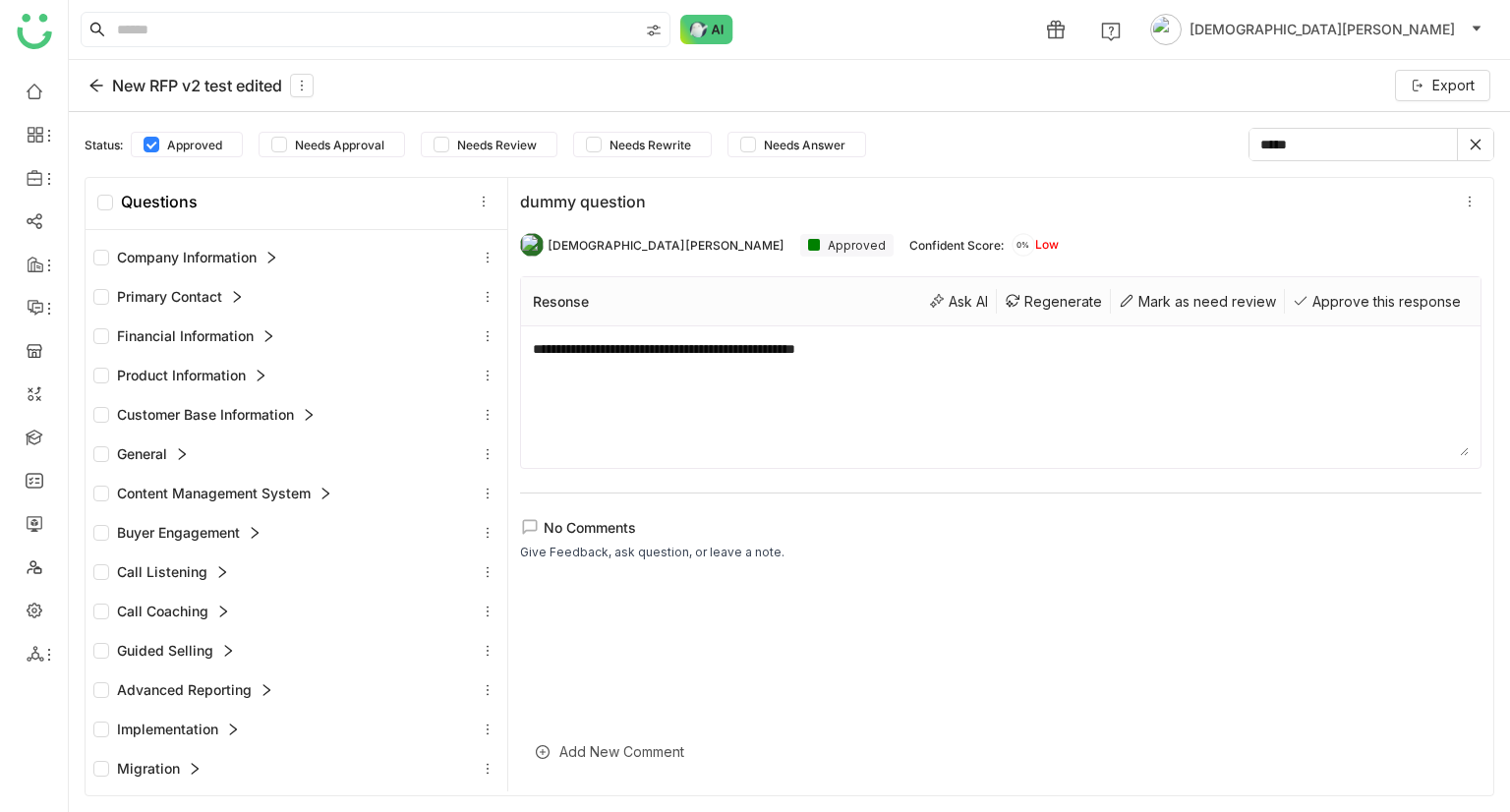
scroll to position [0, 0]
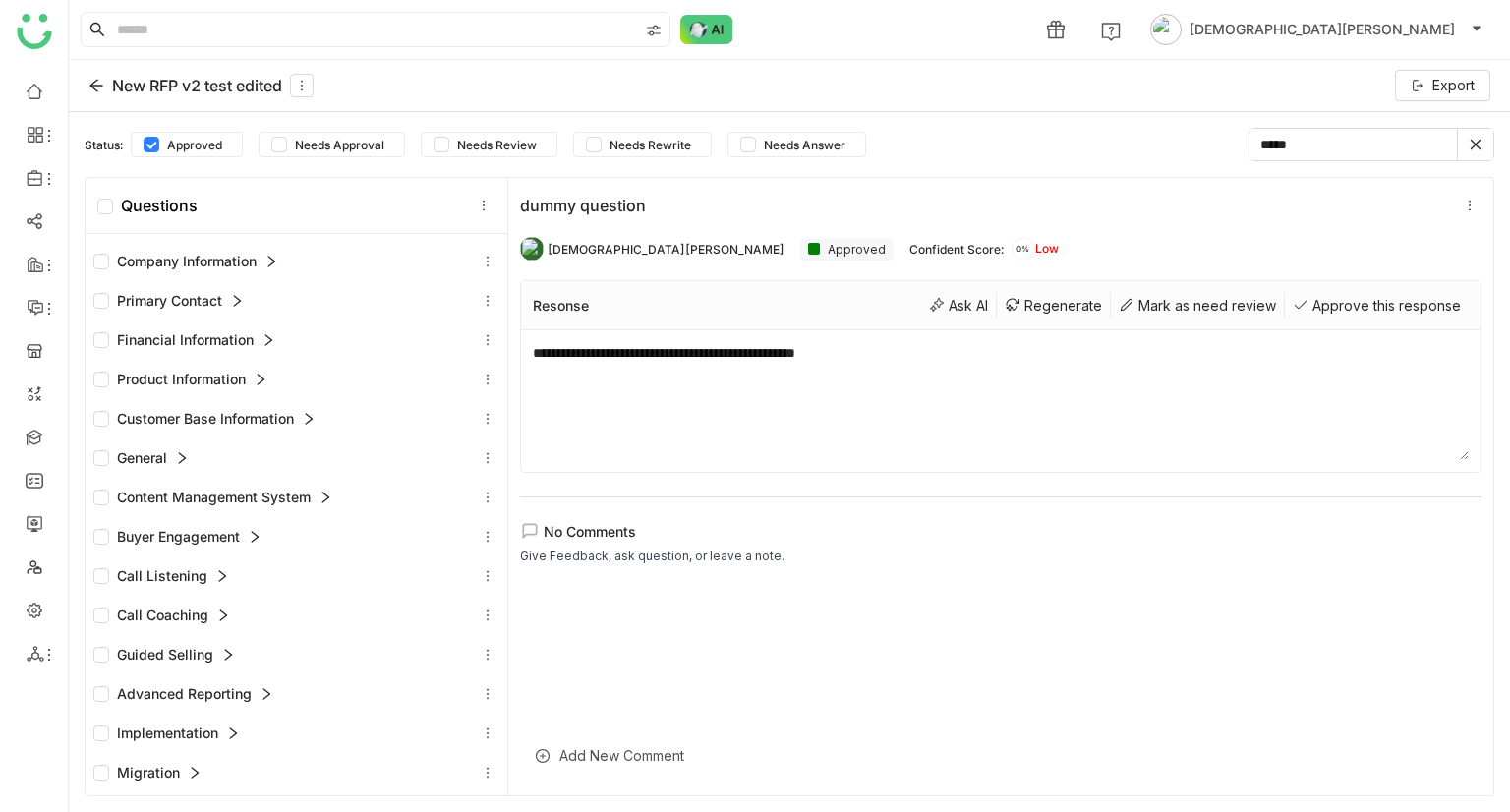
click at [1471, 142] on icon at bounding box center [1476, 145] width 14 height 14
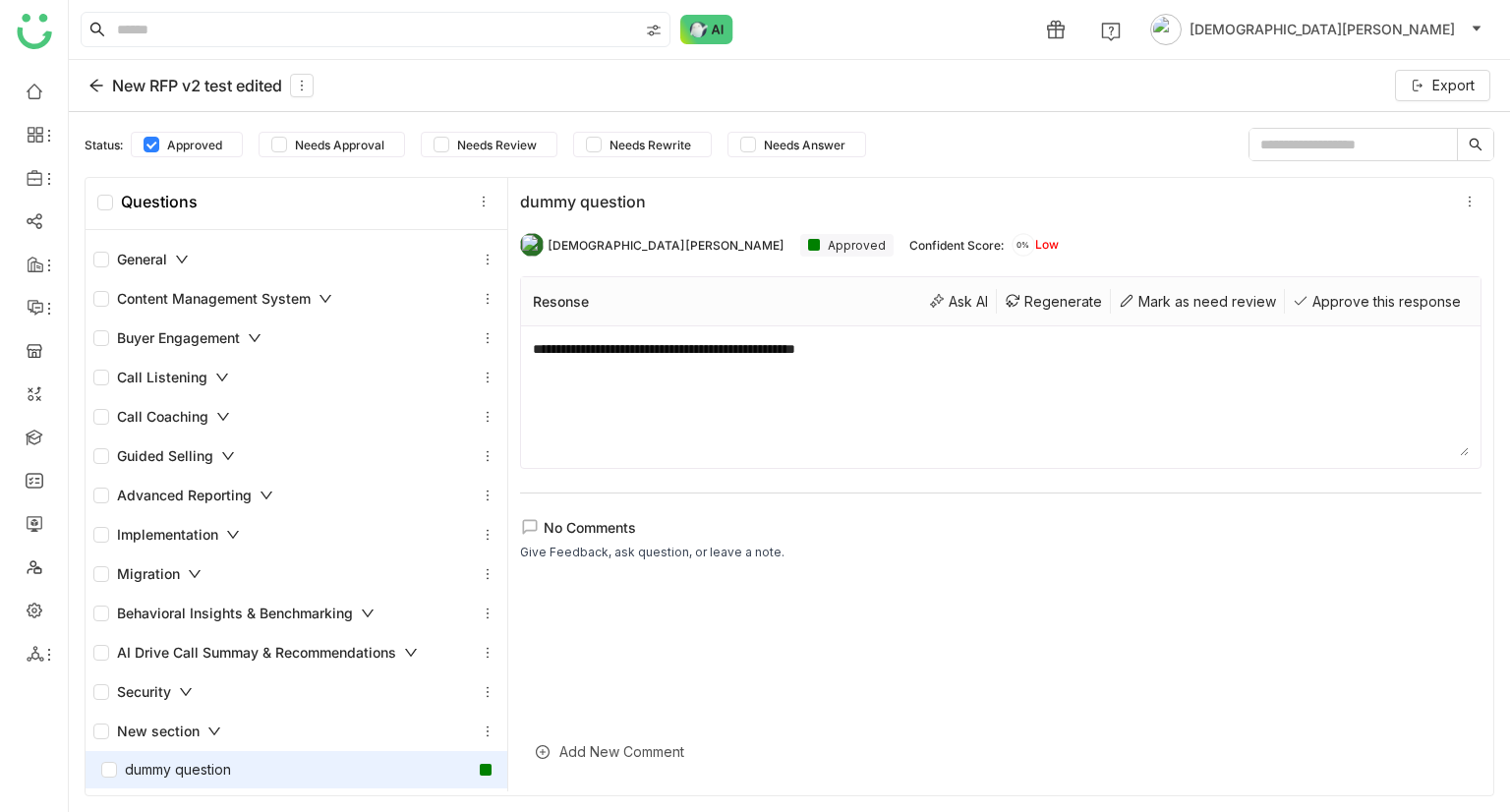
click at [642, 744] on div "Add New Comment" at bounding box center [1001, 752] width 962 height 48
click at [618, 693] on div "To enrich screen reader interactions, please activate Accessibility in Grammarl…" at bounding box center [1001, 687] width 940 height 22
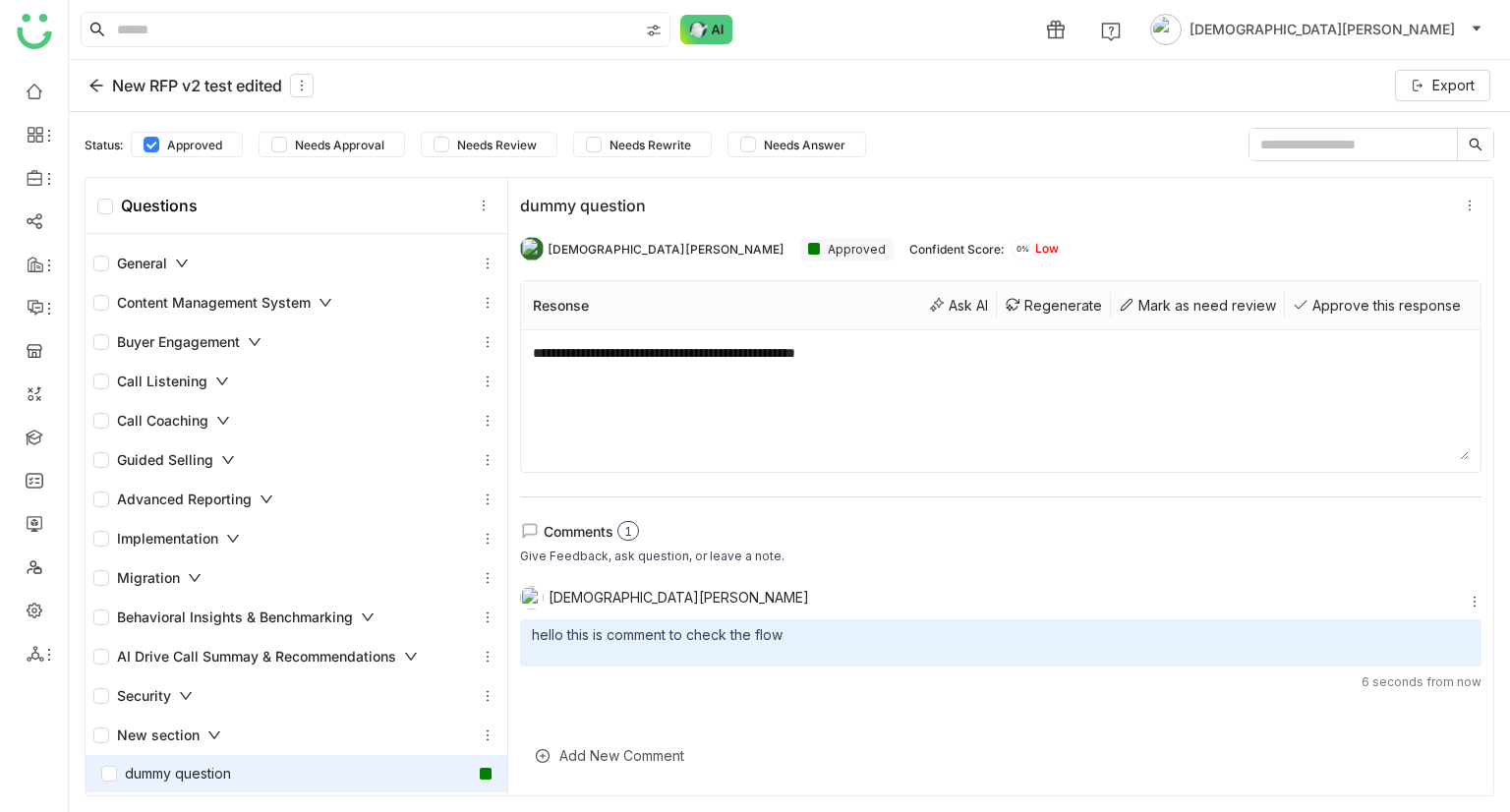
click at [103, 83] on icon at bounding box center [97, 86] width 16 height 16
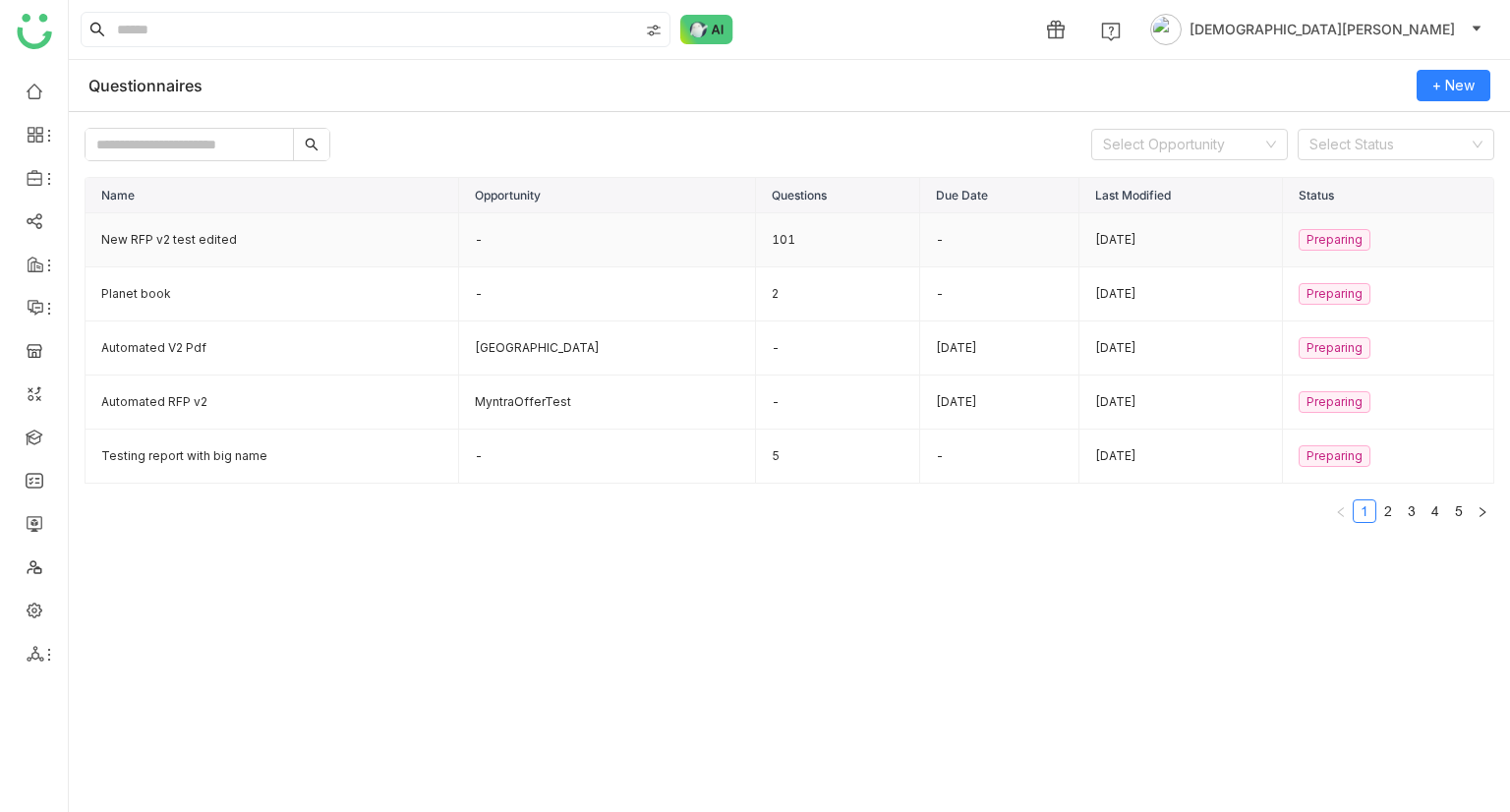
click at [366, 236] on td "New RFP v2 test edited" at bounding box center [273, 240] width 374 height 54
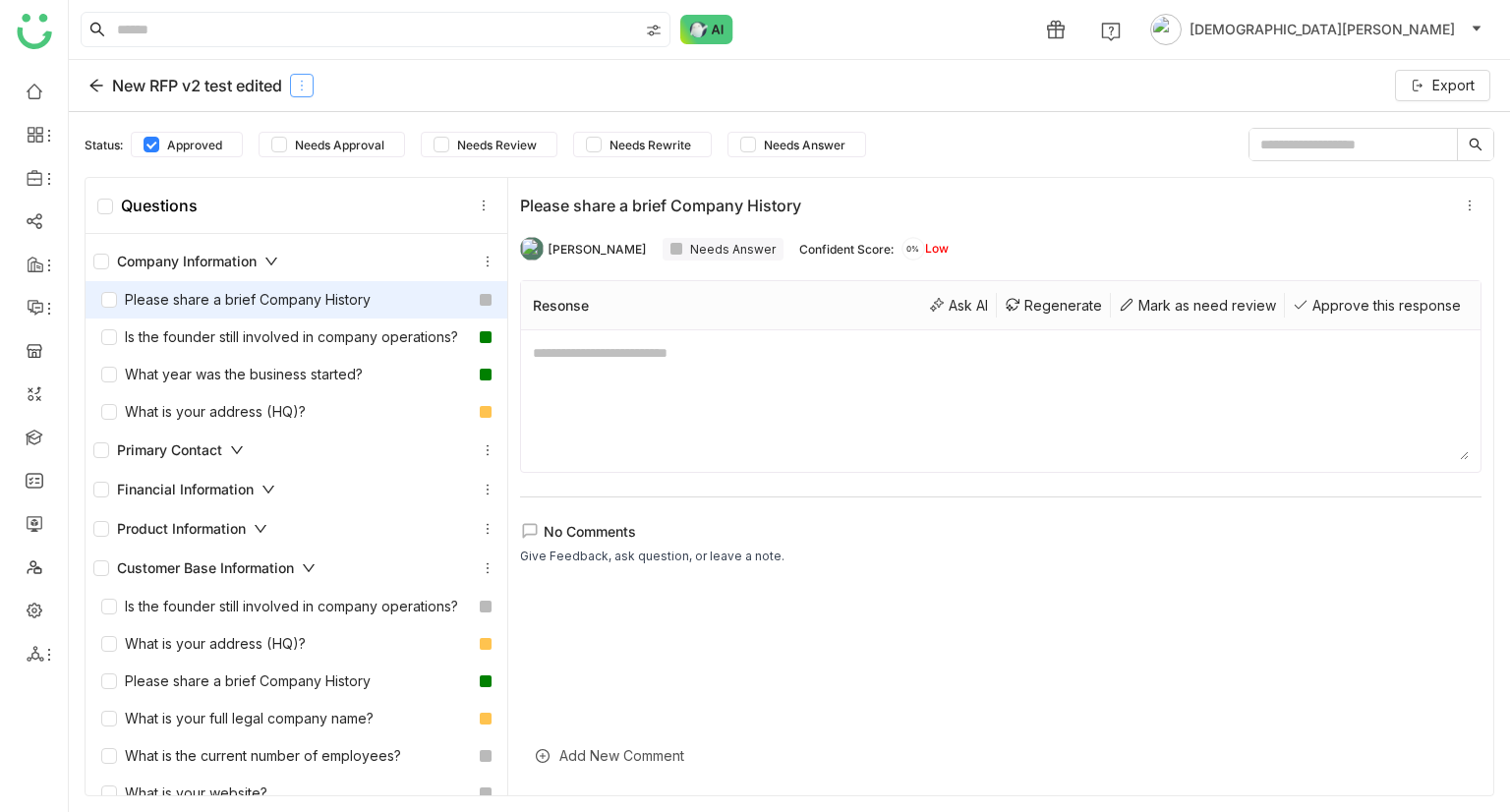
click at [309, 82] on icon at bounding box center [302, 86] width 14 height 14
click at [102, 84] on icon at bounding box center [97, 86] width 16 height 16
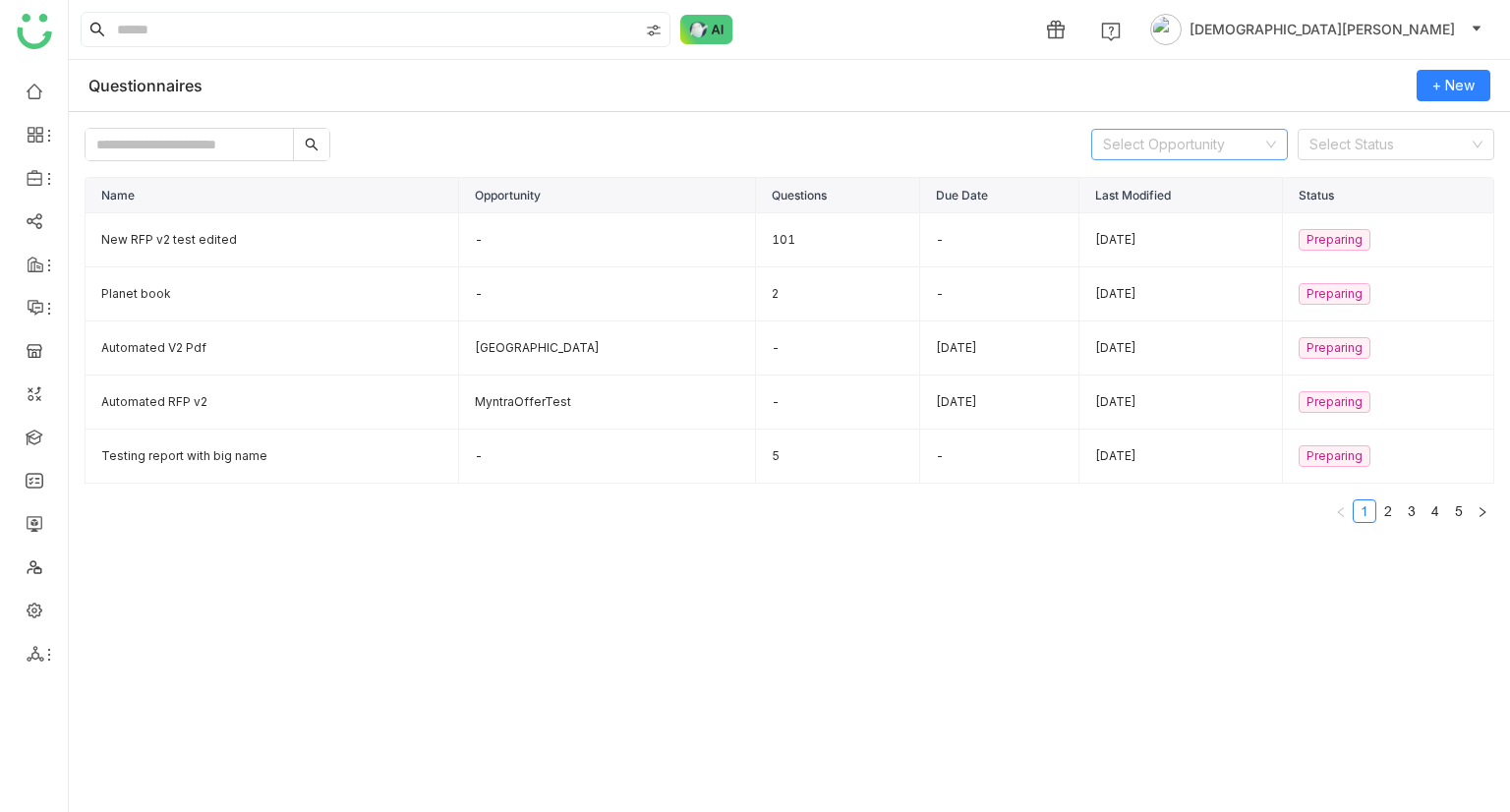
click at [1280, 135] on nz-select-top-control "Select Opportunity" at bounding box center [1190, 144] width 197 height 31
type input "***"
click at [1160, 215] on div "MyntraOfferTest" at bounding box center [1189, 215] width 173 height 22
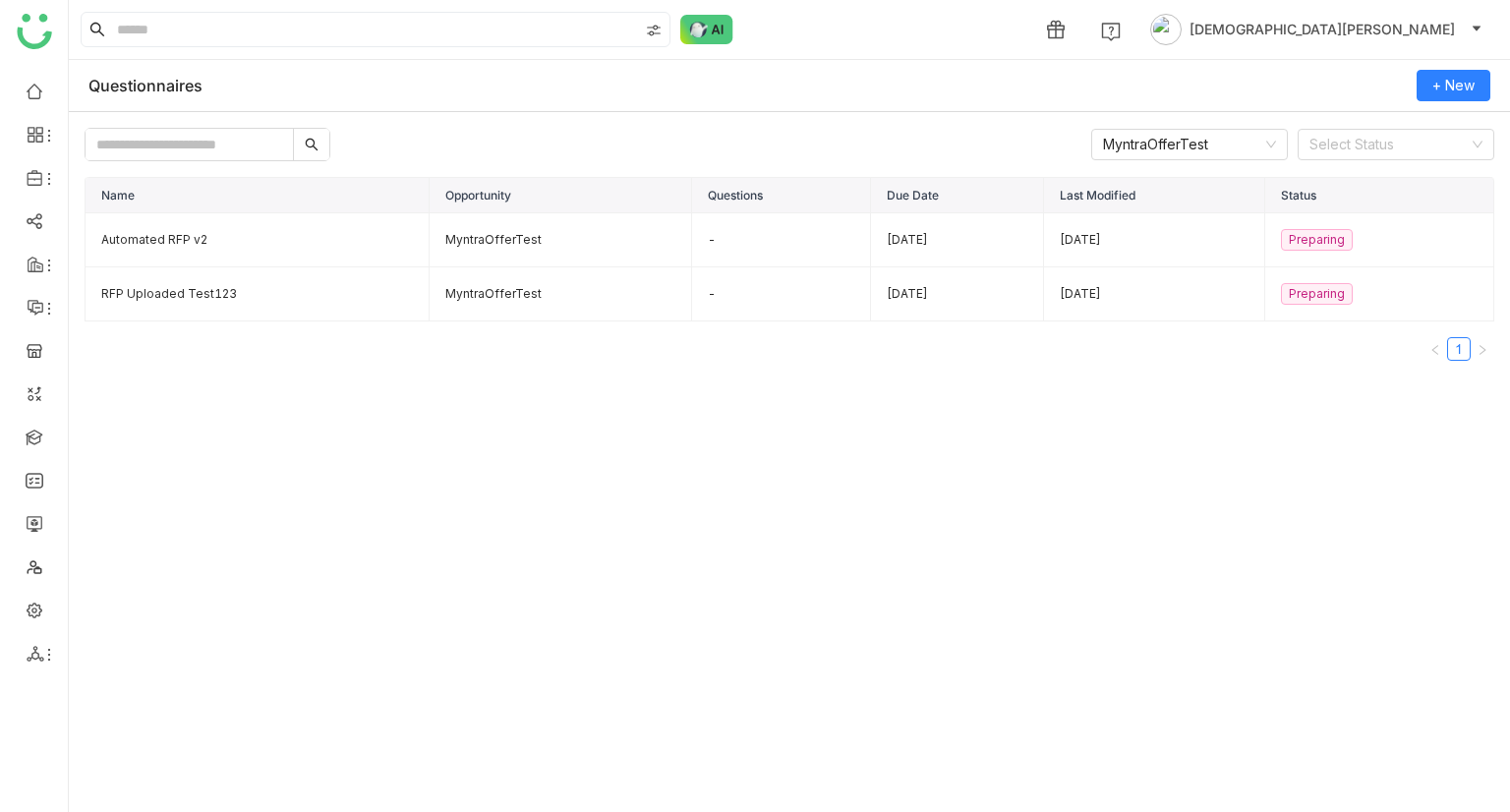
click at [897, 123] on div "MyntraOfferTest Select Status Name Opportunity Questions Due Date Last Modified…" at bounding box center [790, 463] width 1442 height 703
click at [216, 292] on td "RFP Uploaded Test123" at bounding box center [258, 294] width 344 height 54
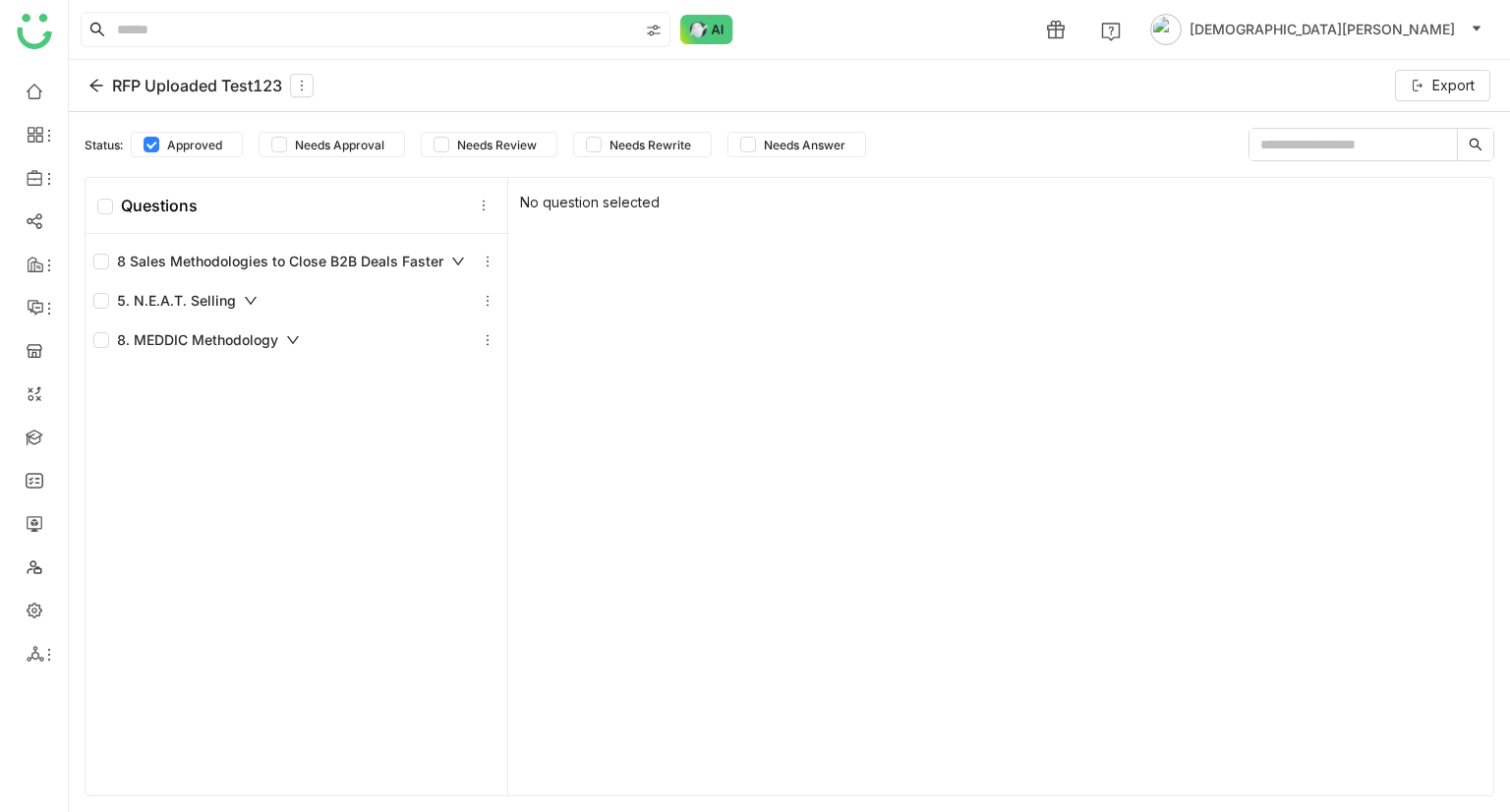
click at [254, 335] on div "8. MEDDIC Methodology" at bounding box center [196, 340] width 207 height 22
click at [199, 295] on div "5. N.E.A.T. Selling" at bounding box center [175, 301] width 164 height 22
click at [197, 349] on div "8. MEDDIC Methodology" at bounding box center [196, 340] width 207 height 22
click at [482, 263] on icon at bounding box center [488, 262] width 14 height 14
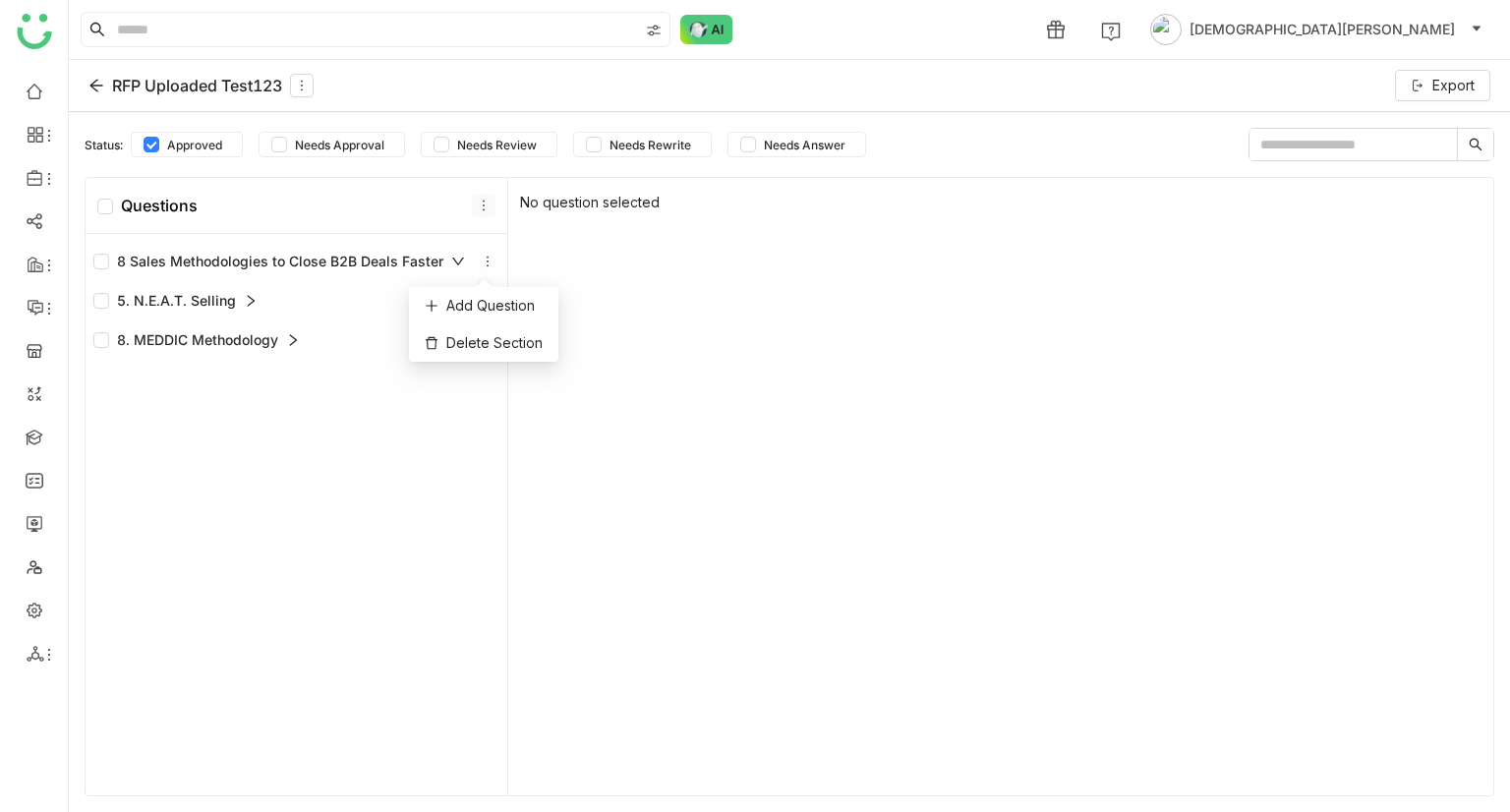
click at [482, 209] on icon at bounding box center [484, 206] width 14 height 14
click at [328, 269] on div "8 Sales Methodologies to Close B2B Deals Faster" at bounding box center [279, 262] width 372 height 22
click at [436, 256] on div "8 Sales Methodologies to Close B2B Deals Faster" at bounding box center [279, 262] width 372 height 22
click at [481, 261] on icon at bounding box center [488, 262] width 14 height 14
click at [586, 193] on div "No question selected" at bounding box center [1000, 487] width 985 height 618
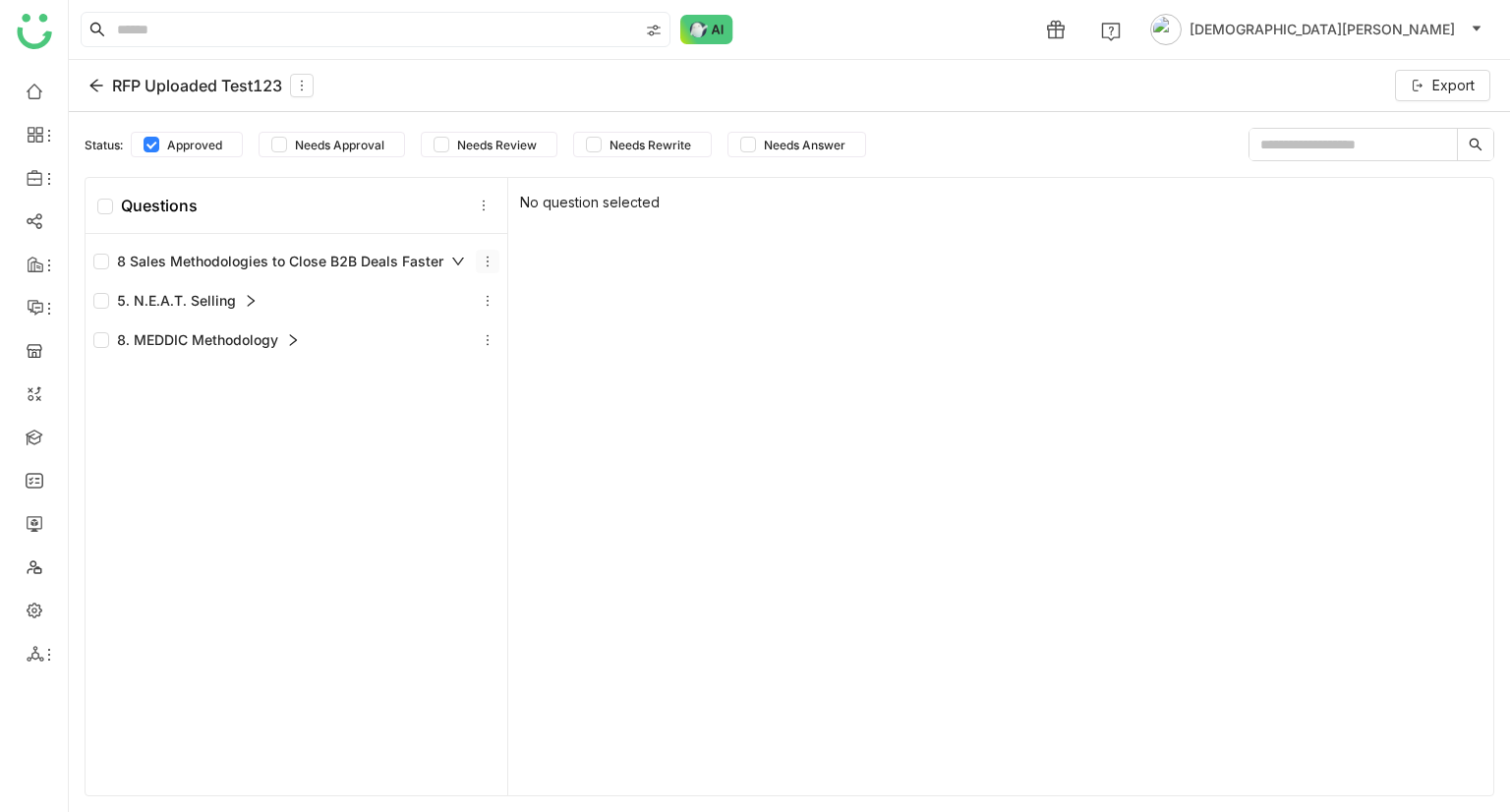
click at [486, 255] on icon at bounding box center [488, 262] width 14 height 14
click at [497, 315] on div "Add Question" at bounding box center [483, 305] width 149 height 37
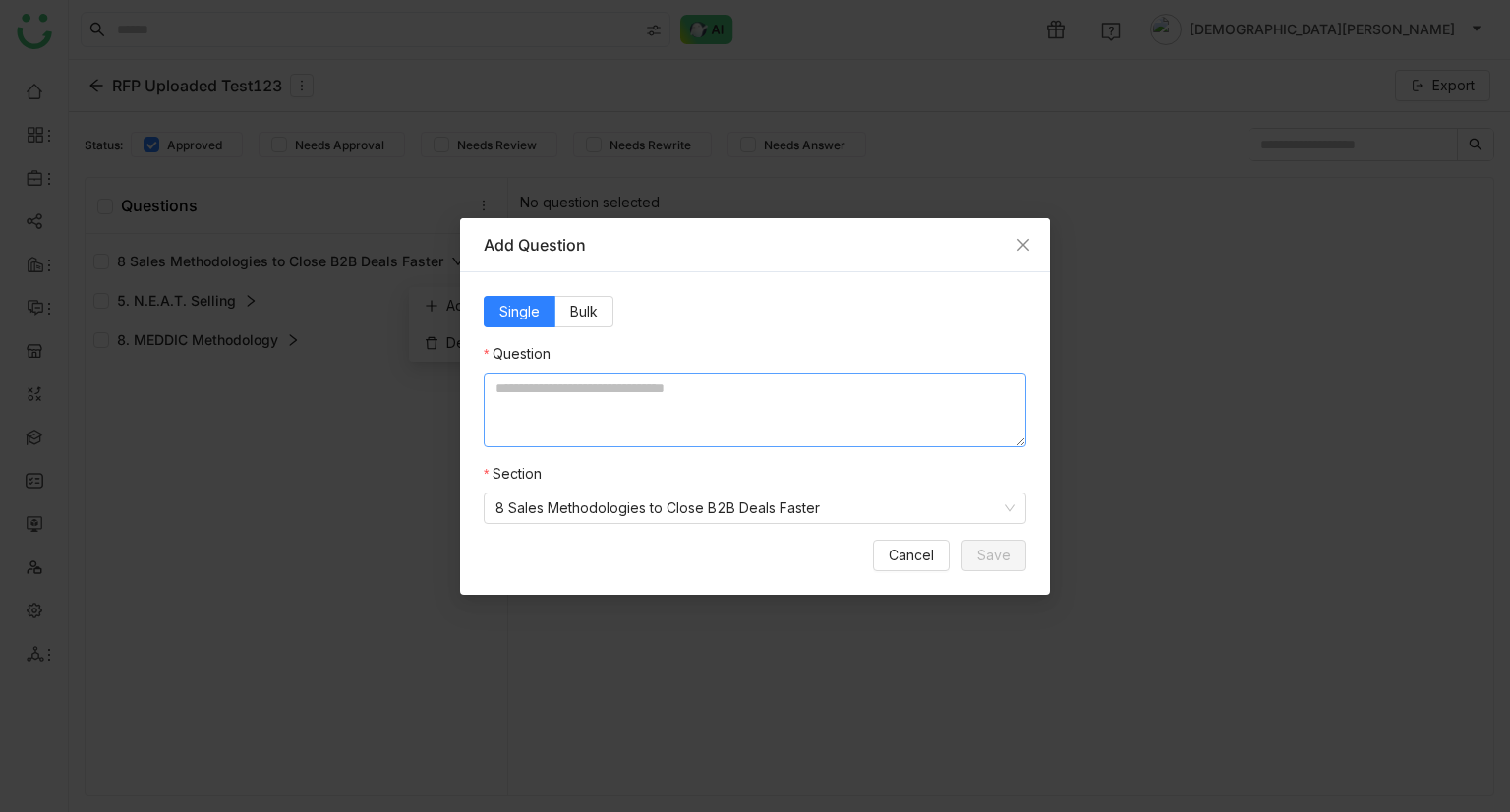
click at [577, 392] on textarea at bounding box center [755, 410] width 543 height 75
click at [601, 308] on label "Bulk" at bounding box center [585, 311] width 58 height 31
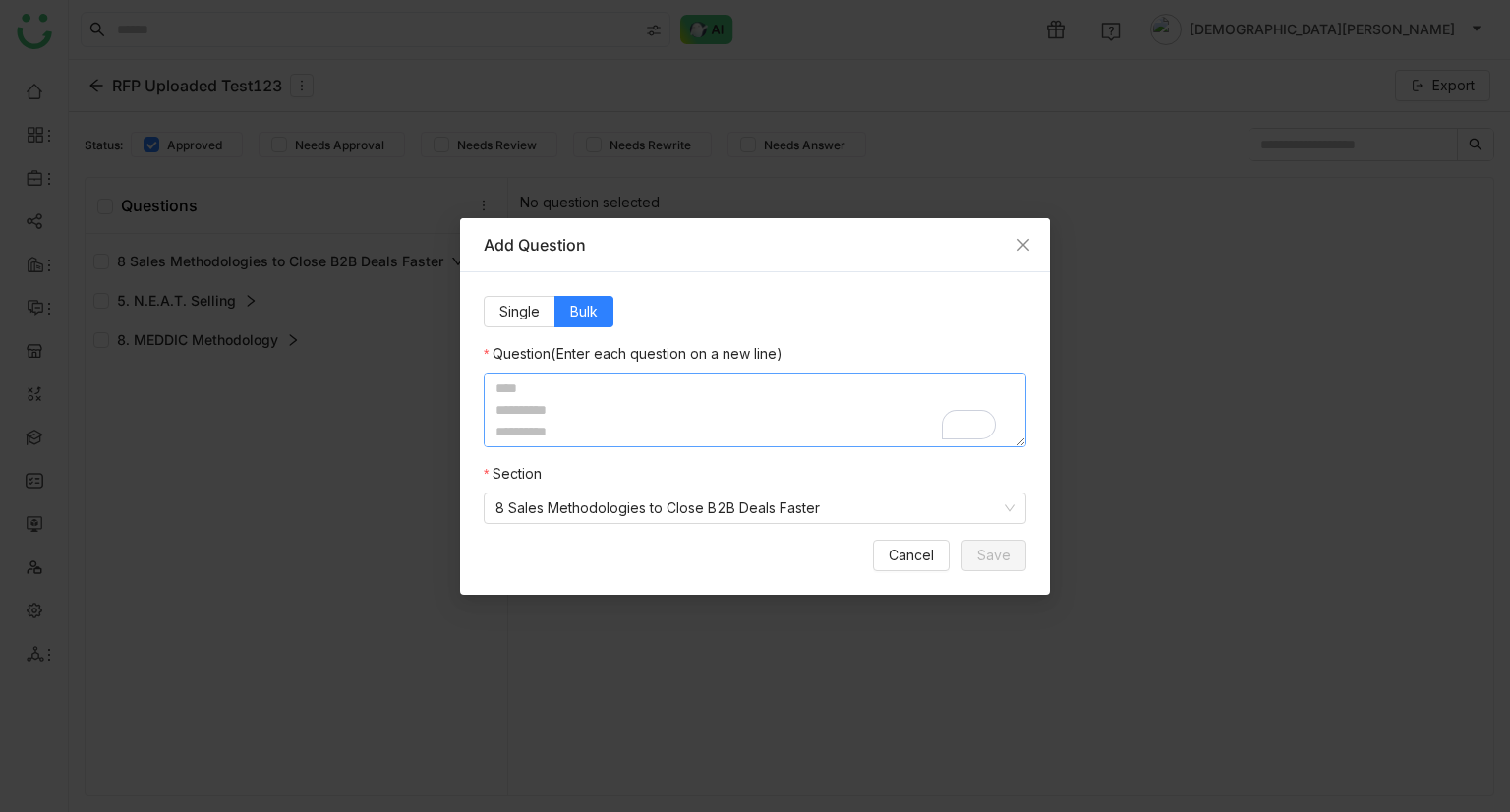
click at [541, 392] on textarea "To enrich screen reader interactions, please activate Accessibility in Grammarl…" at bounding box center [755, 410] width 543 height 75
type textarea "**********"
click at [988, 542] on button "Save" at bounding box center [994, 555] width 65 height 31
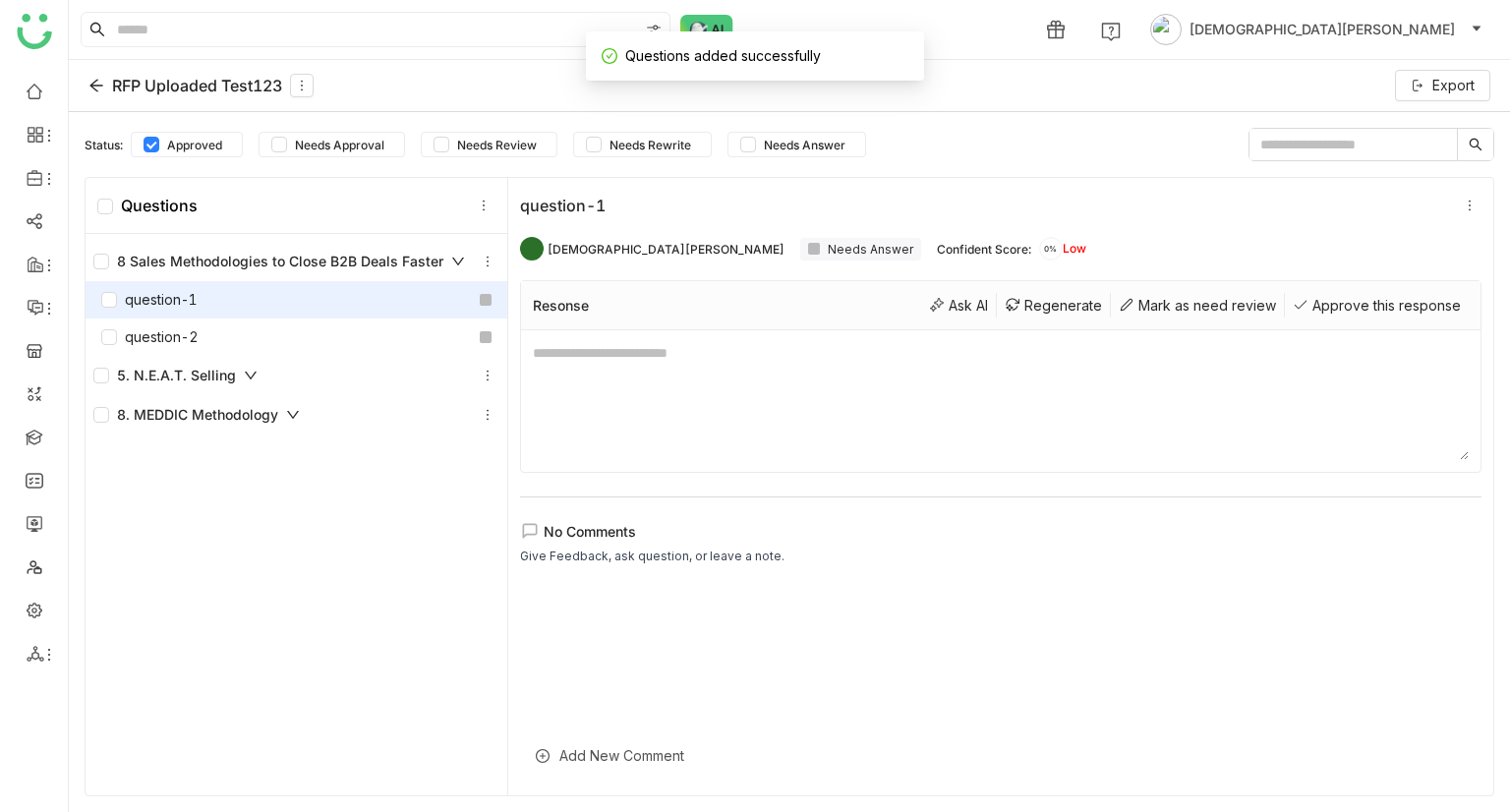
click at [328, 312] on div "question-1" at bounding box center [297, 299] width 422 height 37
click at [482, 262] on icon at bounding box center [488, 262] width 14 height 14
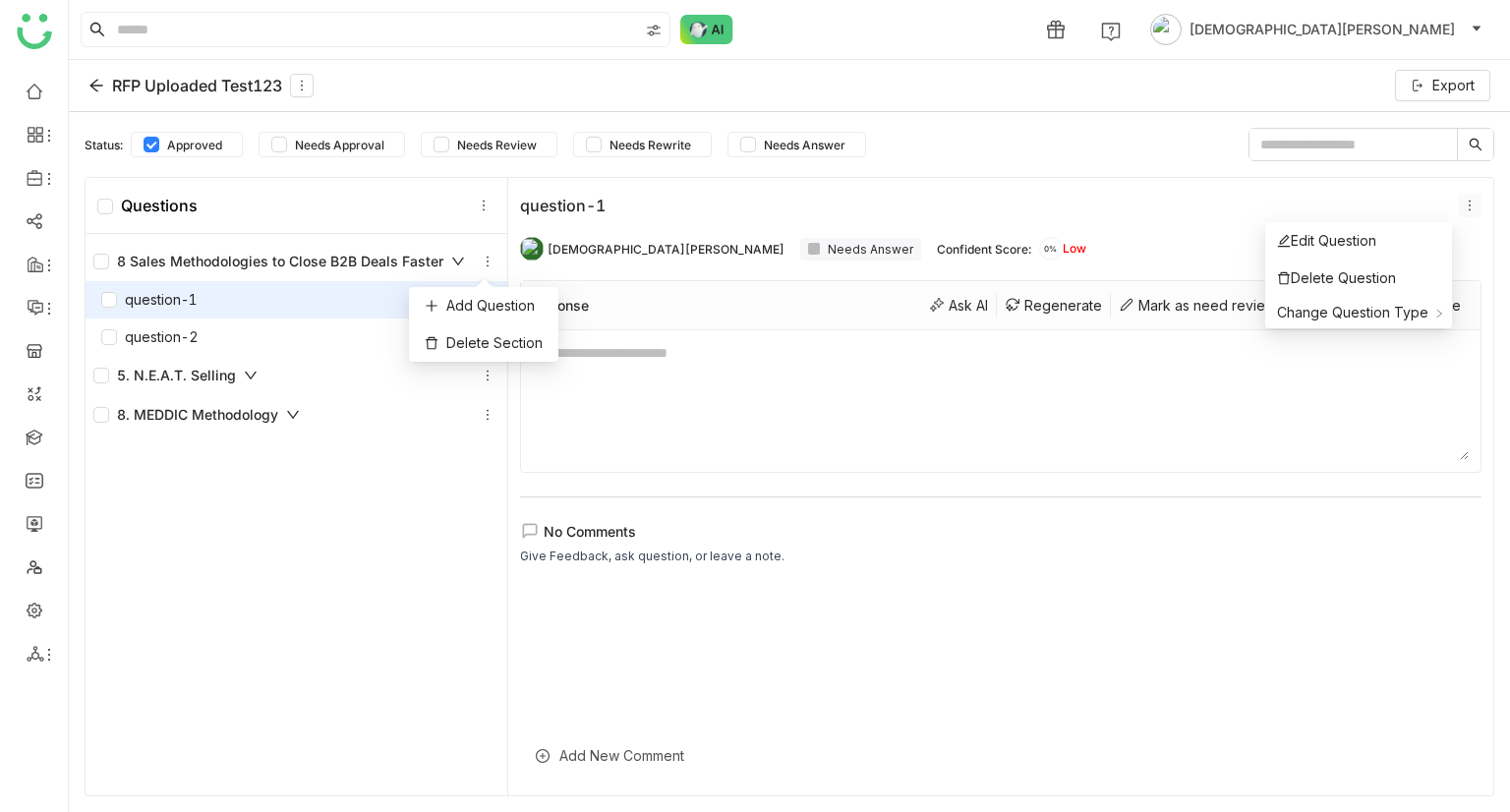
click at [1469, 204] on icon at bounding box center [1470, 206] width 2 height 11
click at [1374, 312] on span "Change Question Type" at bounding box center [1352, 312] width 151 height 17
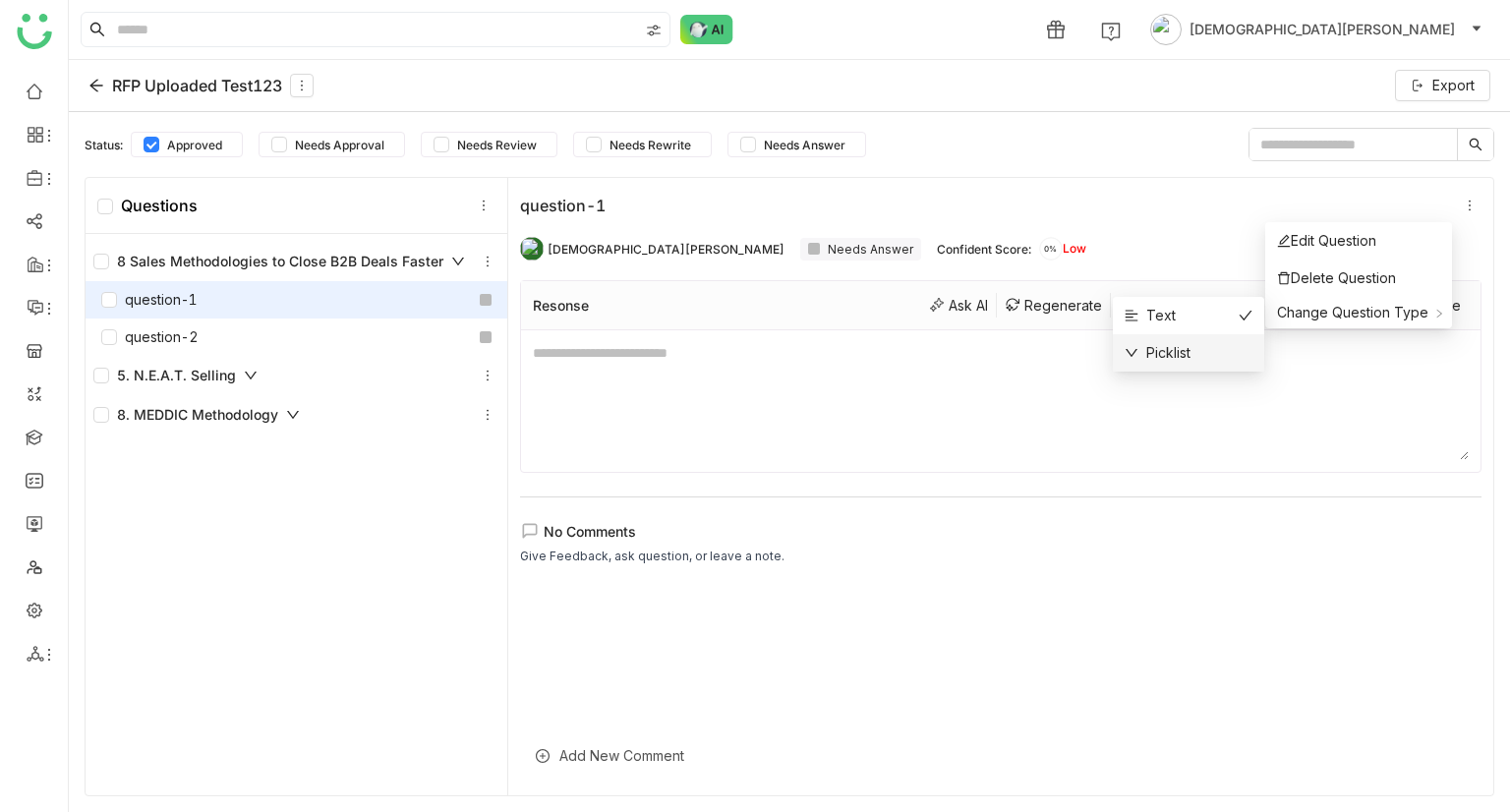
click at [1184, 354] on div "Picklist" at bounding box center [1158, 353] width 66 height 22
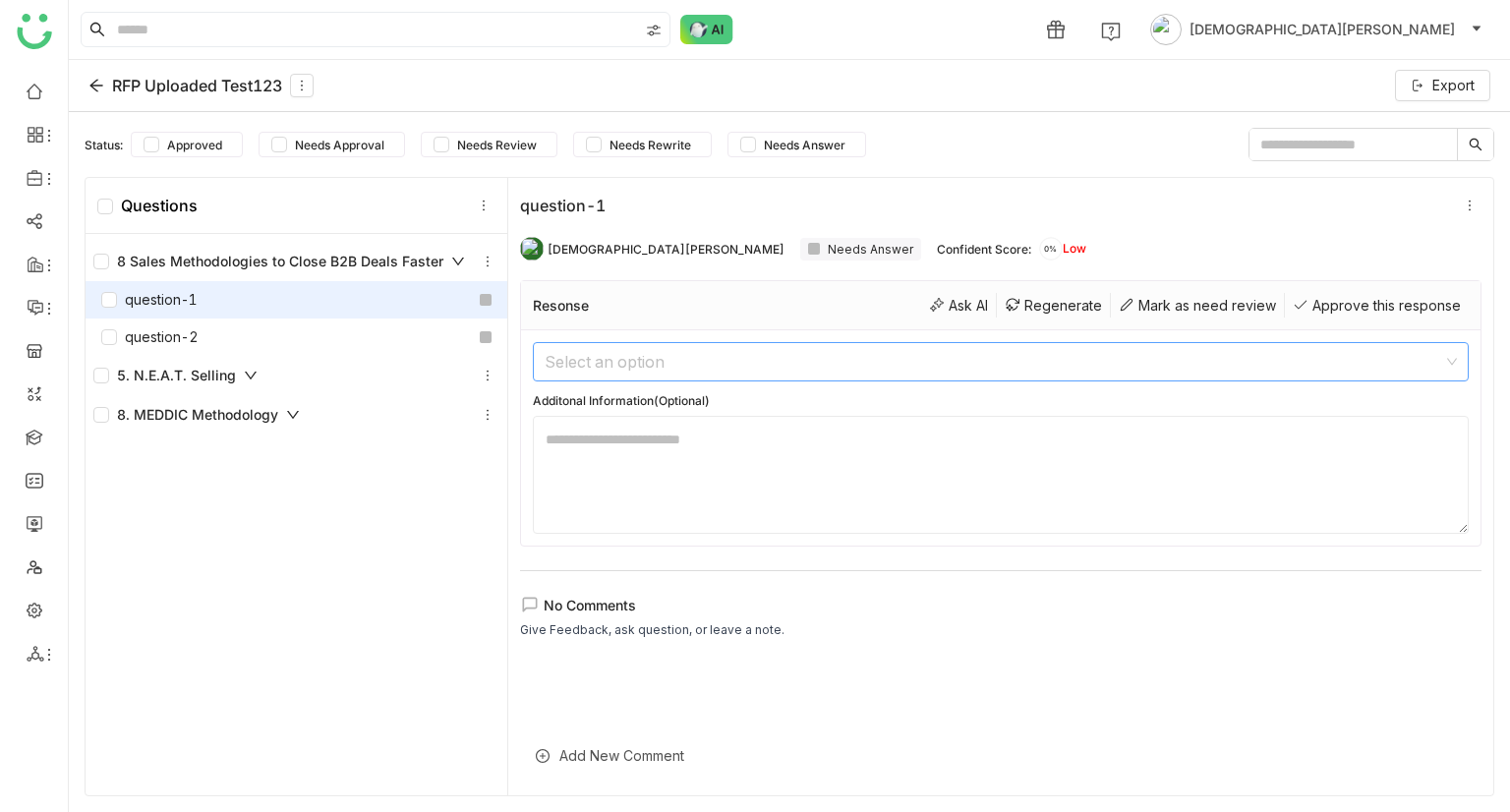
click at [669, 347] on input at bounding box center [994, 361] width 899 height 37
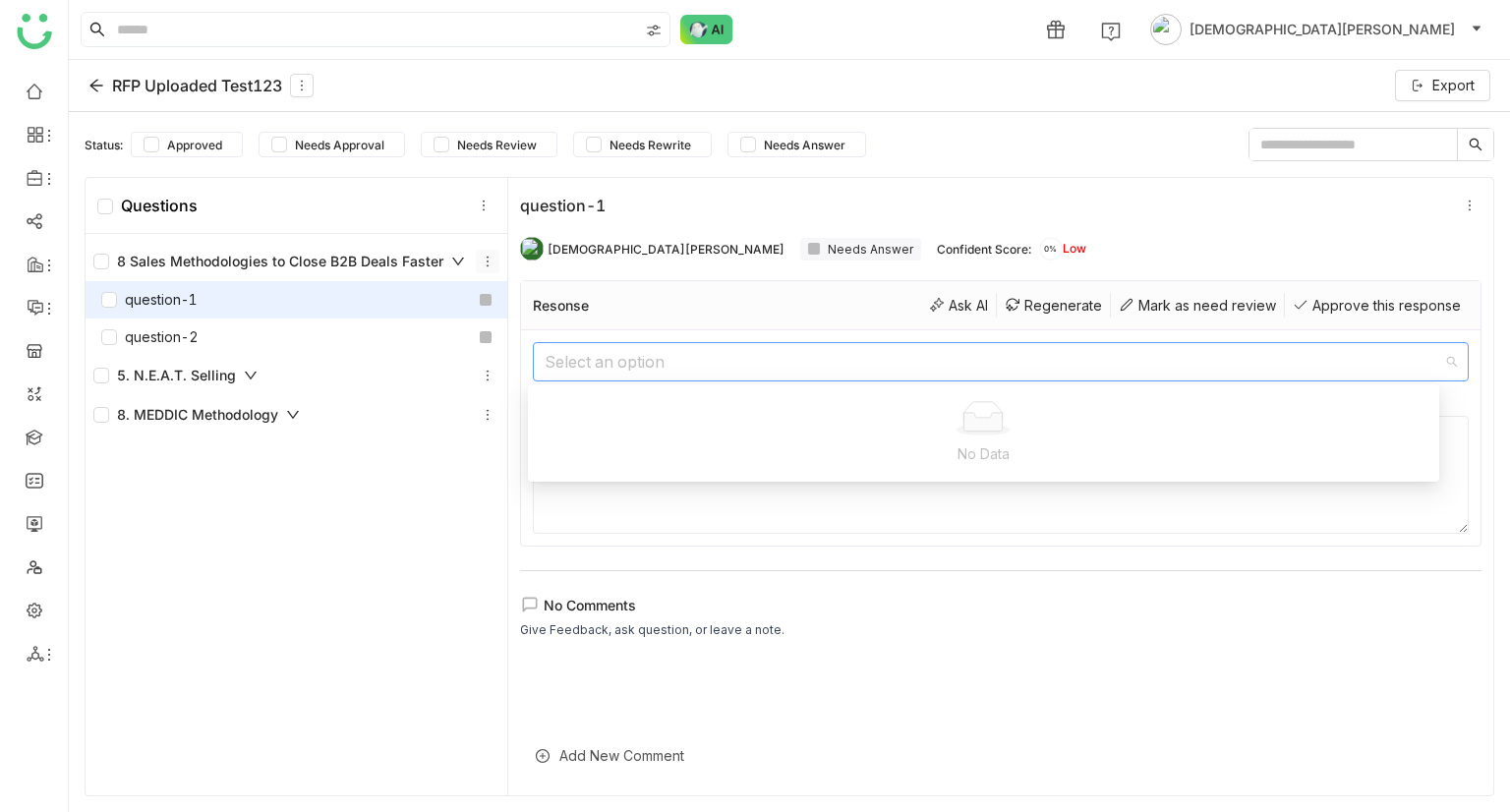
click at [482, 270] on button at bounding box center [488, 262] width 24 height 24
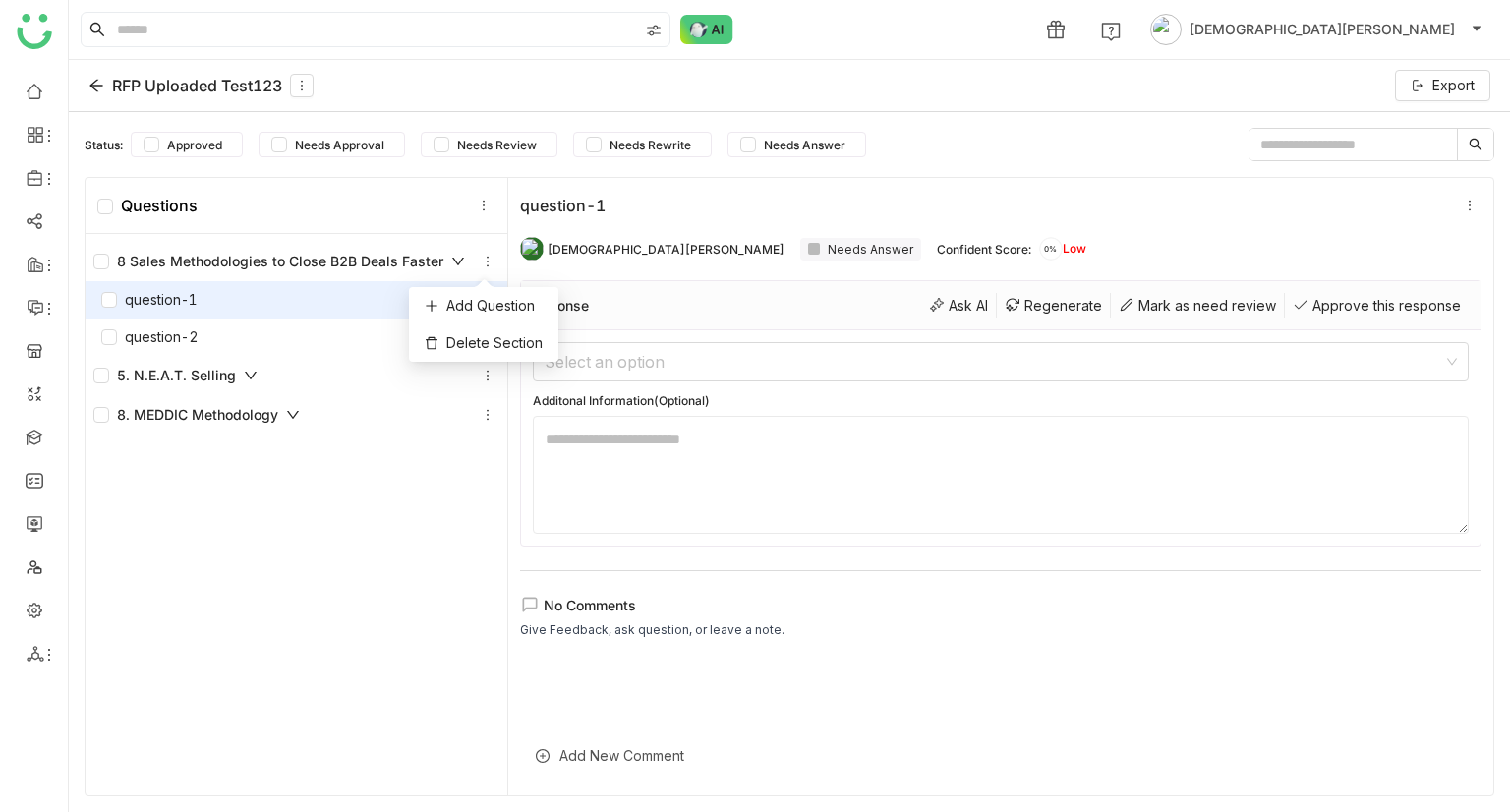
click at [333, 500] on div "8 Sales Methodologies to Close B2B Deals Faster question-1 question-2 5. N.E.A.…" at bounding box center [297, 517] width 422 height 566
click at [482, 209] on icon at bounding box center [484, 206] width 14 height 14
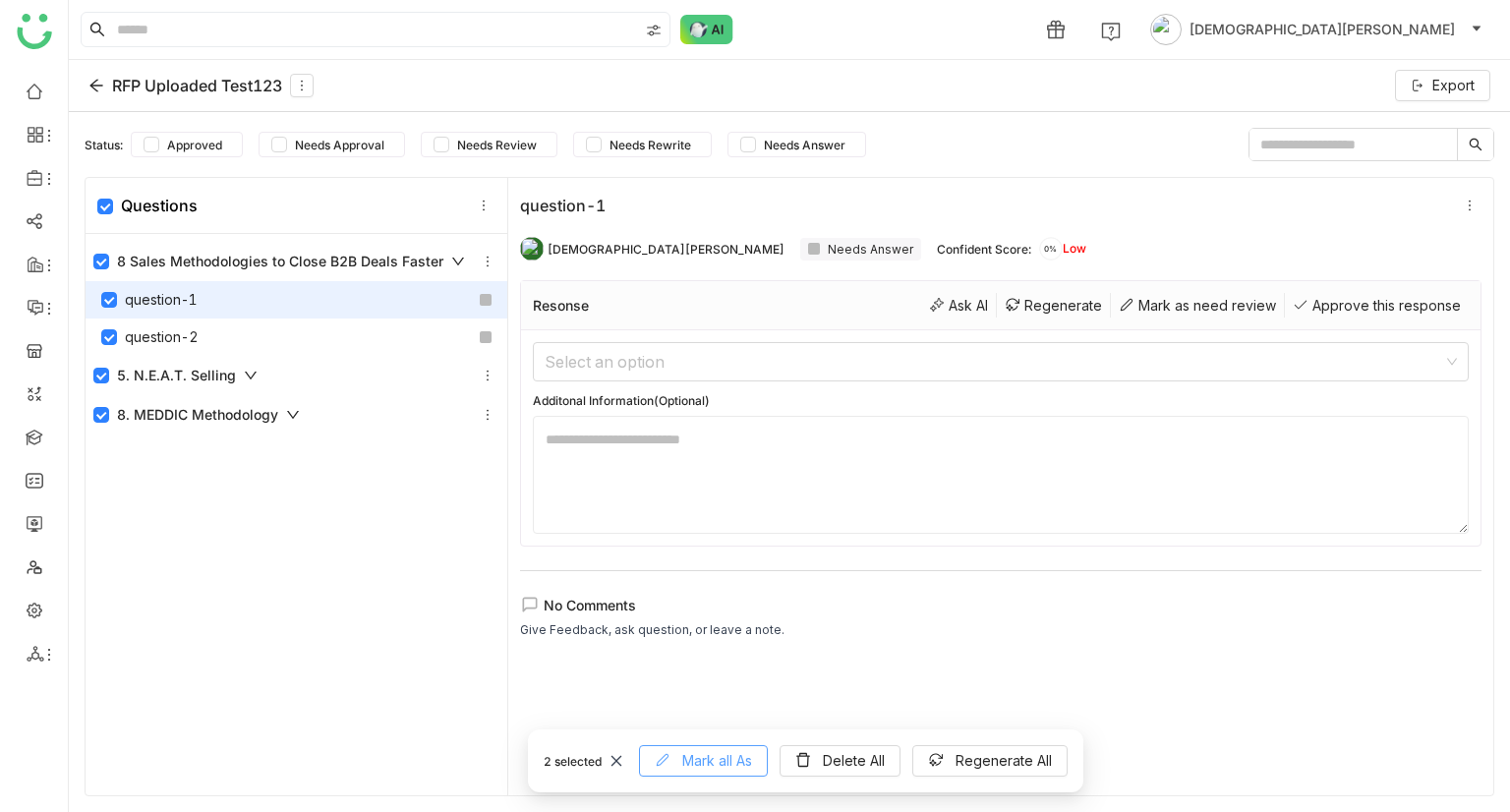
click at [718, 759] on span "Mark all As" at bounding box center [717, 761] width 70 height 22
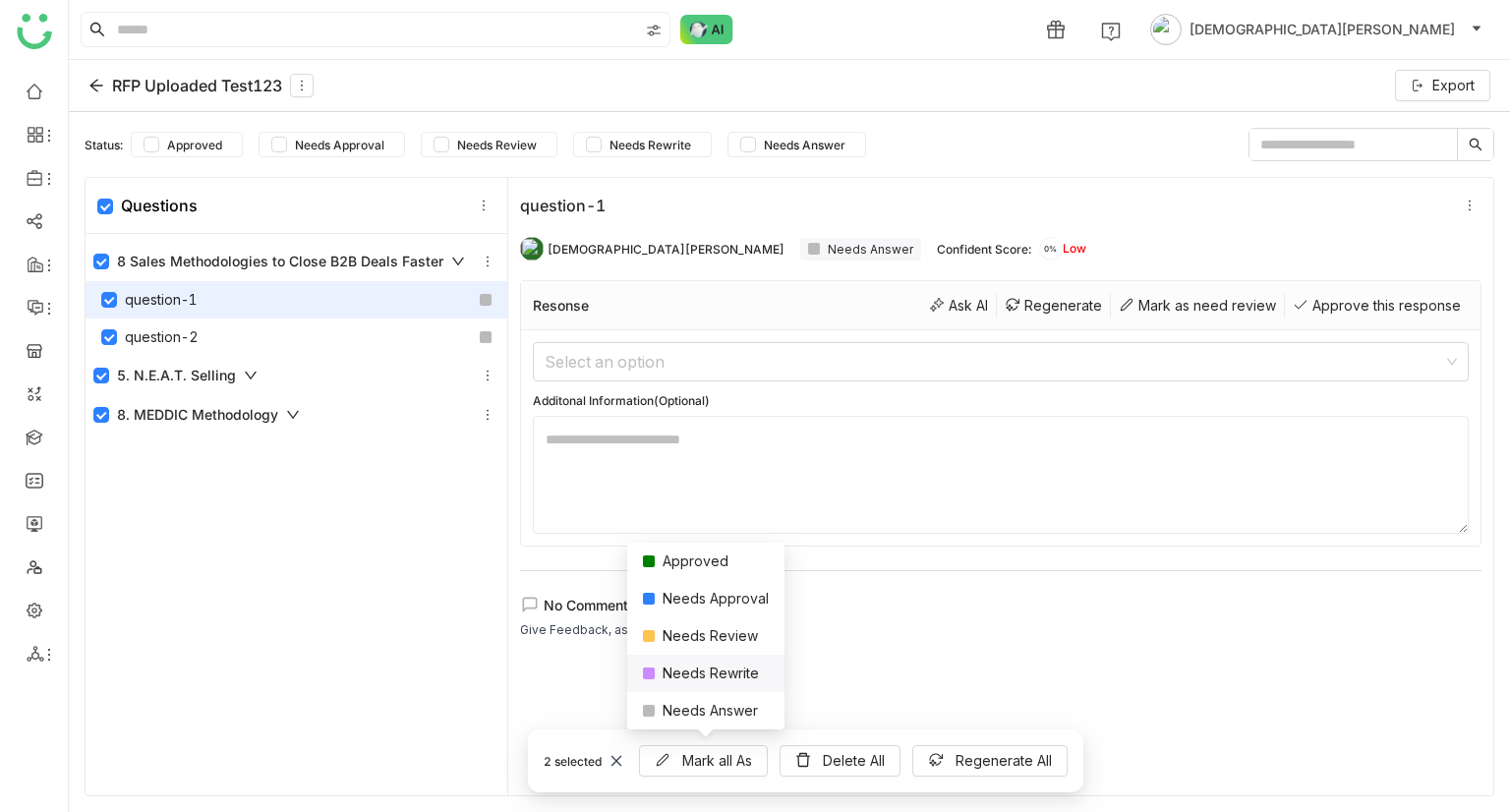
click at [723, 674] on div "Needs Rewrite" at bounding box center [705, 673] width 157 height 37
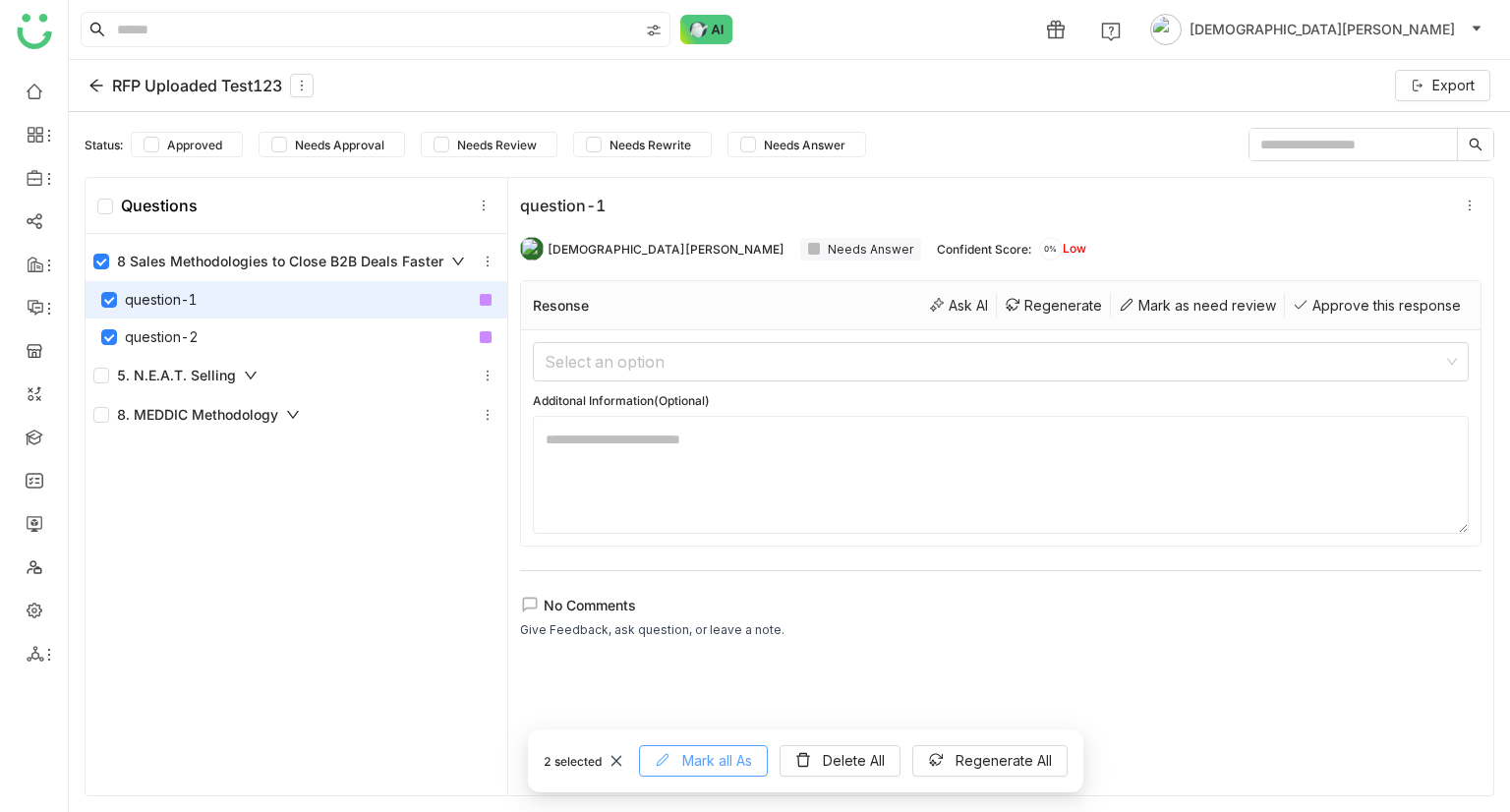
click at [715, 758] on span "Mark all As" at bounding box center [717, 761] width 70 height 22
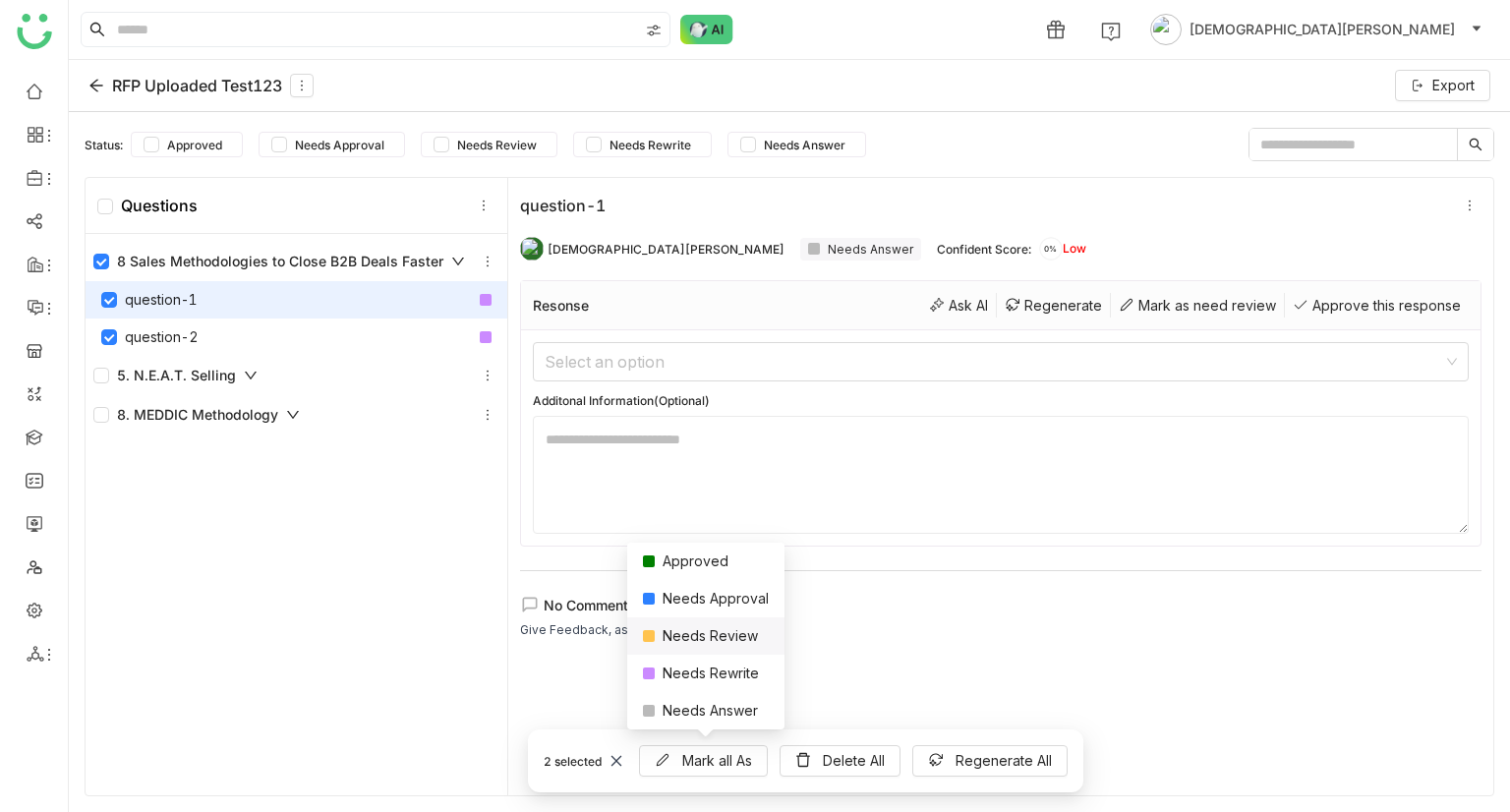
click at [709, 630] on div "Needs Review" at bounding box center [705, 636] width 157 height 37
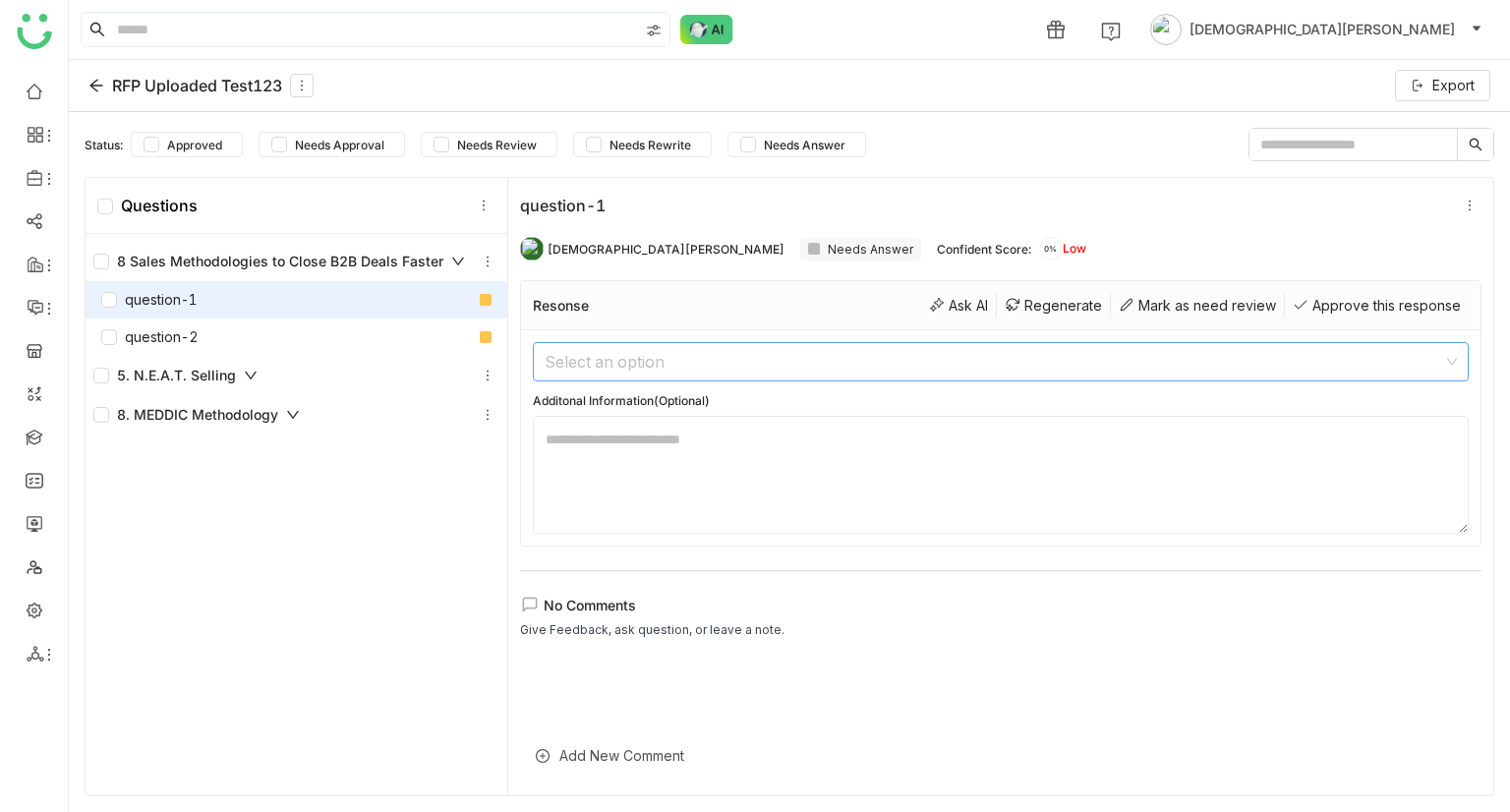
click at [1386, 343] on input at bounding box center [994, 361] width 899 height 37
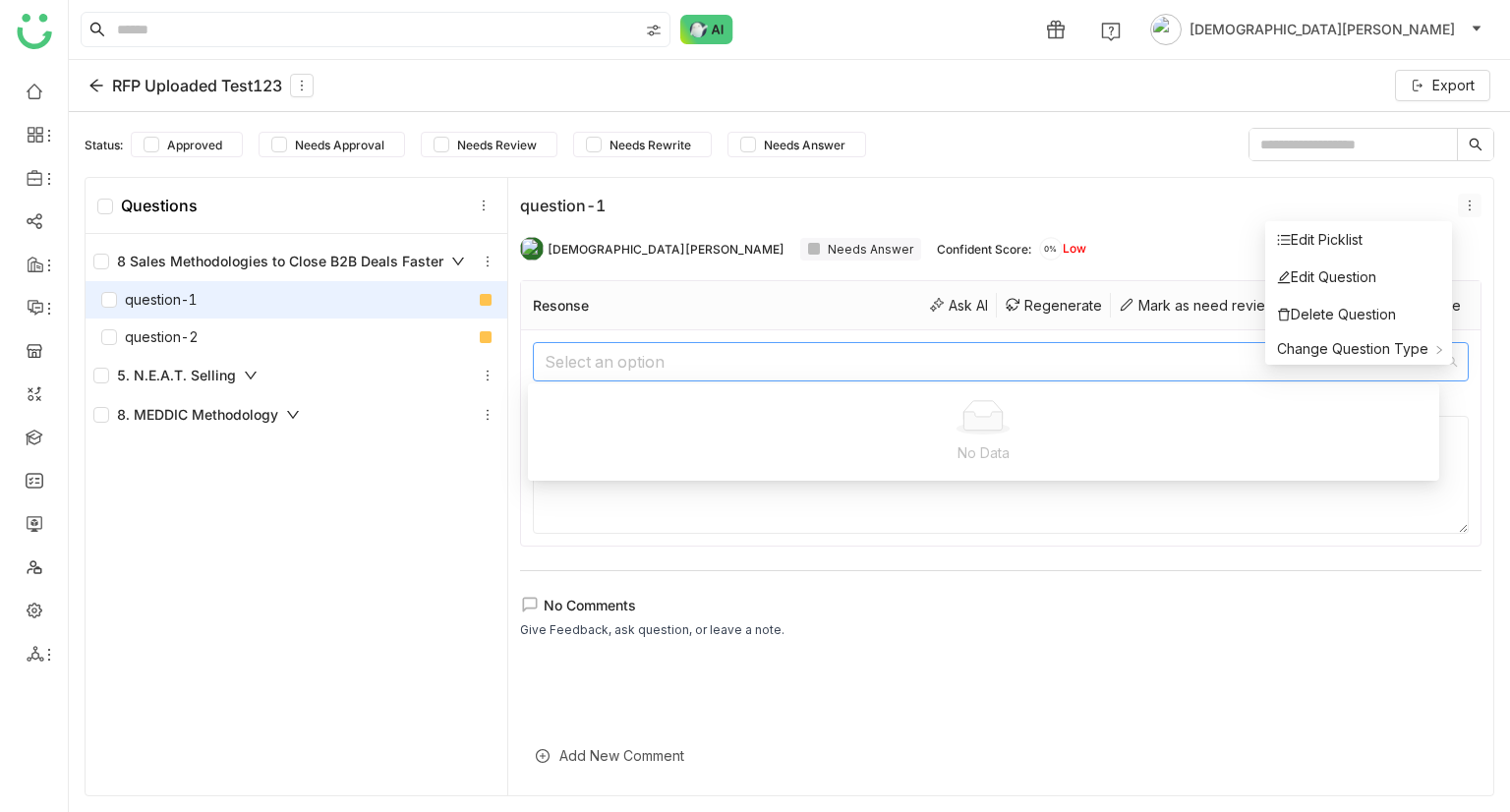
click at [1463, 209] on icon at bounding box center [1470, 206] width 14 height 14
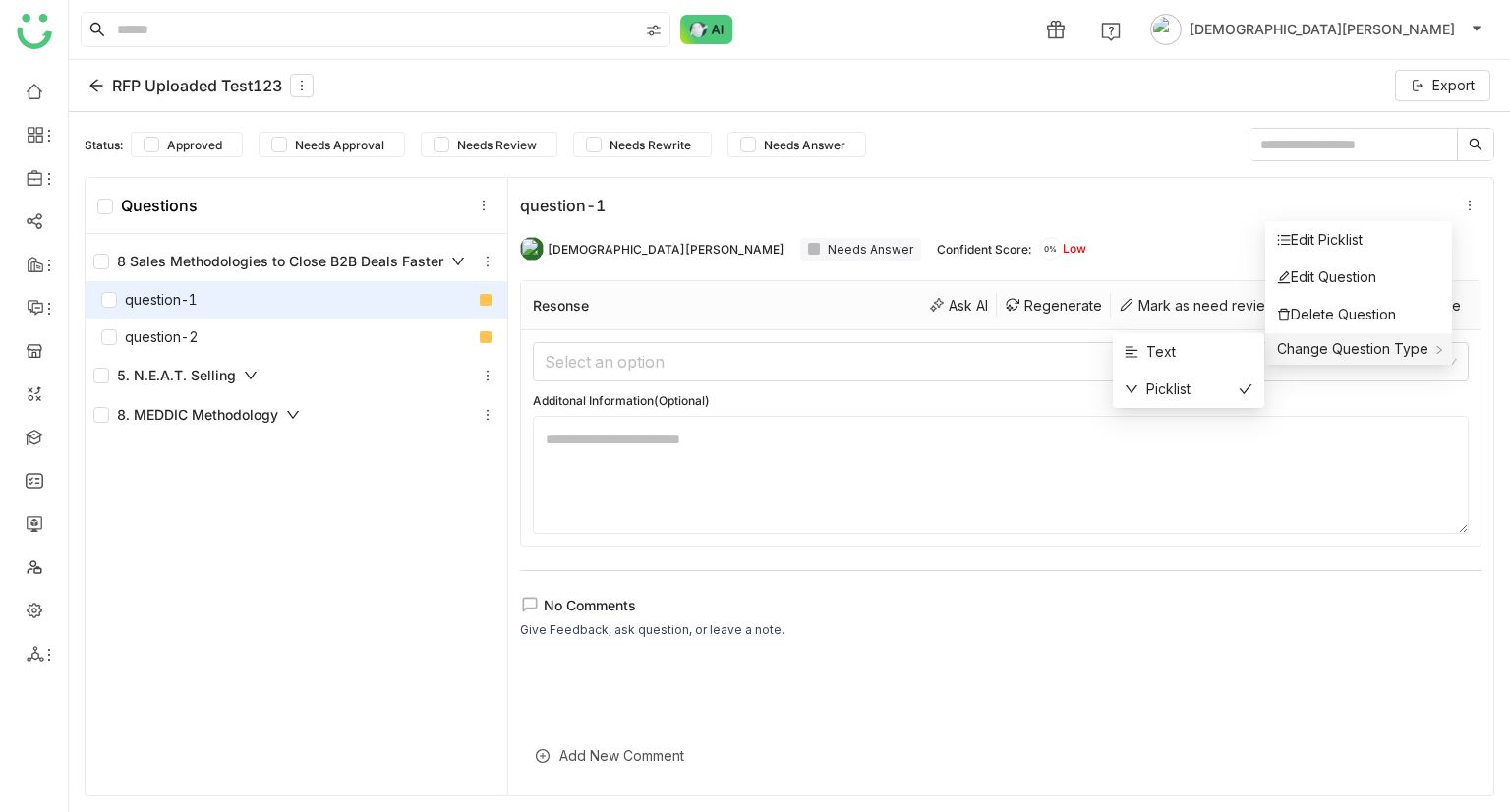
click at [1341, 348] on span "Change Question Type" at bounding box center [1352, 348] width 151 height 17
click at [1227, 387] on div "Picklist" at bounding box center [1189, 390] width 128 height 22
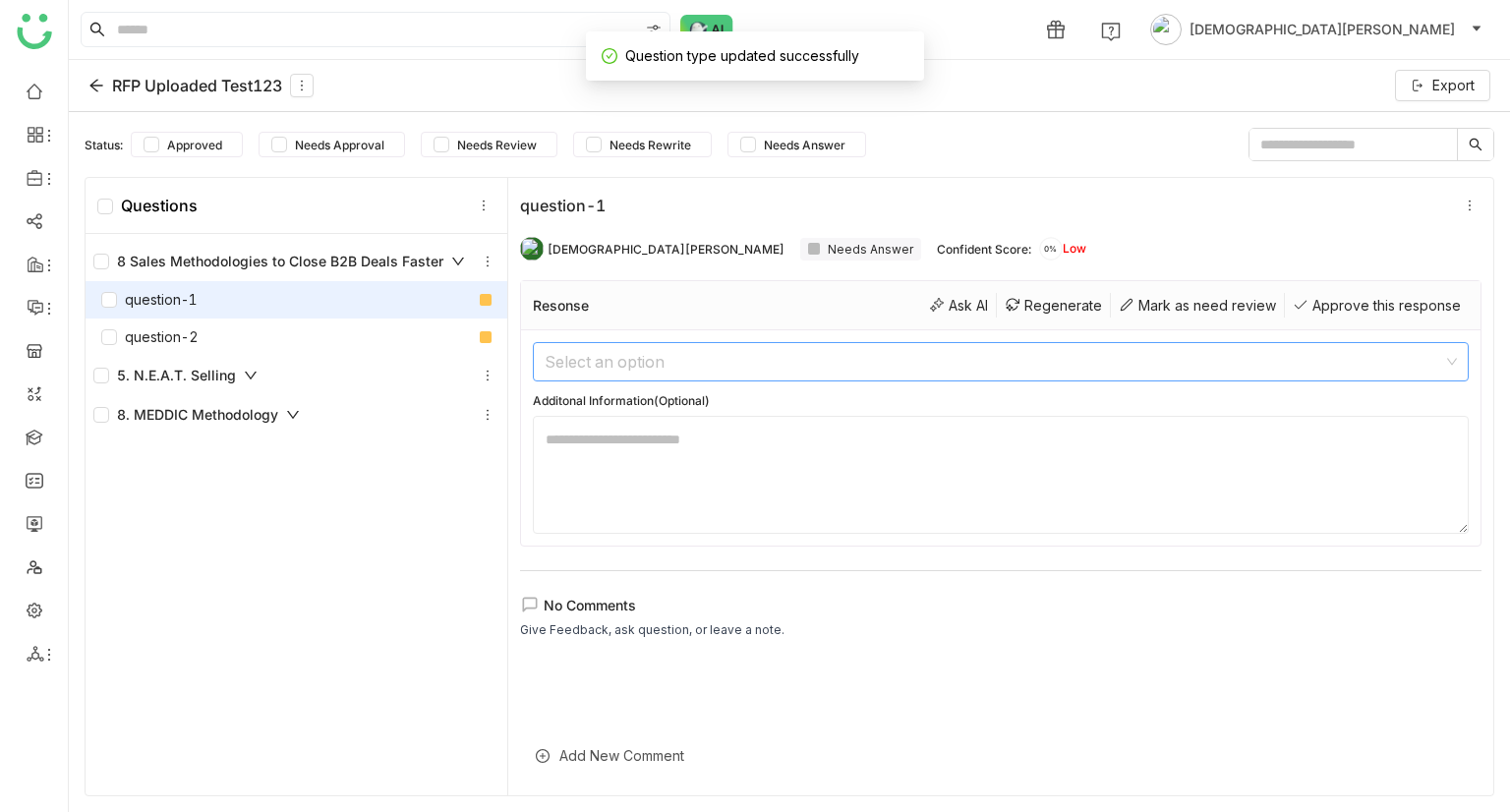
click at [1200, 350] on input at bounding box center [994, 361] width 899 height 37
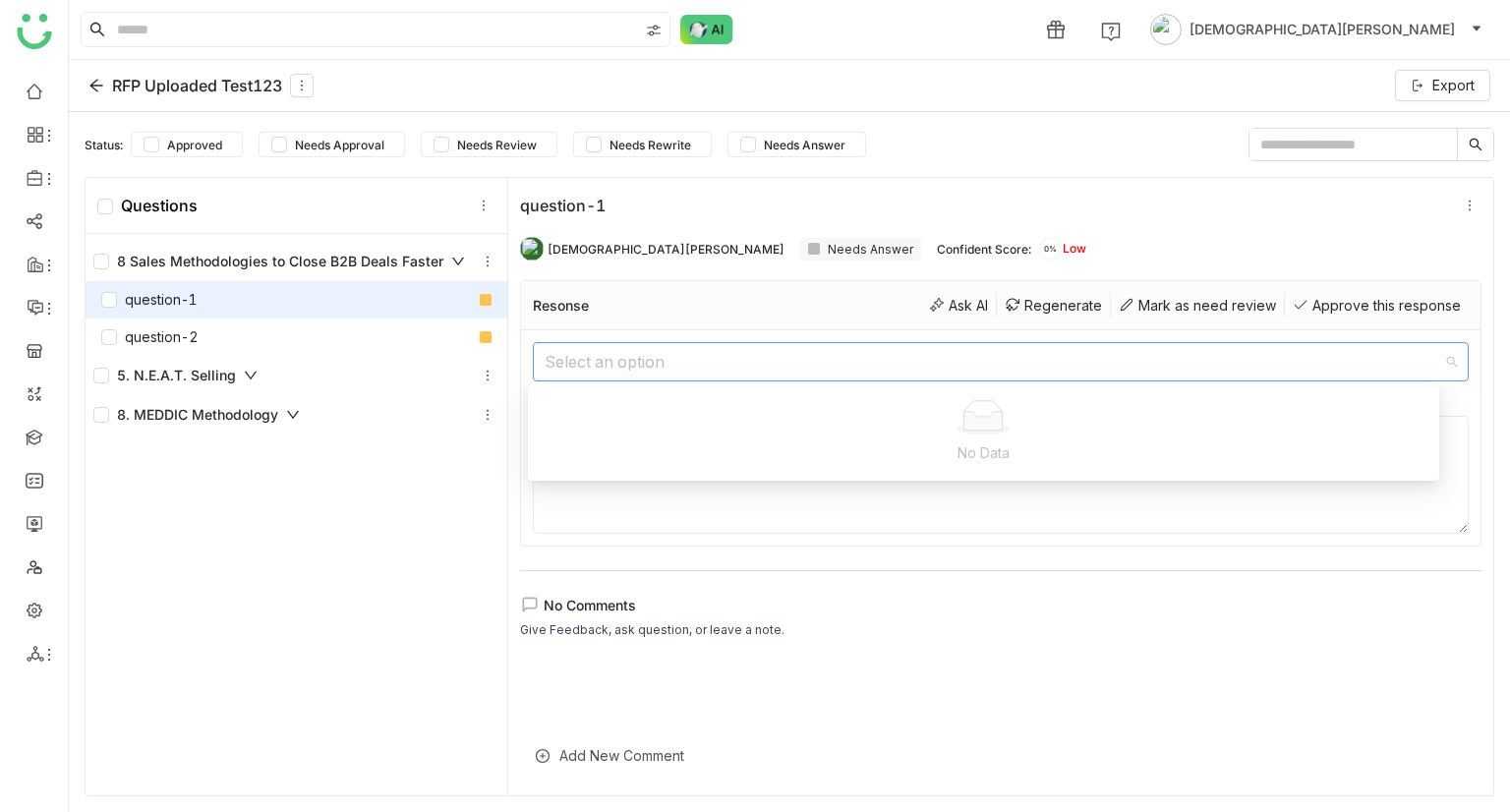
click at [654, 586] on div "question-1 Vishnu Vardhan Needs Answer Confident Score: 0% Low Resonse Ask AI R…" at bounding box center [1000, 487] width 985 height 618
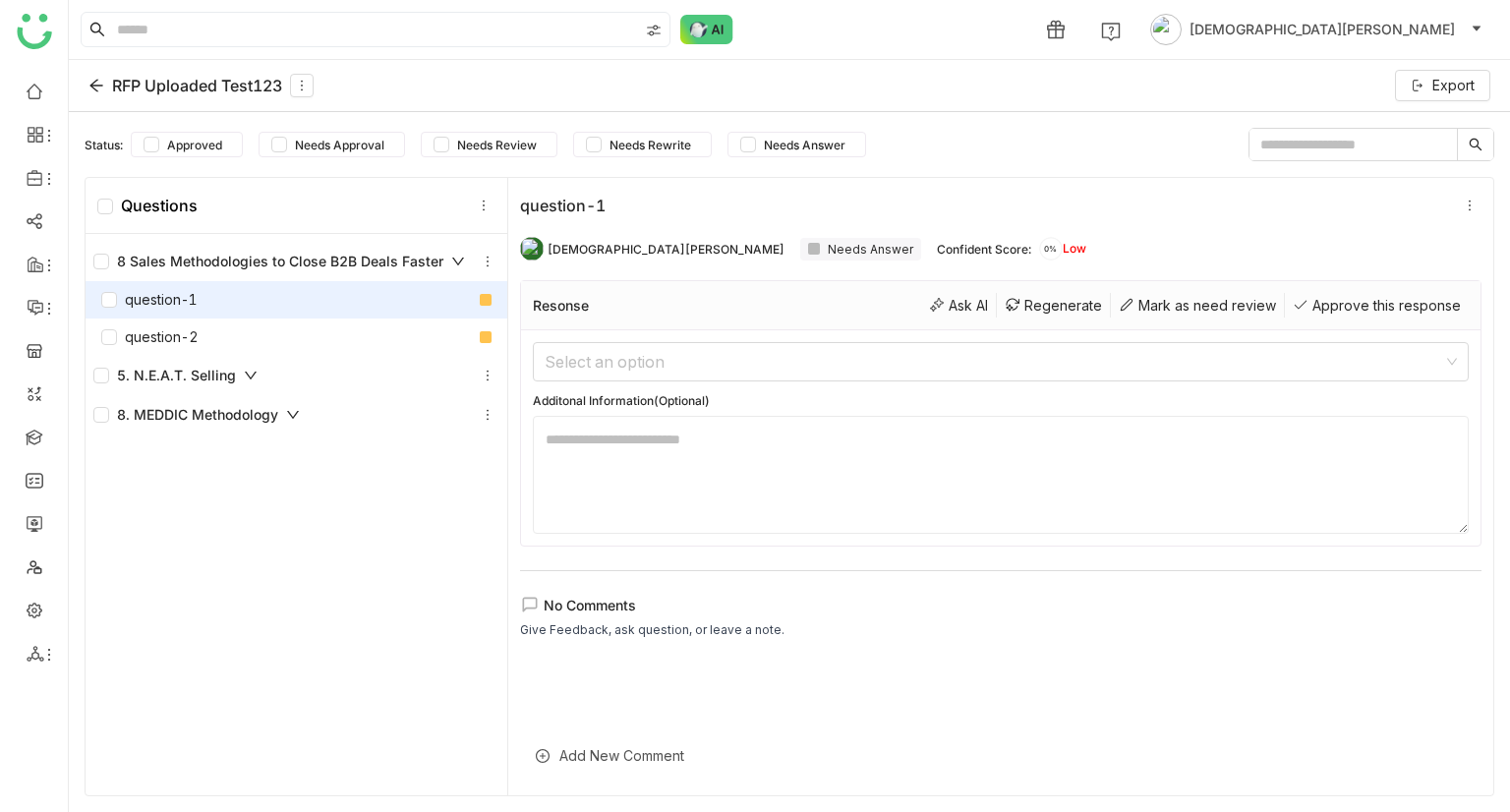
click at [670, 430] on textarea at bounding box center [1001, 475] width 936 height 118
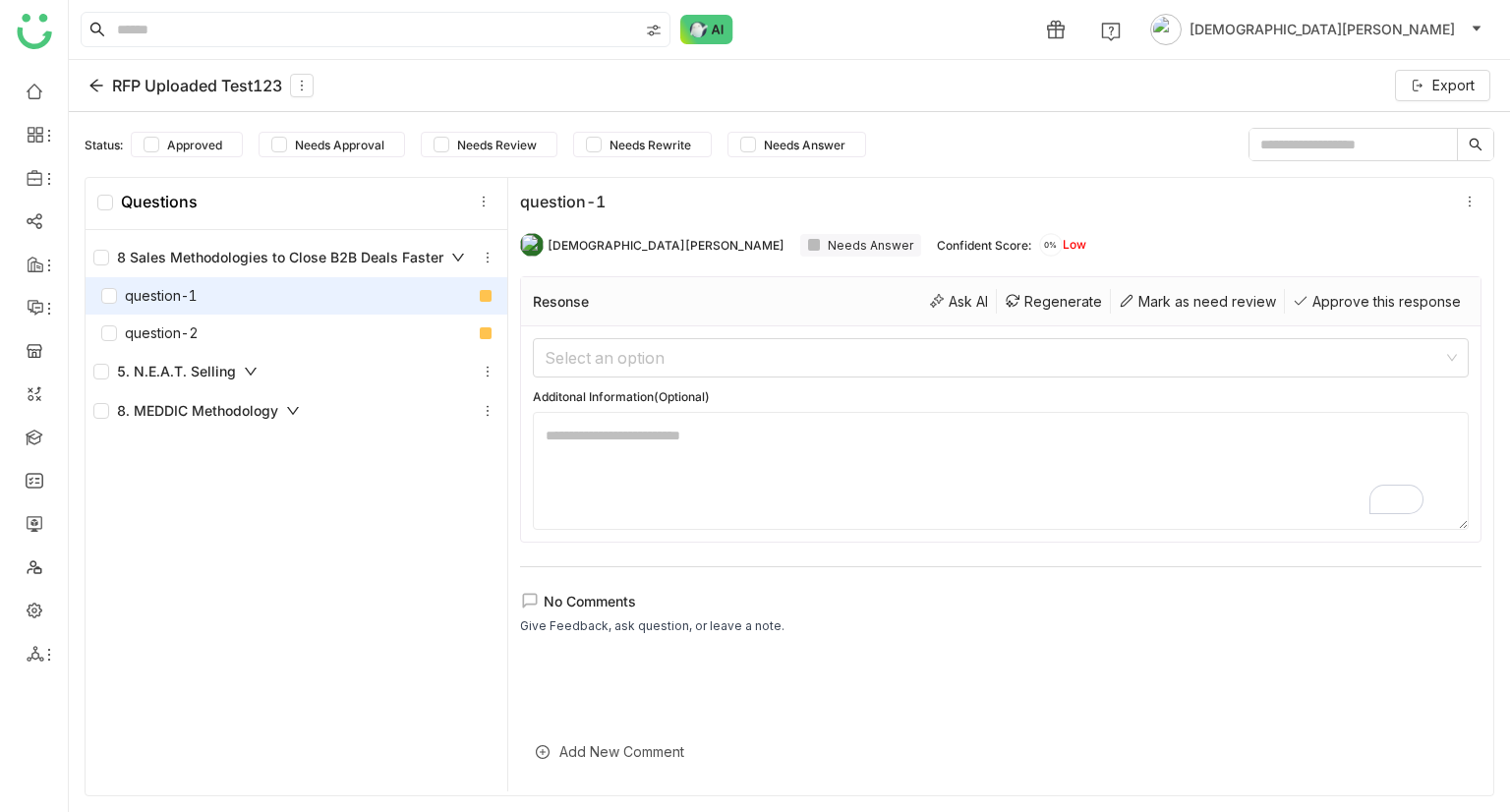
click at [1269, 157] on input "text" at bounding box center [1353, 144] width 207 height 31
type input "**********"
click at [480, 246] on button at bounding box center [488, 258] width 24 height 24
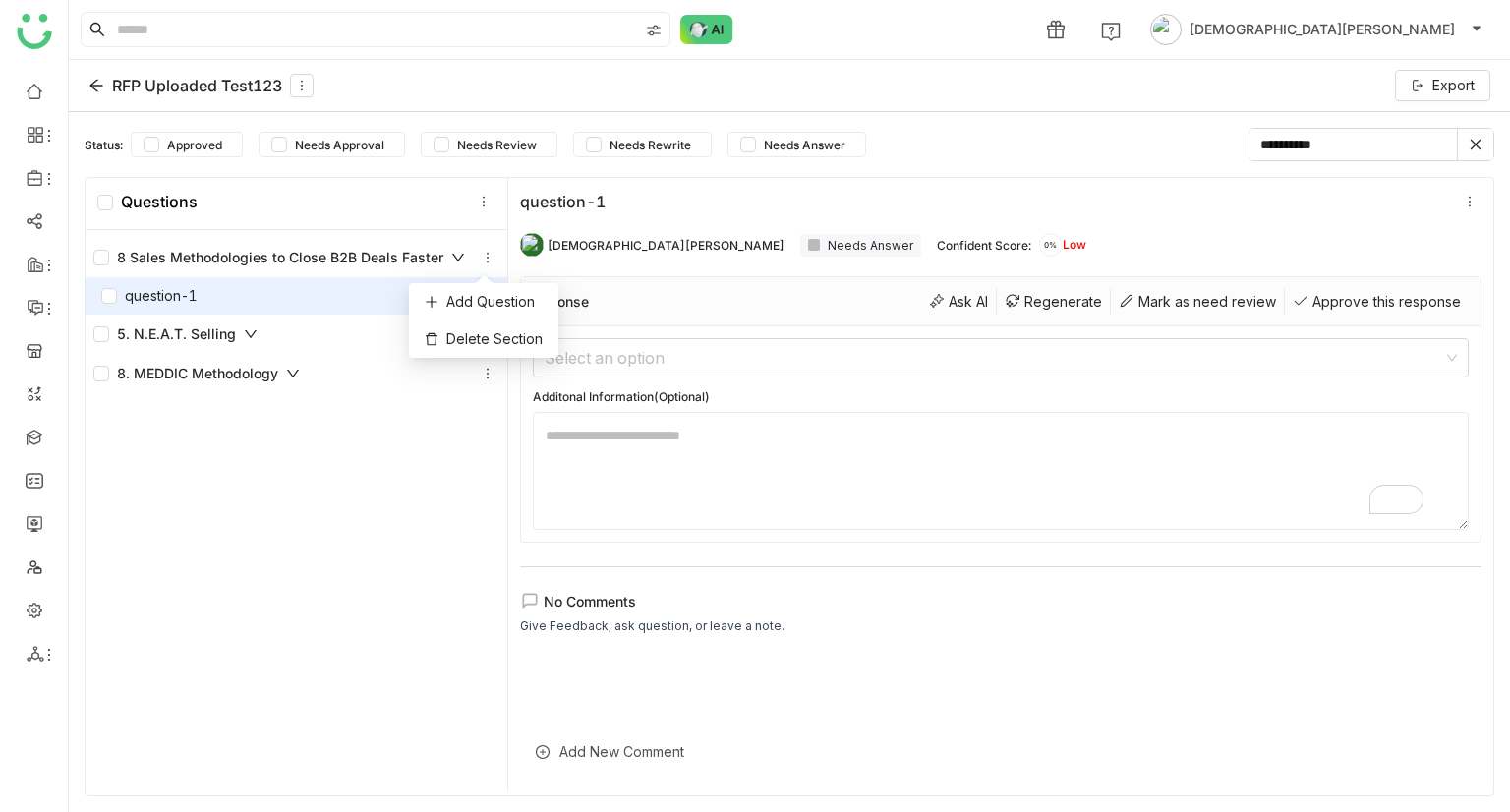
click at [455, 487] on div "8 Sales Methodologies to Close B2B Deals Faster question-1 5. N.E.A.T. Selling …" at bounding box center [297, 513] width 422 height 566
click at [811, 681] on div at bounding box center [1001, 724] width 962 height 137
click at [1472, 139] on icon at bounding box center [1476, 145] width 14 height 14
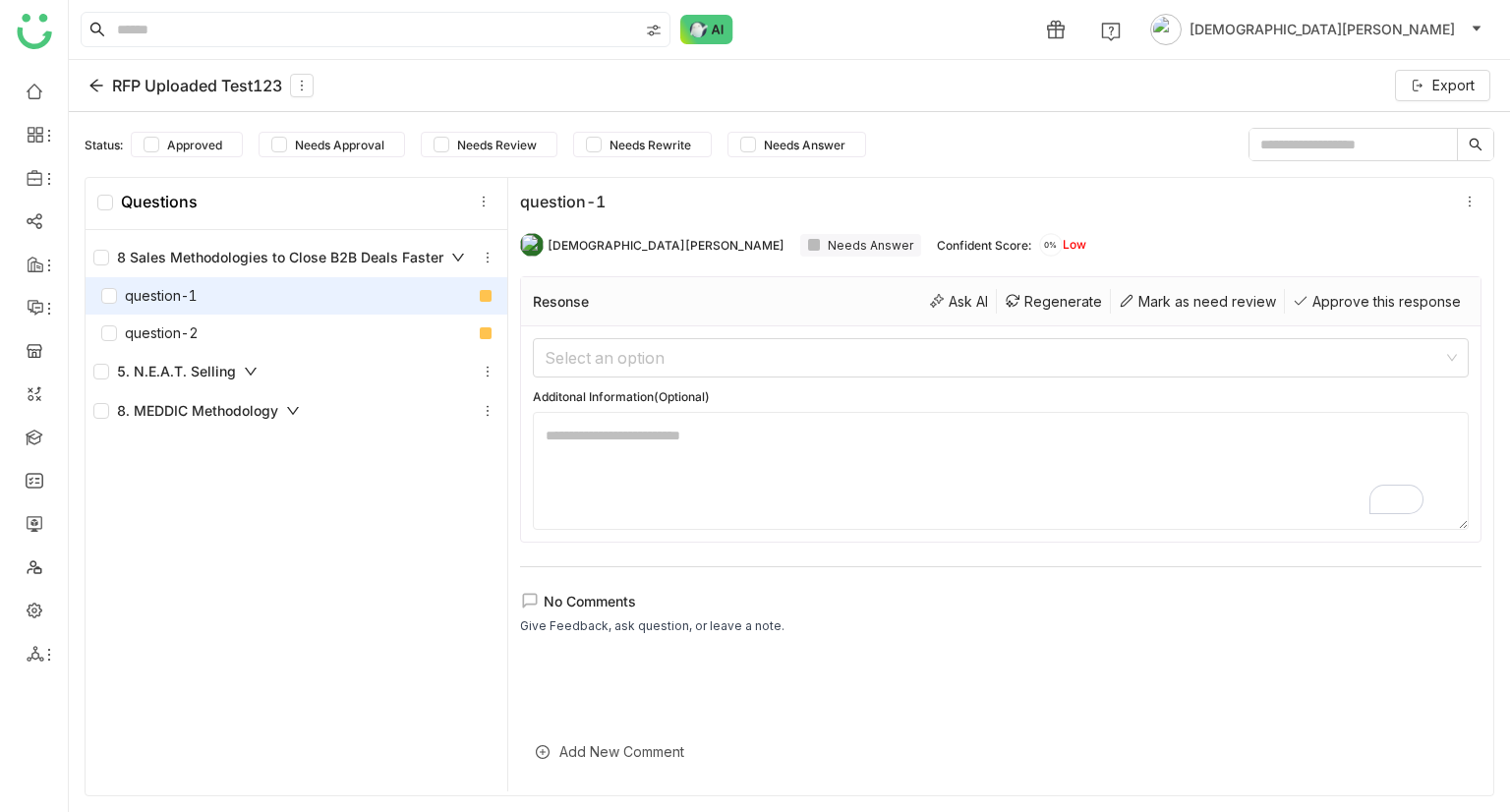
drag, startPoint x: 612, startPoint y: 198, endPoint x: 1506, endPoint y: 244, distance: 895.1
click at [1506, 244] on div "Status: Approved Needs Approval Needs Review Needs Rewrite Needs Answer Questio…" at bounding box center [790, 462] width 1442 height 700
click at [1463, 202] on icon at bounding box center [1470, 202] width 14 height 14
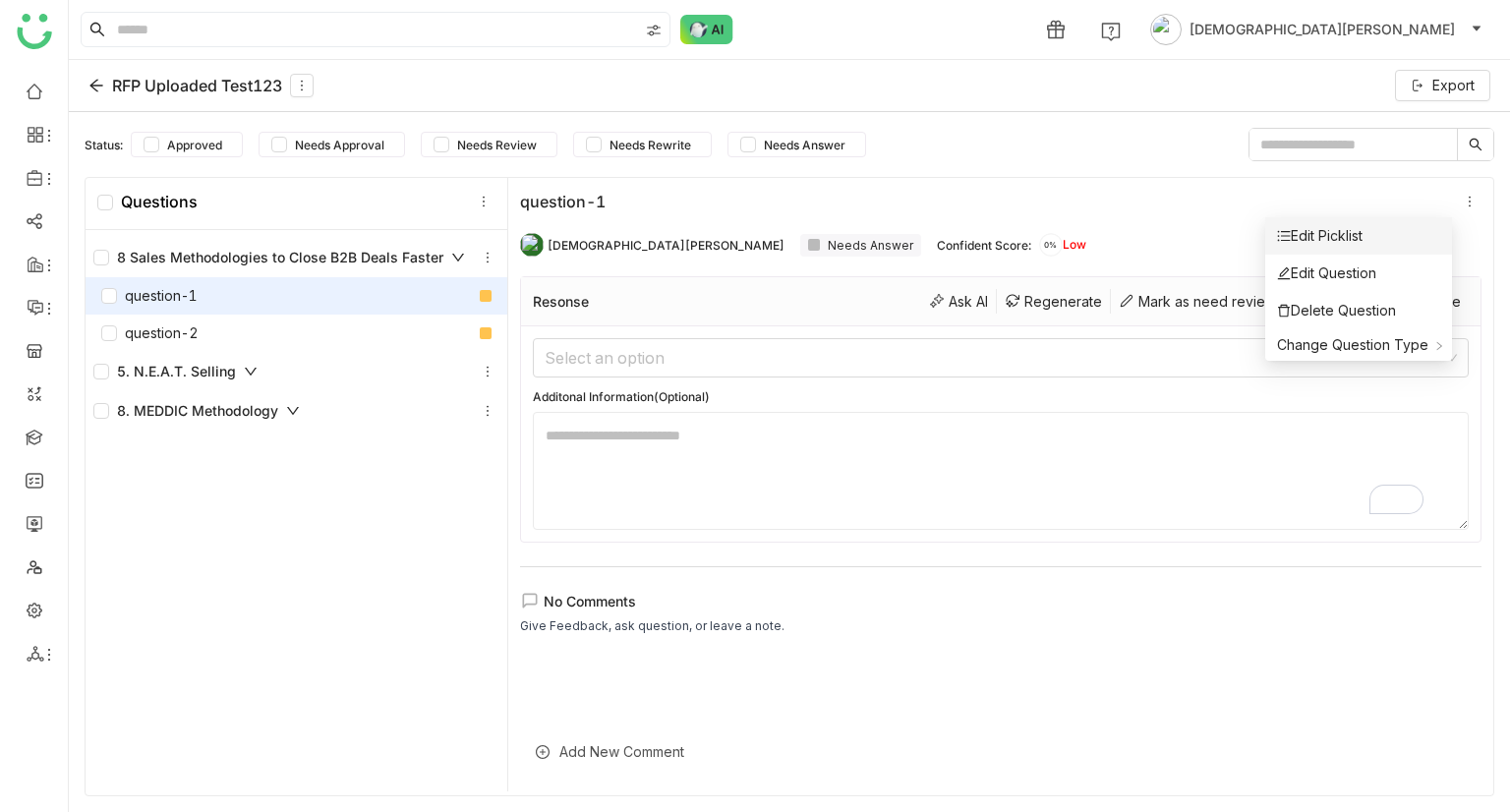
click at [1384, 239] on li "Edit Picklist" at bounding box center [1359, 235] width 187 height 37
click at [1353, 234] on div "Edit Picklist" at bounding box center [1320, 236] width 86 height 22
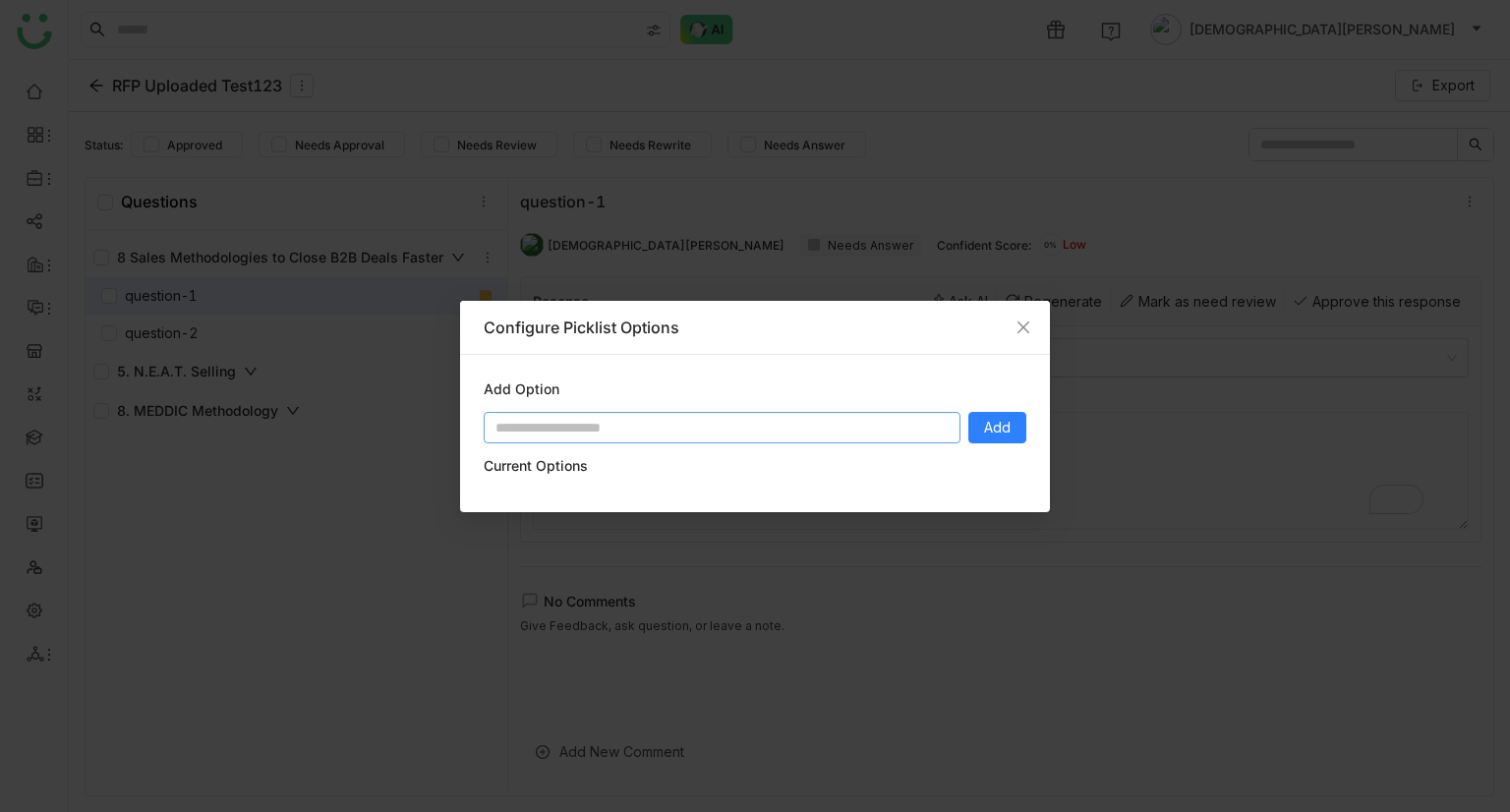
click at [680, 442] on input at bounding box center [722, 427] width 477 height 31
click at [750, 420] on input at bounding box center [722, 427] width 477 height 31
type input "*"
click at [1000, 436] on span "Add" at bounding box center [997, 428] width 27 height 22
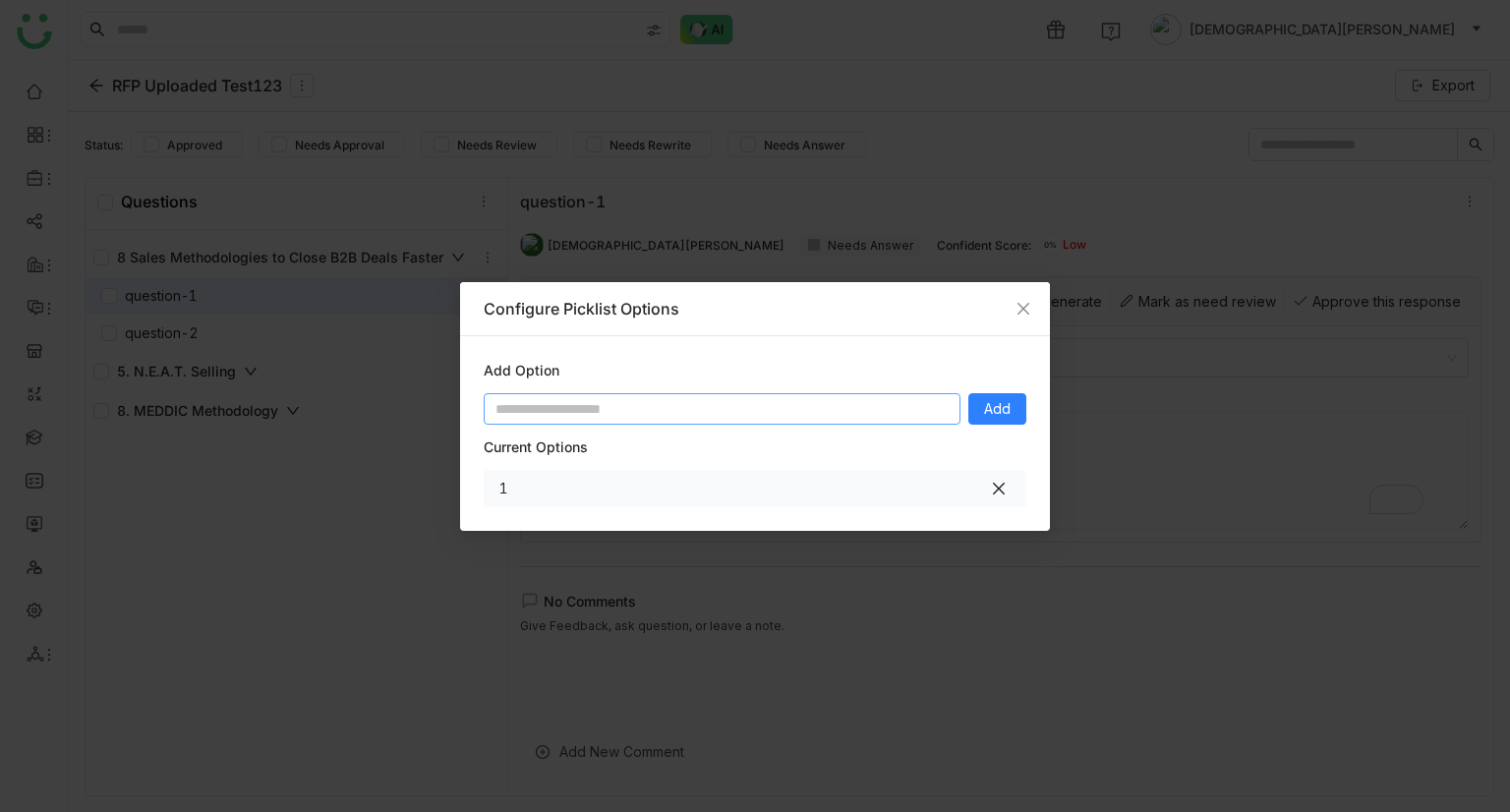
click at [638, 408] on input at bounding box center [722, 408] width 477 height 31
type input "*"
click at [987, 405] on span "Add" at bounding box center [997, 409] width 27 height 22
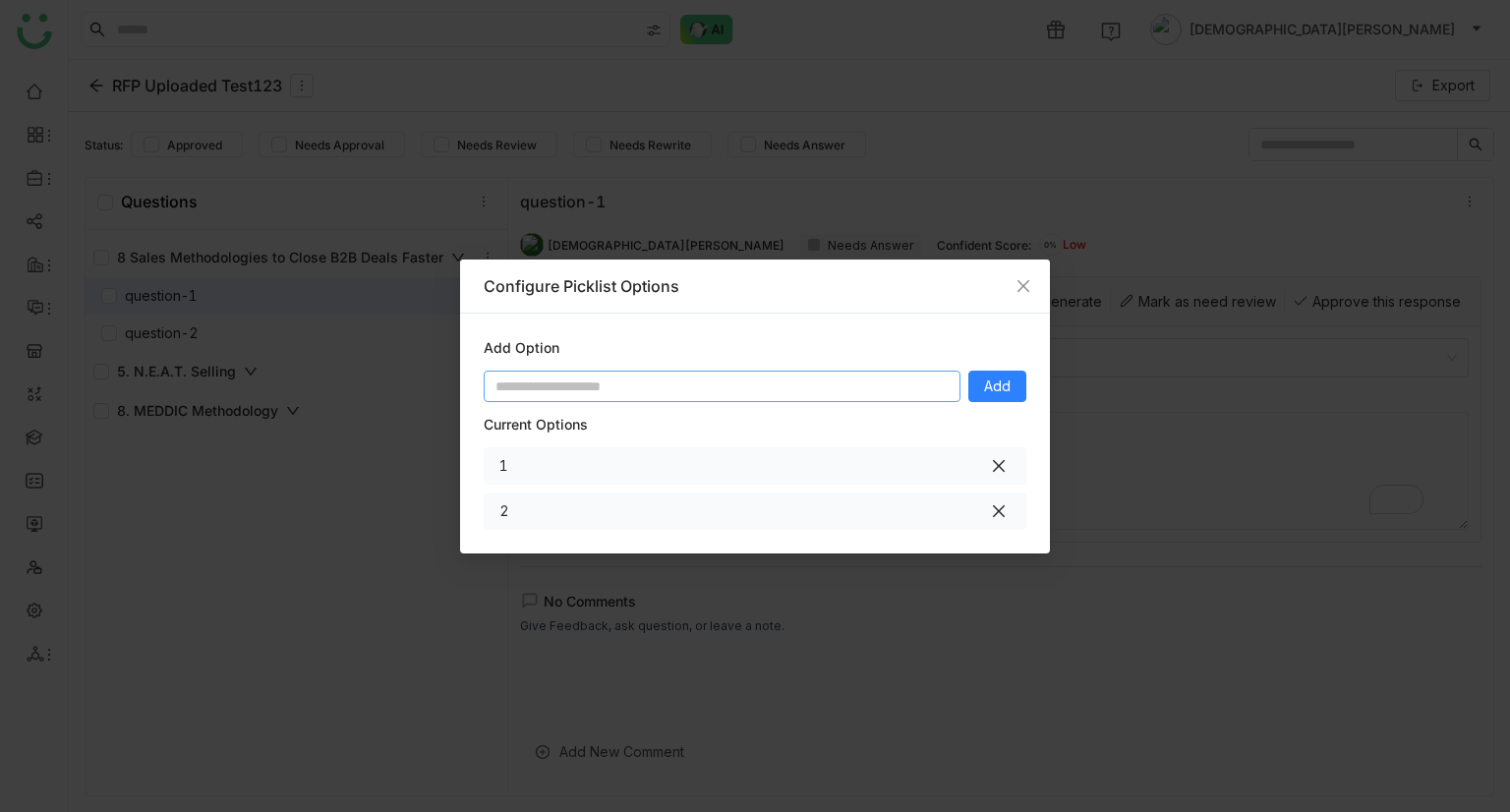
click at [779, 393] on input at bounding box center [722, 386] width 477 height 31
type input "*"
click at [1011, 383] on span "Add" at bounding box center [997, 387] width 27 height 22
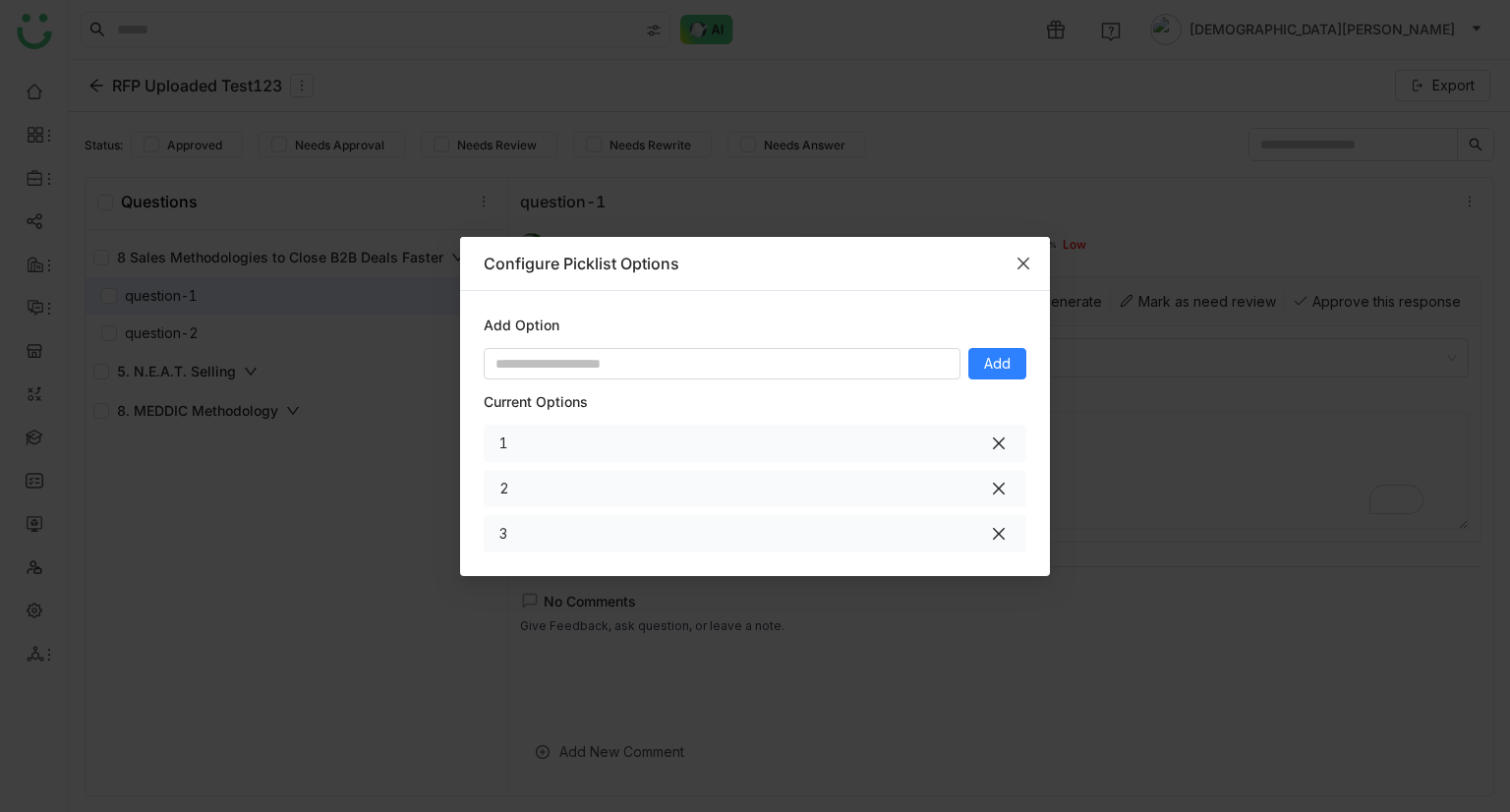
click at [1020, 257] on icon "Close" at bounding box center [1024, 264] width 16 height 16
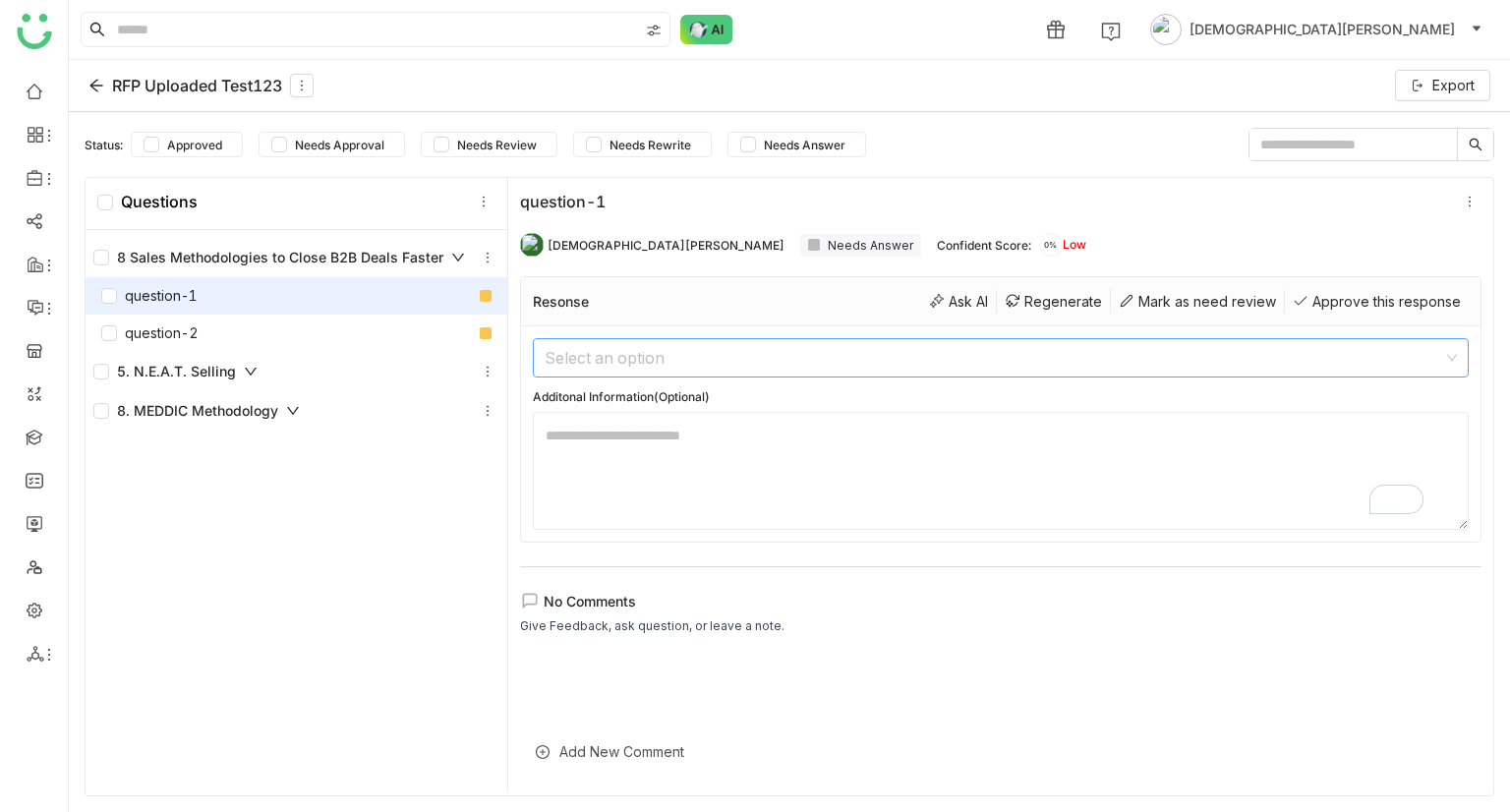
click at [881, 352] on input at bounding box center [994, 357] width 899 height 37
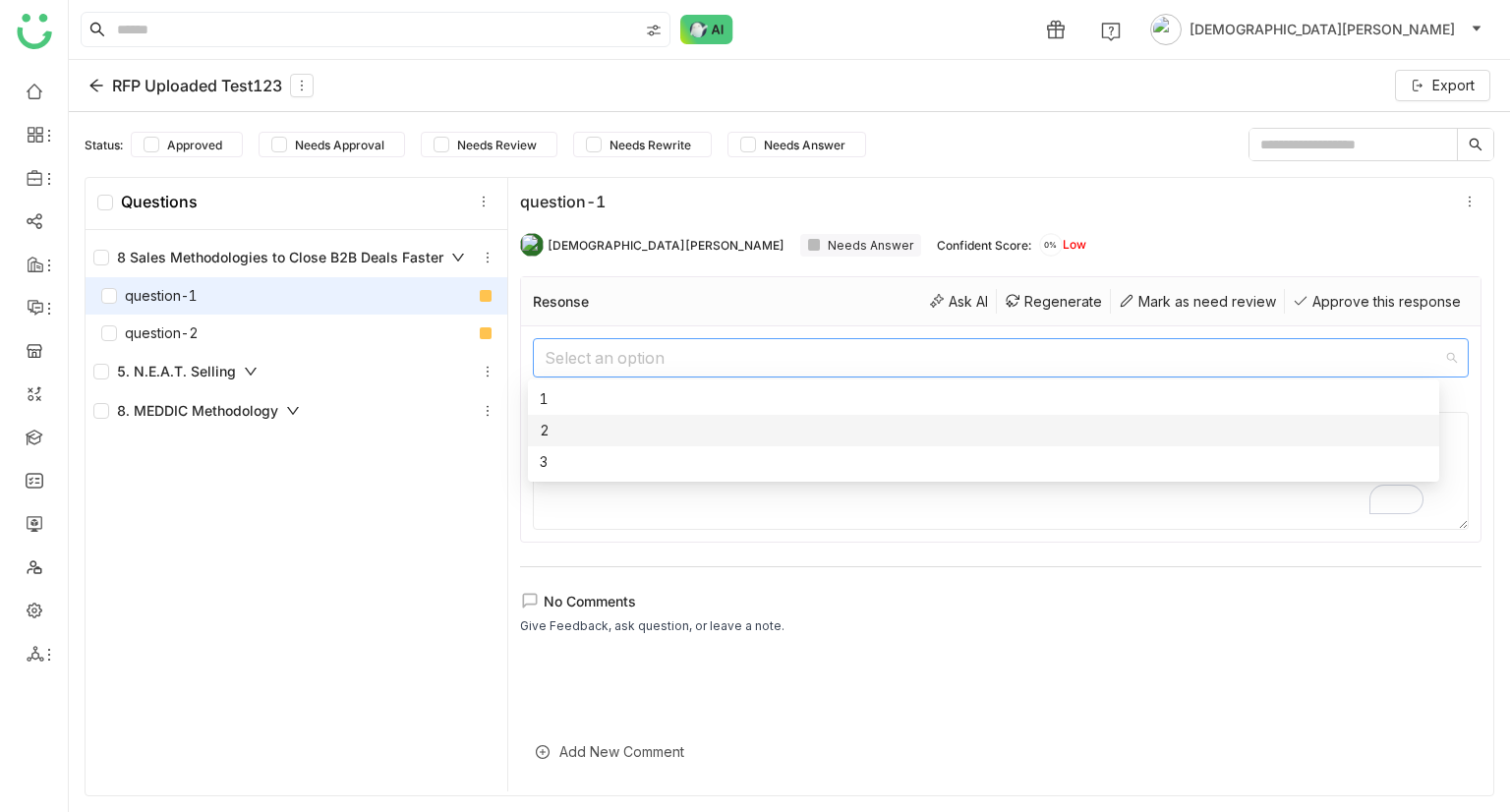
click at [614, 445] on nz-option-item "2" at bounding box center [984, 430] width 912 height 31
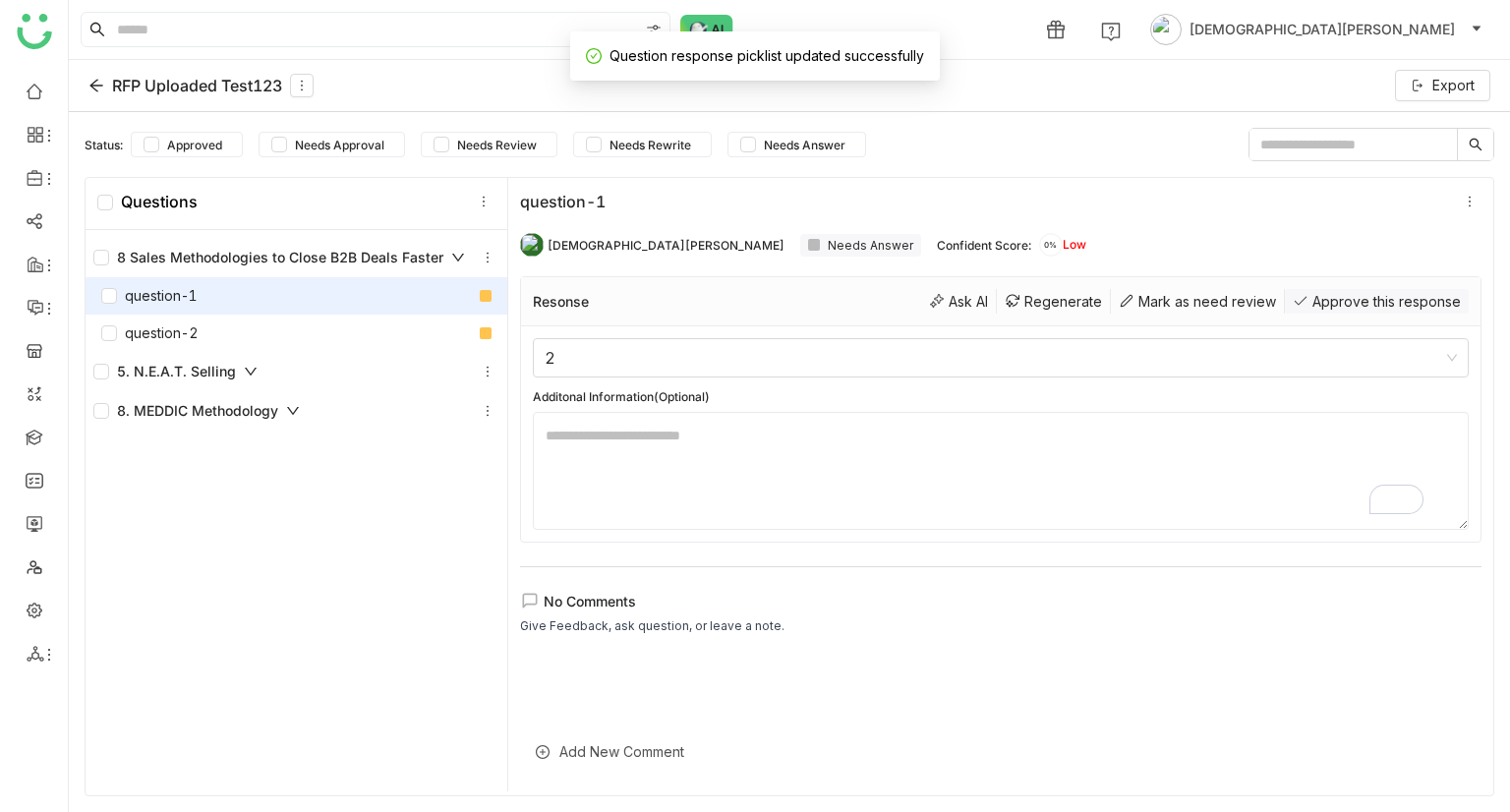
click at [1302, 293] on div "Approve this response" at bounding box center [1377, 301] width 184 height 25
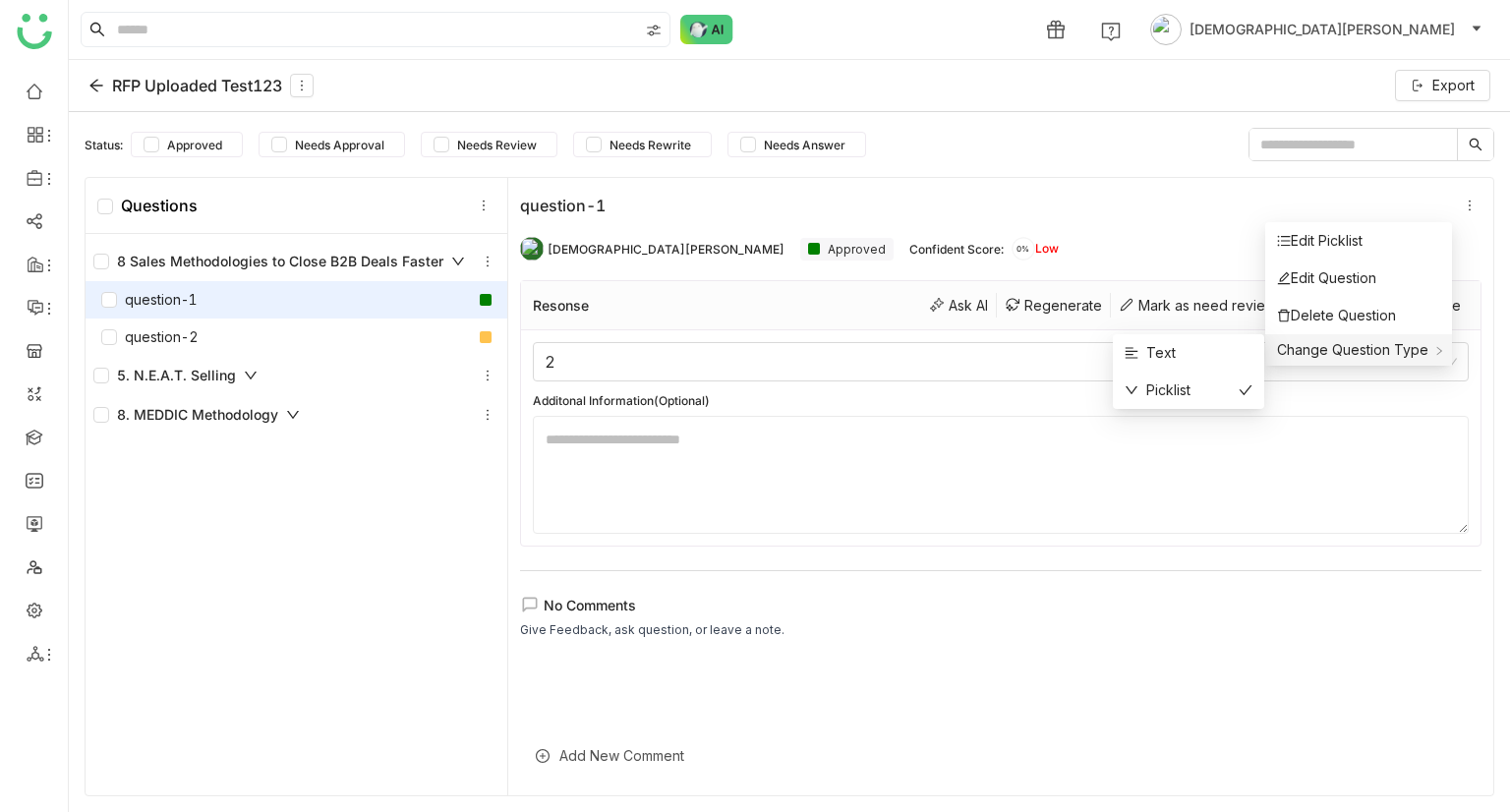
click at [1385, 343] on span "Change Question Type" at bounding box center [1352, 349] width 151 height 17
click at [1176, 352] on div "Text" at bounding box center [1189, 353] width 128 height 22
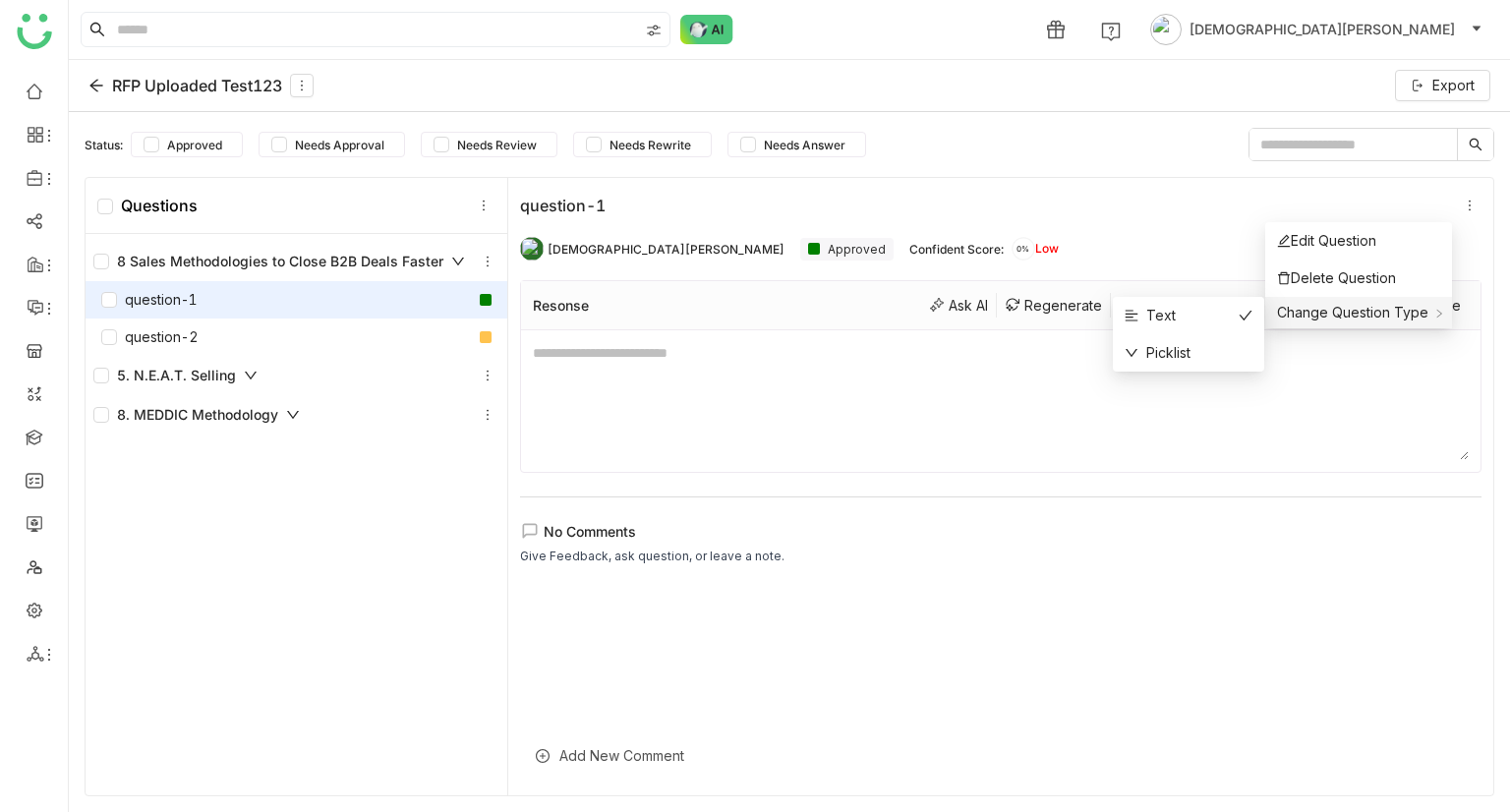
click at [1386, 307] on span "Change Question Type" at bounding box center [1352, 312] width 151 height 17
click at [1458, 196] on button at bounding box center [1470, 206] width 24 height 24
click at [1463, 199] on icon at bounding box center [1470, 206] width 14 height 14
click at [1362, 237] on div "Edit Question" at bounding box center [1326, 241] width 99 height 22
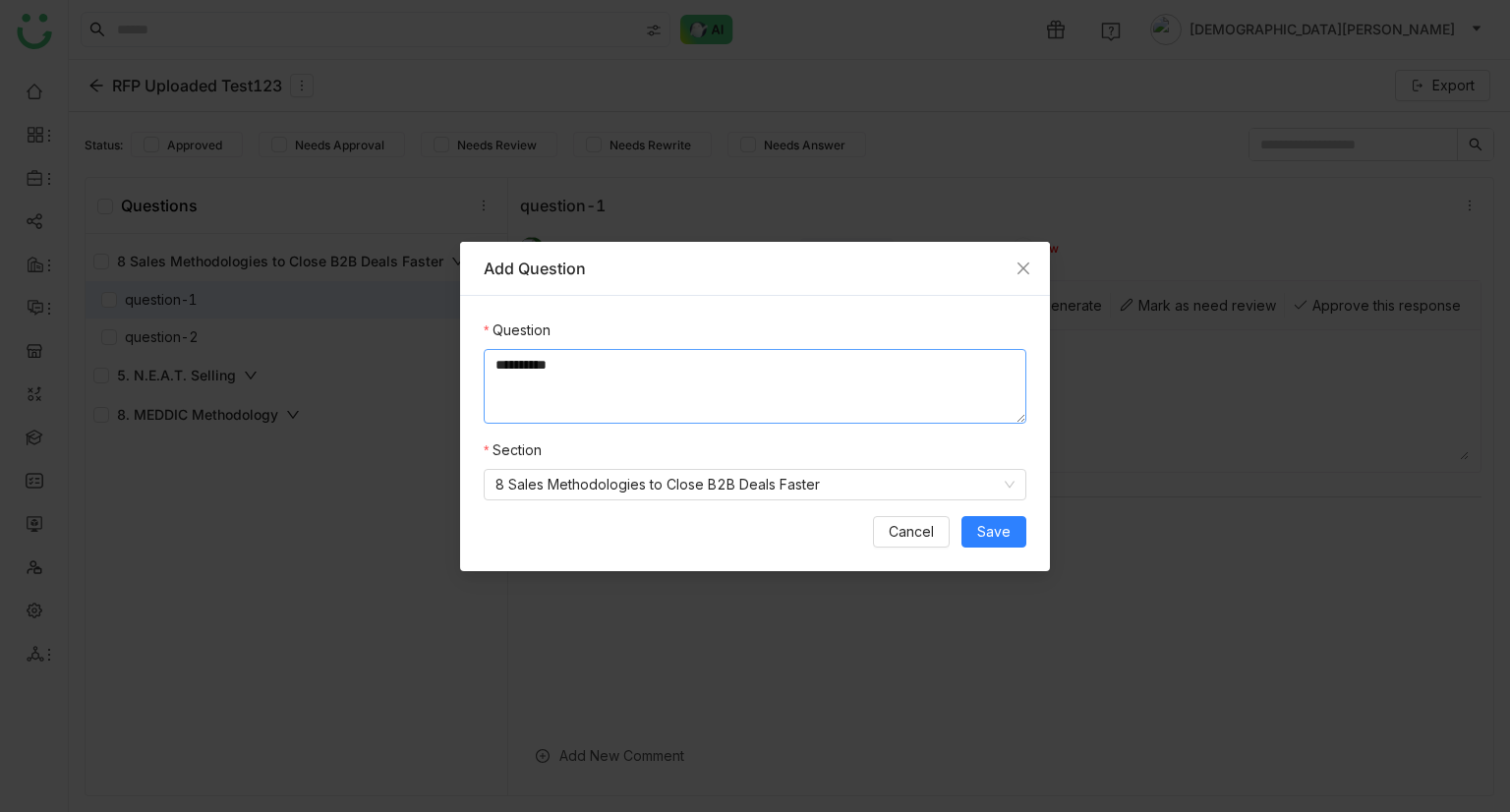
click at [669, 360] on textarea "**********" at bounding box center [755, 386] width 543 height 75
click at [732, 483] on nz-select-item "8 Sales Methodologies to Close B2B Deals Faster" at bounding box center [755, 485] width 519 height 30
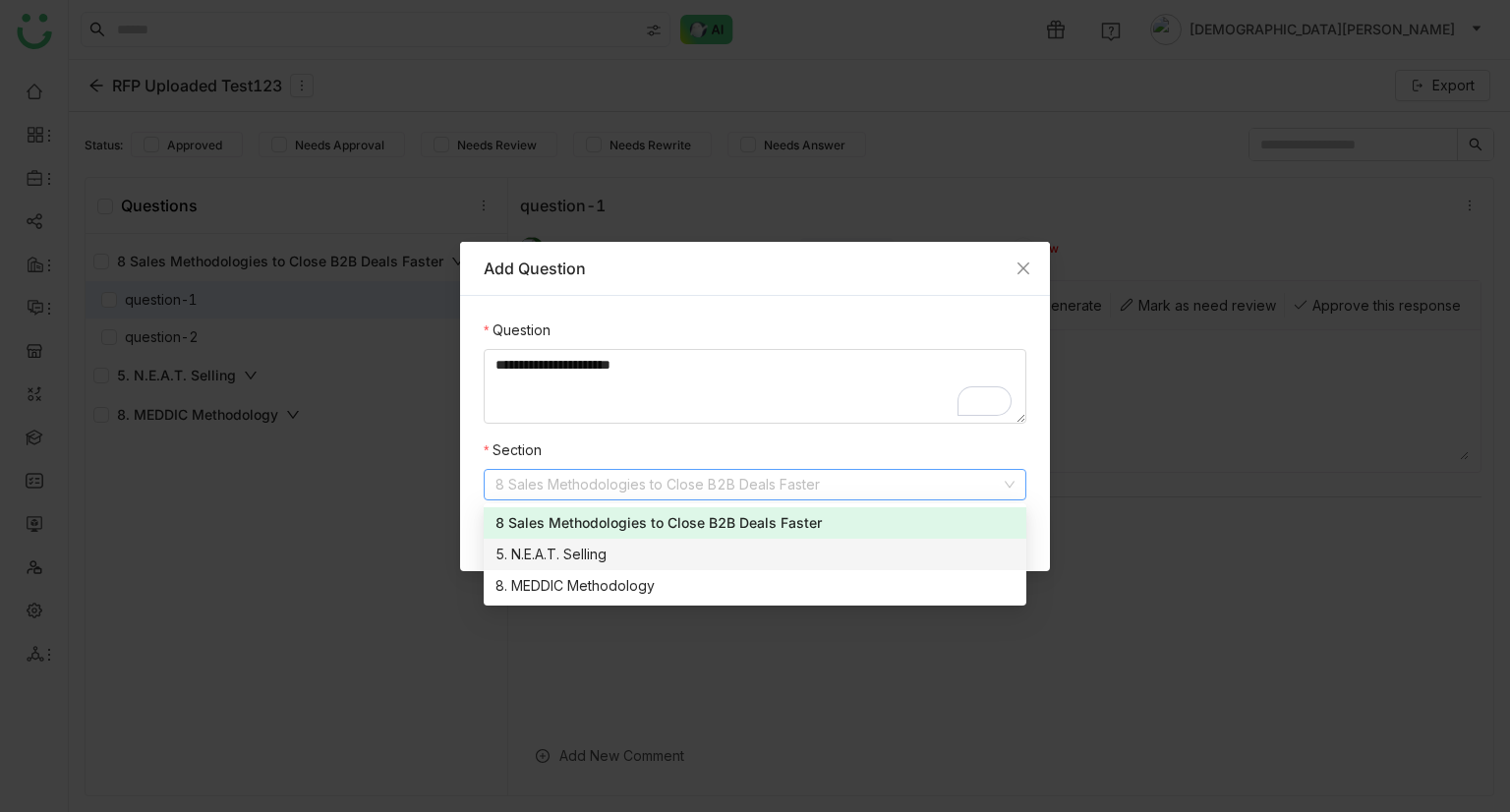
click at [574, 544] on div "5. N.E.A.T. Selling" at bounding box center [755, 555] width 519 height 22
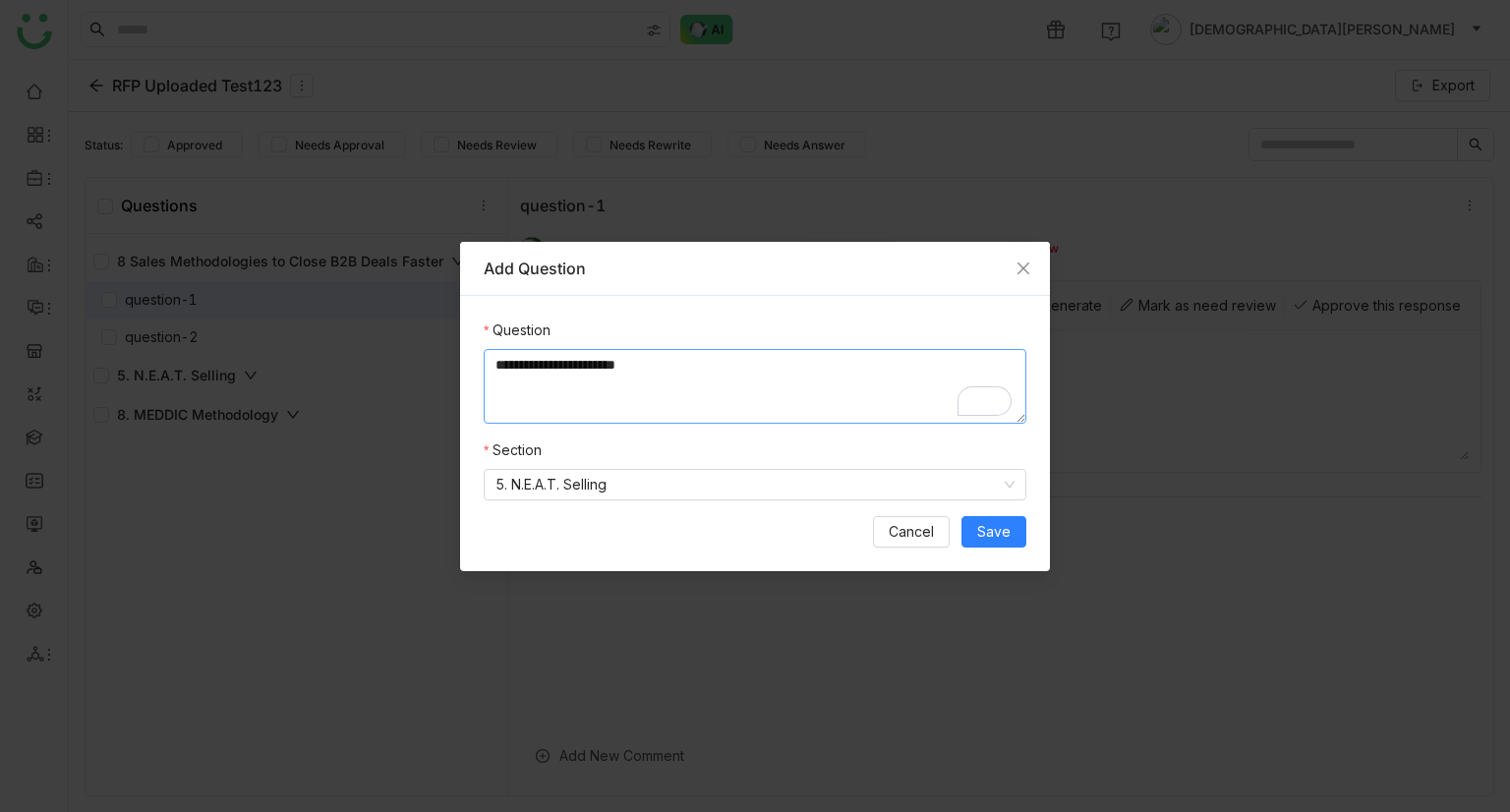
click at [719, 366] on textarea "**********" at bounding box center [755, 386] width 543 height 75
type textarea "**********"
click at [991, 524] on span "Save" at bounding box center [993, 532] width 33 height 22
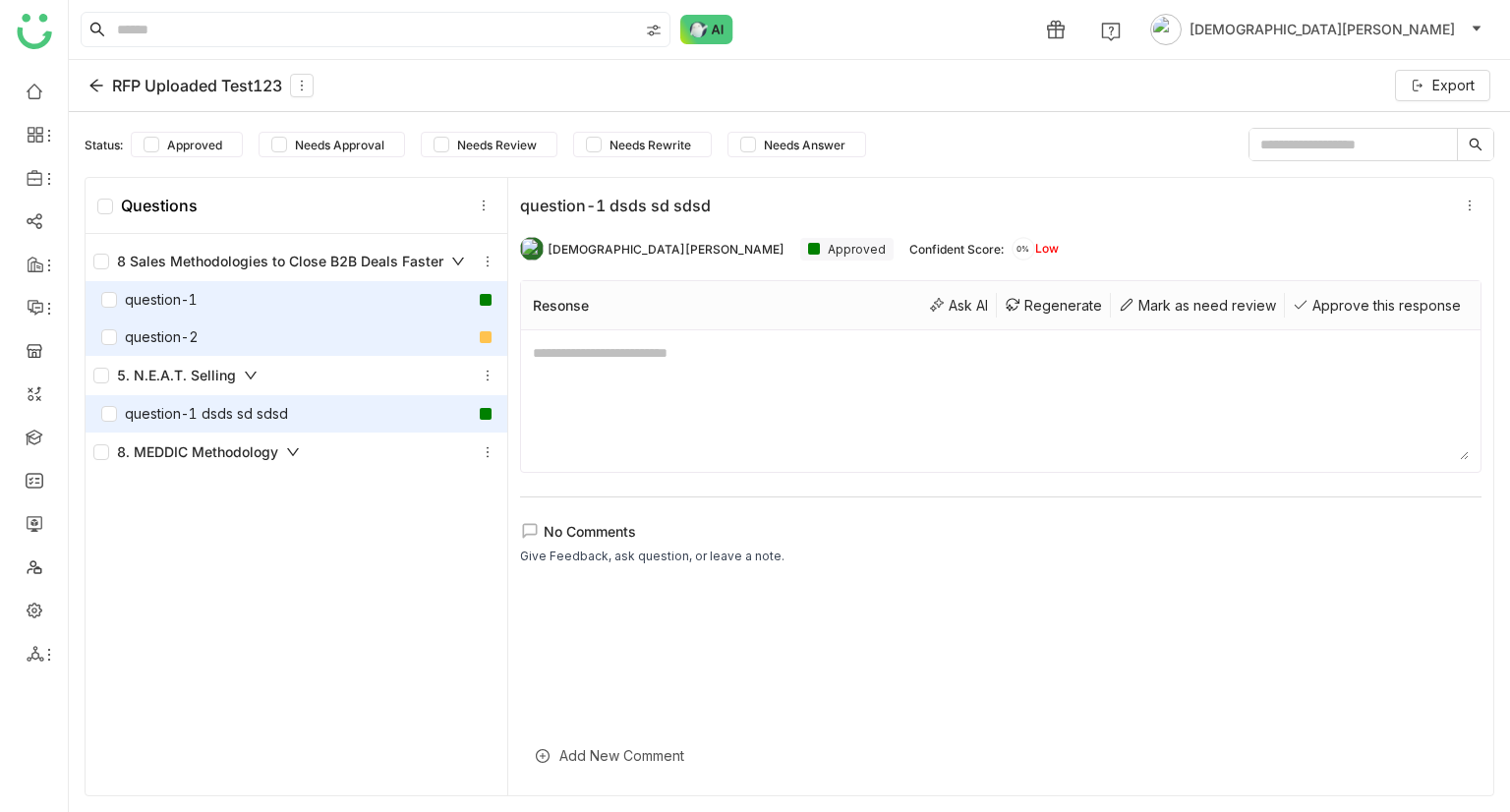
click at [289, 332] on div "question-2" at bounding box center [297, 337] width 422 height 37
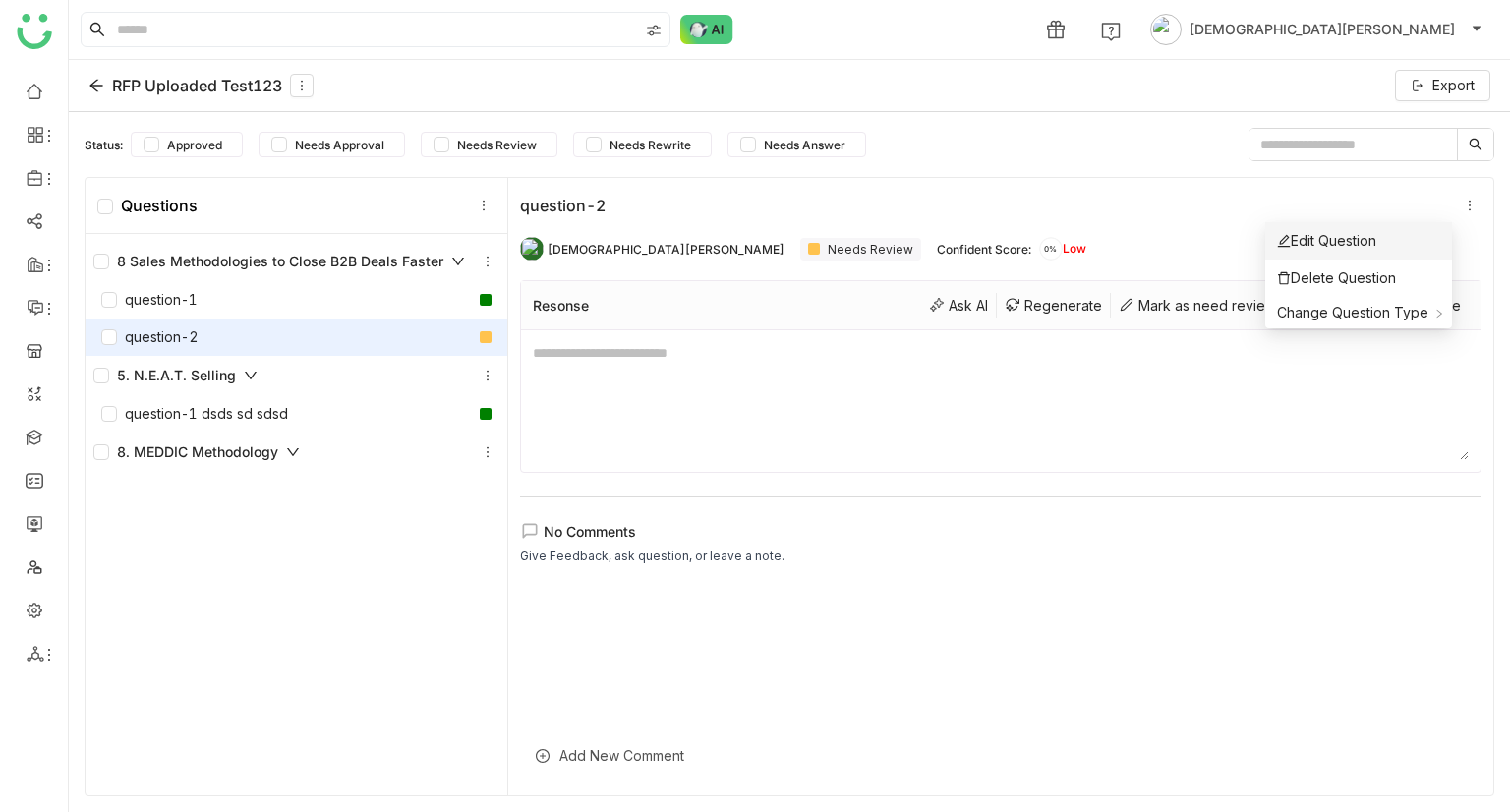
click at [1365, 242] on div "Edit Question" at bounding box center [1326, 241] width 99 height 22
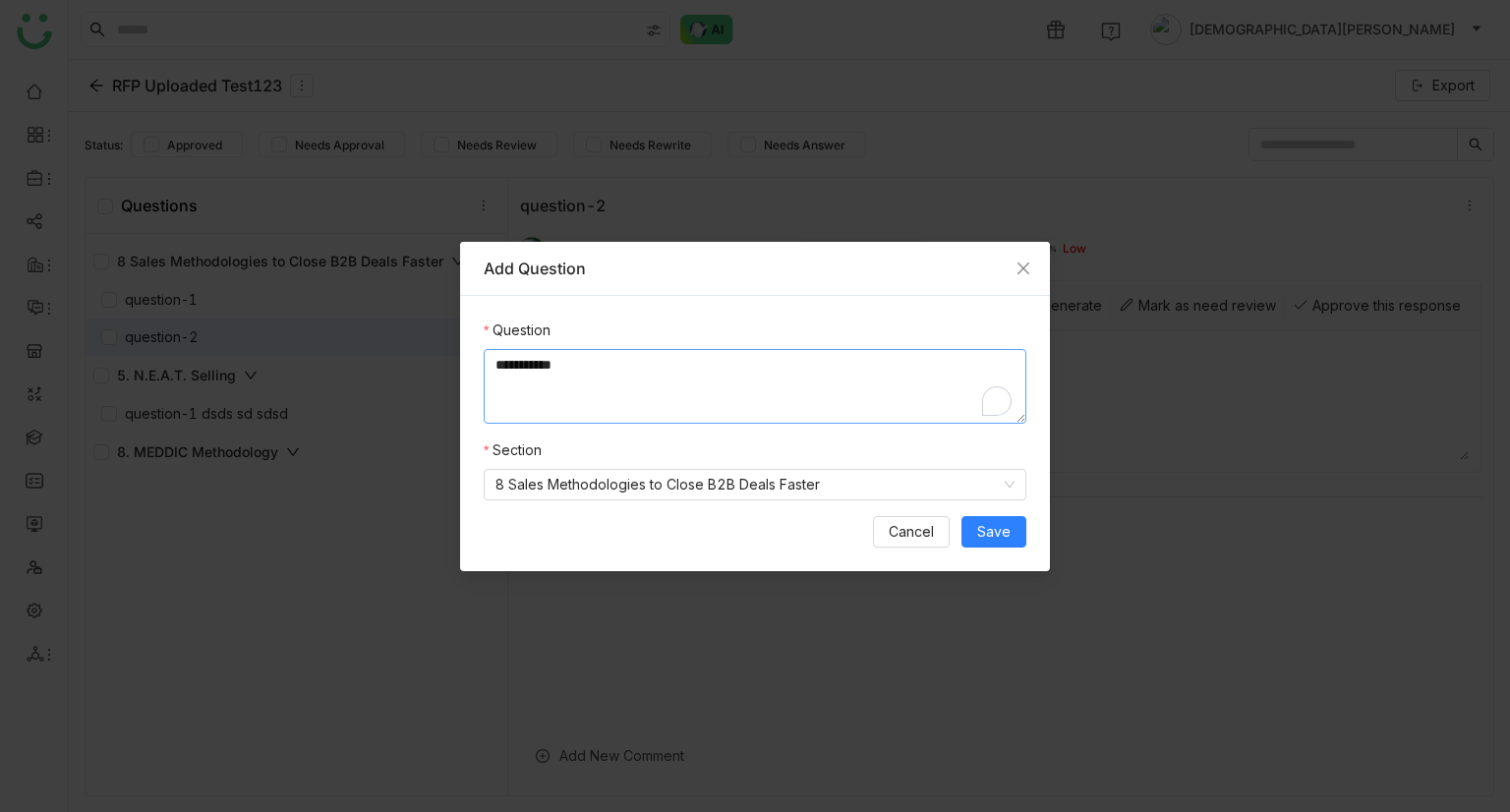
click at [625, 377] on textarea "**********" at bounding box center [755, 386] width 543 height 75
type textarea "**********"
click at [746, 491] on nz-select-item "8 Sales Methodologies to Close B2B Deals Faster" at bounding box center [755, 485] width 519 height 30
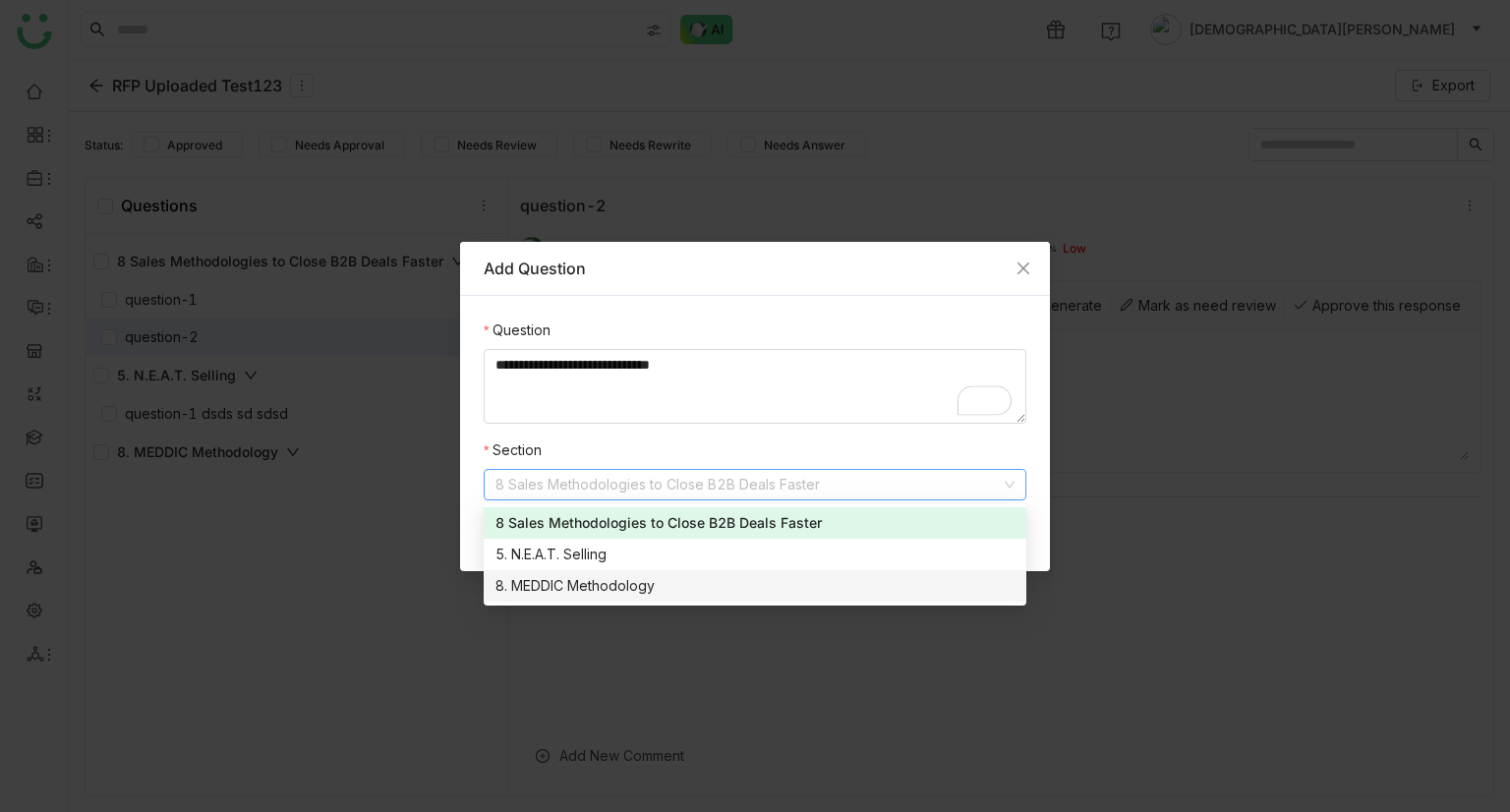
click at [627, 587] on div "8. MEDDIC Methodology" at bounding box center [755, 586] width 519 height 22
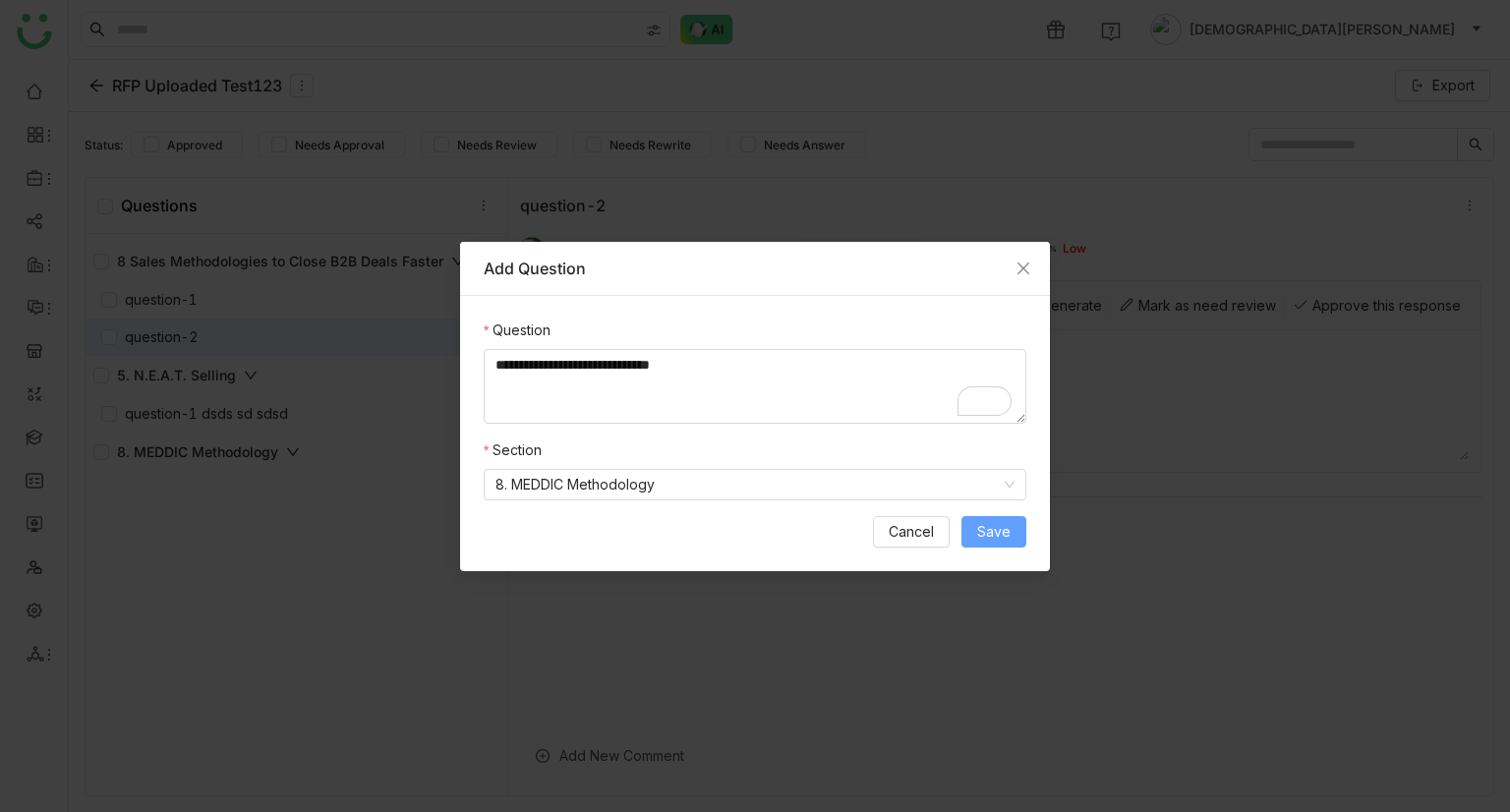
click at [1001, 533] on span "Save" at bounding box center [993, 532] width 33 height 22
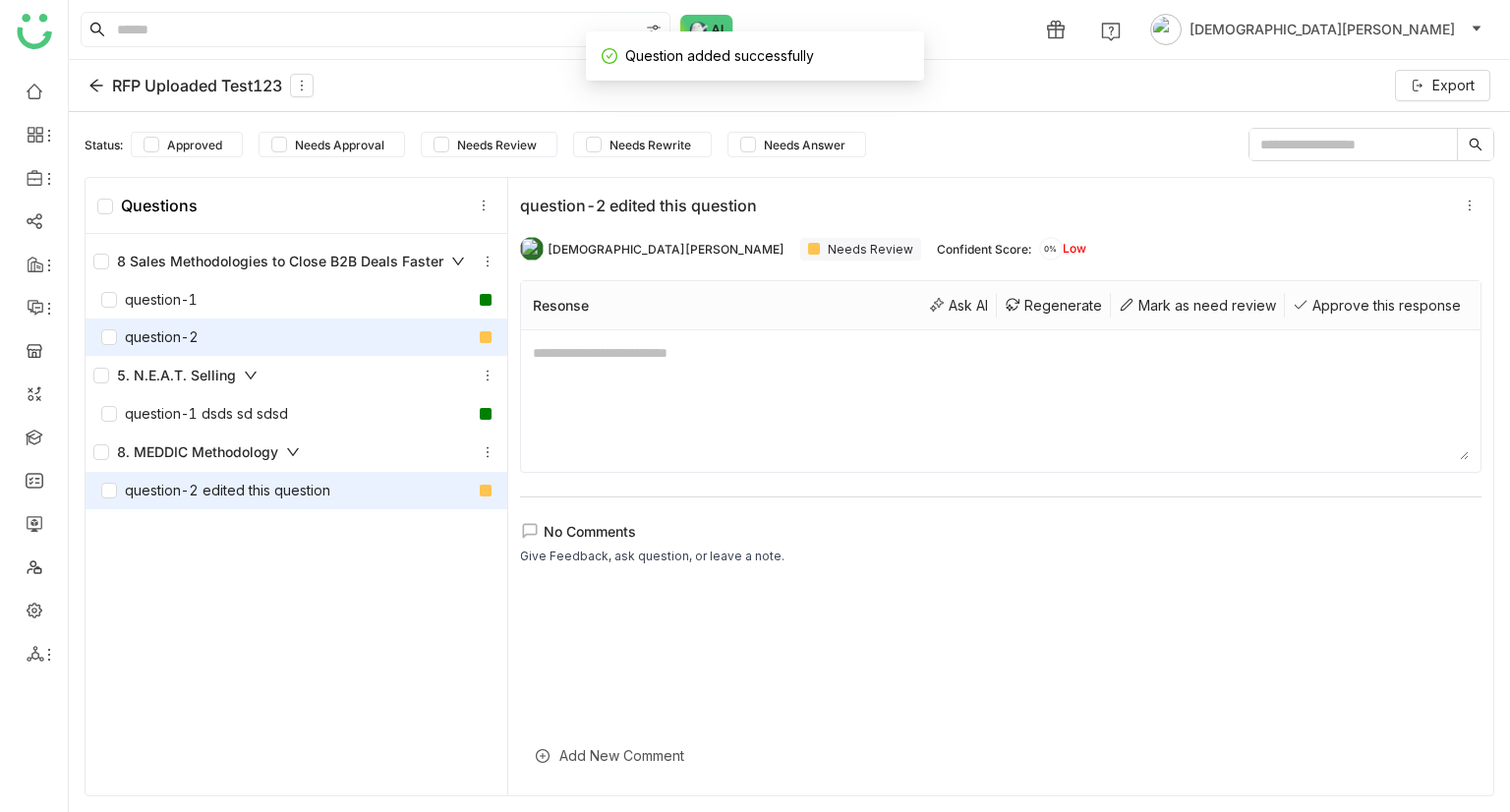
click at [228, 330] on div "question-2" at bounding box center [297, 337] width 422 height 37
click at [264, 330] on div "question-2" at bounding box center [297, 337] width 422 height 37
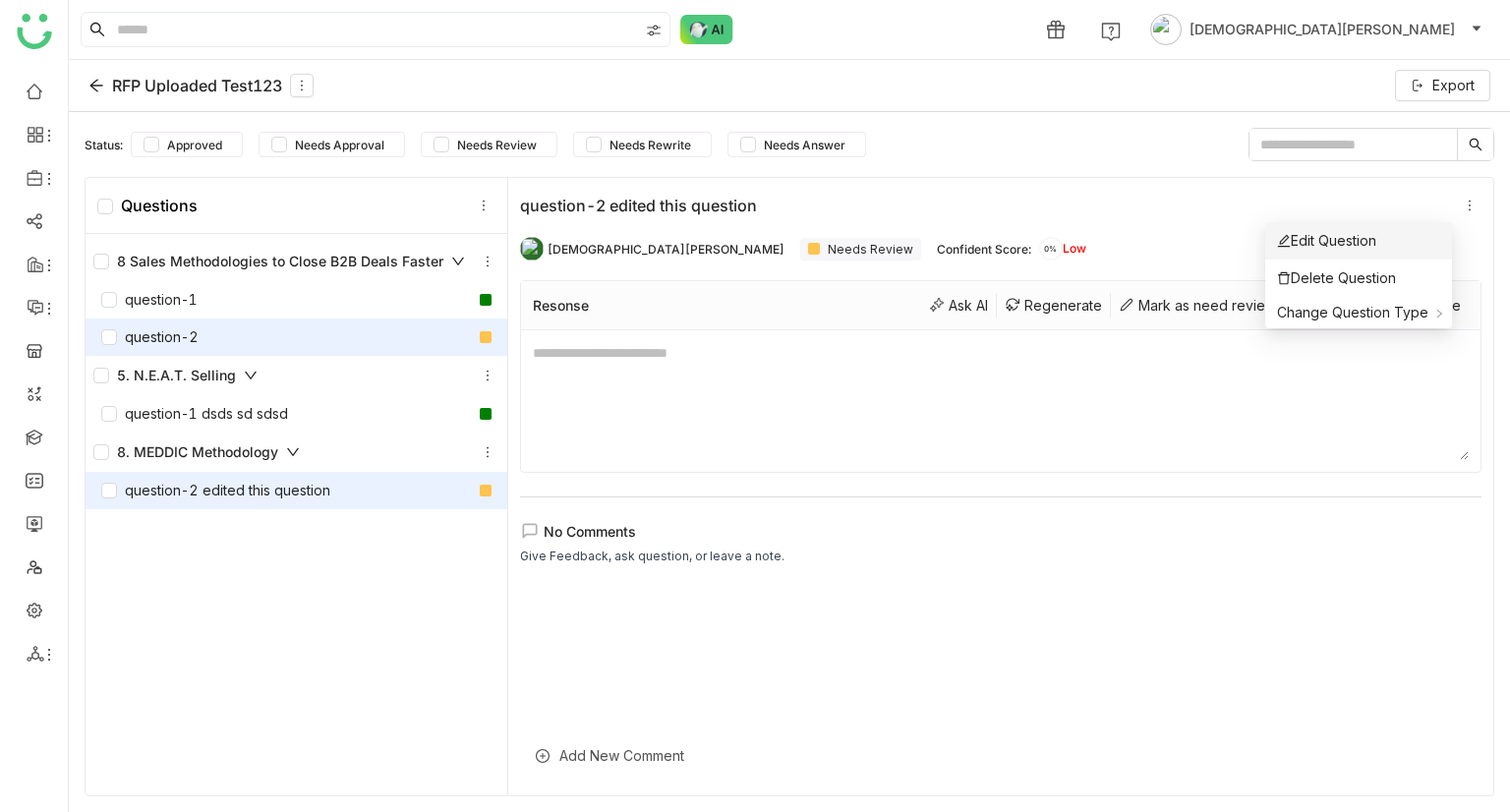
click at [1400, 229] on li "Edit Question" at bounding box center [1359, 240] width 187 height 37
click at [1359, 242] on div "Edit Question" at bounding box center [1326, 241] width 99 height 22
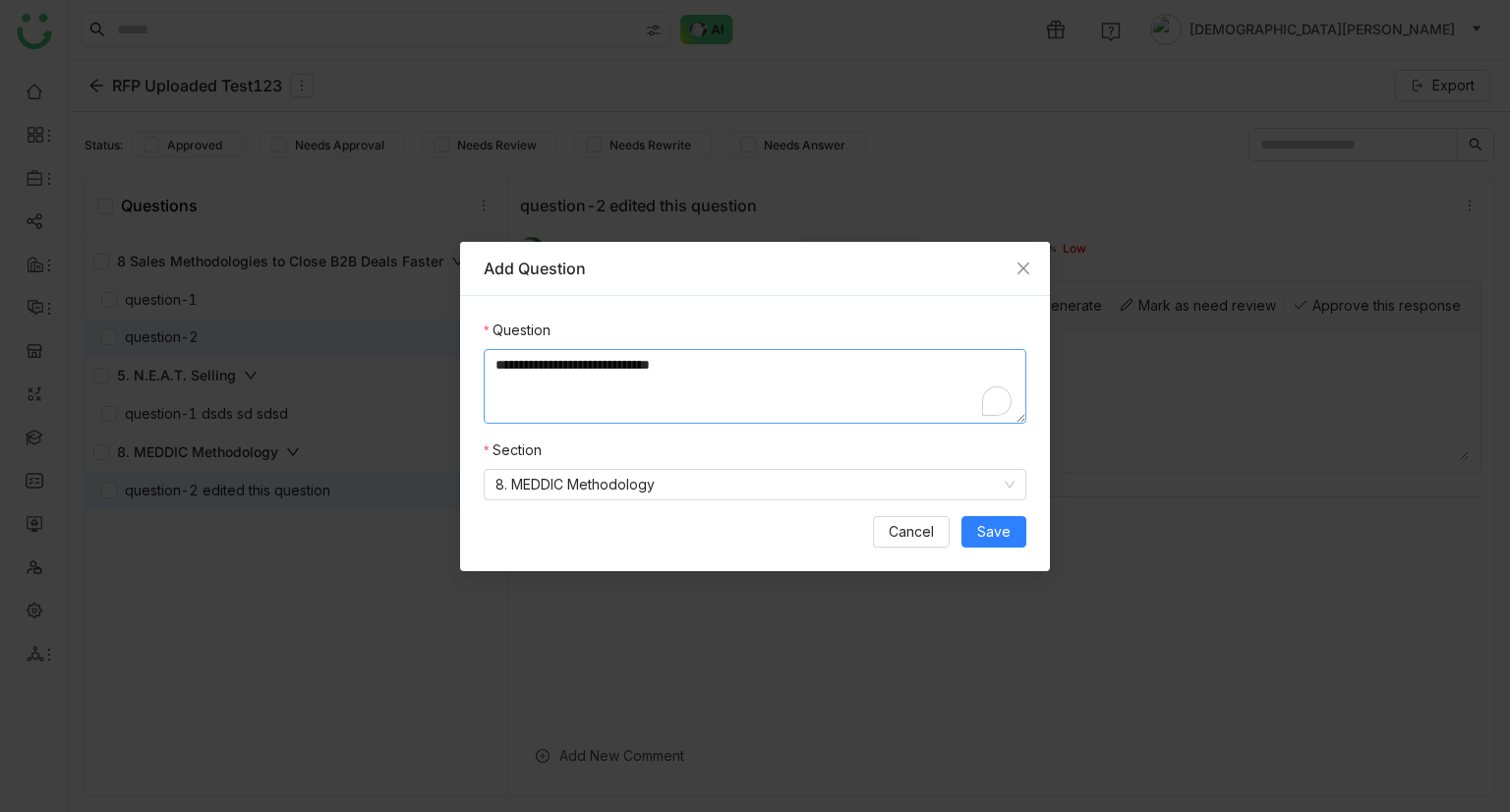
click at [767, 386] on textarea "**********" at bounding box center [755, 386] width 543 height 75
click at [1015, 265] on span "Close" at bounding box center [1023, 268] width 53 height 53
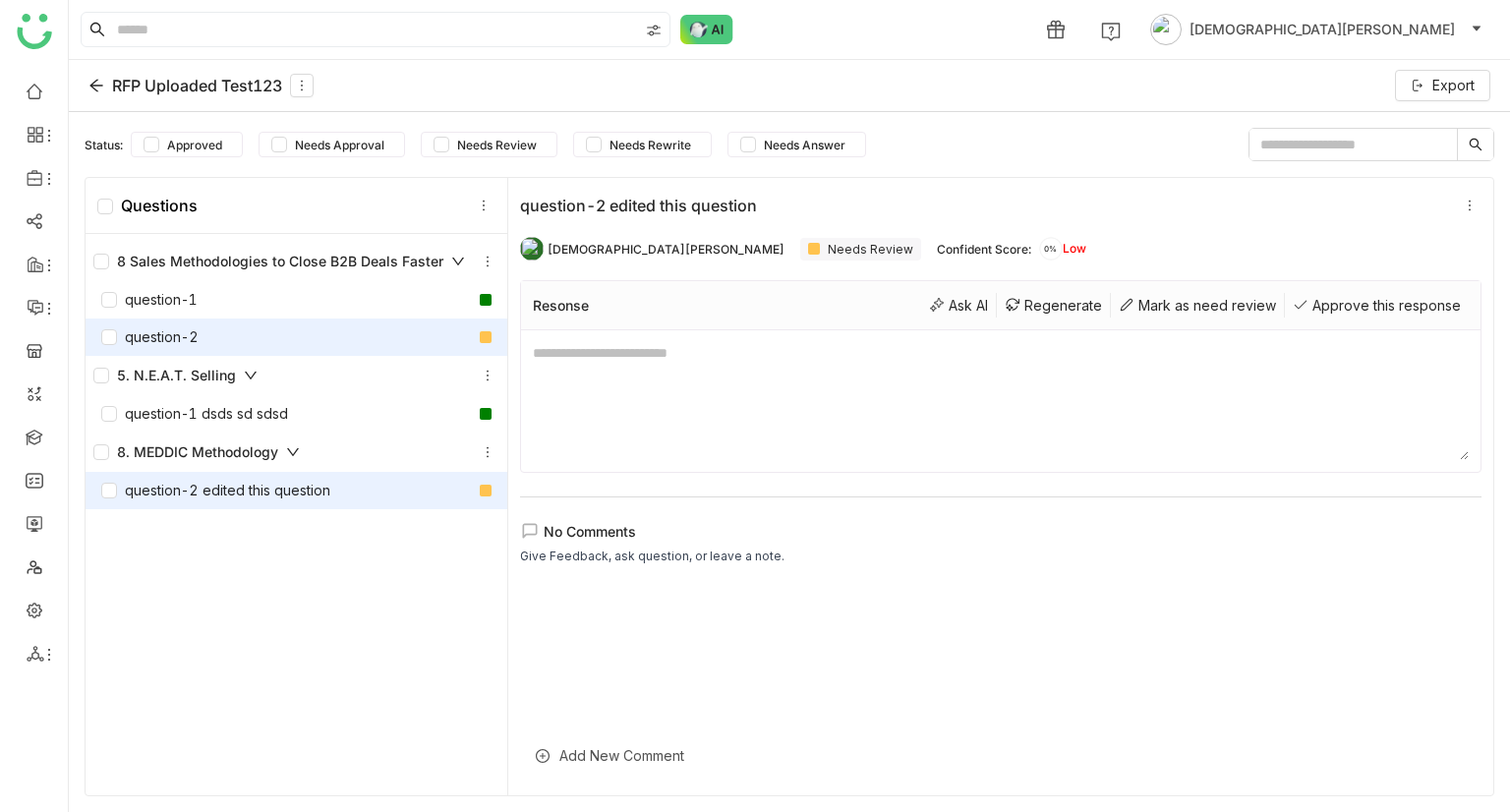
click at [184, 339] on div "question-2" at bounding box center [149, 337] width 97 height 22
click at [240, 296] on div "question-1" at bounding box center [297, 299] width 422 height 37
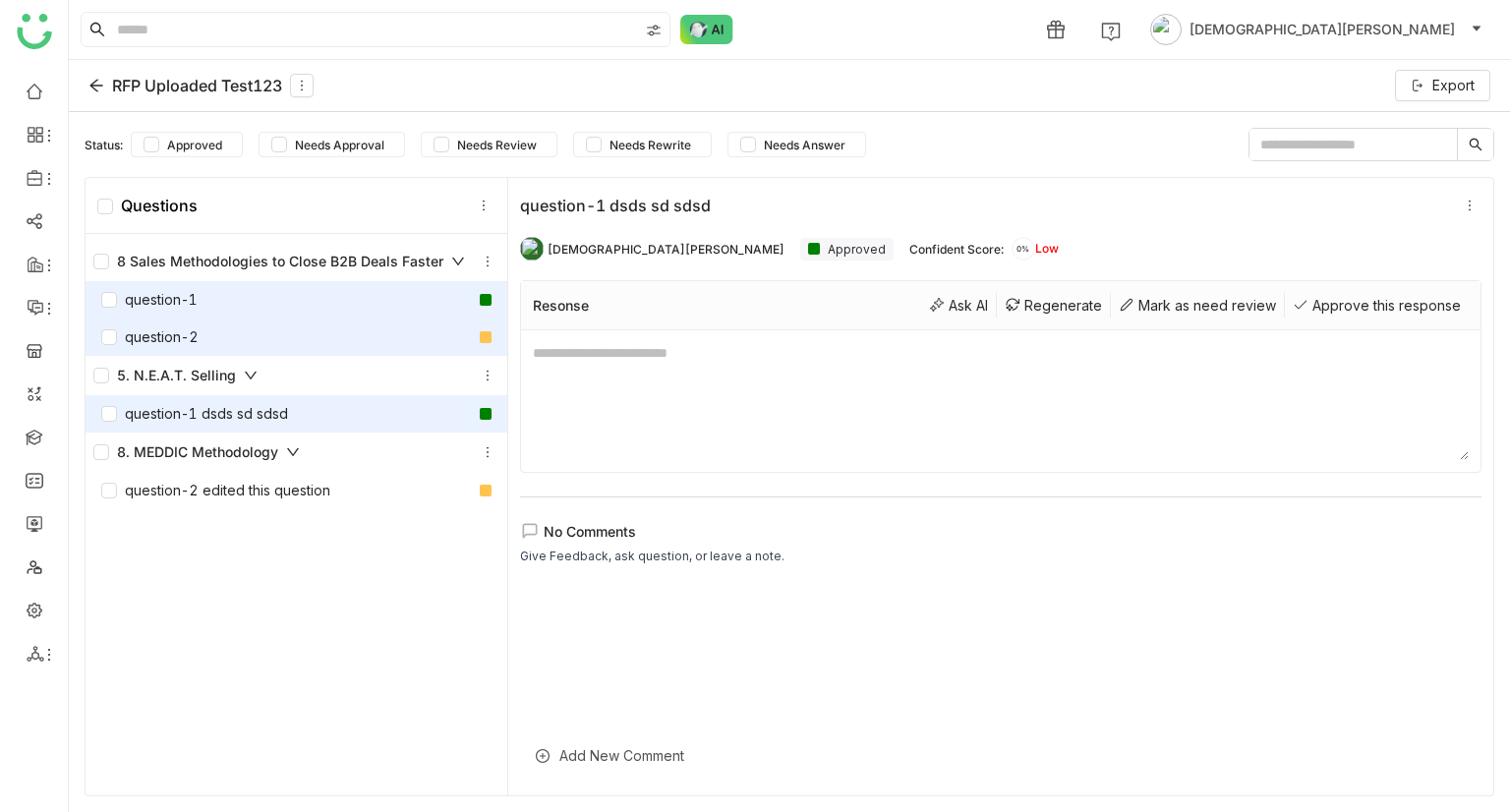
click at [224, 331] on div "question-2" at bounding box center [297, 337] width 422 height 37
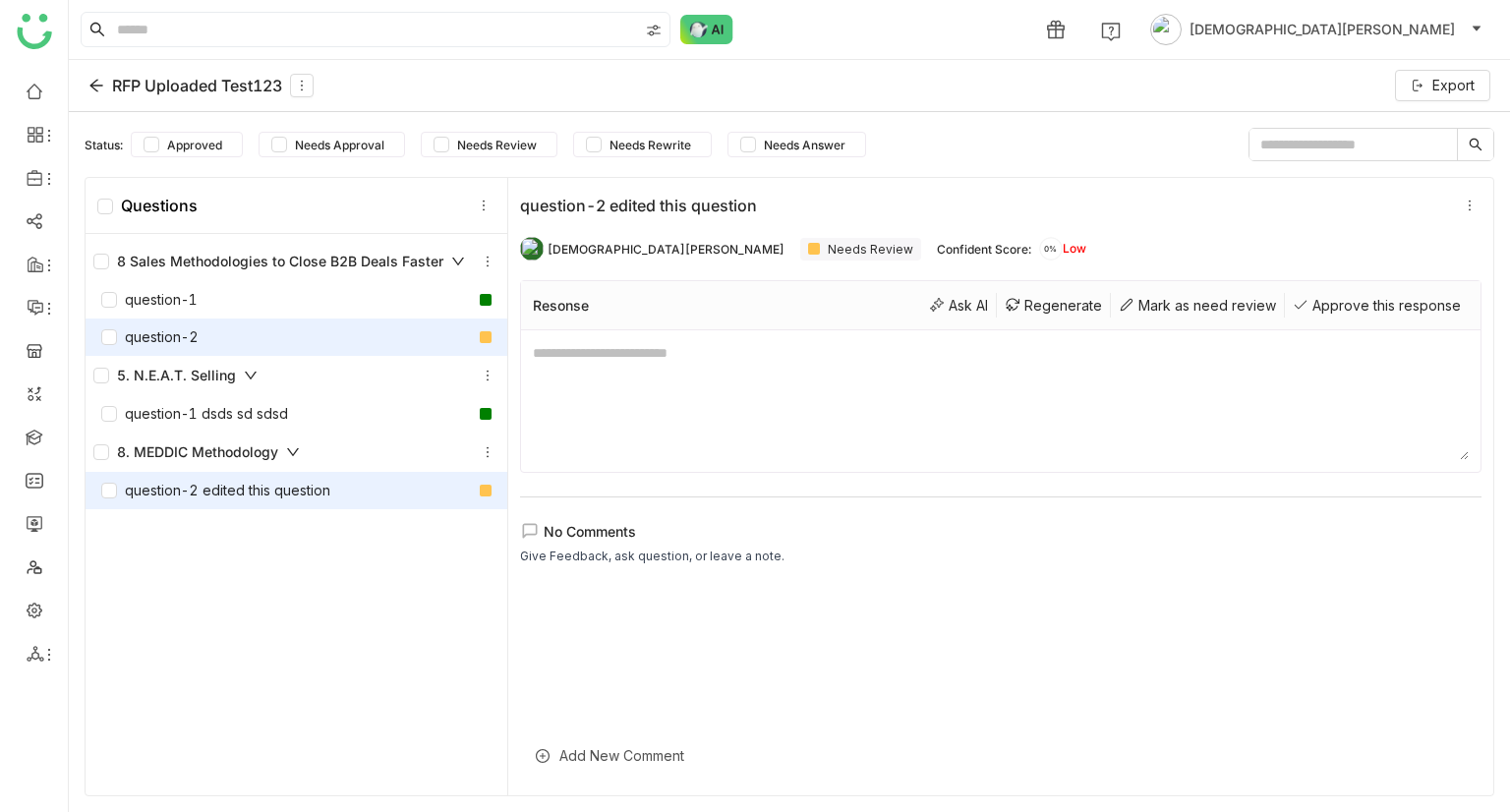
click at [250, 487] on div "question-2 edited this question" at bounding box center [215, 491] width 229 height 22
click at [307, 296] on div "question-1" at bounding box center [297, 299] width 422 height 37
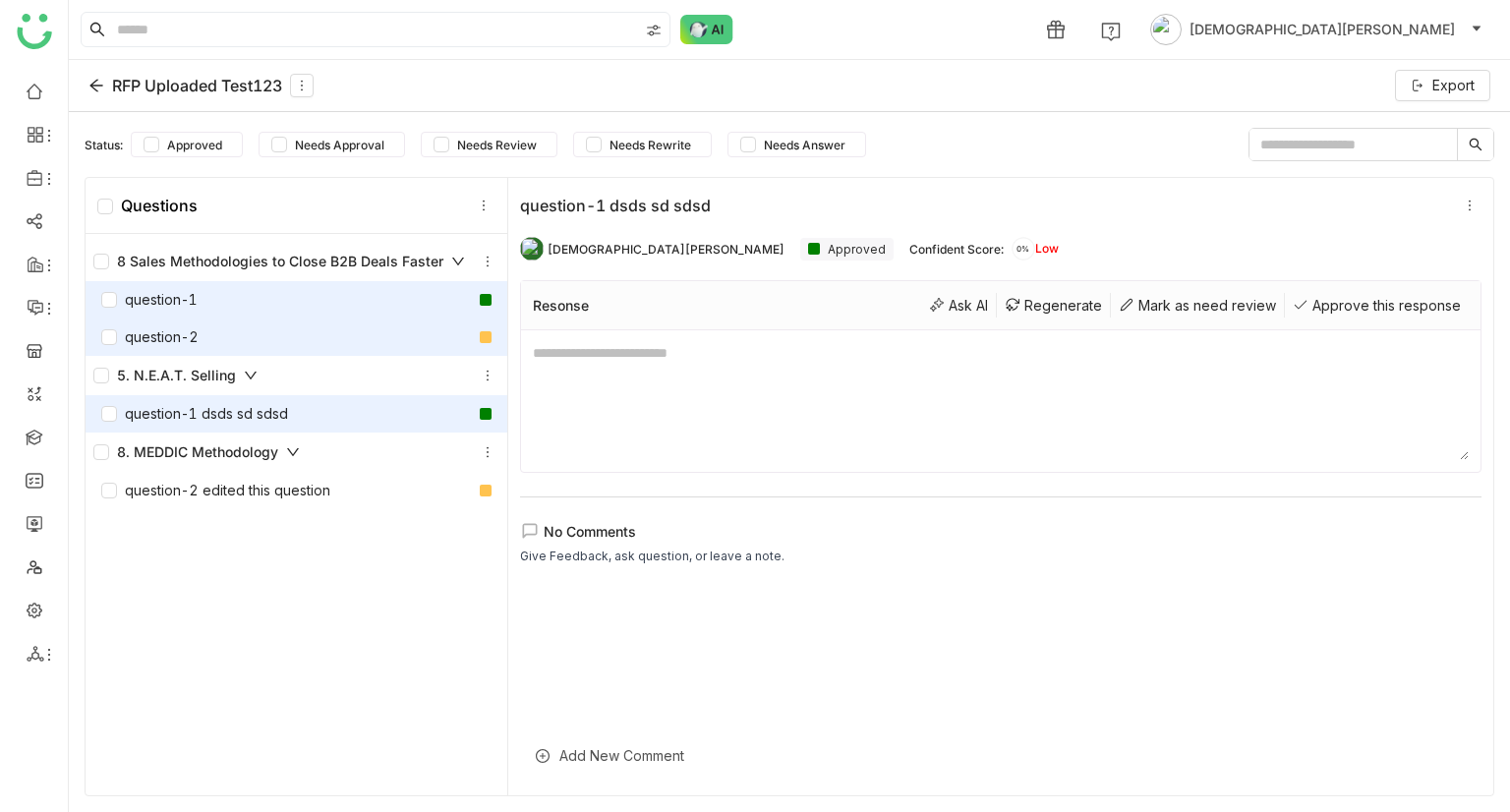
click at [312, 340] on div "question-2" at bounding box center [297, 337] width 422 height 37
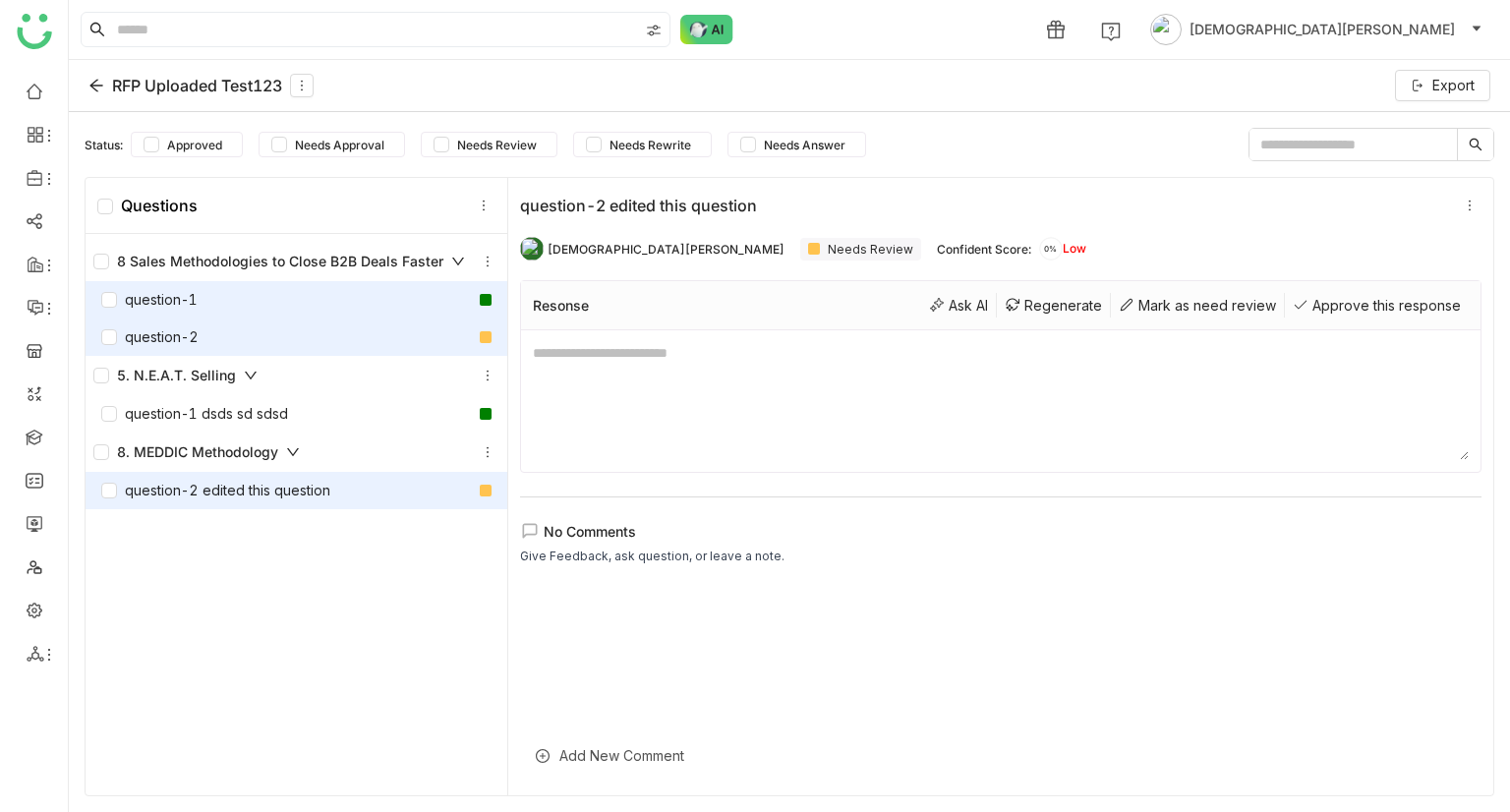
click at [354, 301] on div "question-1" at bounding box center [297, 299] width 422 height 37
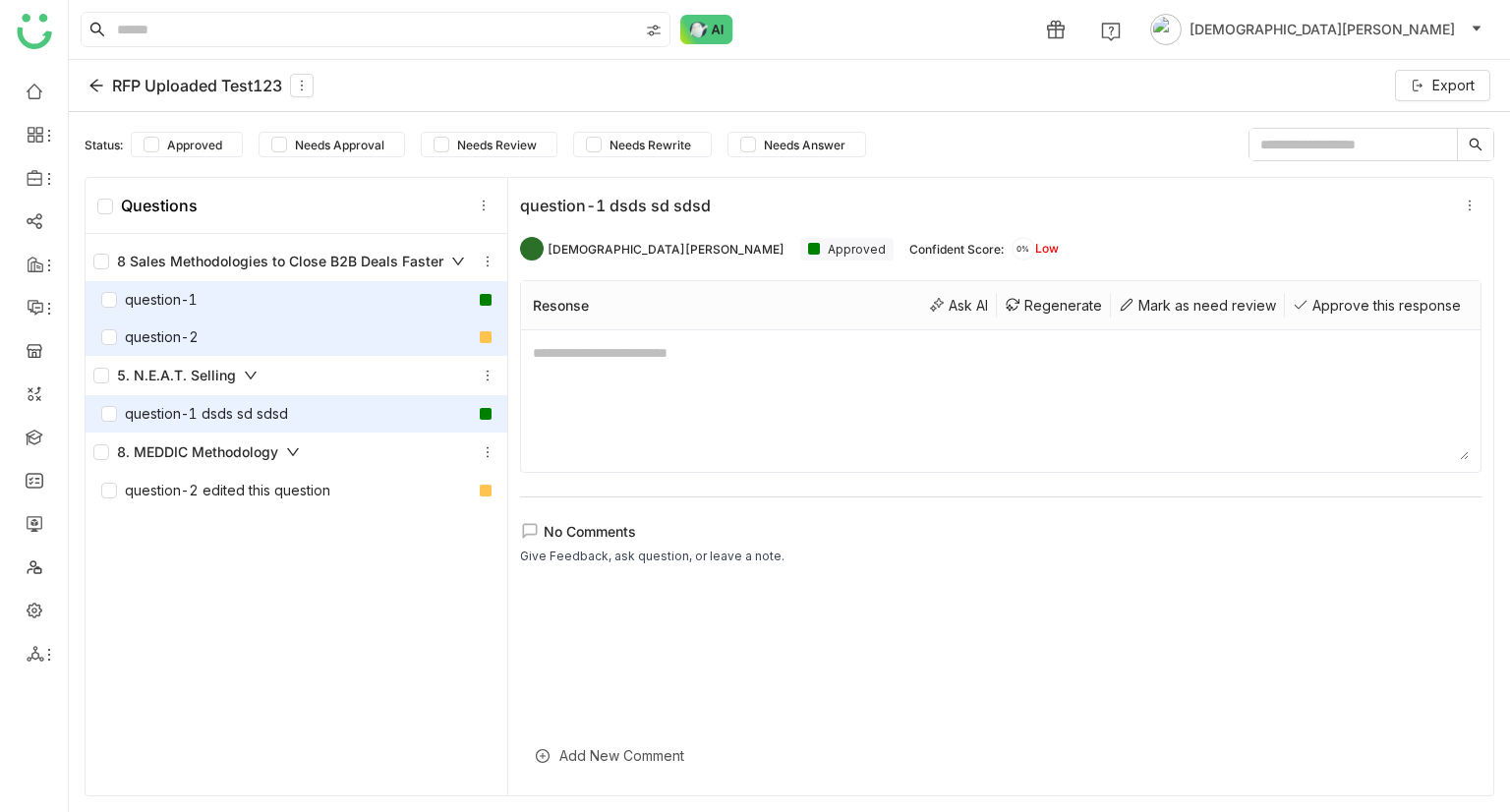
click at [378, 335] on div "question-2" at bounding box center [297, 337] width 422 height 37
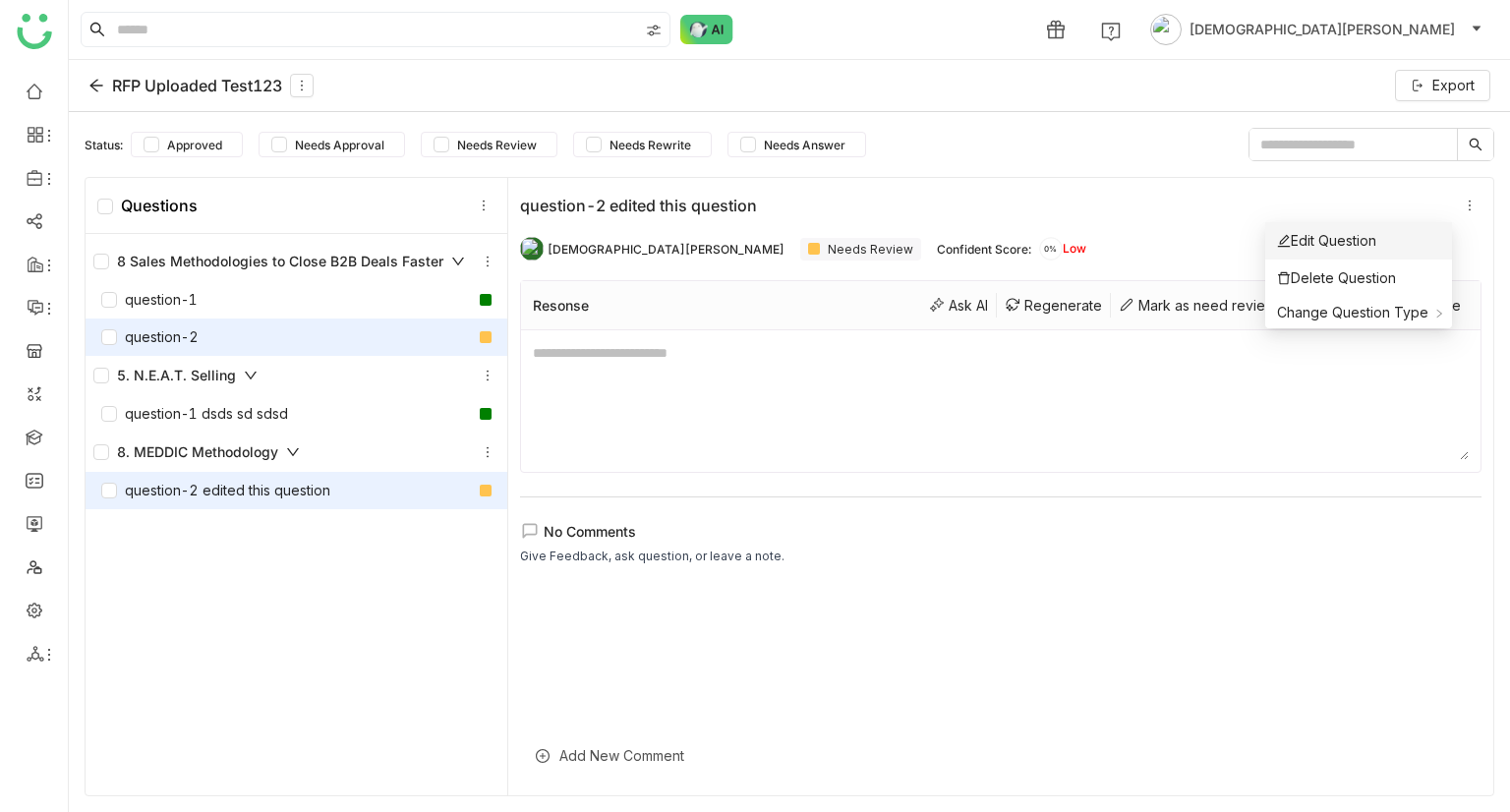
click at [1385, 225] on li "Edit Question" at bounding box center [1359, 240] width 187 height 37
click at [1393, 241] on li "Edit Question" at bounding box center [1359, 240] width 187 height 37
click at [1352, 241] on div "Edit Question" at bounding box center [1326, 241] width 99 height 22
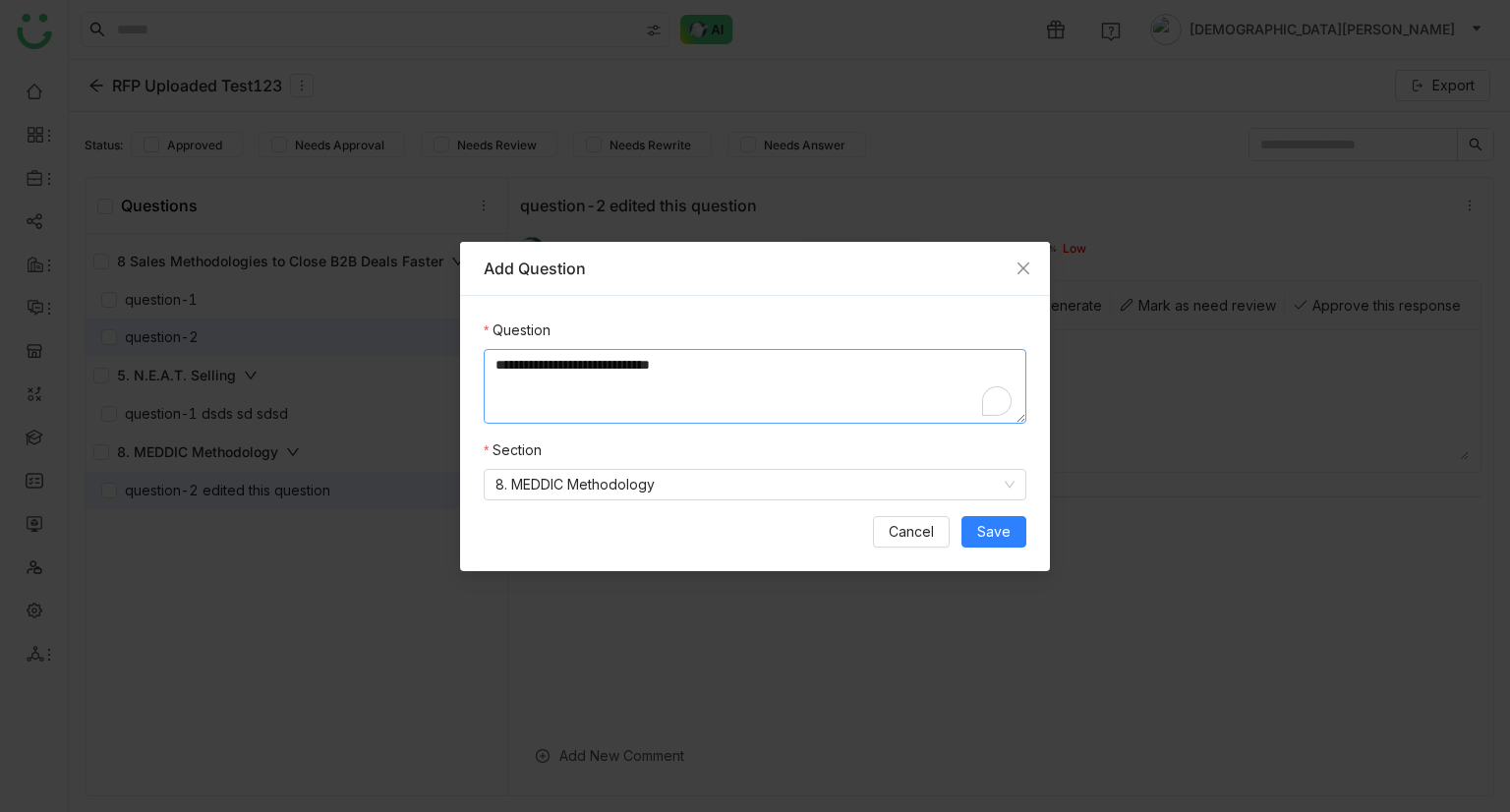
click at [731, 368] on textarea "**********" at bounding box center [755, 386] width 543 height 75
click at [720, 363] on textarea "**********" at bounding box center [755, 386] width 543 height 75
type textarea "**********"
click at [1009, 479] on icon at bounding box center [1010, 485] width 12 height 12
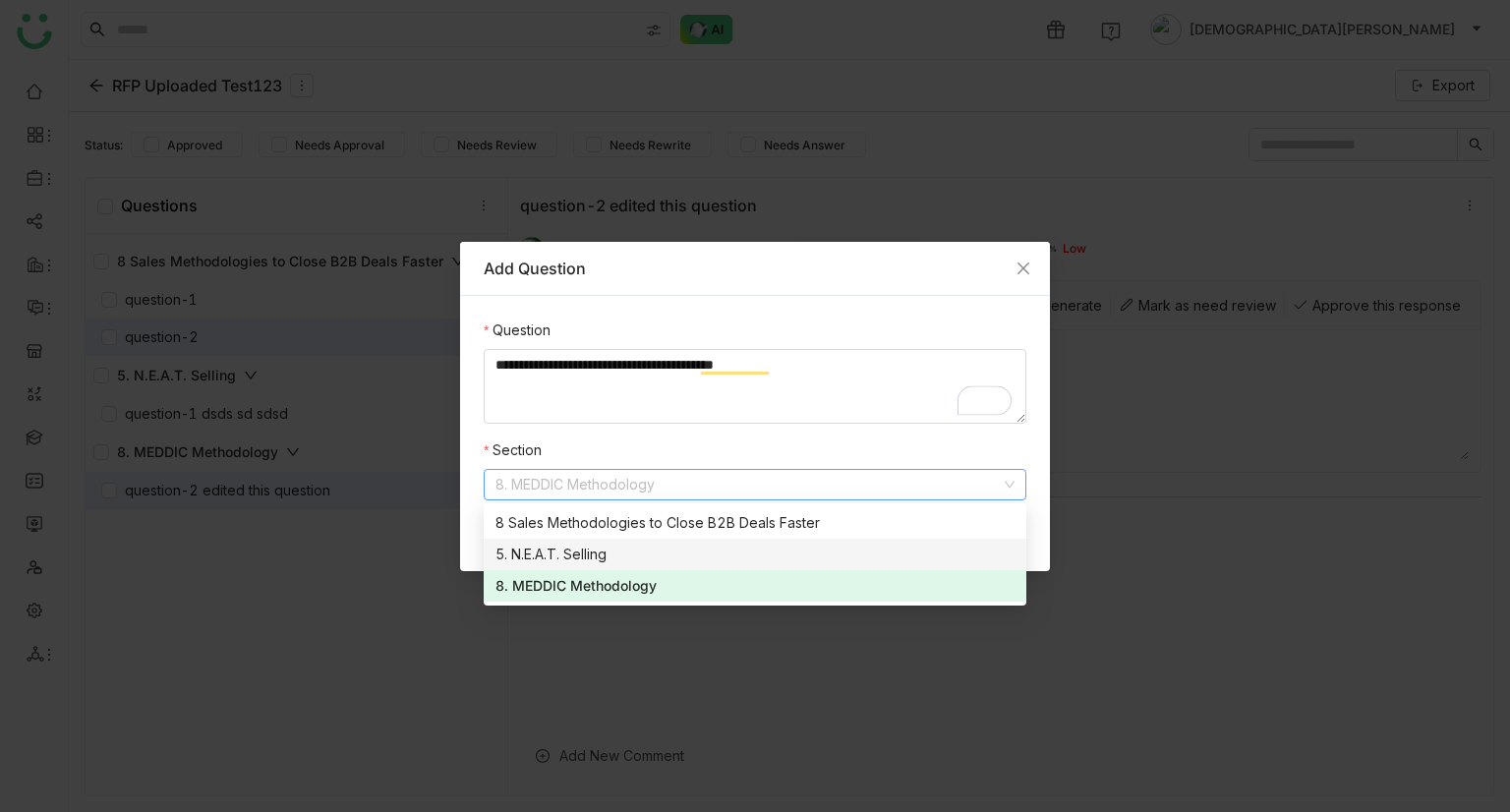
click at [960, 545] on div "5. N.E.A.T. Selling" at bounding box center [755, 555] width 519 height 22
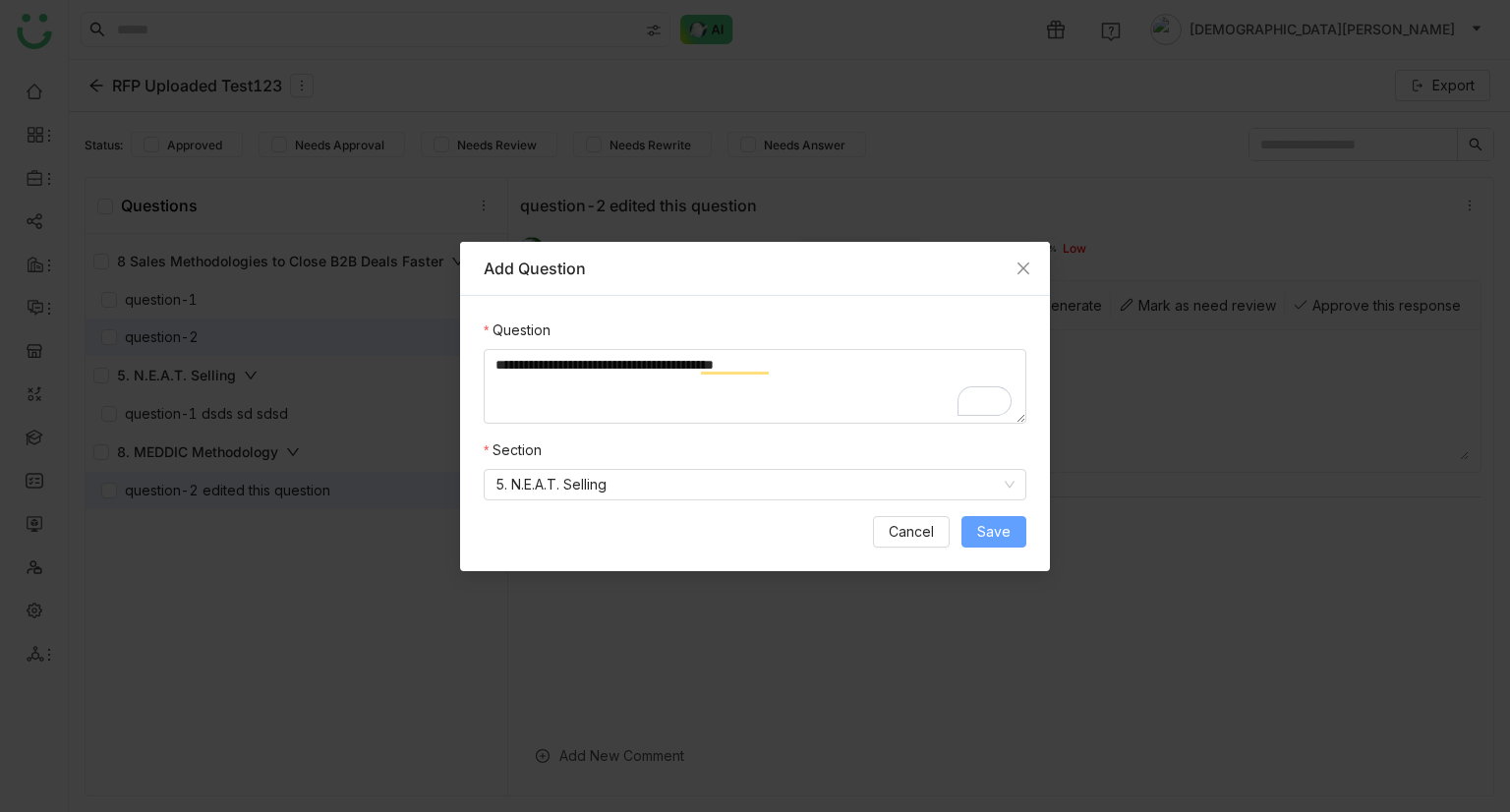
click at [991, 523] on span "Save" at bounding box center [993, 532] width 33 height 22
